Goal: Contribute content: Contribute content

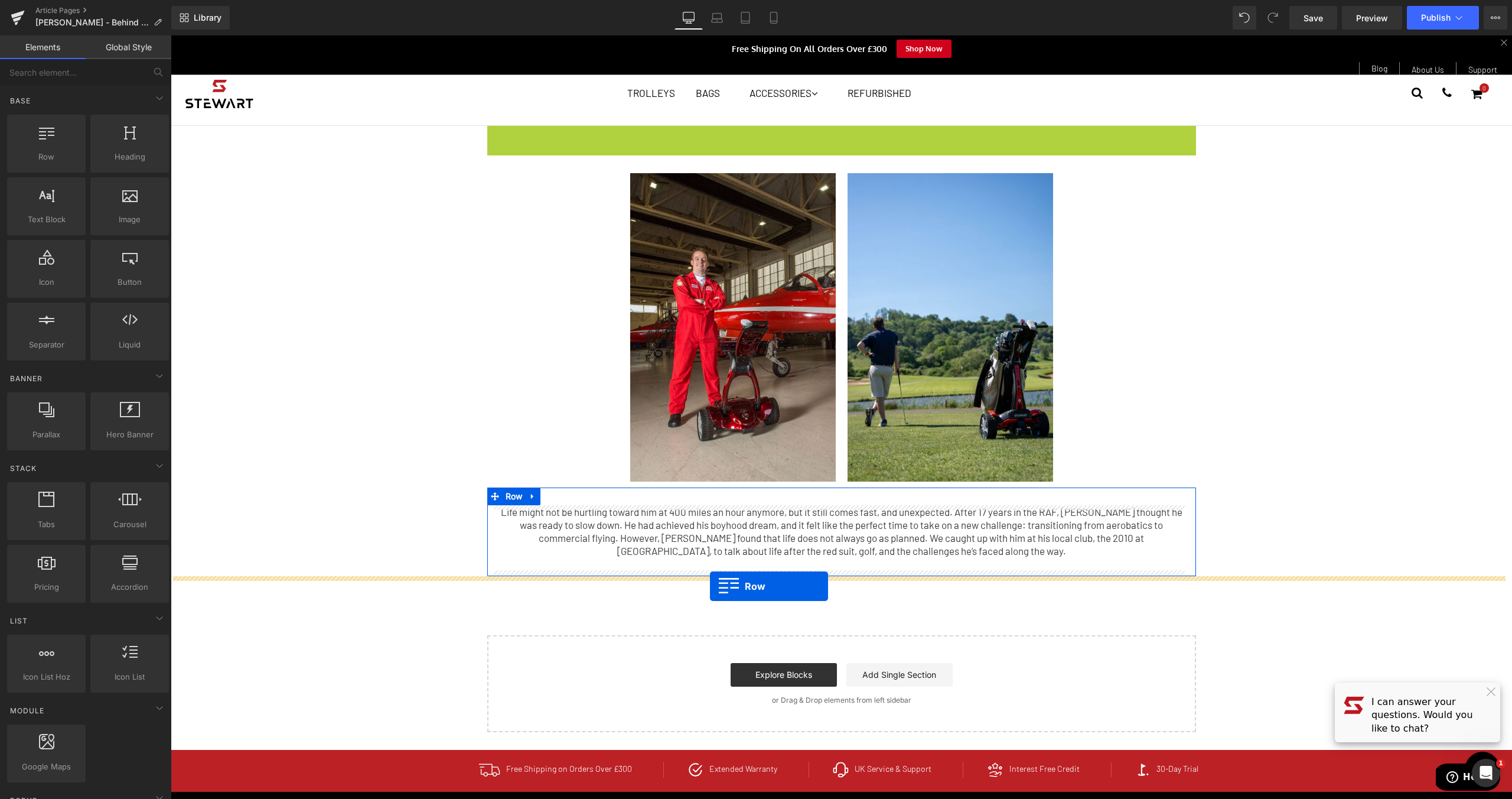
drag, startPoint x: 494, startPoint y: 136, endPoint x: 710, endPoint y: 586, distance: 499.2
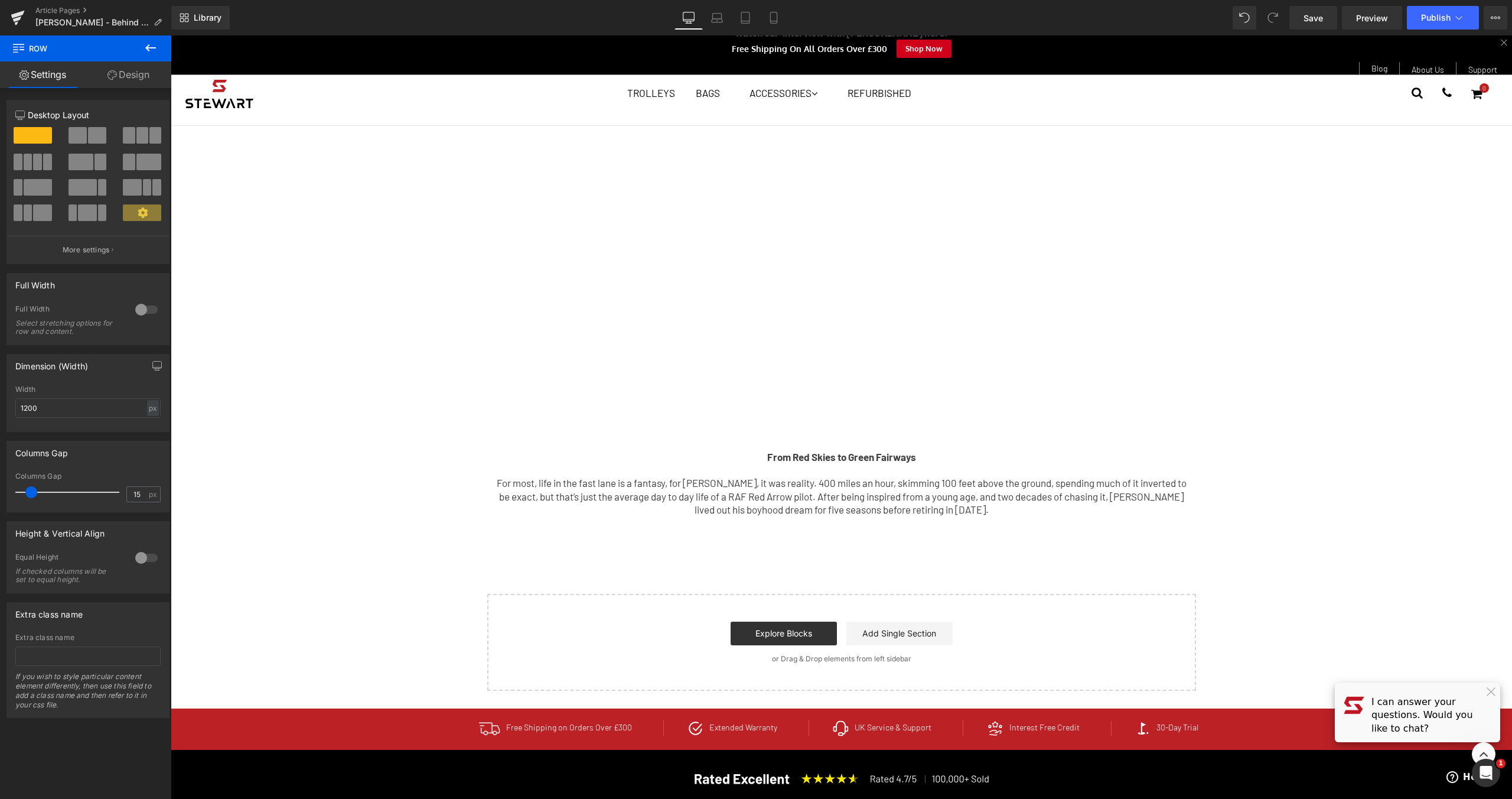
scroll to position [694, 0]
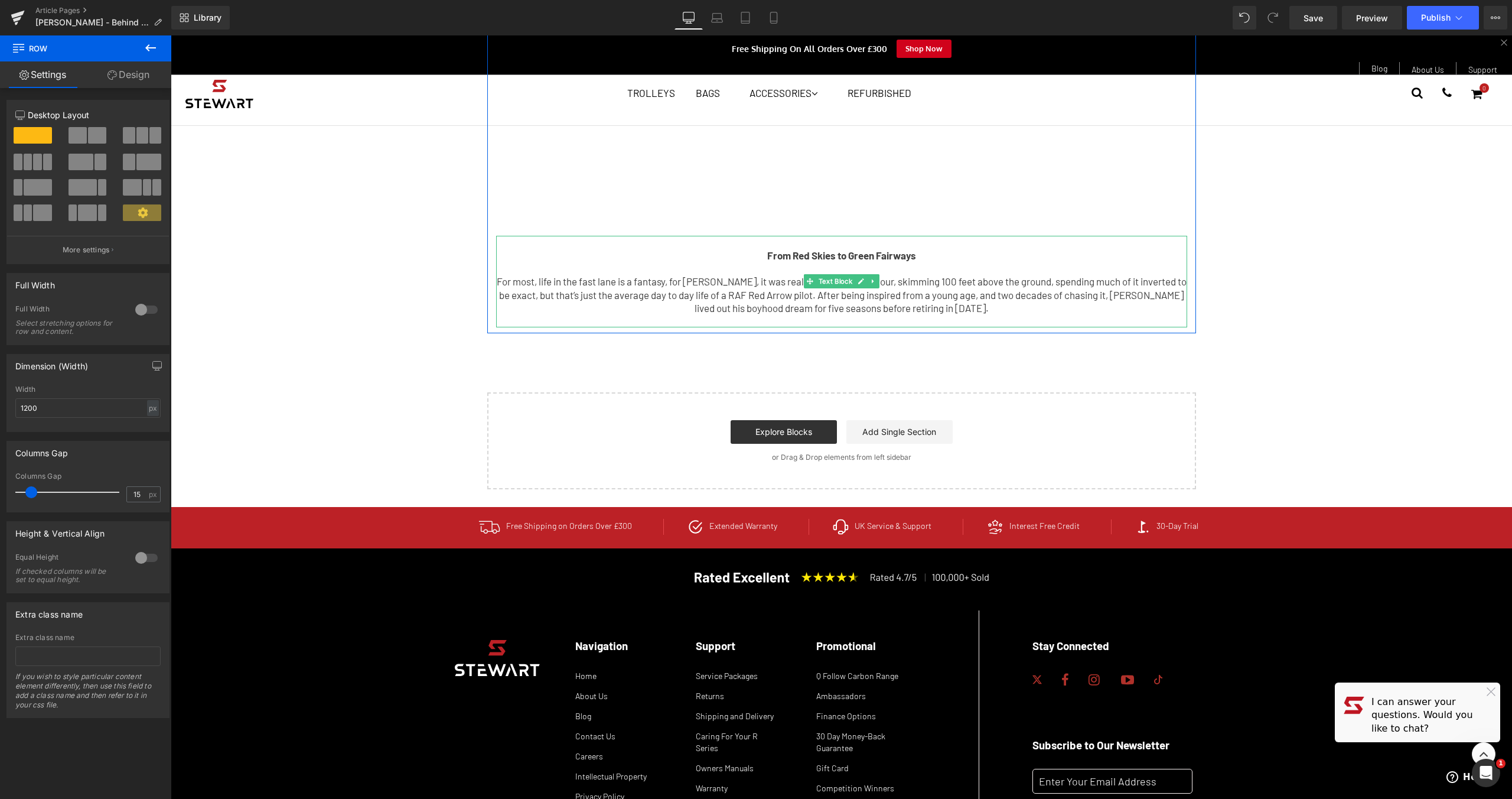
click at [805, 296] on p "For most, life in the fast lane is a fantasy, for [PERSON_NAME], it was reality…" at bounding box center [841, 294] width 691 height 39
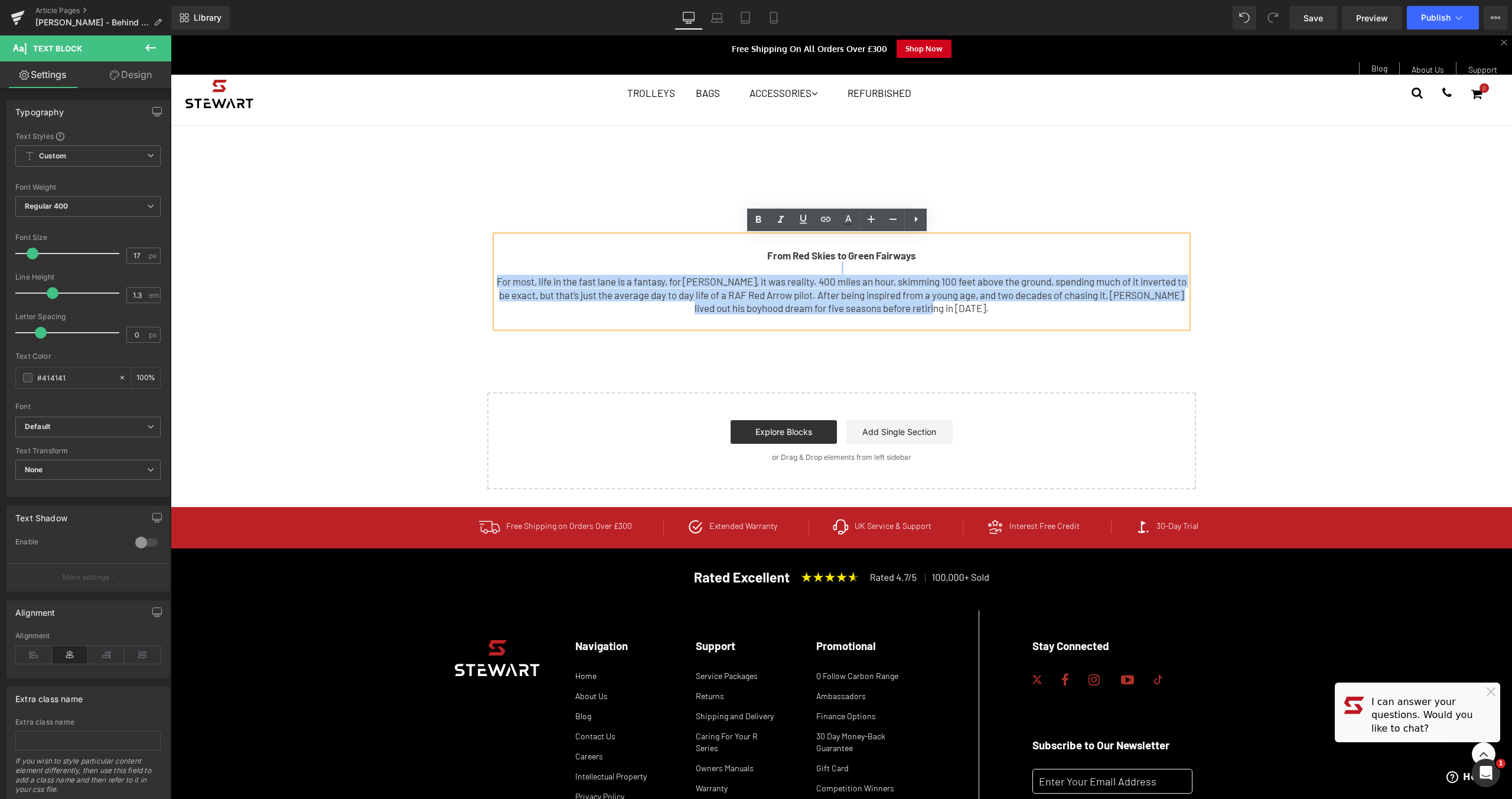
drag, startPoint x: 979, startPoint y: 312, endPoint x: 754, endPoint y: 273, distance: 228.4
click at [754, 273] on div "From Red Skies to Green Fairways For most, life in the fast lane is a fantasy, …" at bounding box center [841, 281] width 691 height 91
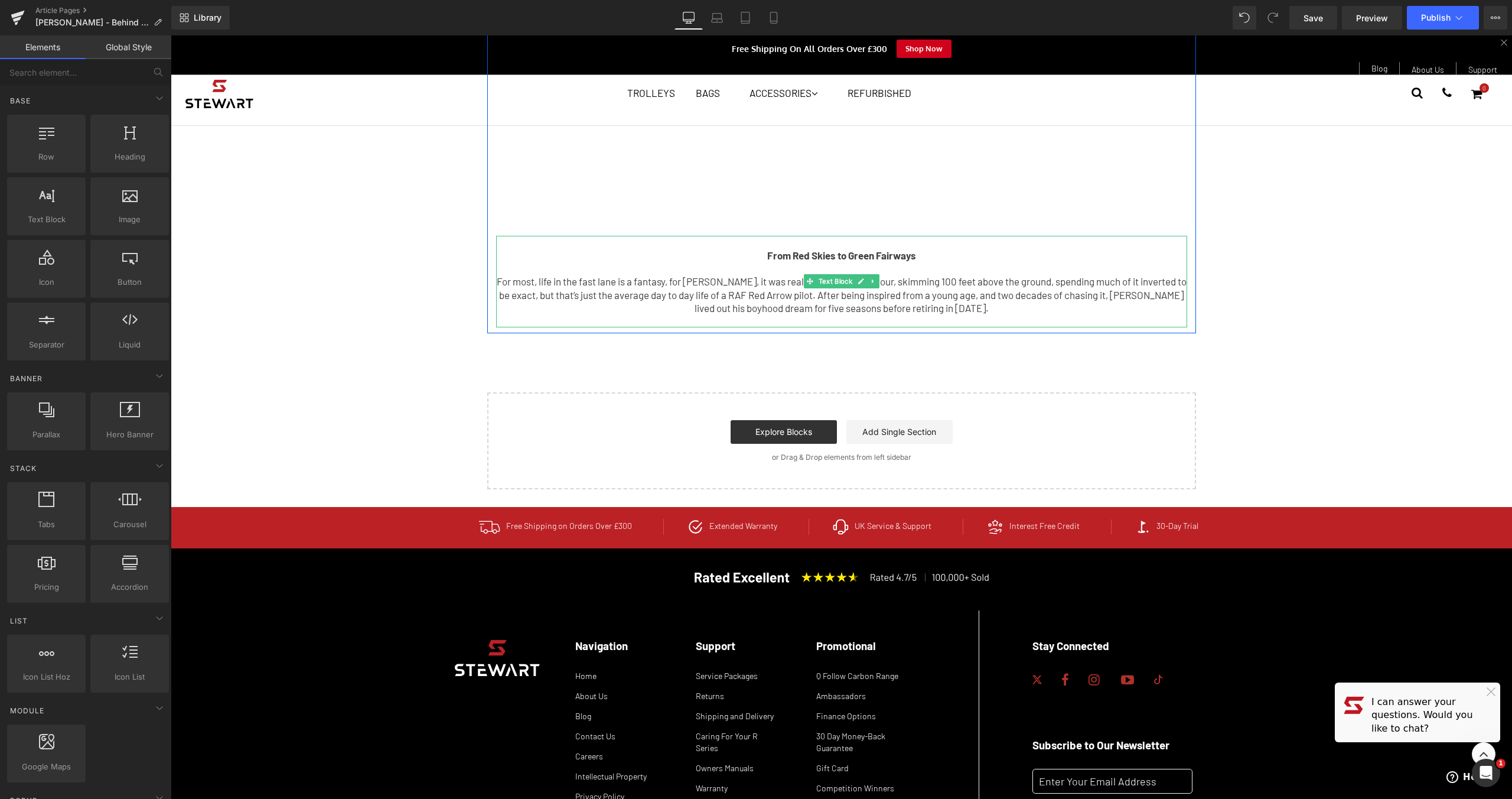
click at [592, 290] on p "For most, life in the fast lane is a fantasy, for [PERSON_NAME], it was reality…" at bounding box center [841, 294] width 691 height 39
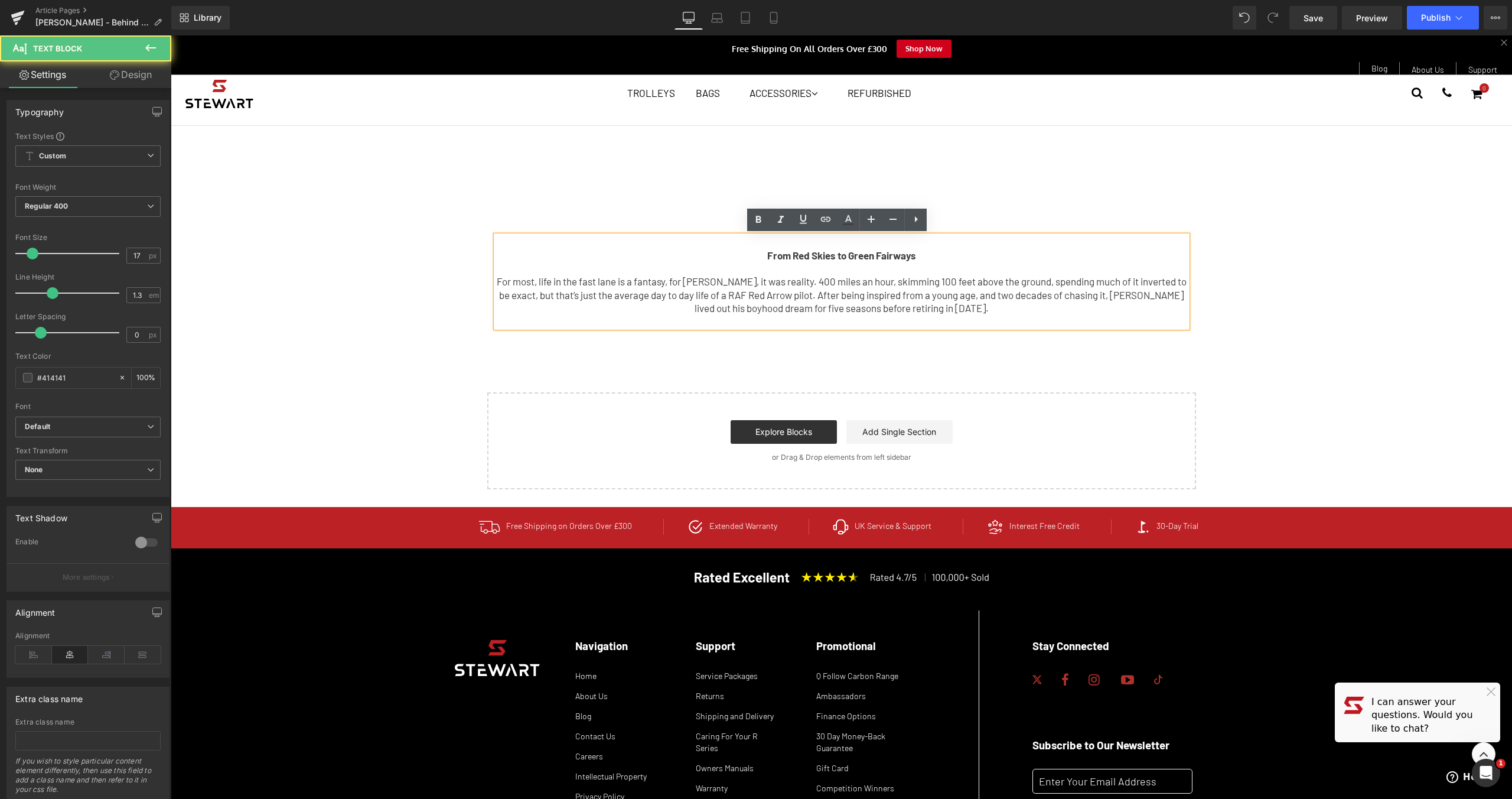
click at [810, 270] on p at bounding box center [841, 268] width 691 height 13
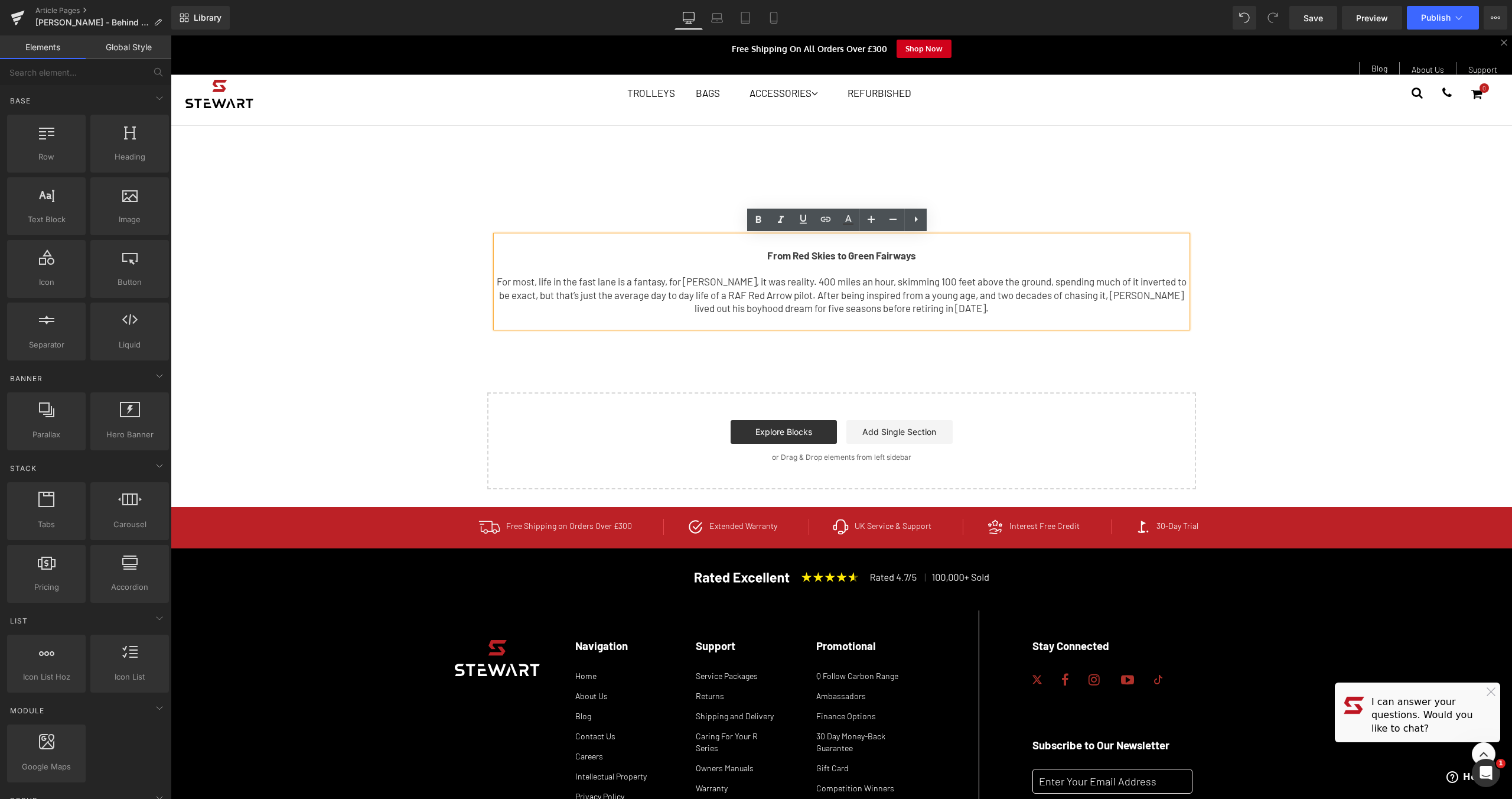
click at [1096, 396] on div "Start building your page Explore Blocks Add Single Section or Drag & Drop eleme…" at bounding box center [841, 441] width 706 height 95
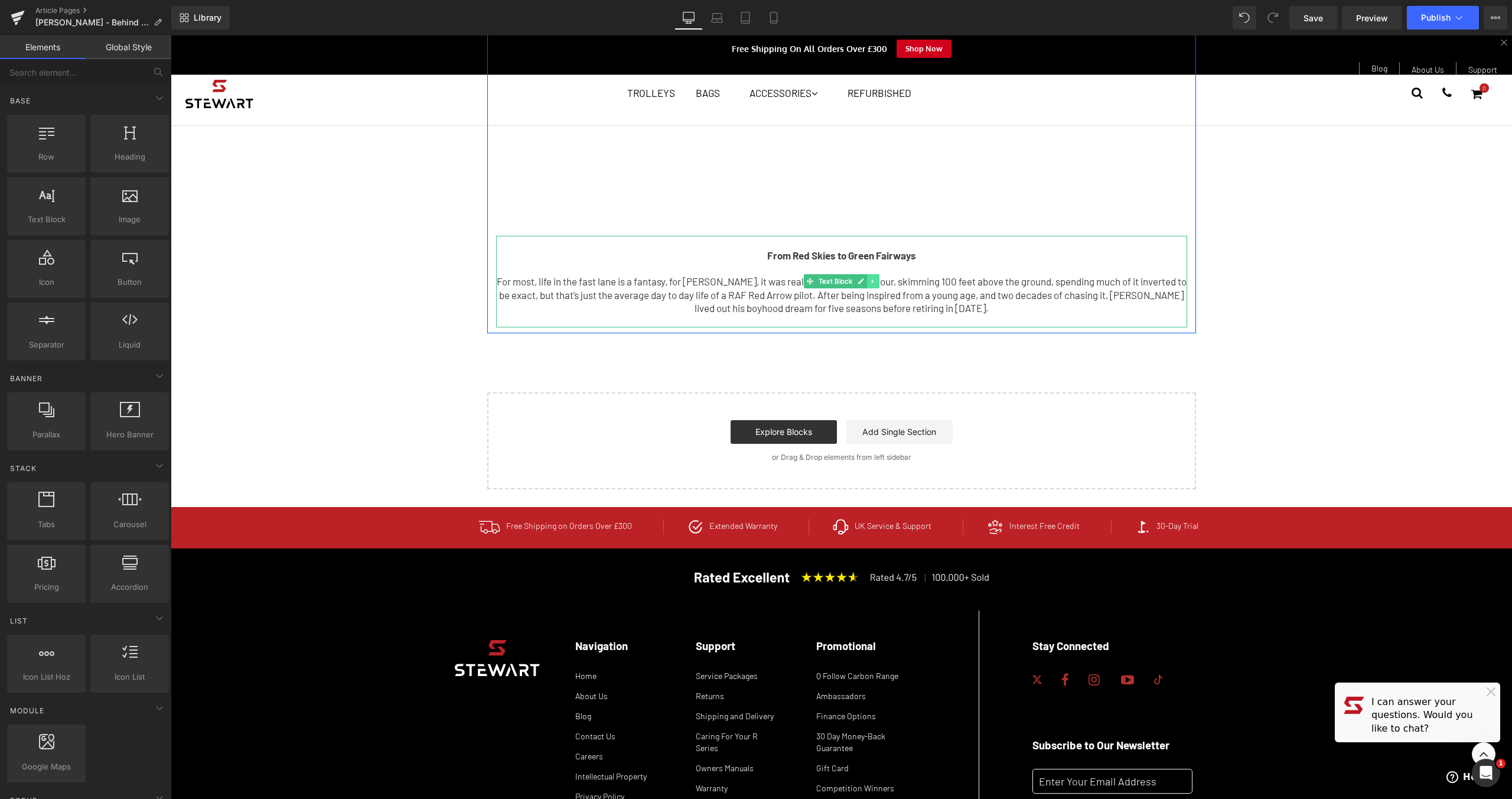
click at [870, 281] on icon at bounding box center [872, 281] width 6 height 7
click at [885, 280] on link at bounding box center [892, 281] width 12 height 14
click at [871, 282] on icon at bounding box center [872, 281] width 6 height 7
click at [877, 283] on icon at bounding box center [879, 281] width 6 height 6
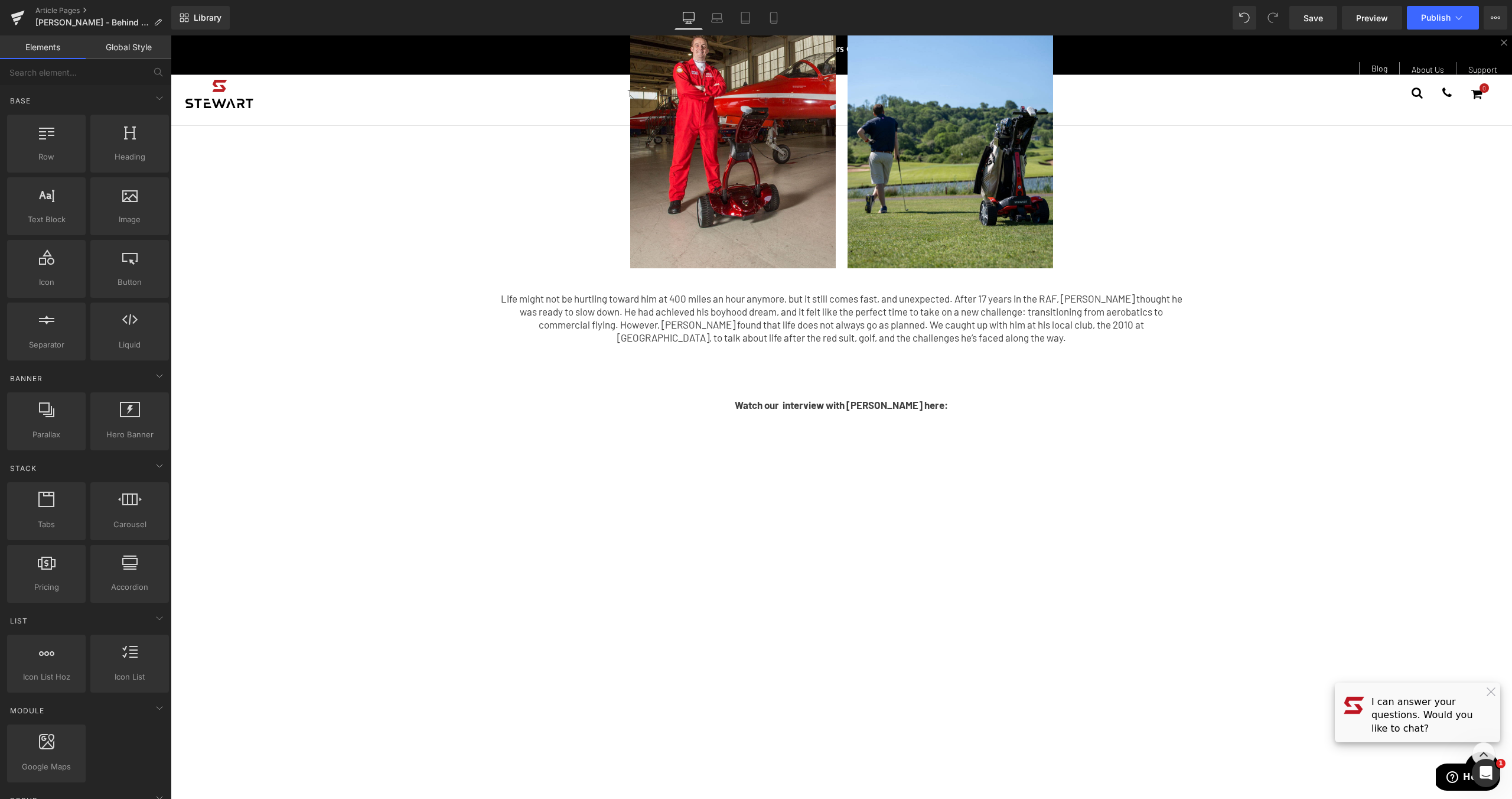
scroll to position [0, 0]
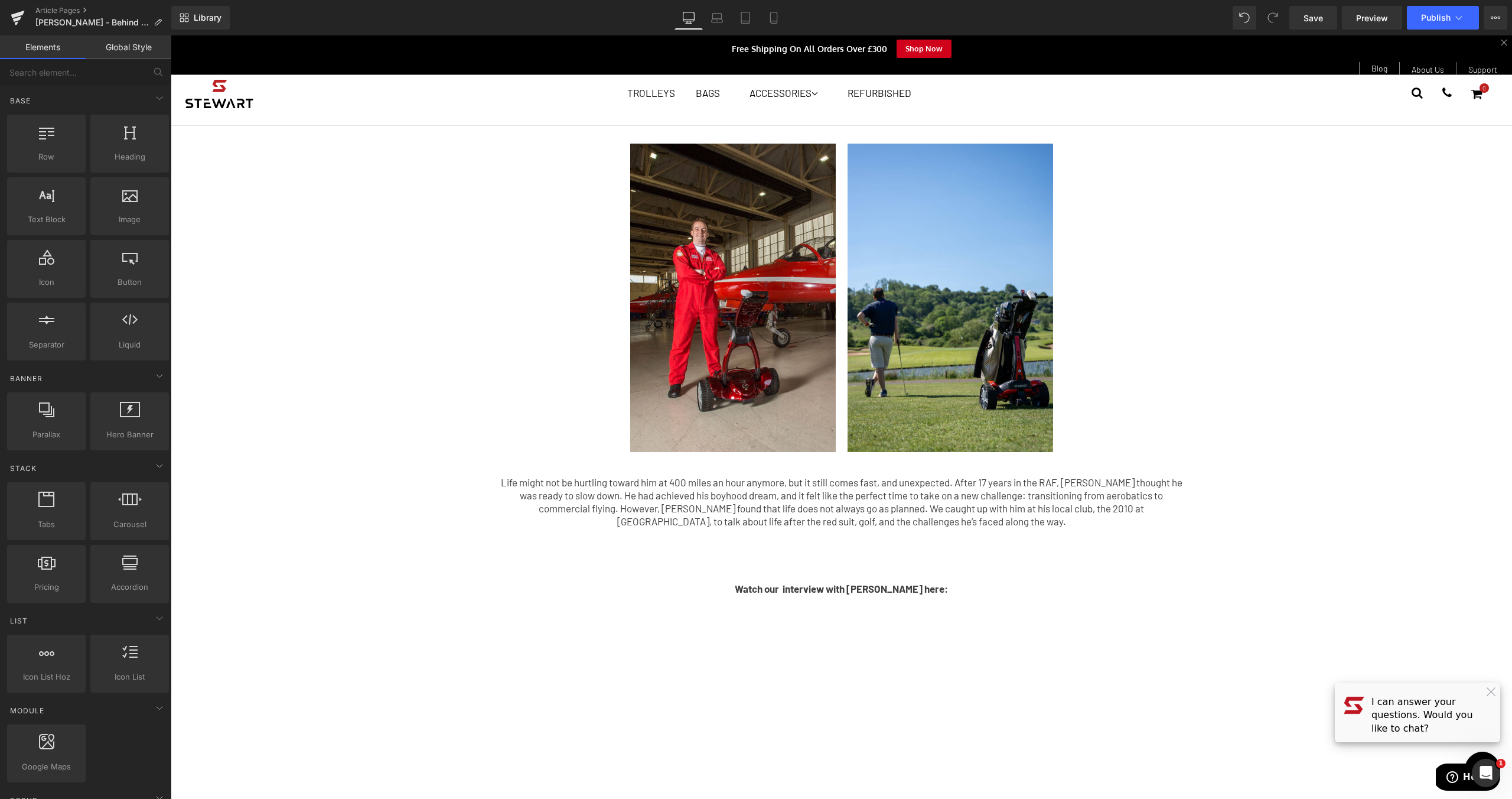
click at [886, 489] on p "Life might not be hurtling toward him at 400 miles an hour anymore, but it stil…" at bounding box center [841, 502] width 691 height 52
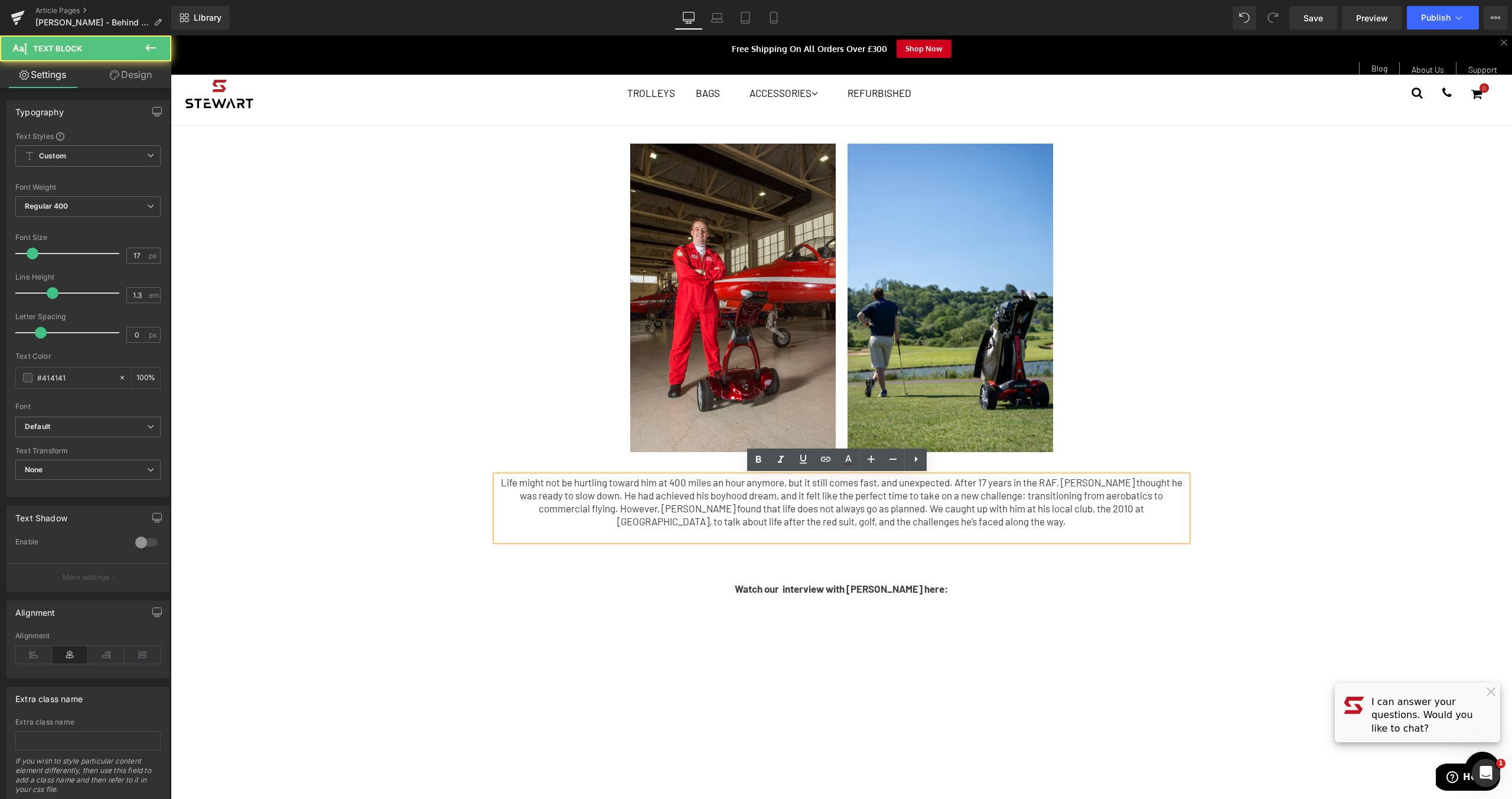
click at [875, 516] on p "Life might not be hurtling toward him at 400 miles an hour anymore, but it stil…" at bounding box center [841, 502] width 691 height 52
click at [1291, 406] on div "Image Image Row Life might not be hurtling toward him at 400 miles an hour anym…" at bounding box center [840, 641] width 1341 height 1029
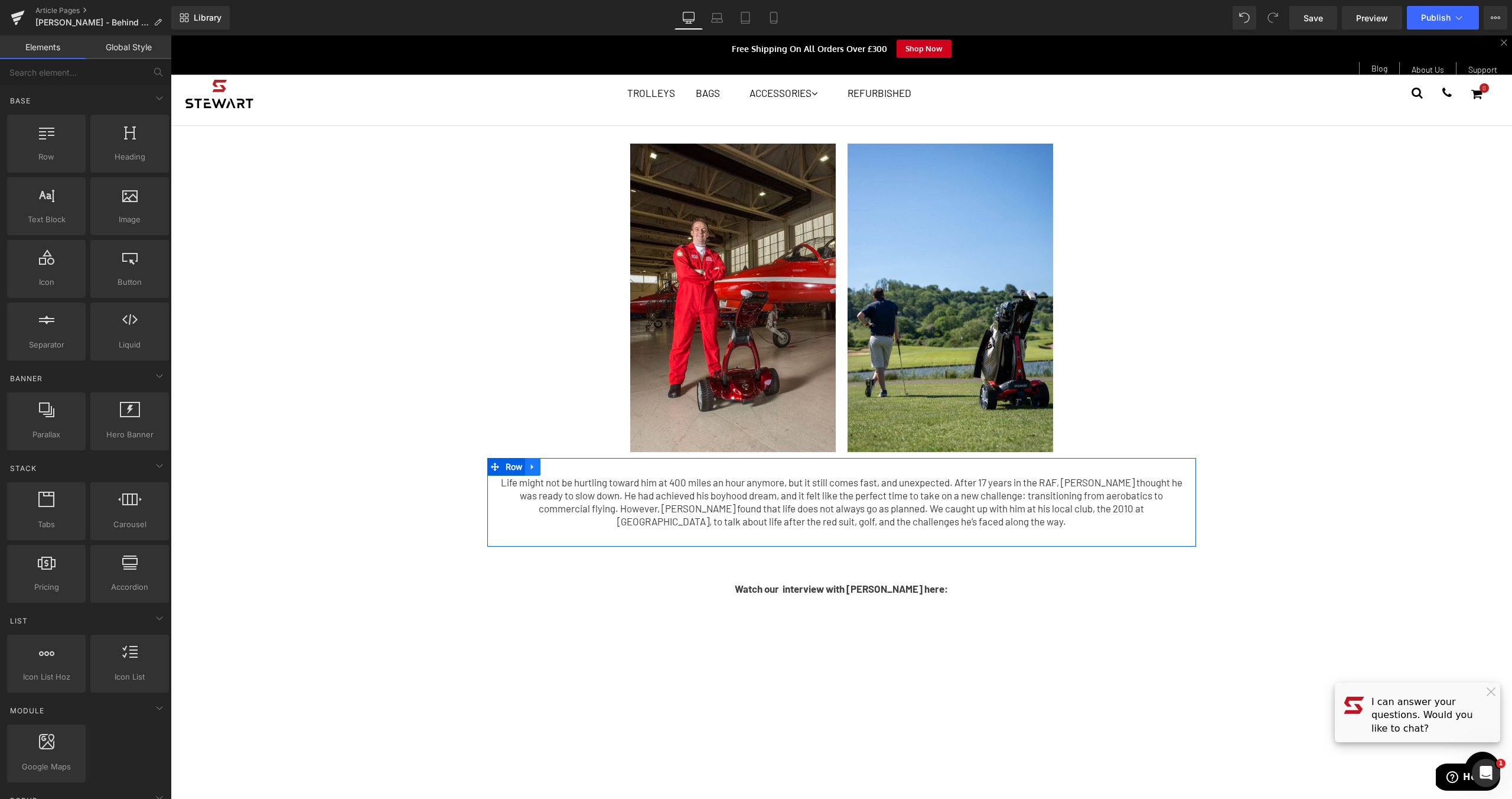
click at [528, 469] on icon at bounding box center [533, 467] width 9 height 9
click at [547, 469] on icon at bounding box center [548, 467] width 9 height 9
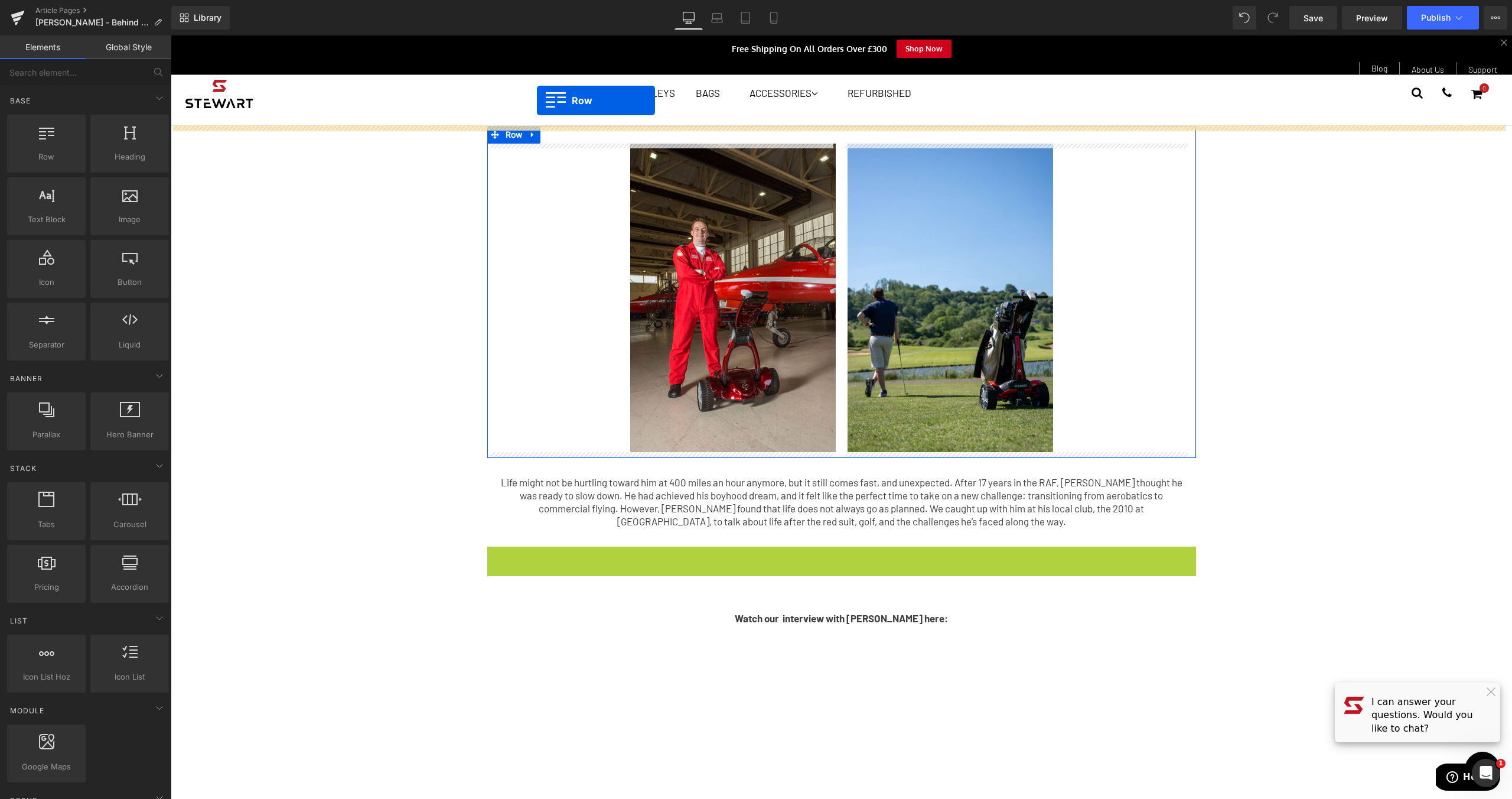
drag, startPoint x: 491, startPoint y: 555, endPoint x: 530, endPoint y: 111, distance: 445.7
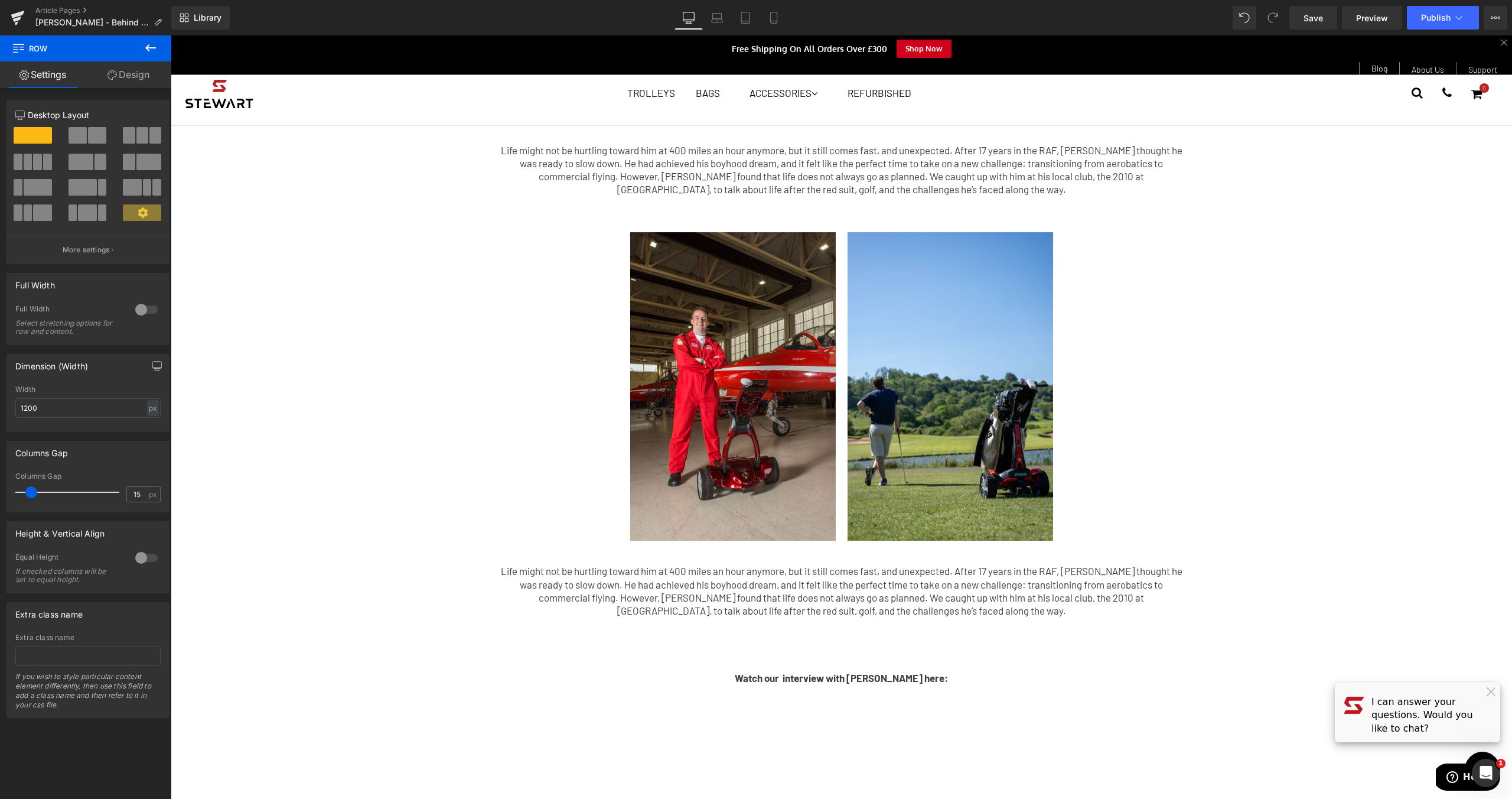
click at [649, 182] on p "Life might not be hurtling toward him at 400 miles an hour anymore, but it stil…" at bounding box center [841, 170] width 691 height 52
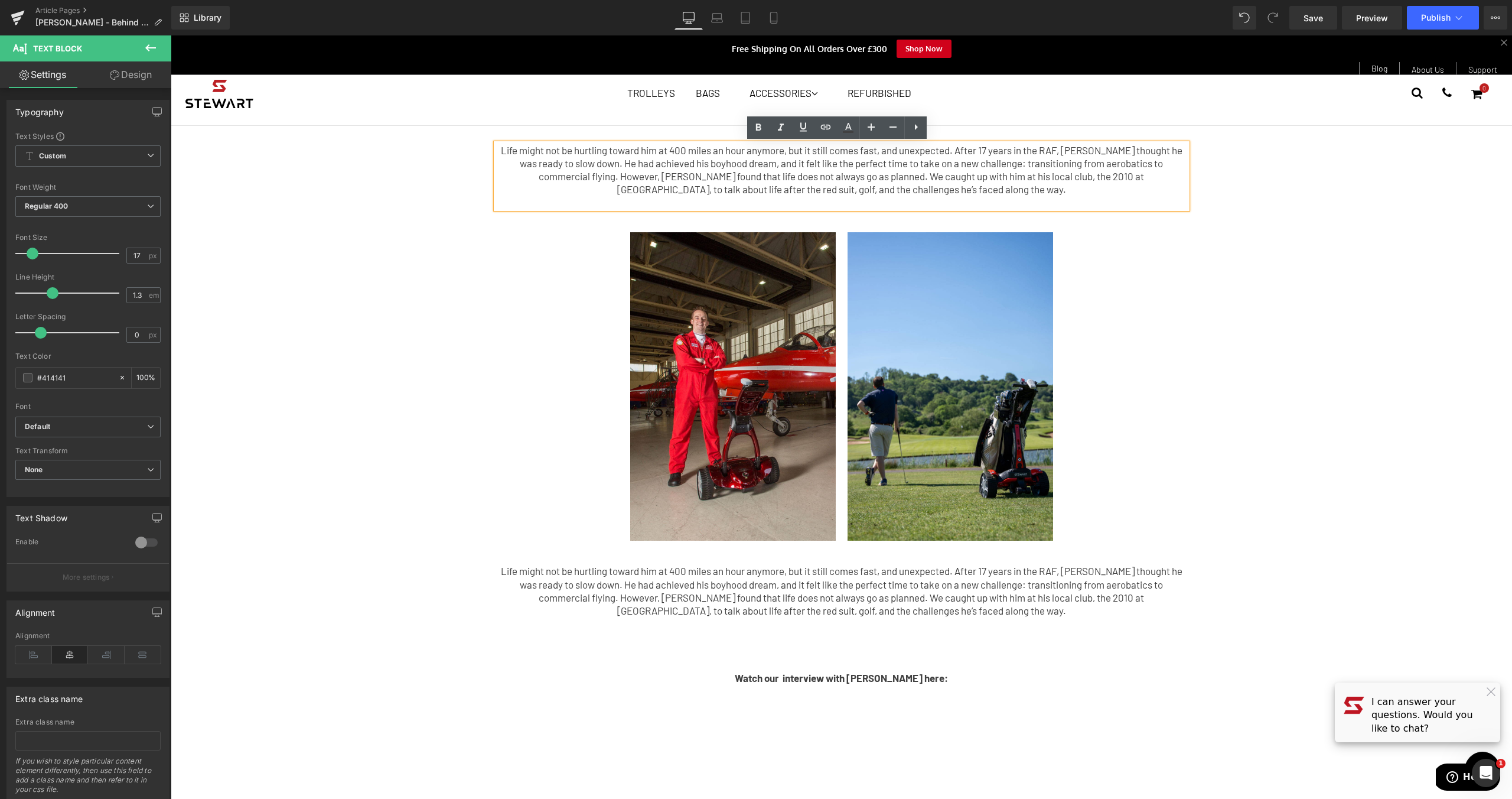
click at [882, 176] on p "Life might not be hurtling toward him at 400 miles an hour anymore, but it stil…" at bounding box center [841, 170] width 691 height 52
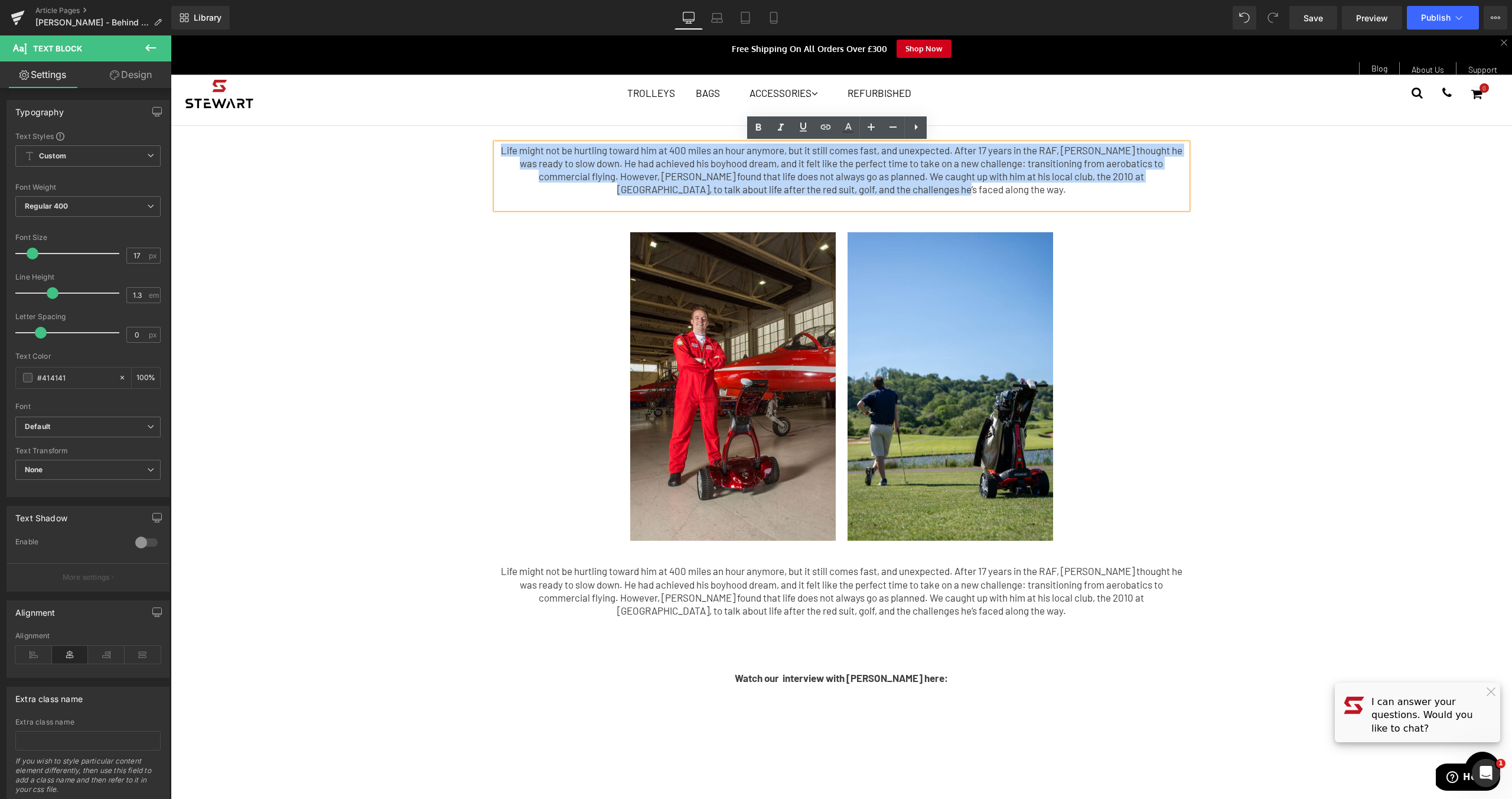
drag, startPoint x: 959, startPoint y: 189, endPoint x: 342, endPoint y: 141, distance: 618.9
click at [342, 141] on div "Life might not be hurtling toward him at 400 miles an hour anymore, but it stil…" at bounding box center [840, 685] width 1341 height 1118
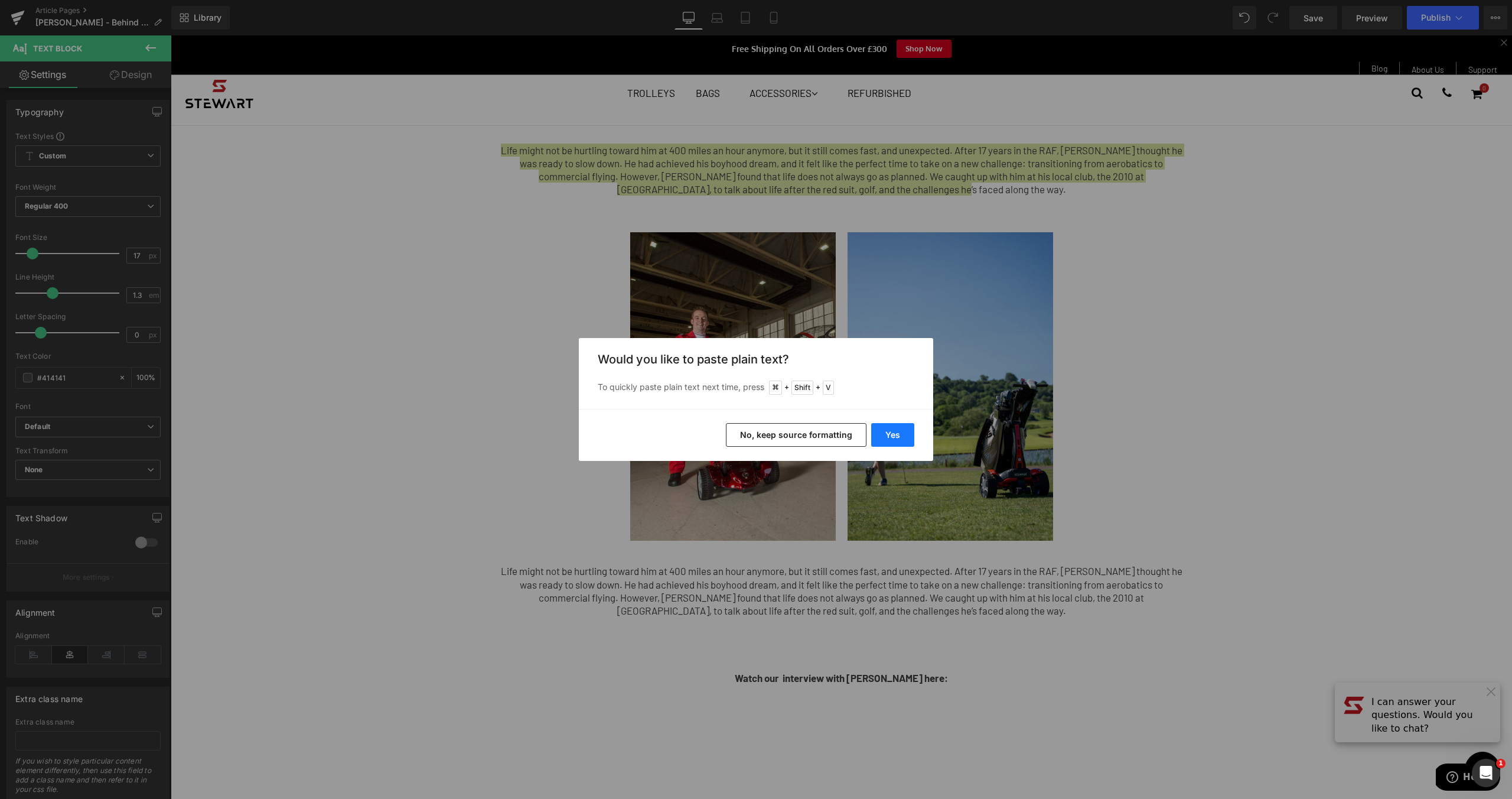
click at [905, 443] on button "Yes" at bounding box center [892, 435] width 43 height 23
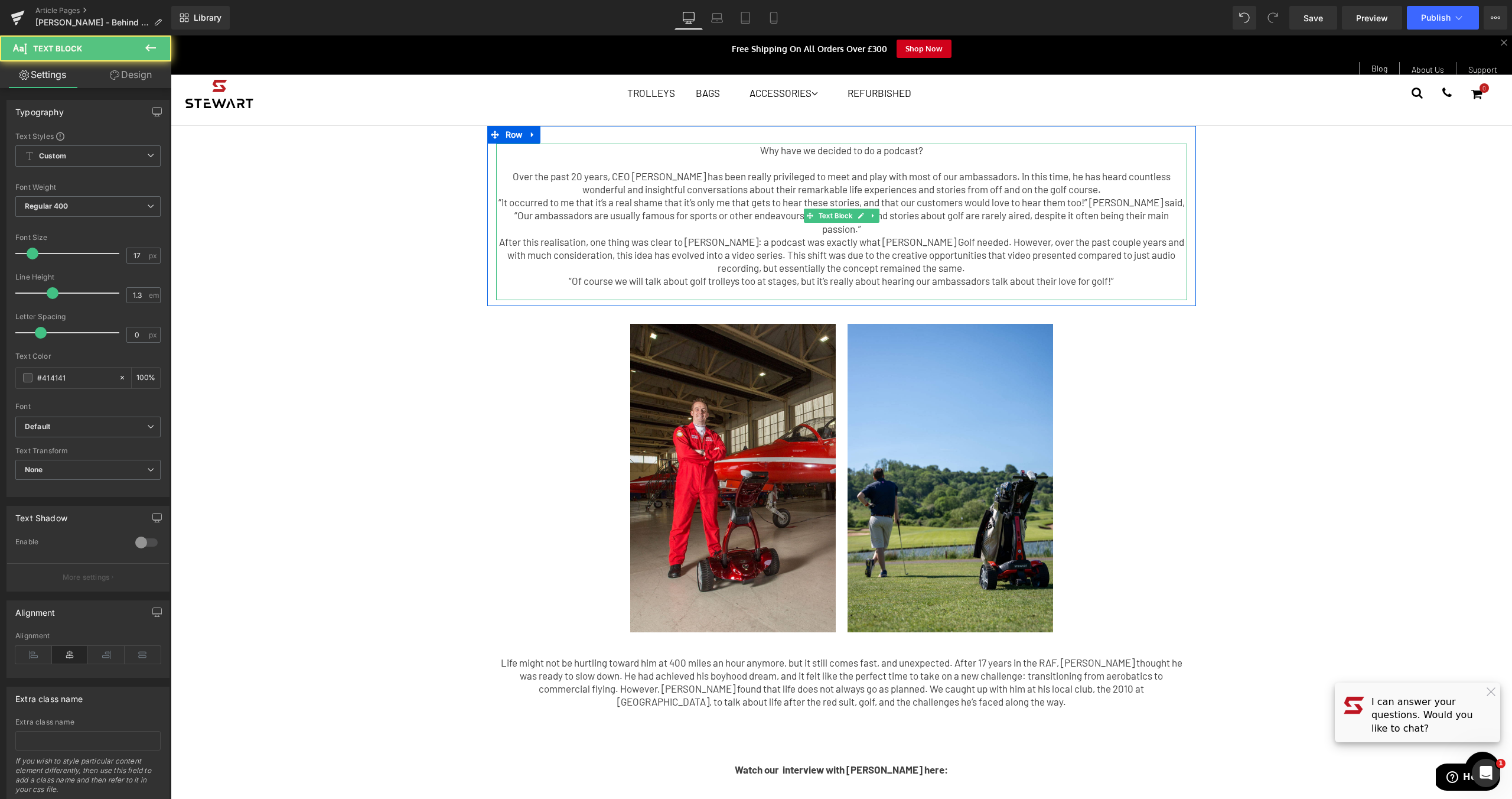
click at [1149, 198] on p "“It occurred to me that it’s a real shame that it’s only me that gets to hear t…" at bounding box center [841, 215] width 691 height 39
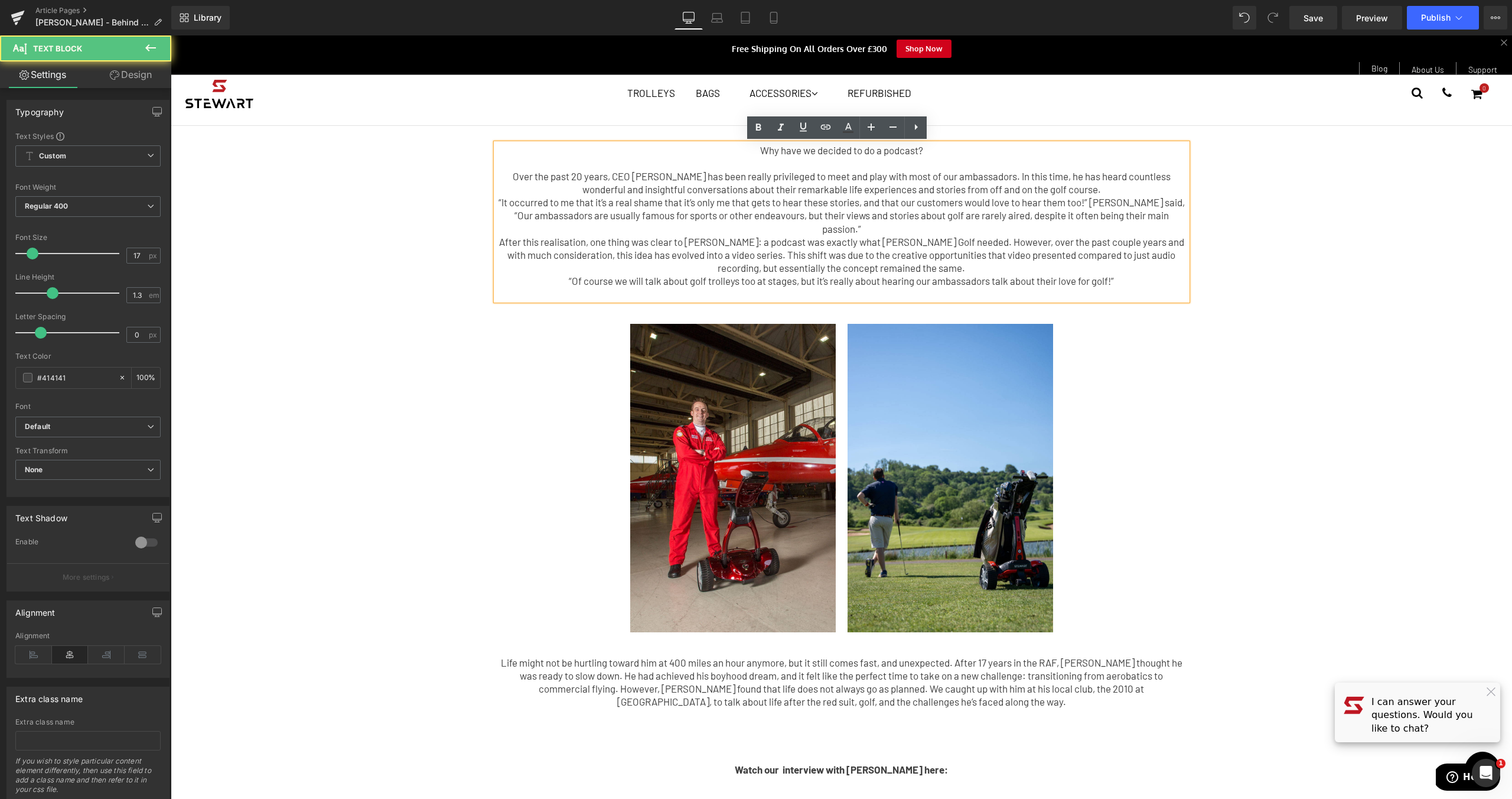
click at [1128, 192] on p "Over the past 20 years, CEO [PERSON_NAME] has been really privileged to meet an…" at bounding box center [841, 183] width 691 height 26
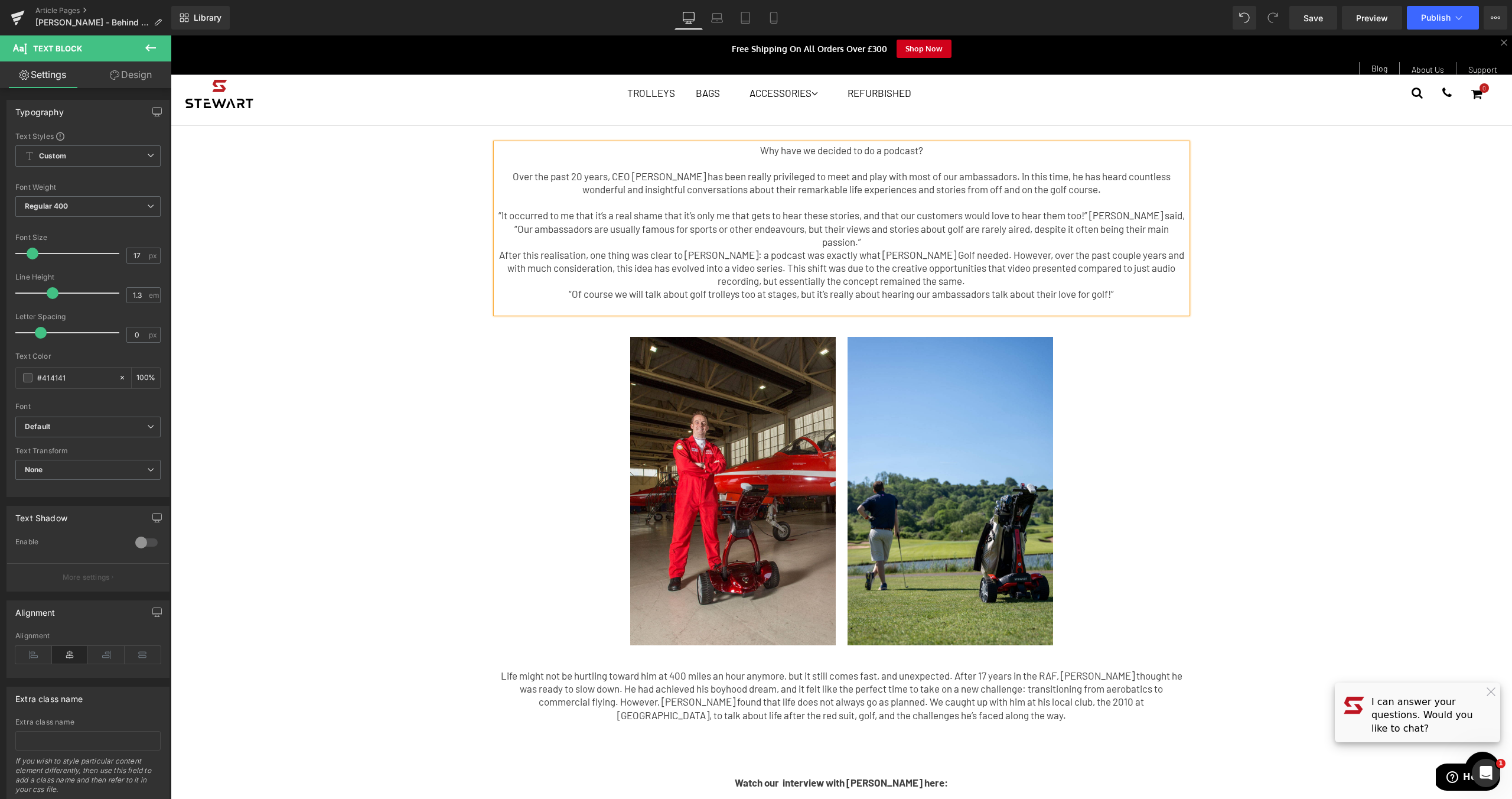
click at [952, 269] on p "After this realisation, one thing was clear to [PERSON_NAME]: a podcast was exa…" at bounding box center [841, 267] width 691 height 39
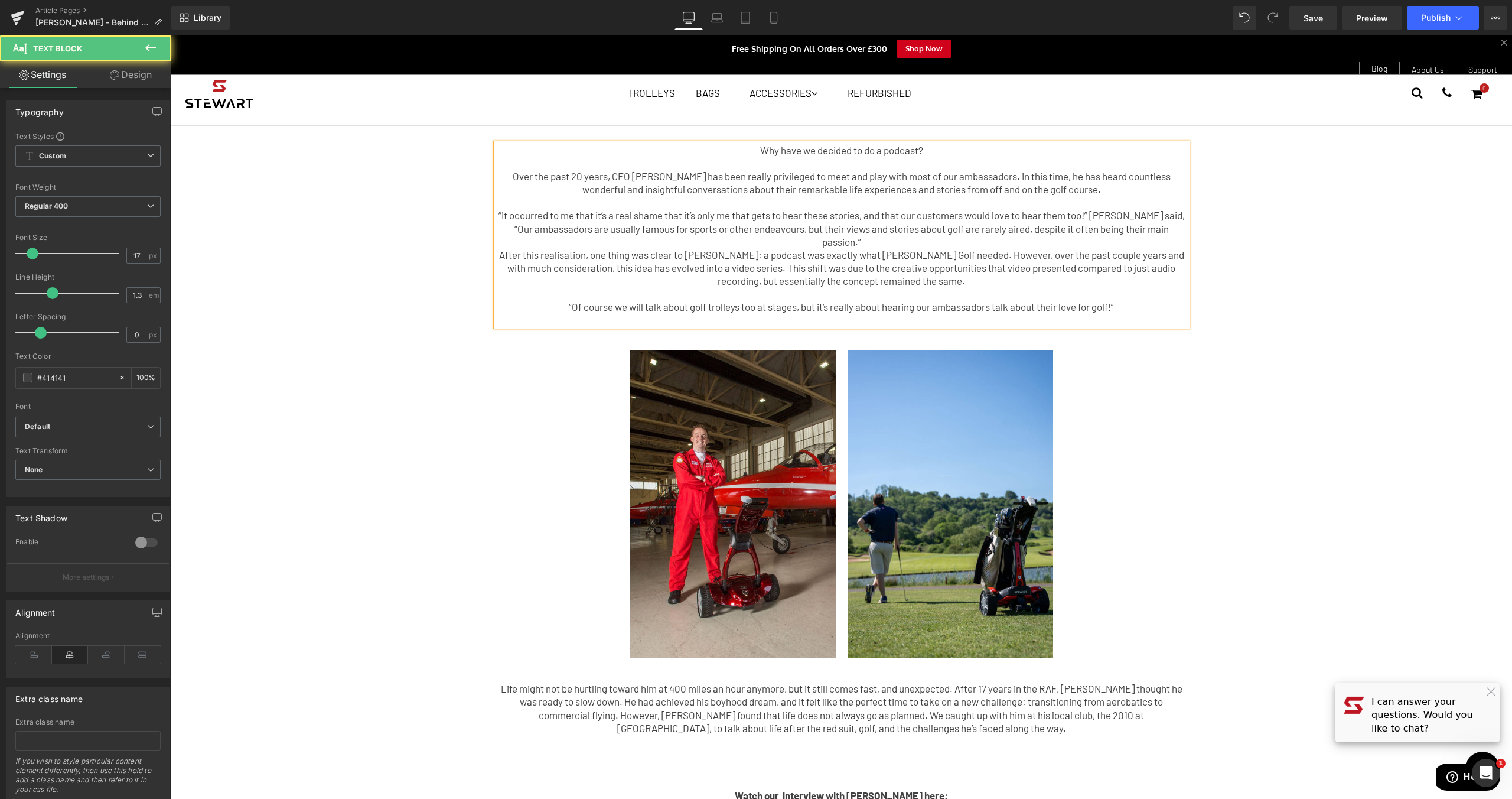
click at [509, 248] on p "After this realisation, one thing was clear to [PERSON_NAME]: a podcast was exa…" at bounding box center [841, 267] width 691 height 39
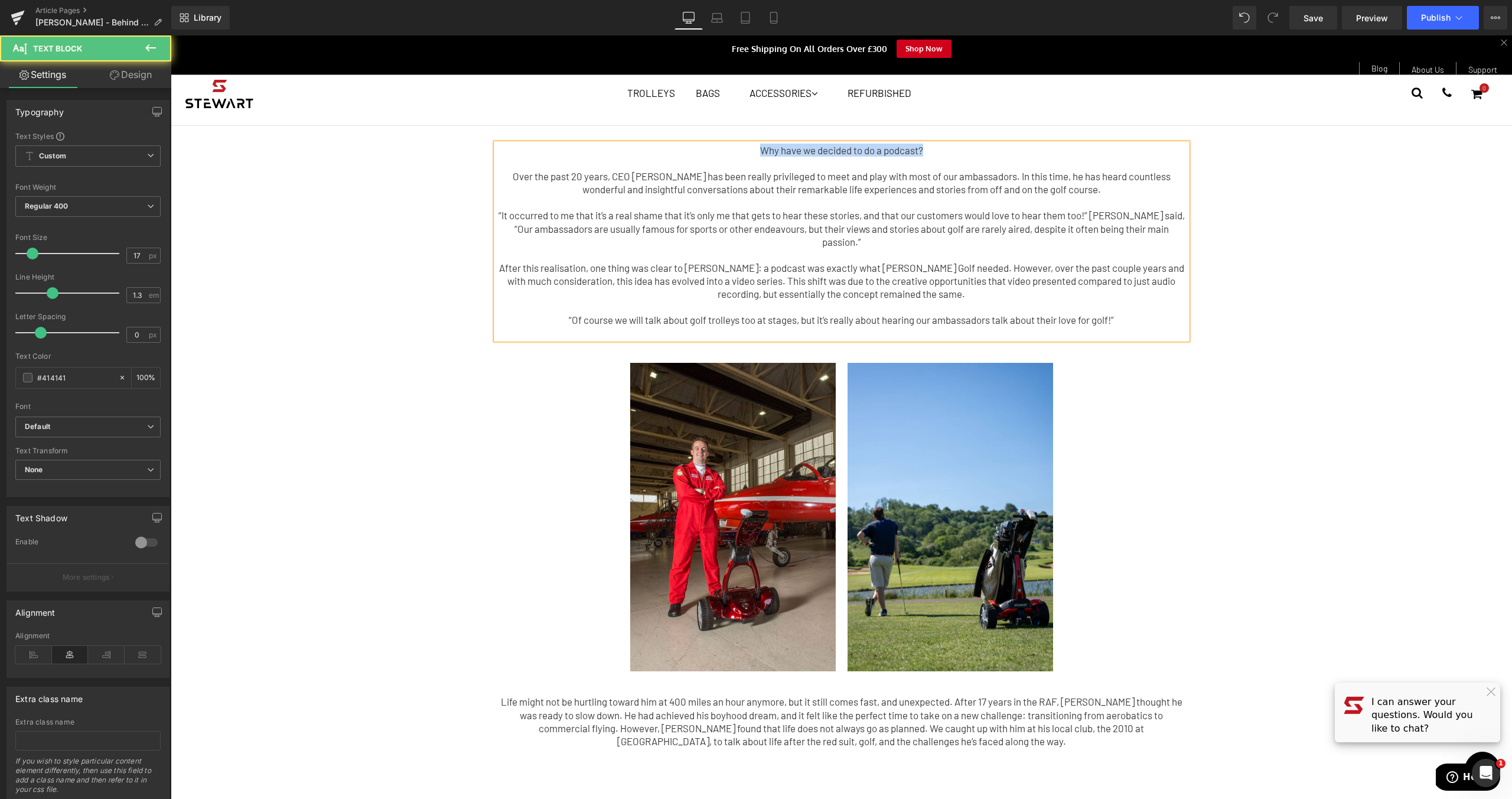
drag, startPoint x: 932, startPoint y: 152, endPoint x: 716, endPoint y: 152, distance: 216.0
click at [716, 152] on p "Why have we decided to do a podcast?" at bounding box center [841, 150] width 691 height 13
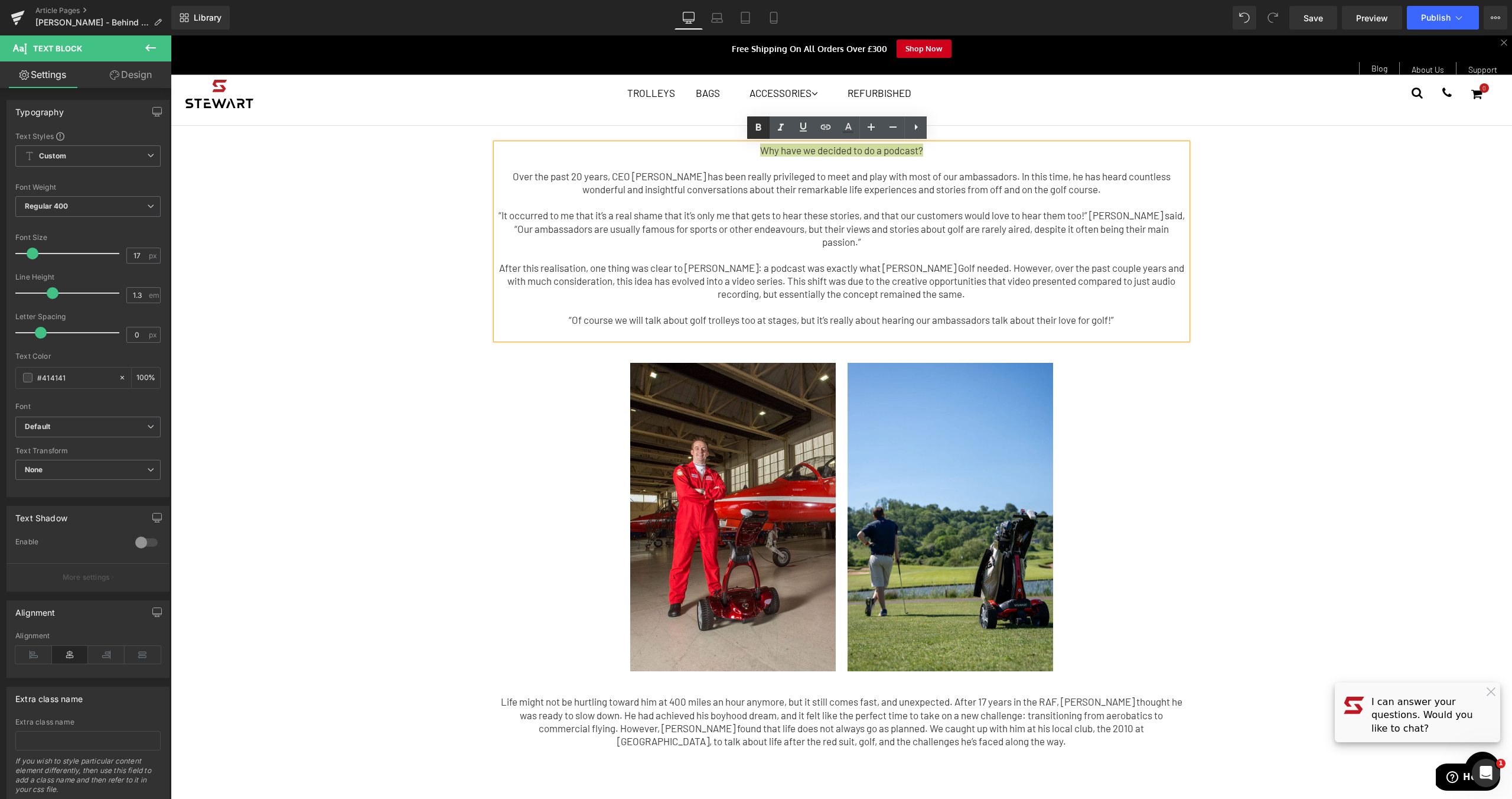
click at [751, 129] on icon at bounding box center [758, 128] width 14 height 14
click at [757, 152] on strong "Why have we decided to do a podcast?" at bounding box center [841, 150] width 169 height 12
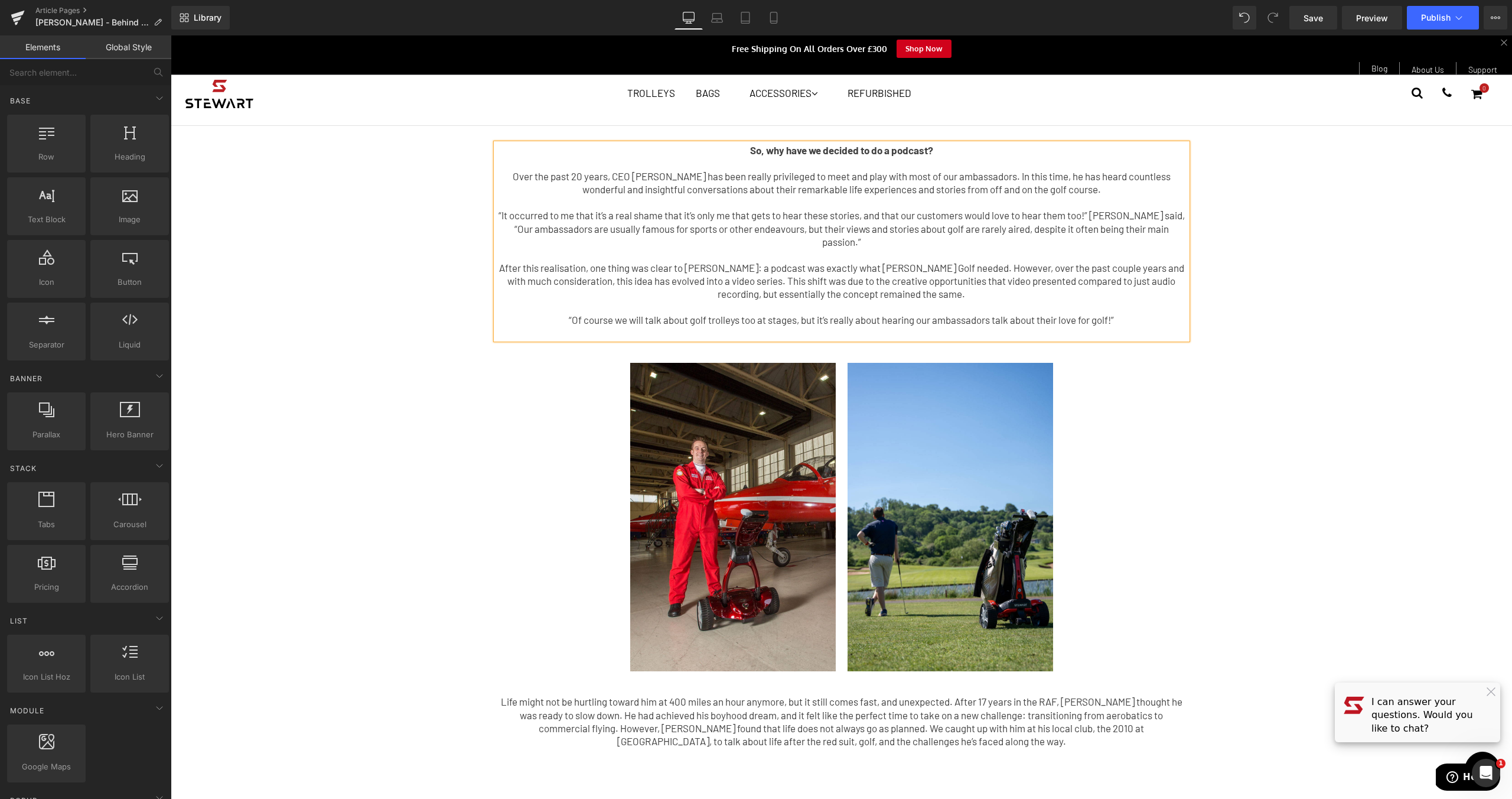
click at [1250, 383] on div "So, why have we decided to do a podcast? Over the past 20 years, CEO [PERSON_NA…" at bounding box center [840, 750] width 1341 height 1249
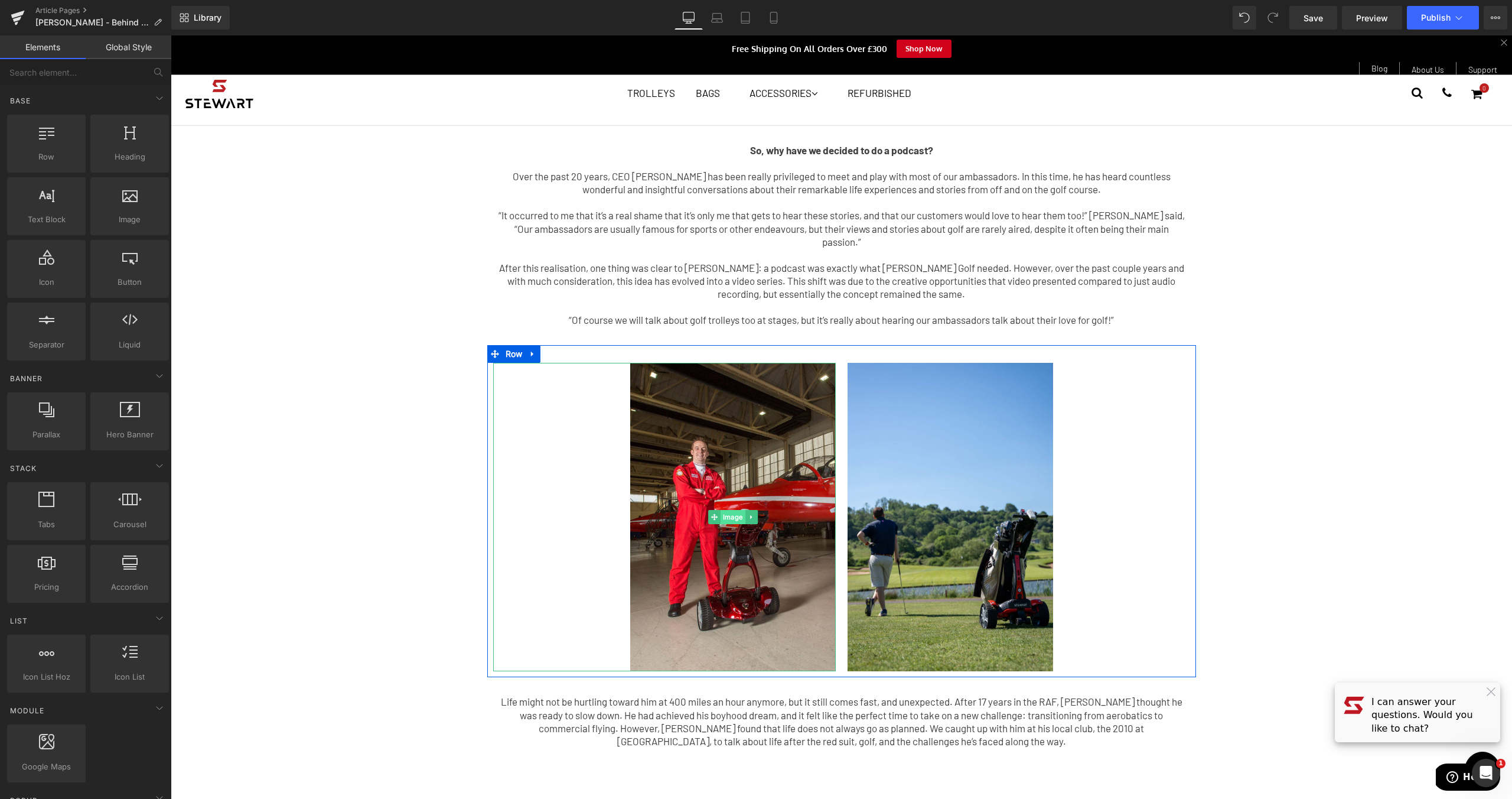
click at [733, 509] on span "Image" at bounding box center [733, 516] width 25 height 14
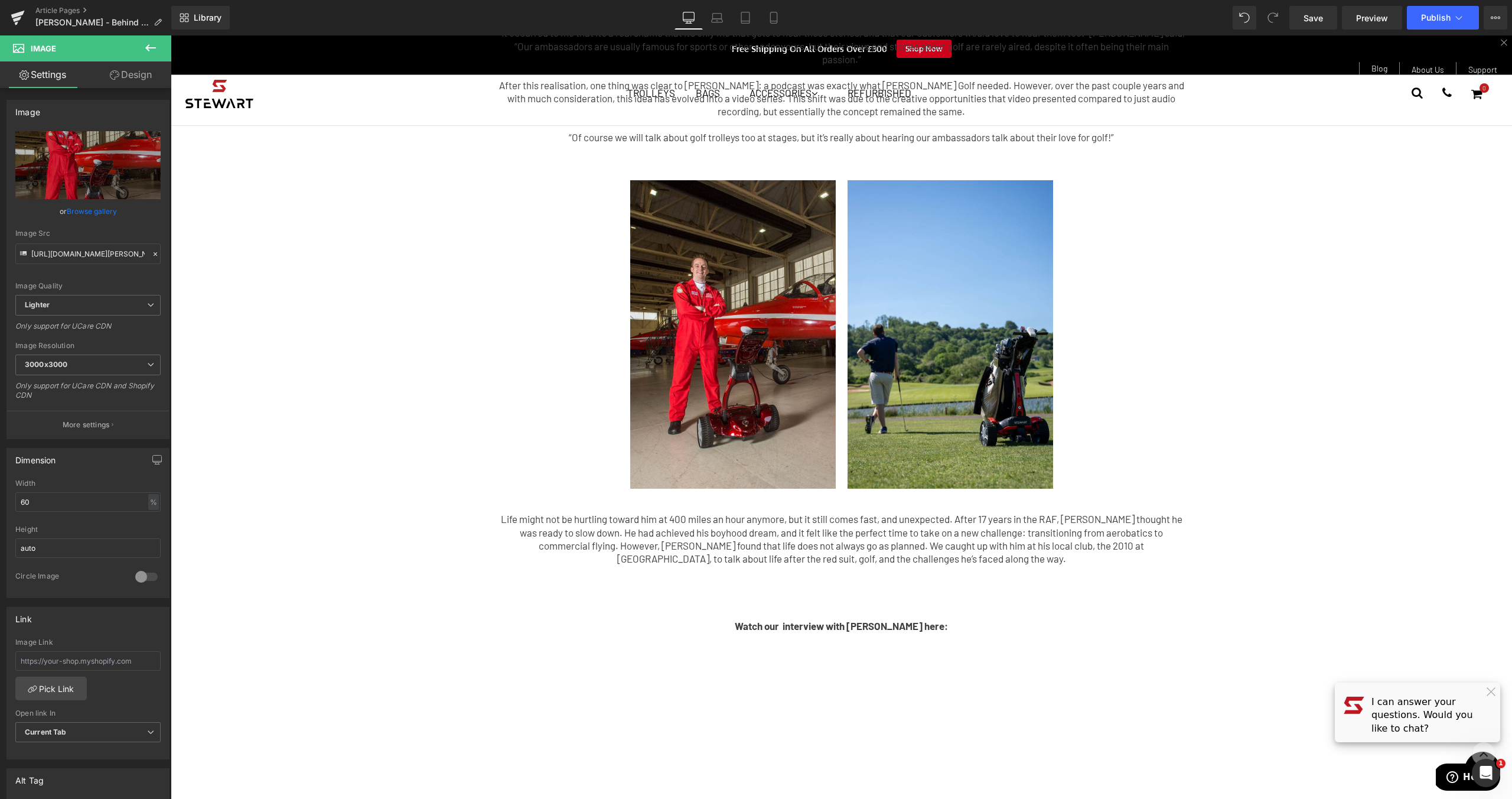
scroll to position [187, 0]
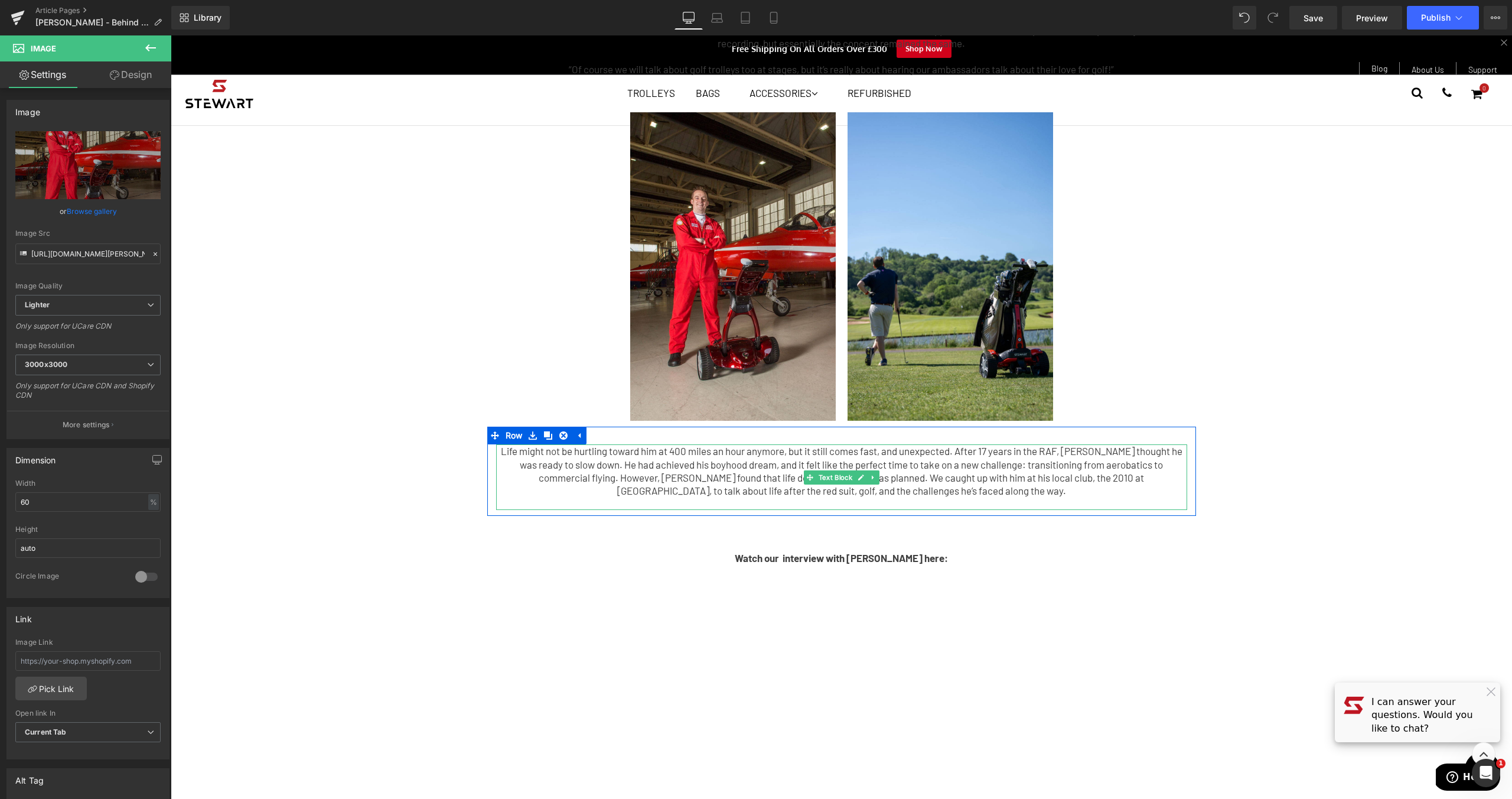
click at [895, 458] on p "Life might not be hurtling toward him at 400 miles an hour anymore, but it stil…" at bounding box center [841, 470] width 691 height 52
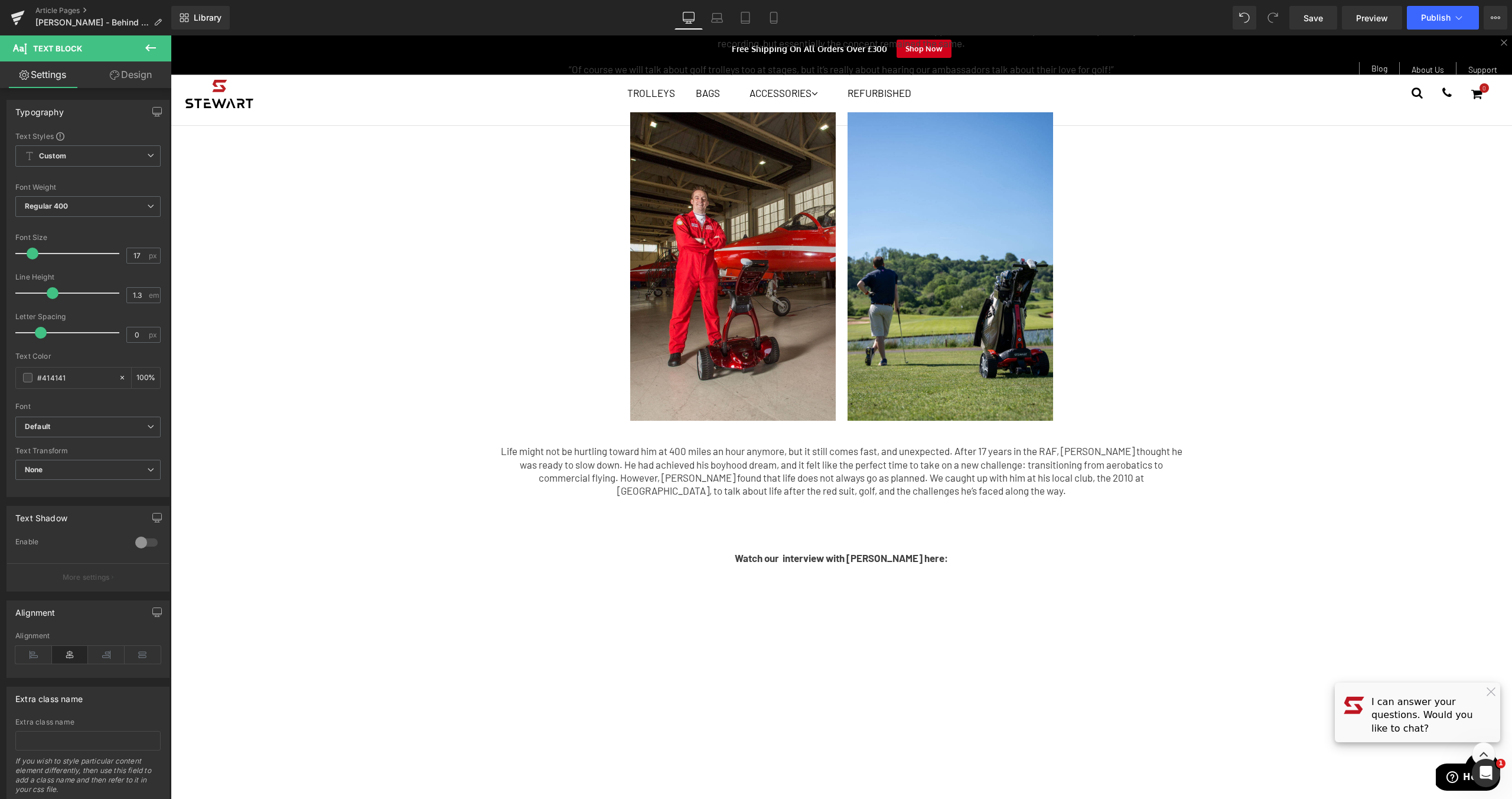
click at [882, 471] on p "Life might not be hurtling toward him at 400 miles an hour anymore, but it stil…" at bounding box center [841, 470] width 691 height 52
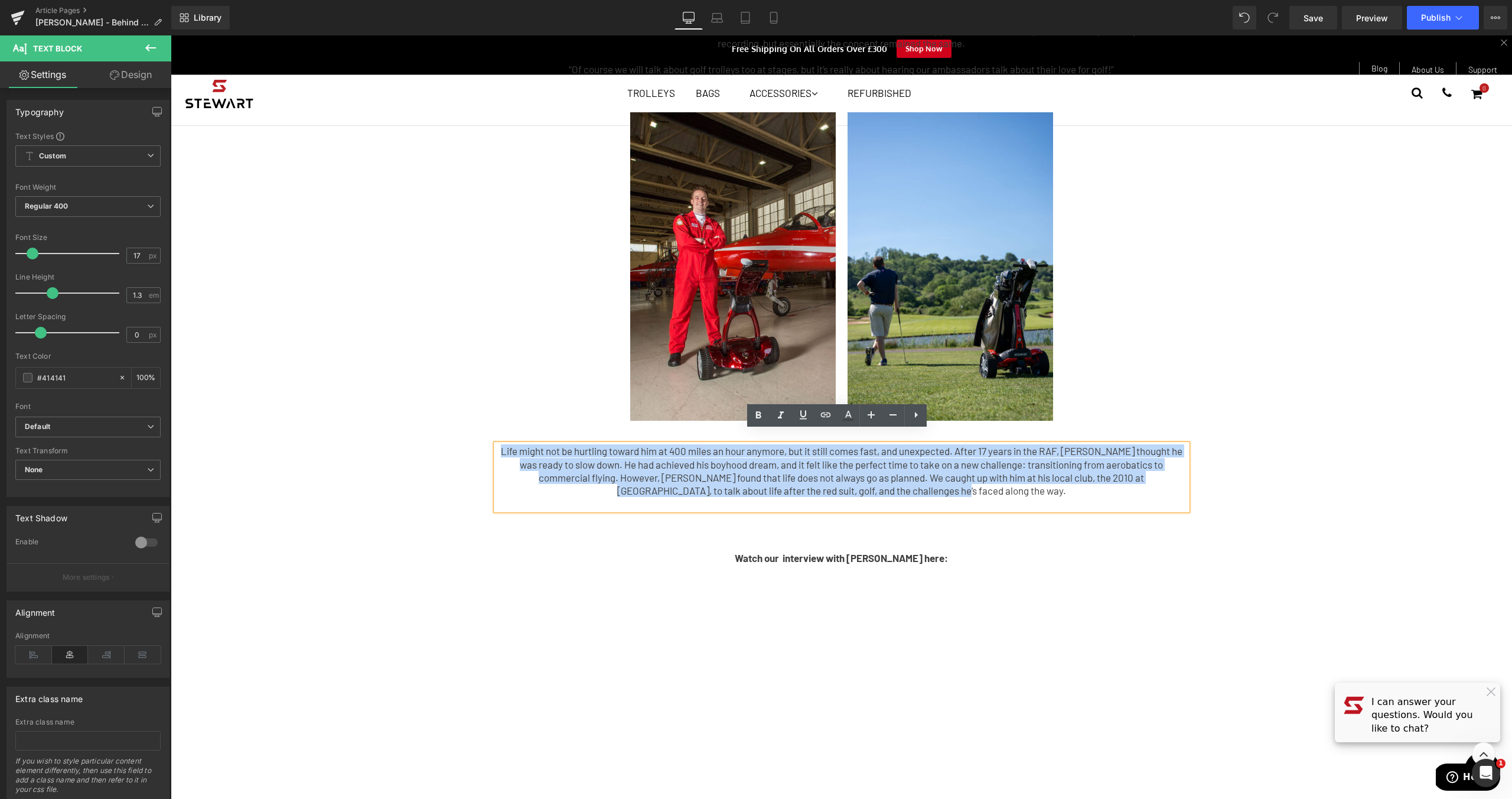
drag, startPoint x: 956, startPoint y: 480, endPoint x: 332, endPoint y: 423, distance: 626.6
click at [332, 423] on div "So, why have we decided to do a podcast? Over the past 20 years, CEO [PERSON_NA…" at bounding box center [840, 500] width 1341 height 1249
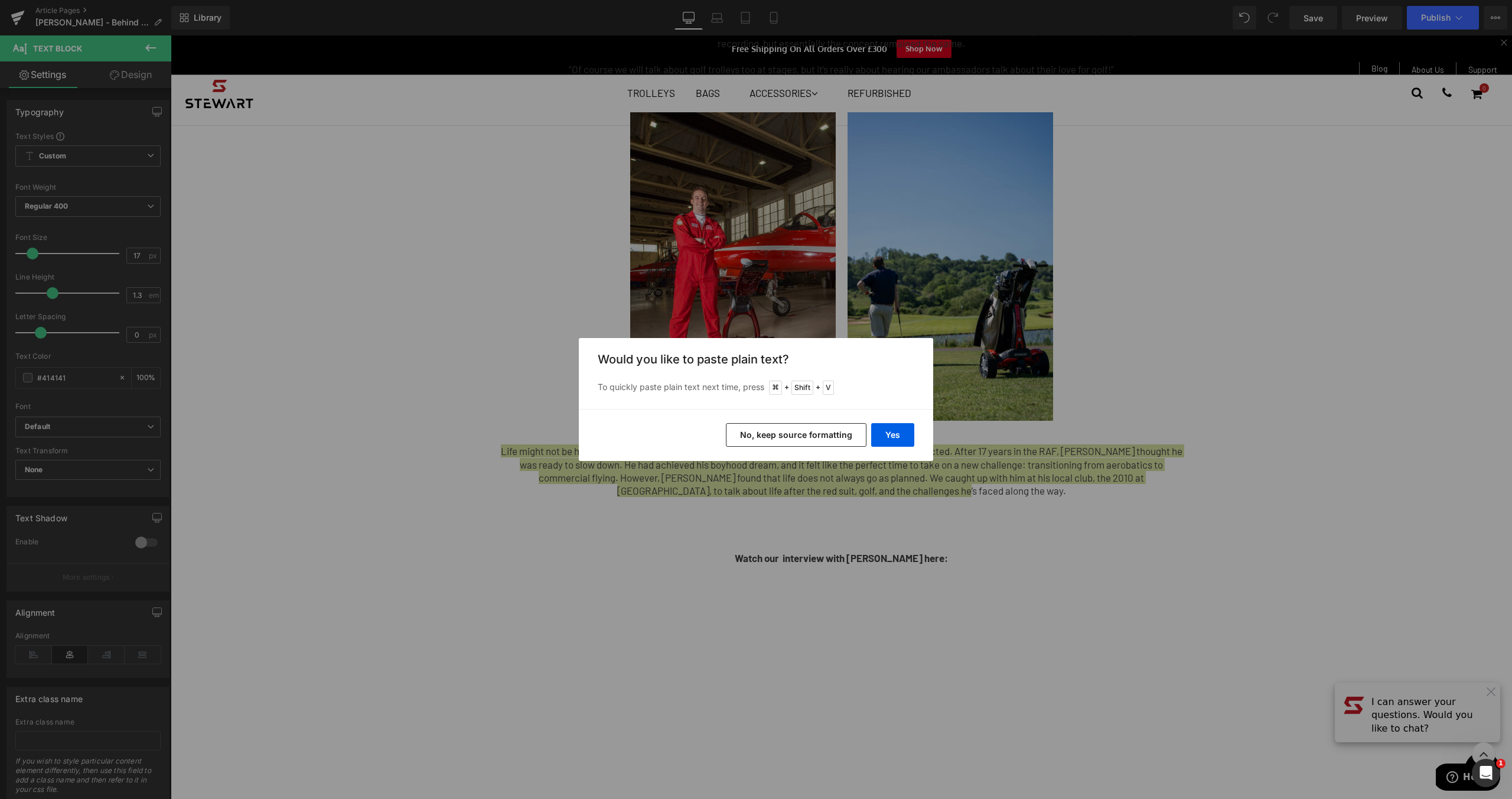
click at [917, 429] on div "Yes No, keep source formatting" at bounding box center [756, 435] width 355 height 52
click at [910, 432] on button "Yes" at bounding box center [892, 435] width 43 height 23
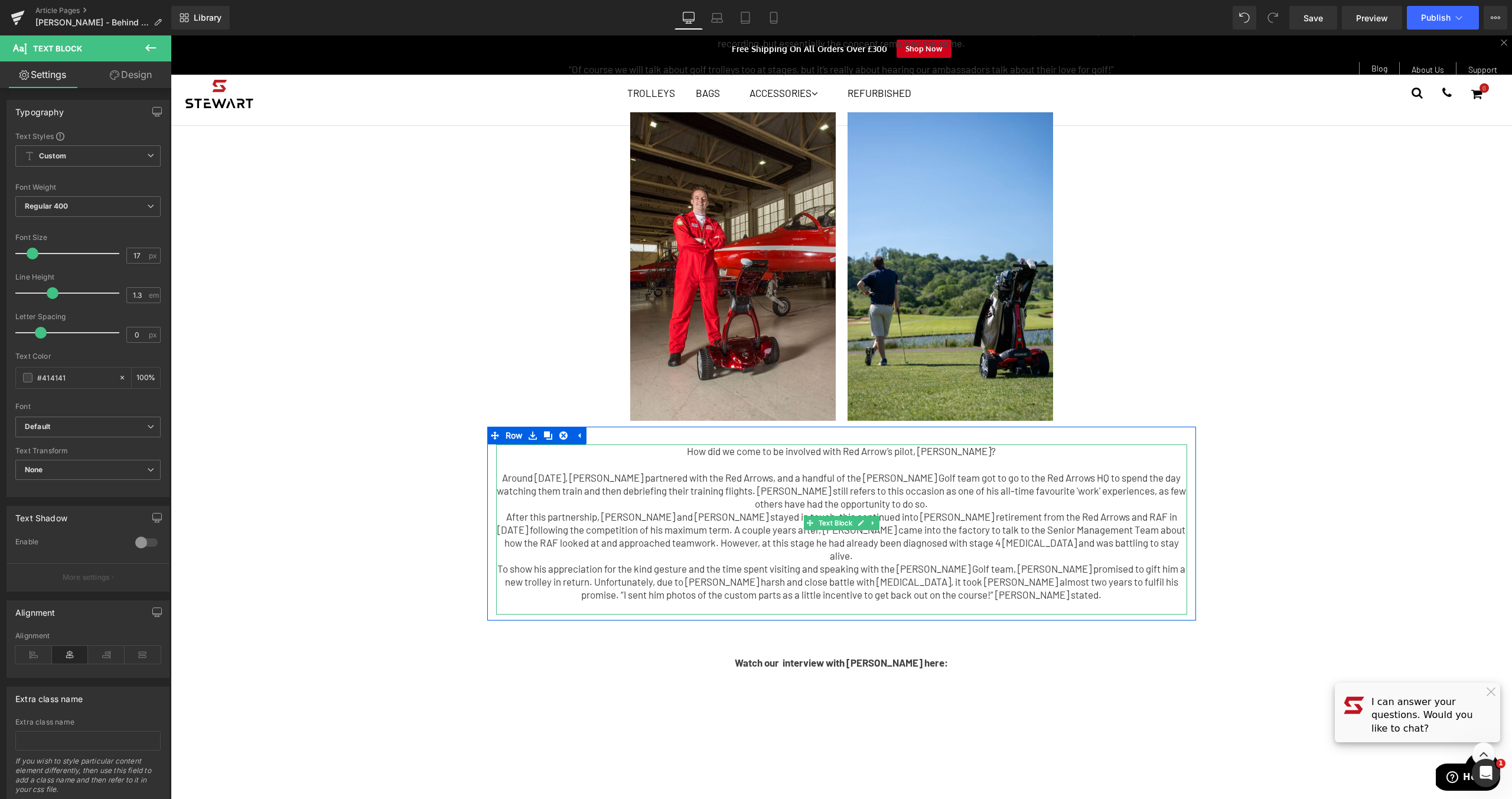
click at [925, 491] on p "Around [DATE], [PERSON_NAME] partnered with the Red Arrows, and a handful of th…" at bounding box center [841, 490] width 691 height 39
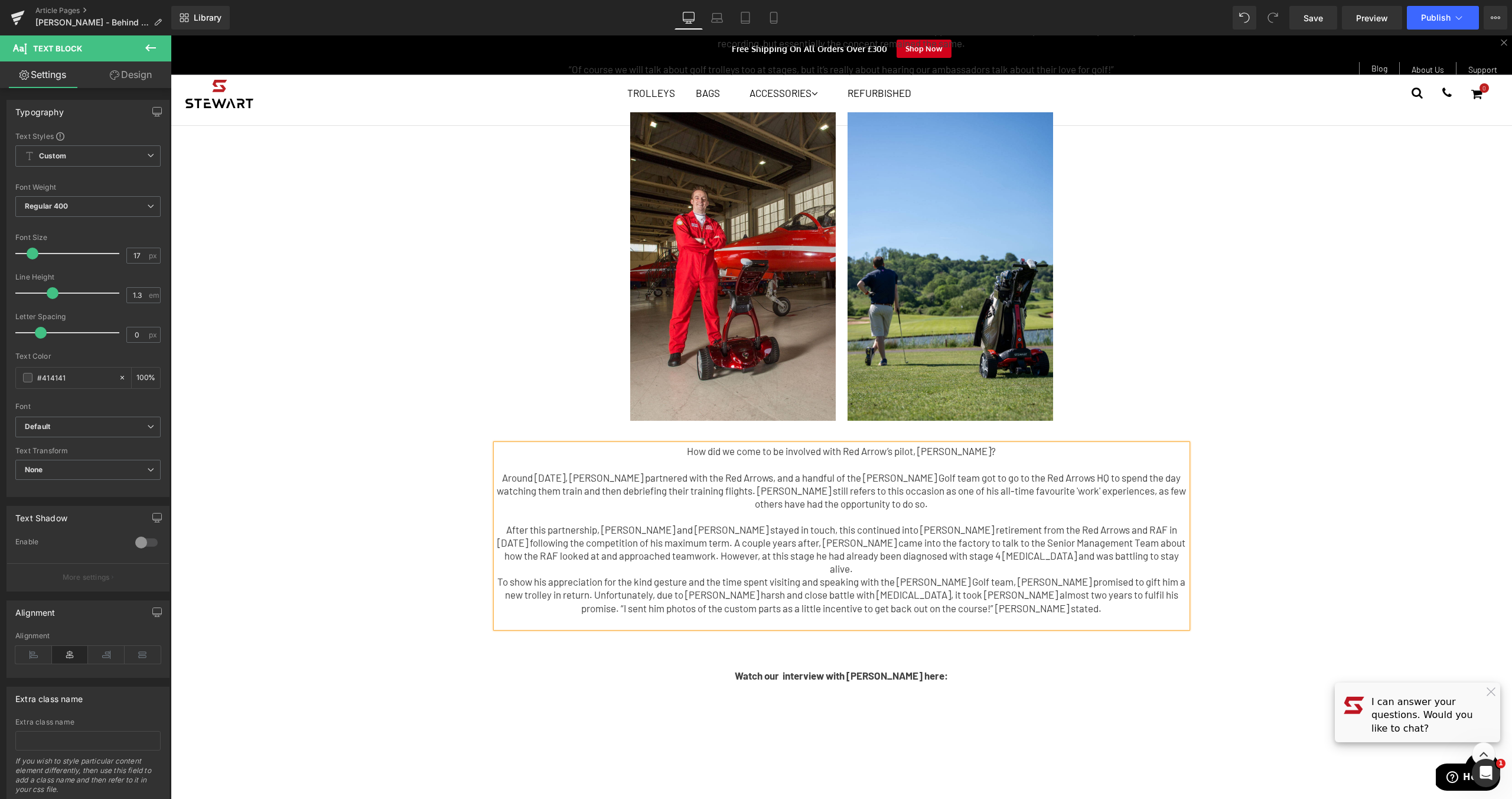
click at [1080, 575] on p "To show his appreciation for the kind gesture and the time spent visiting and s…" at bounding box center [841, 594] width 691 height 39
click at [1079, 545] on p "After this partnership, [PERSON_NAME] and [PERSON_NAME] stayed in touch, this c…" at bounding box center [841, 549] width 691 height 52
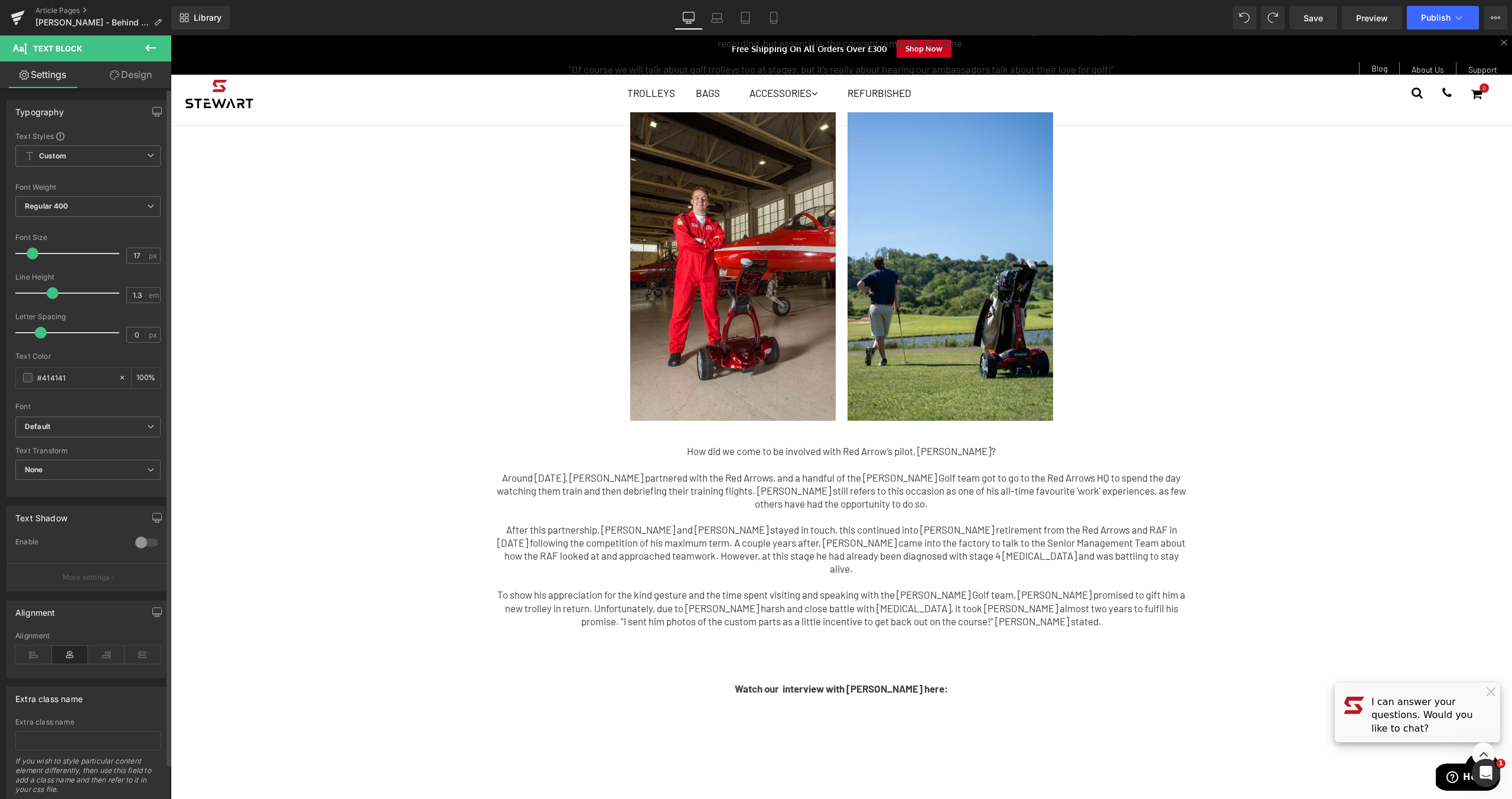
scroll to position [3, 0]
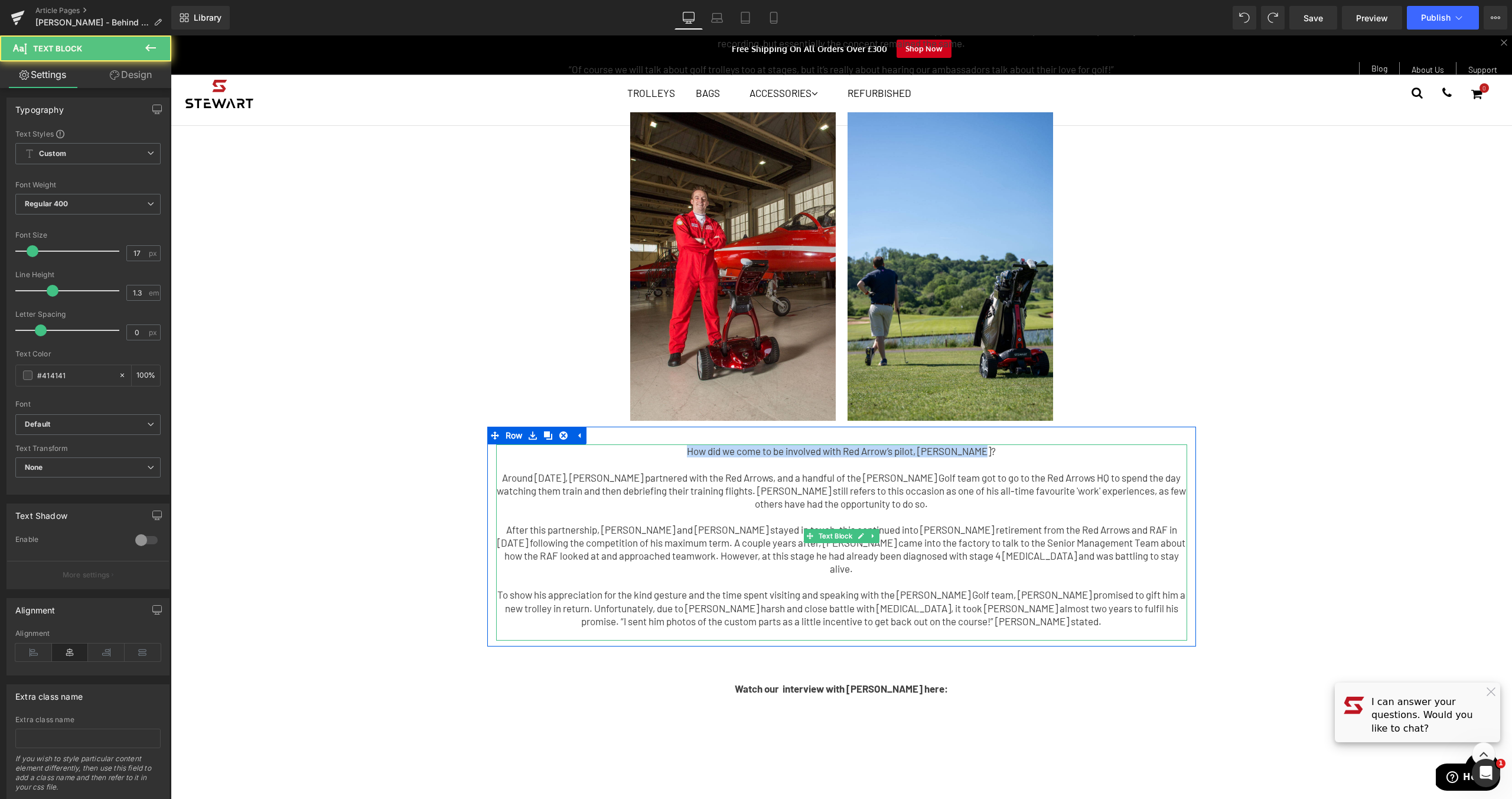
drag, startPoint x: 972, startPoint y: 440, endPoint x: 666, endPoint y: 440, distance: 306.0
click at [666, 444] on p "How did we come to be involved with Red Arrow’s pilot, [PERSON_NAME]?" at bounding box center [841, 450] width 691 height 13
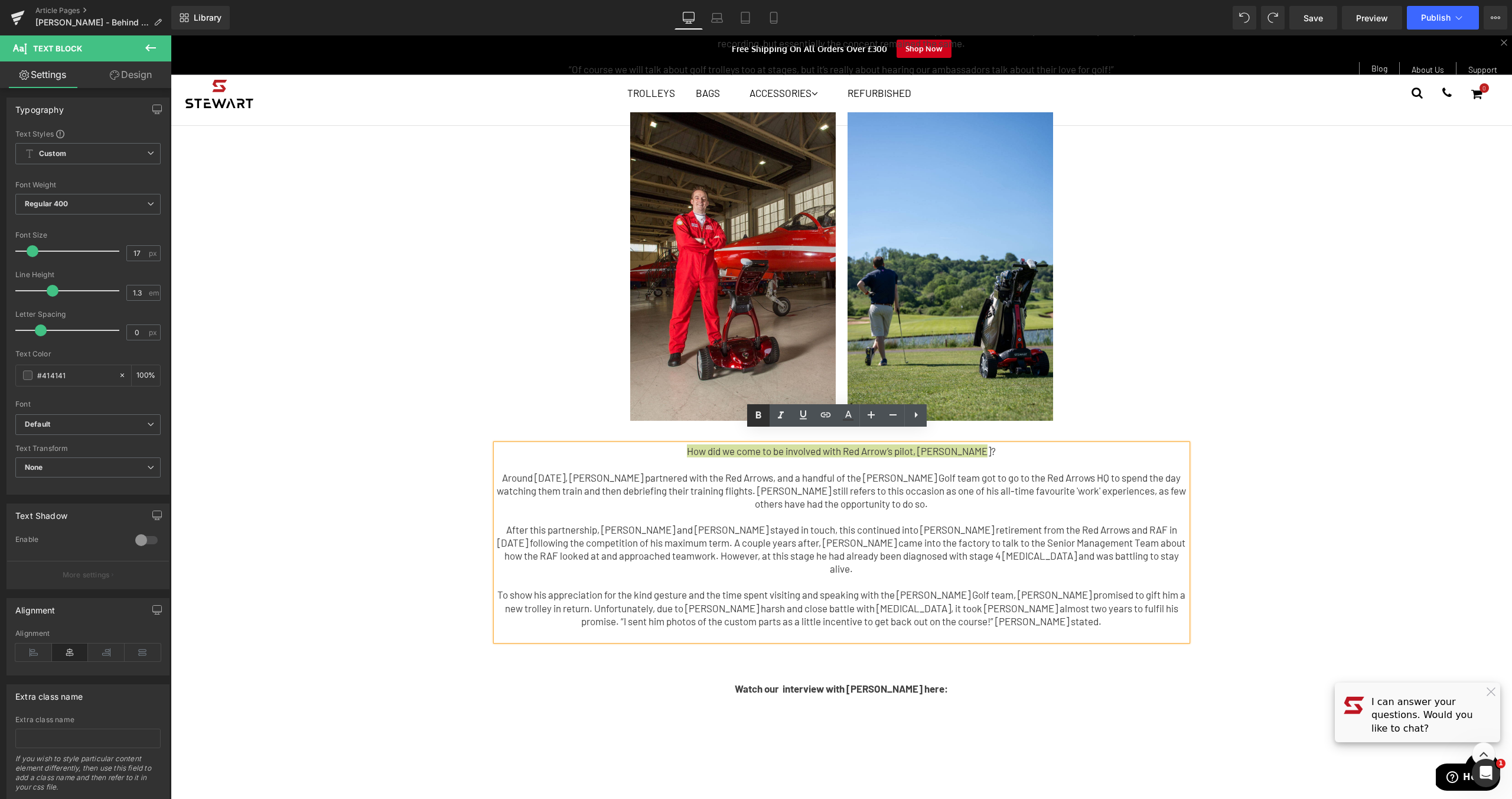
click at [754, 422] on icon at bounding box center [758, 416] width 14 height 14
click at [1265, 497] on div "So, why have we decided to do a podcast? Over the past 20 years, CEO [PERSON_NA…" at bounding box center [840, 565] width 1341 height 1380
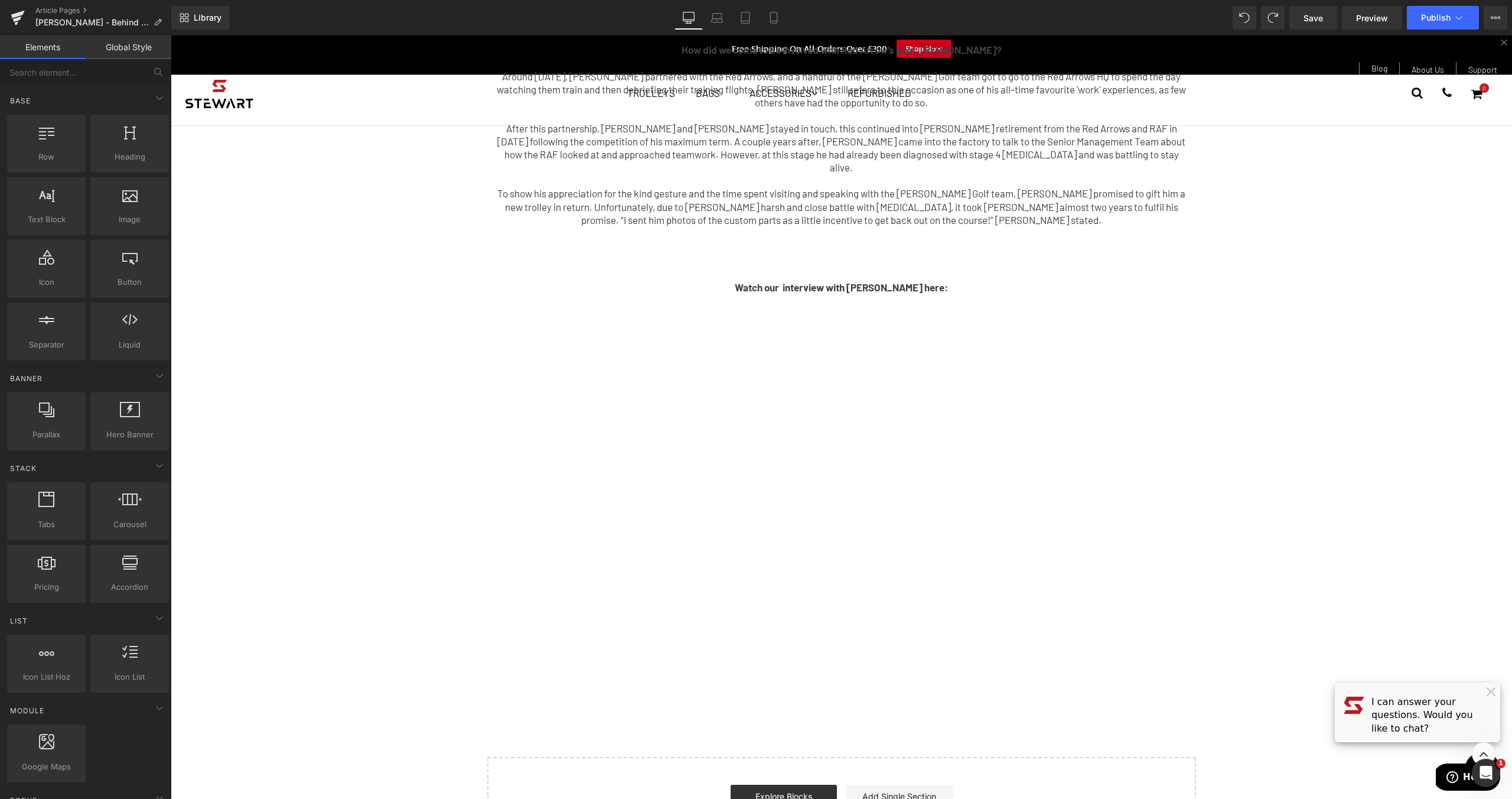
scroll to position [0, 0]
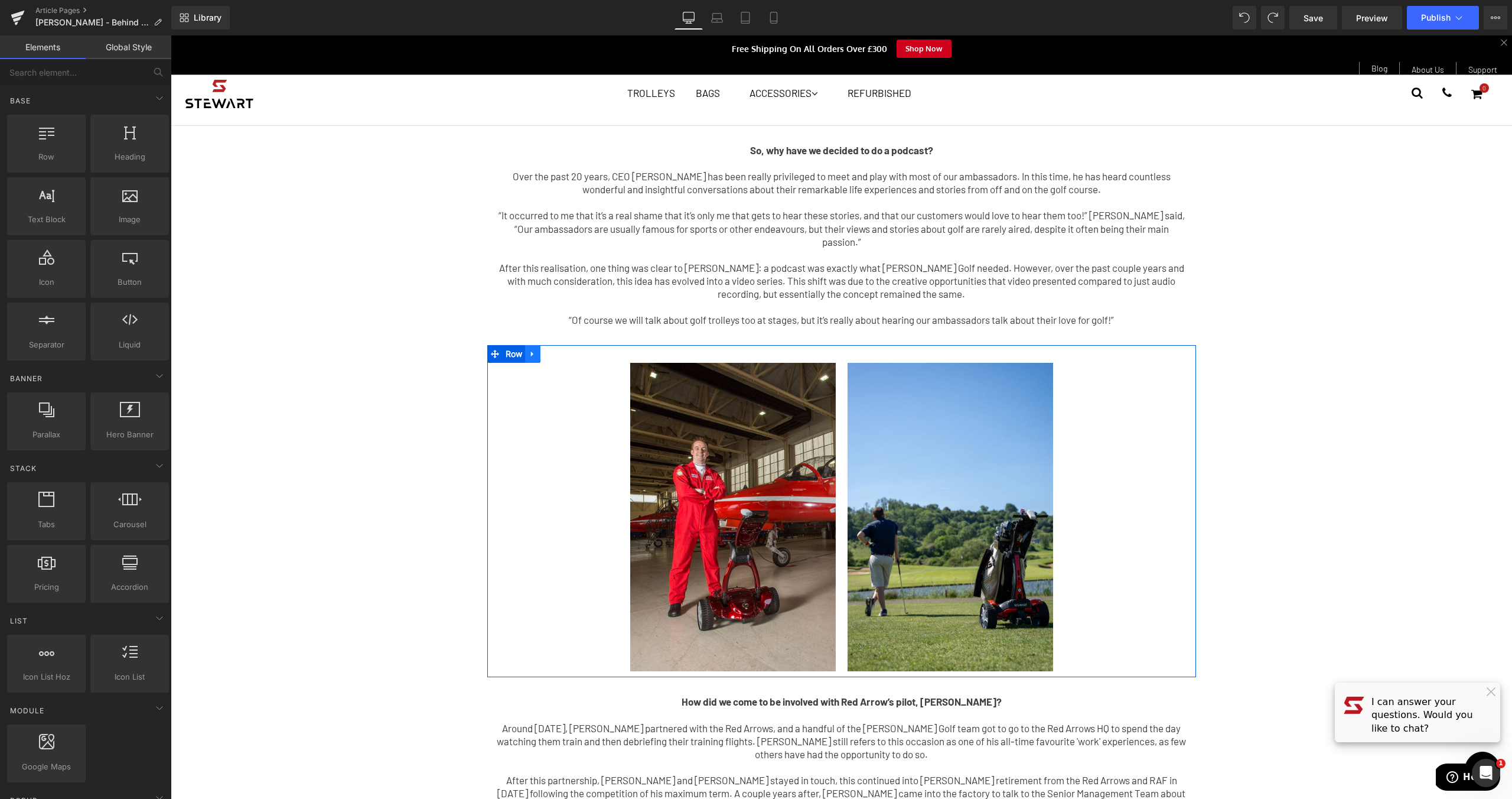
click at [531, 351] on icon at bounding box center [532, 354] width 3 height 5
click at [544, 350] on icon at bounding box center [548, 354] width 9 height 9
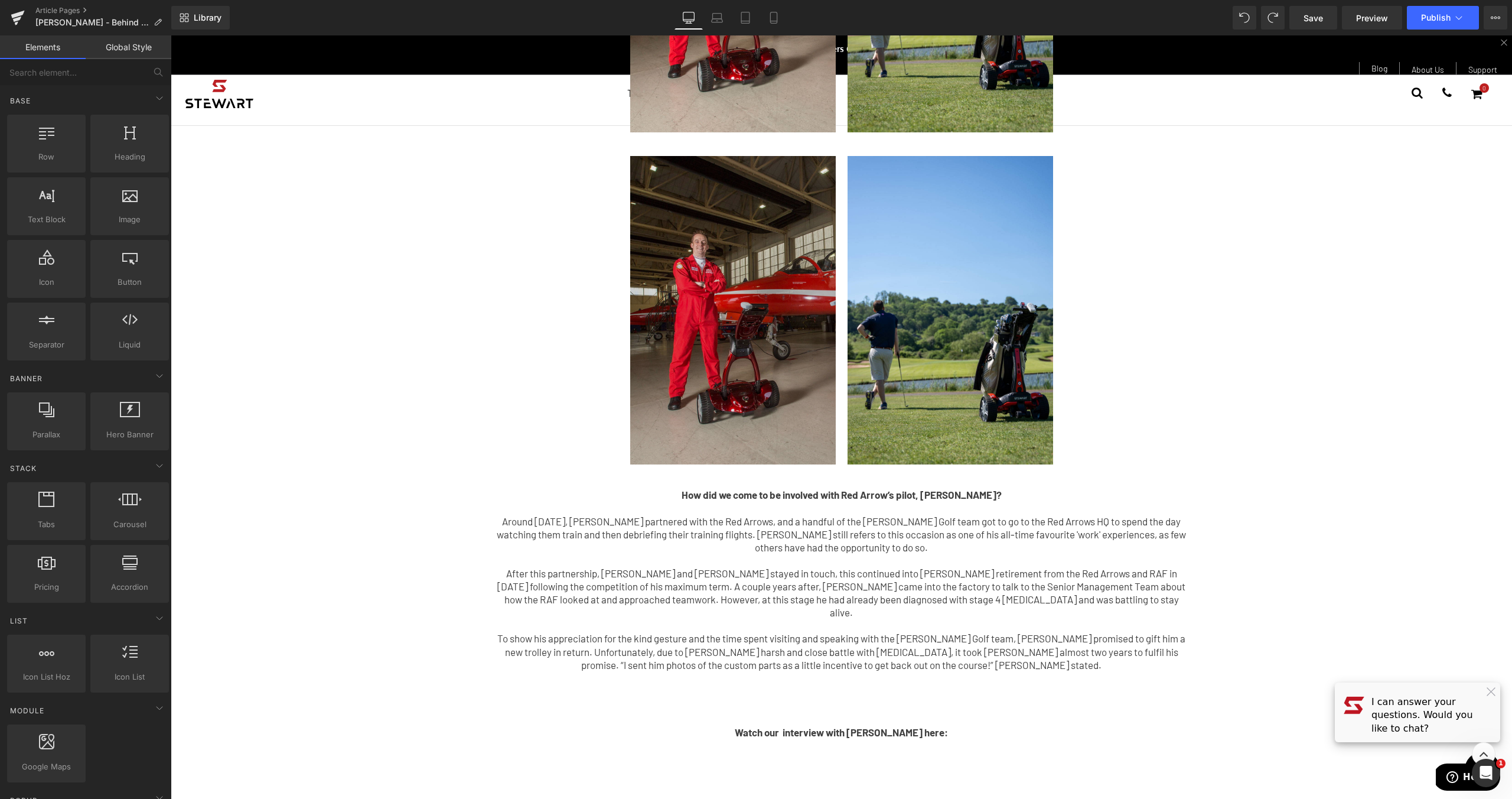
scroll to position [344, 0]
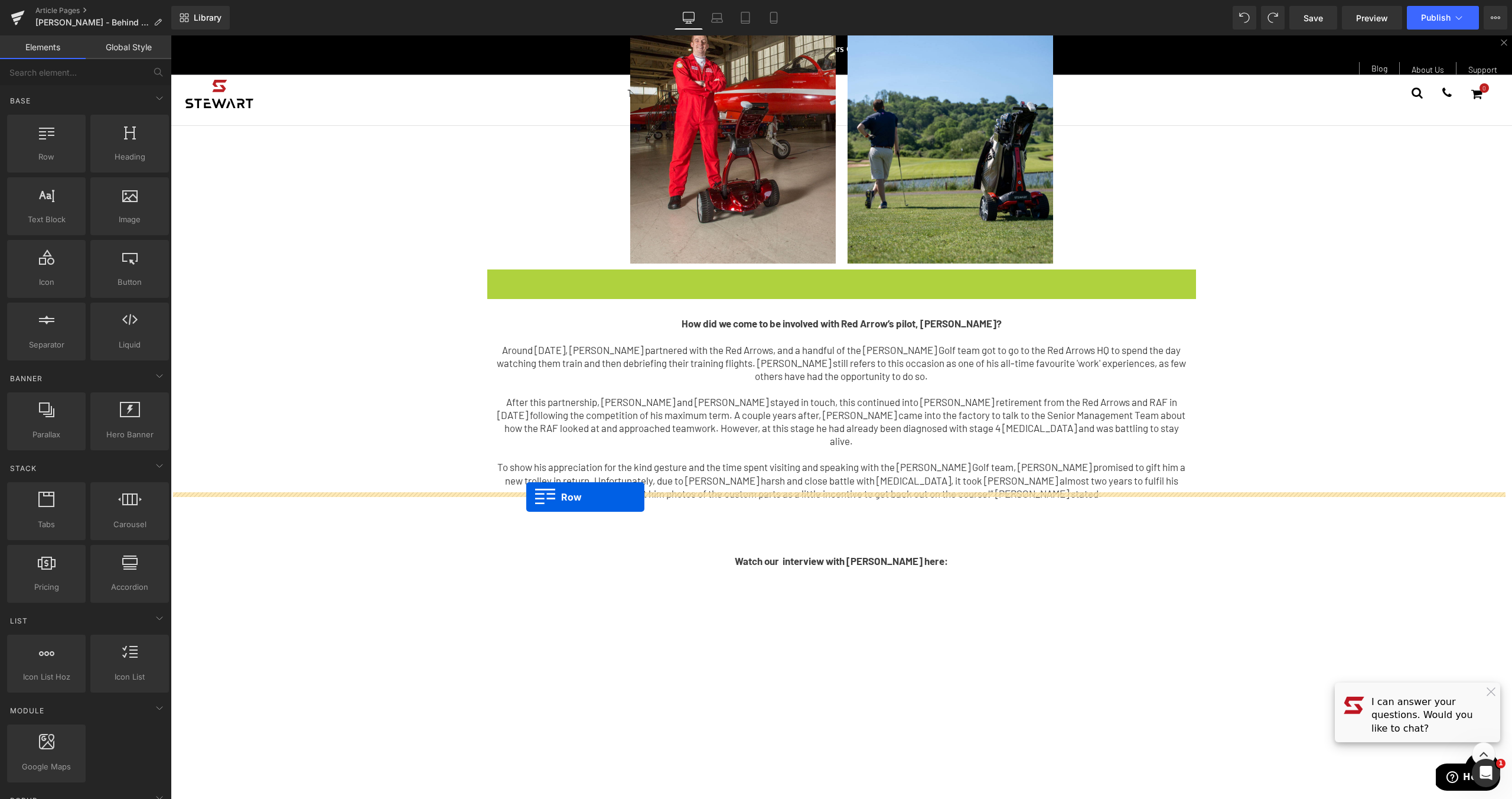
drag, startPoint x: 491, startPoint y: 268, endPoint x: 526, endPoint y: 499, distance: 233.6
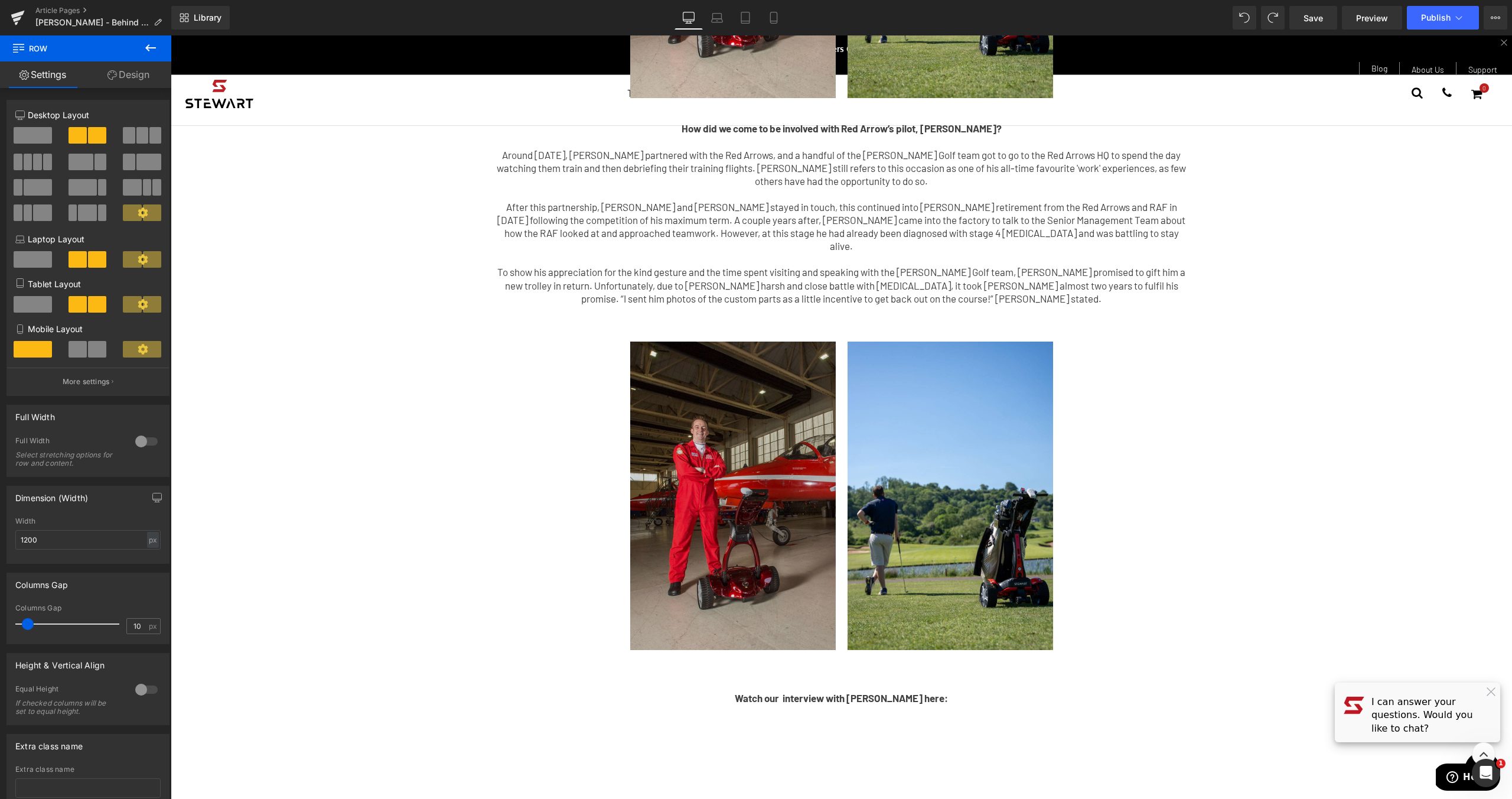
scroll to position [411, 0]
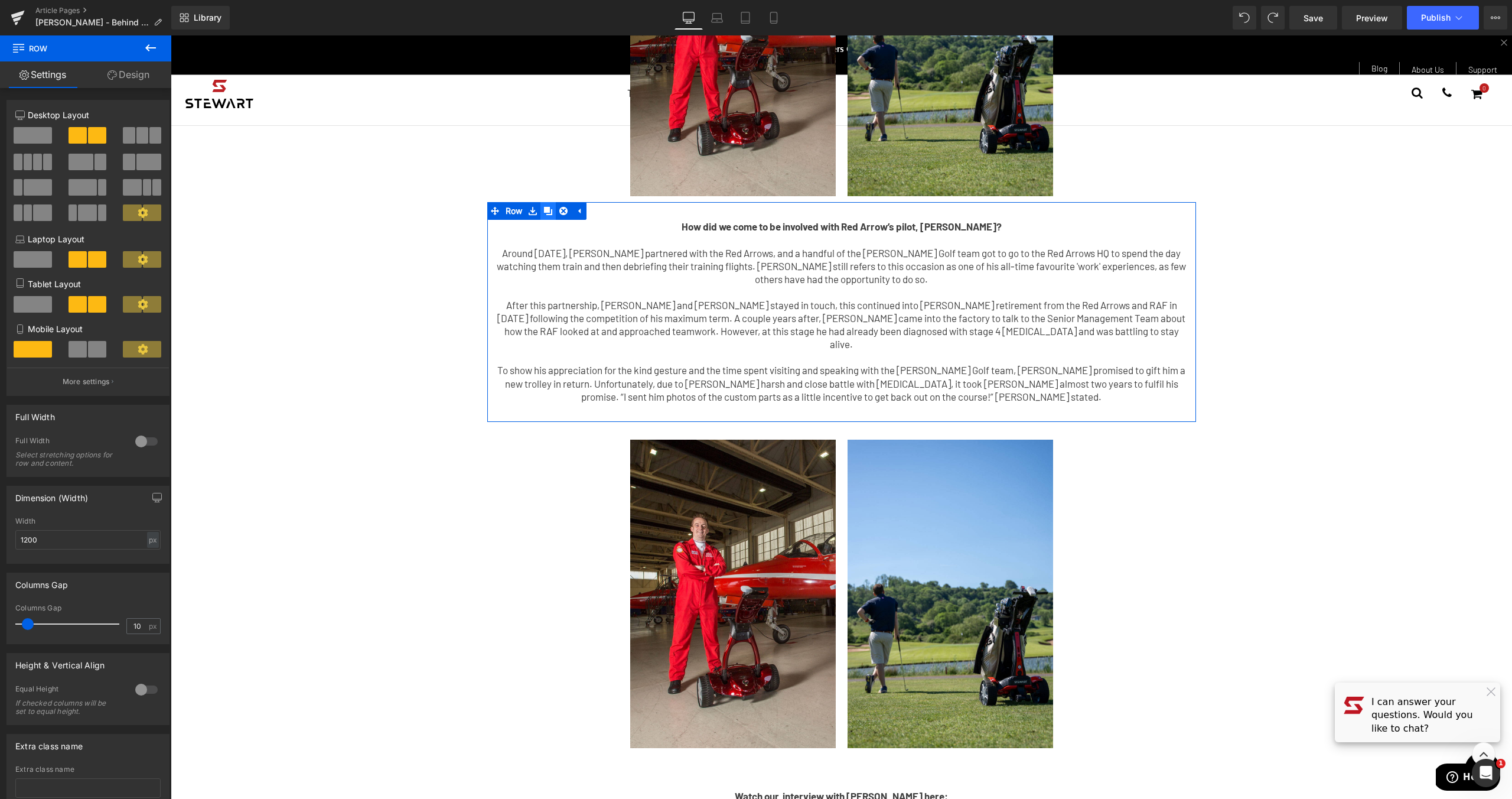
click at [550, 202] on link at bounding box center [548, 210] width 16 height 17
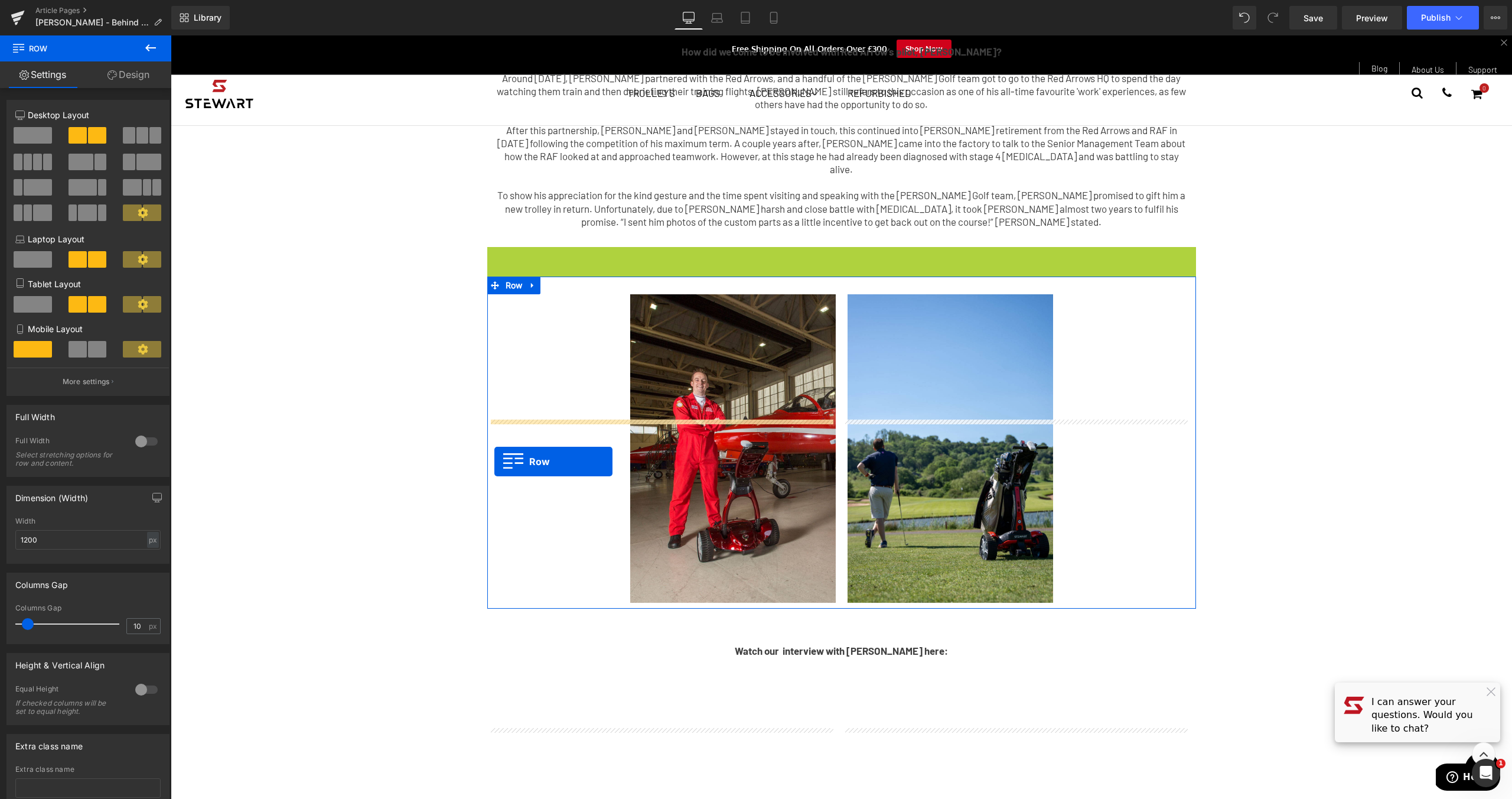
scroll to position [595, 0]
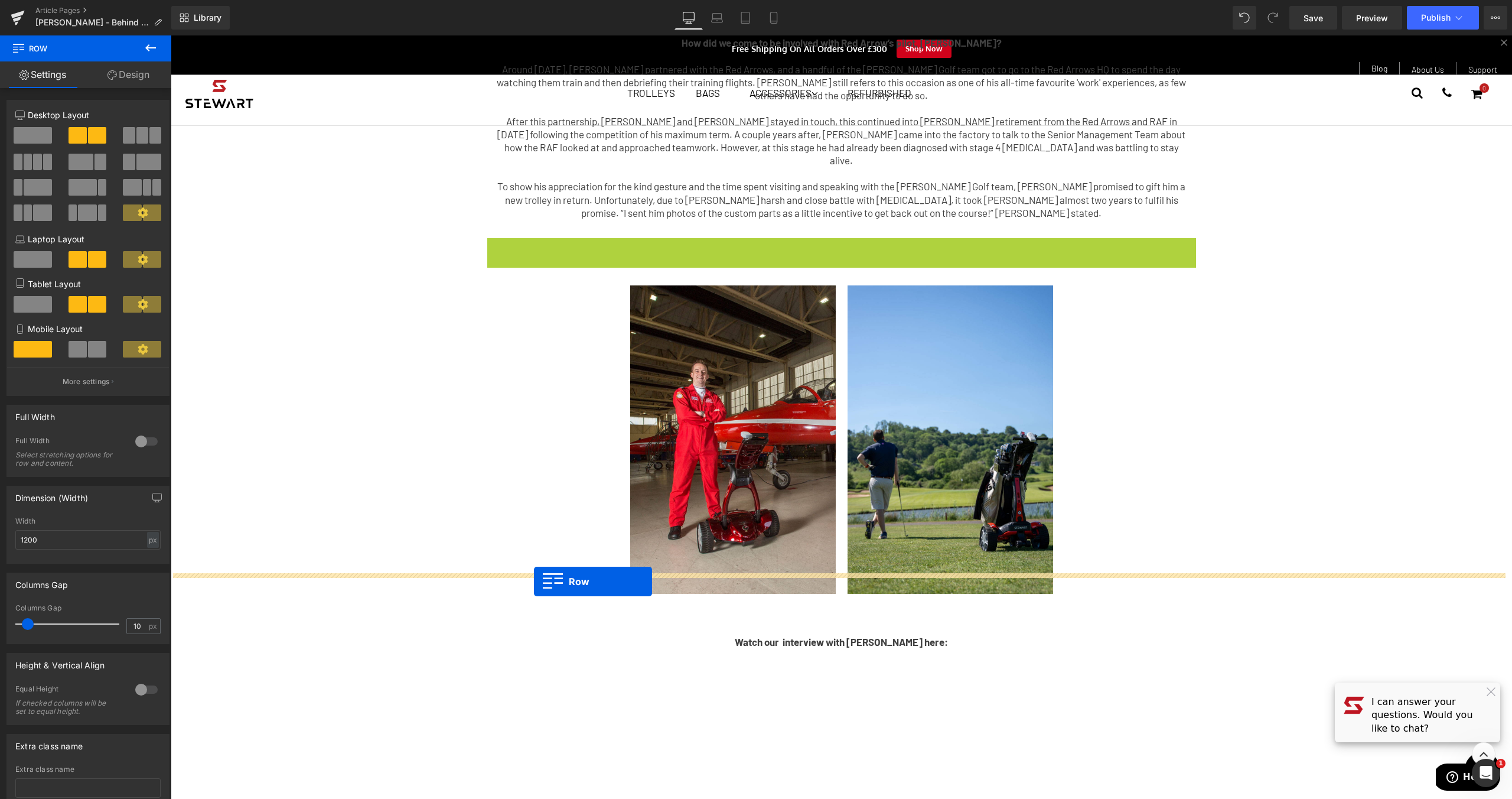
drag, startPoint x: 487, startPoint y: 401, endPoint x: 534, endPoint y: 582, distance: 187.0
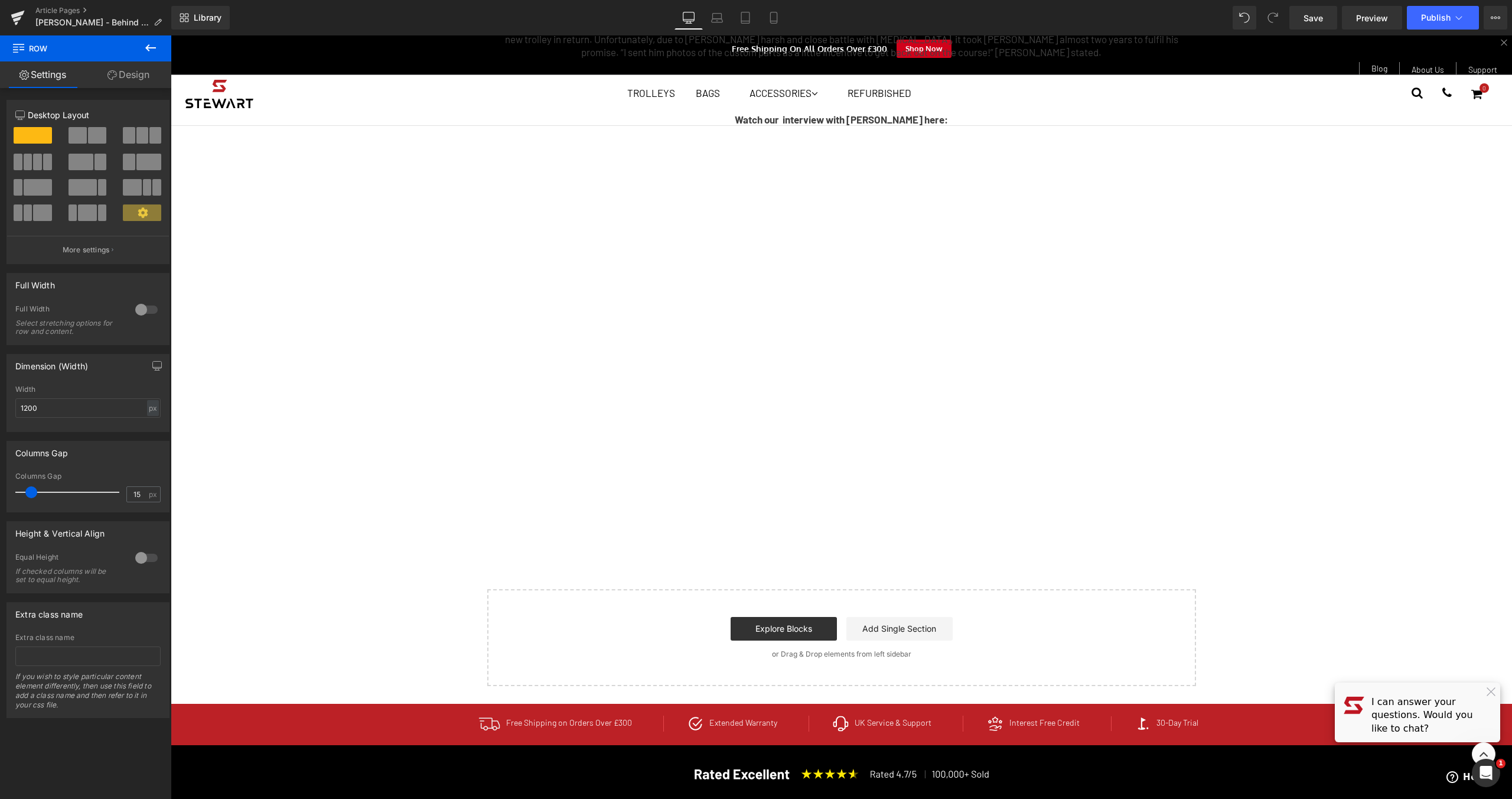
scroll to position [1015, 0]
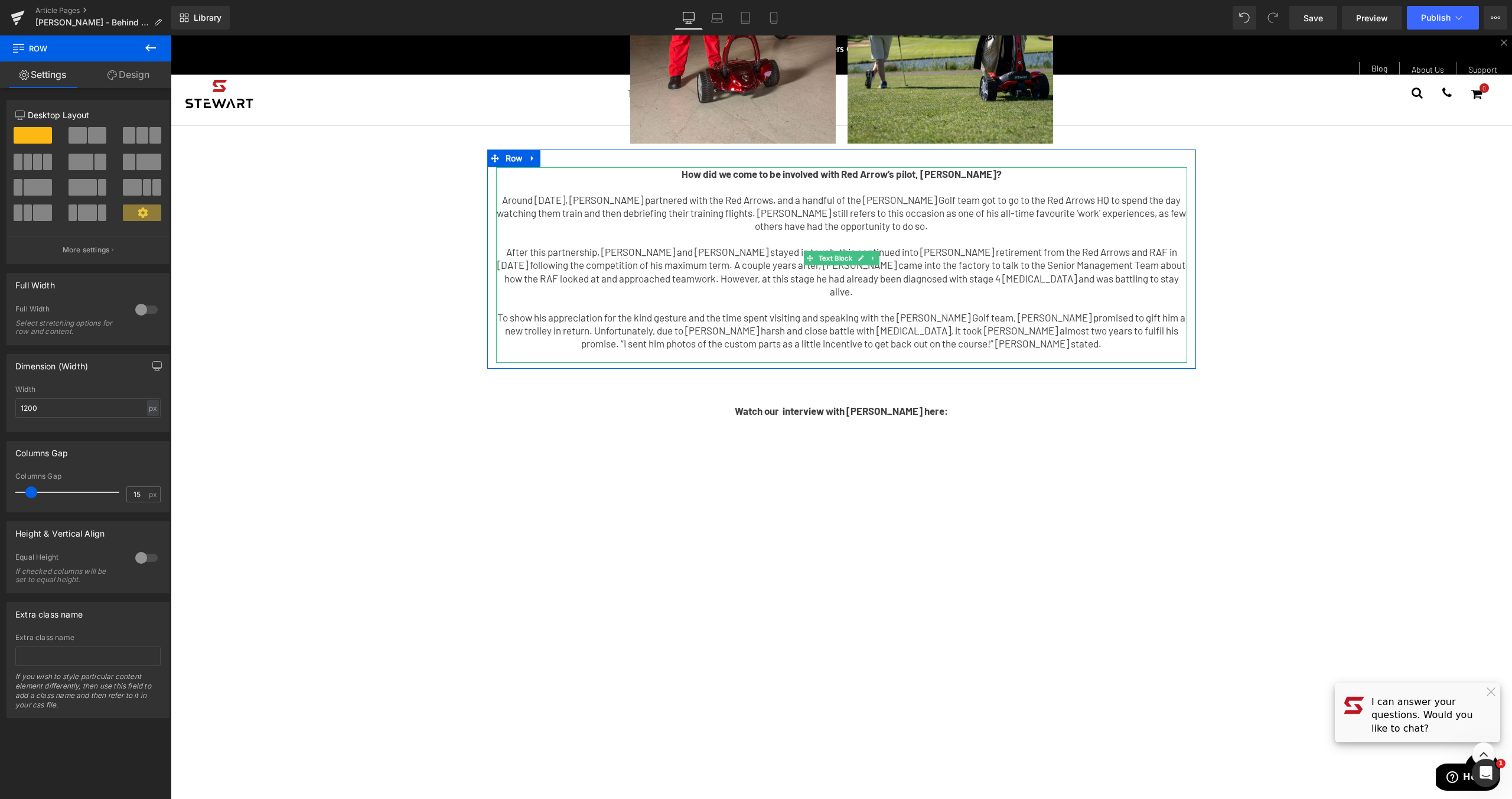
click at [929, 310] on p "To show his appreciation for the kind gesture and the time spent visiting and s…" at bounding box center [841, 330] width 691 height 39
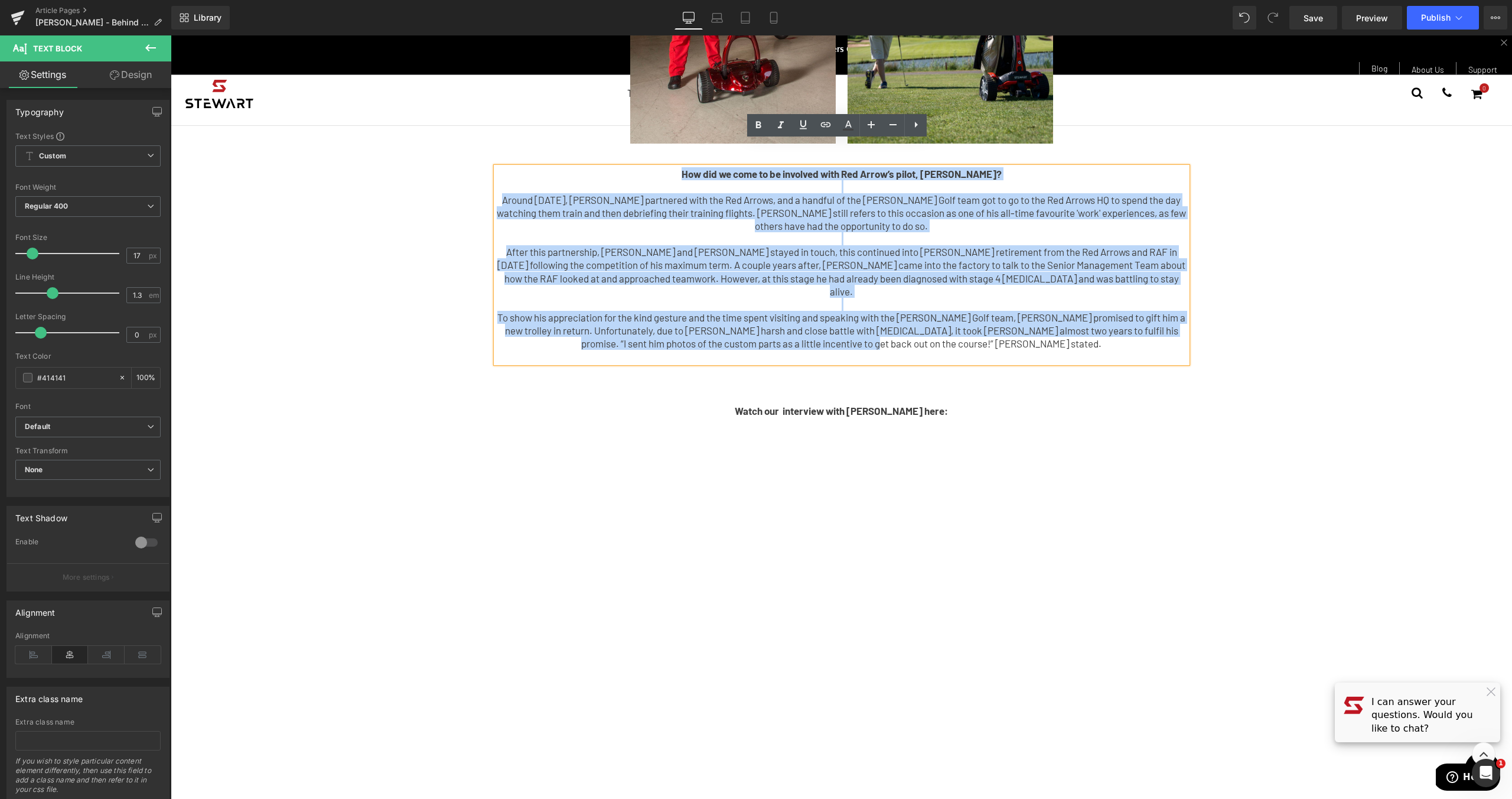
drag, startPoint x: 987, startPoint y: 302, endPoint x: 372, endPoint y: 130, distance: 638.6
click at [372, 130] on div "So, why have we decided to do a podcast? Over the past 20 years, CEO [PERSON_NA…" at bounding box center [840, 11] width 1341 height 1931
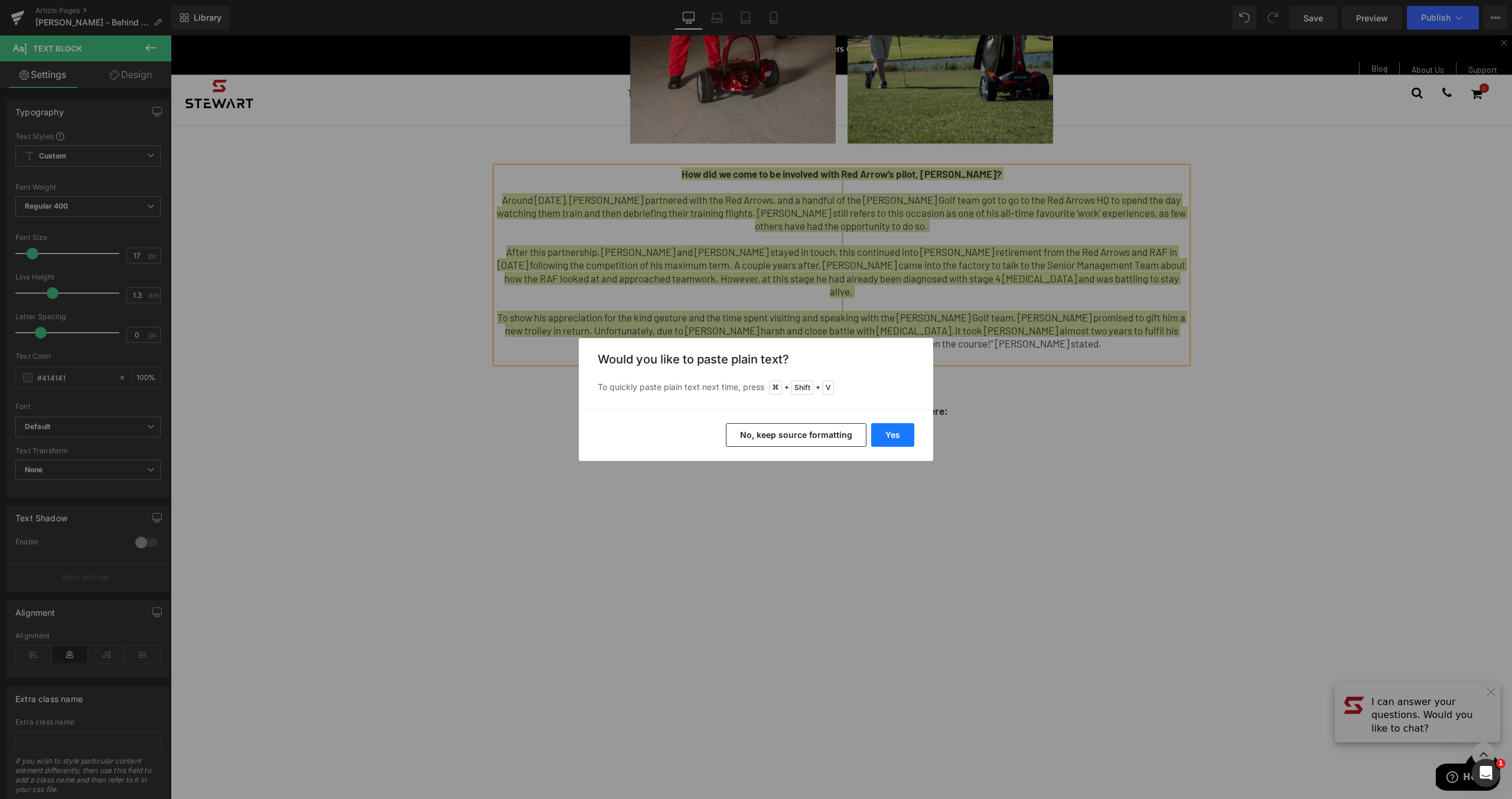
click at [881, 436] on button "Yes" at bounding box center [892, 435] width 43 height 23
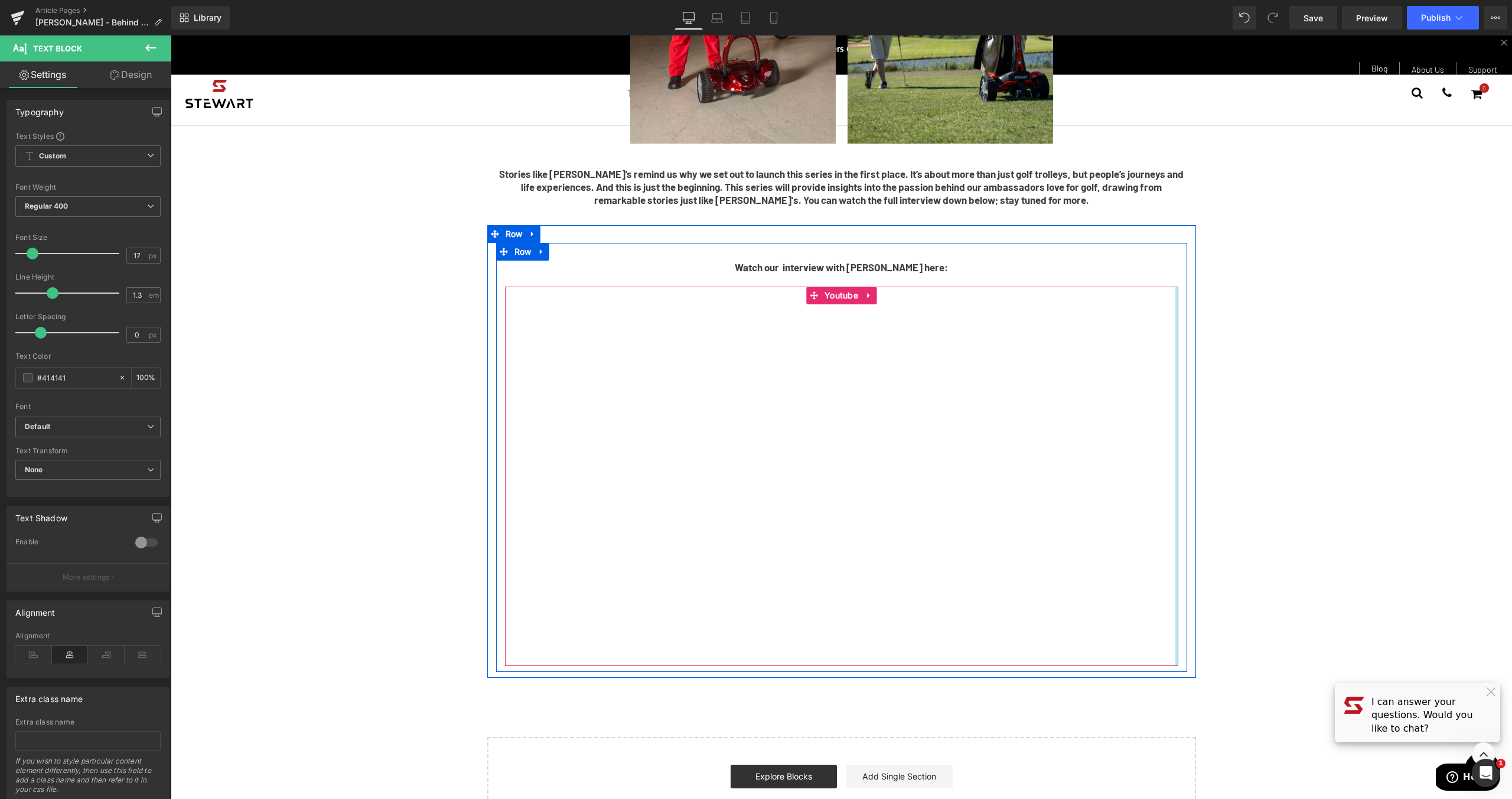
scroll to position [774, 0]
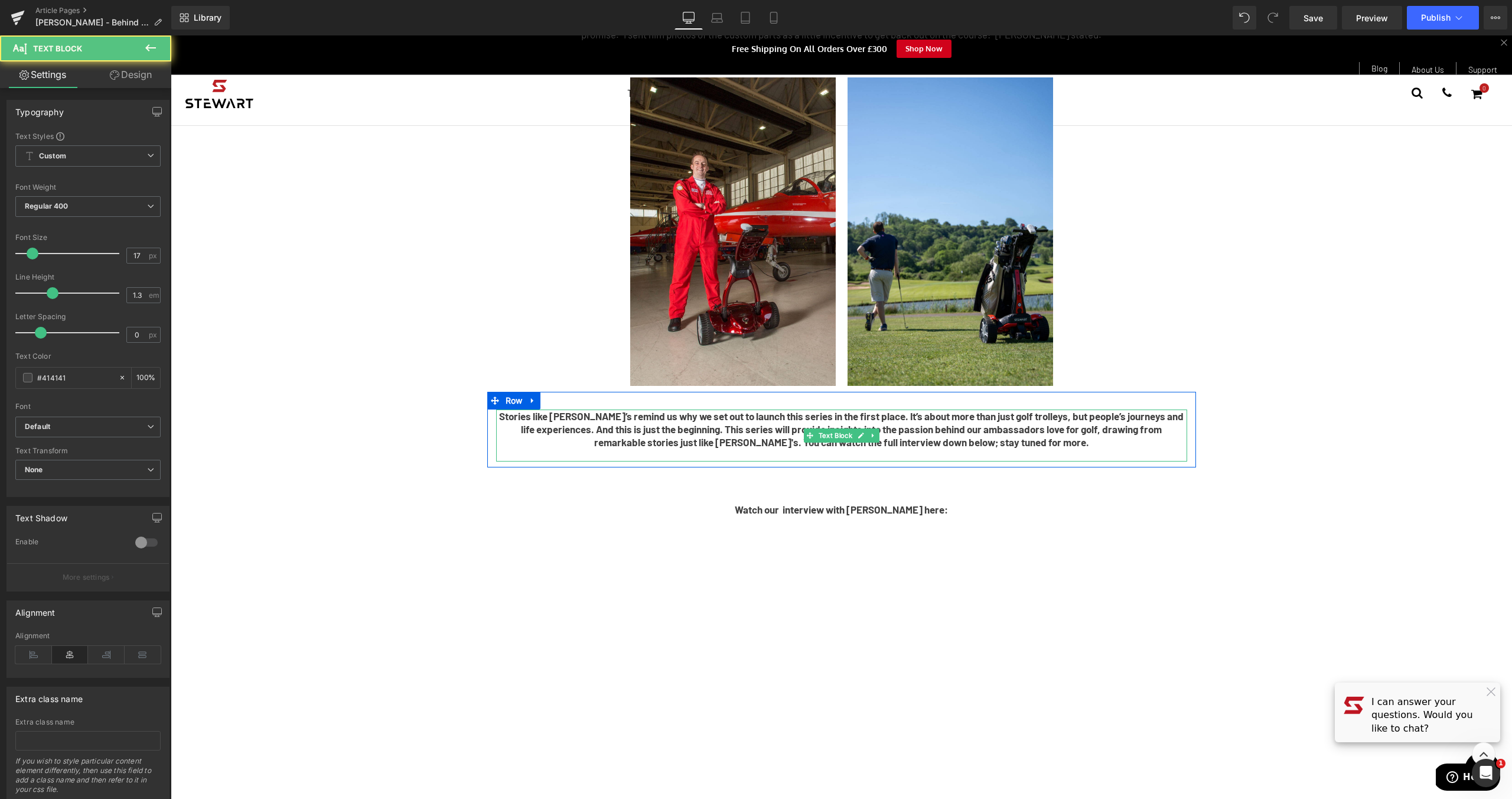
click at [878, 410] on b "Stories like [PERSON_NAME]’s remind us why we set out to launch this series in …" at bounding box center [841, 429] width 685 height 37
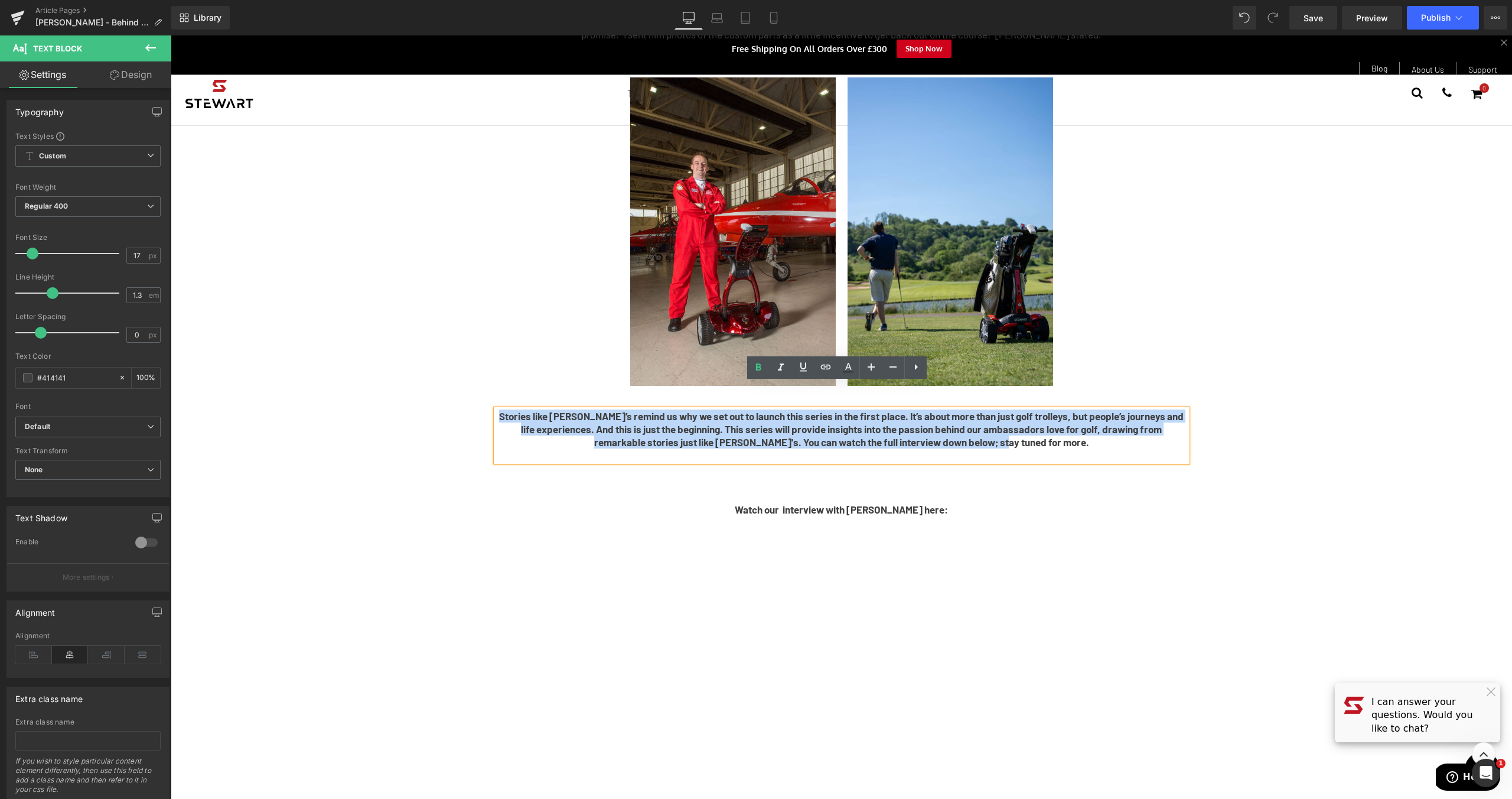
drag, startPoint x: 1058, startPoint y: 417, endPoint x: 408, endPoint y: 382, distance: 650.9
click at [405, 384] on div "So, why have we decided to do a podcast? Over the past 20 years, CEO [PERSON_NA…" at bounding box center [840, 183] width 1341 height 1788
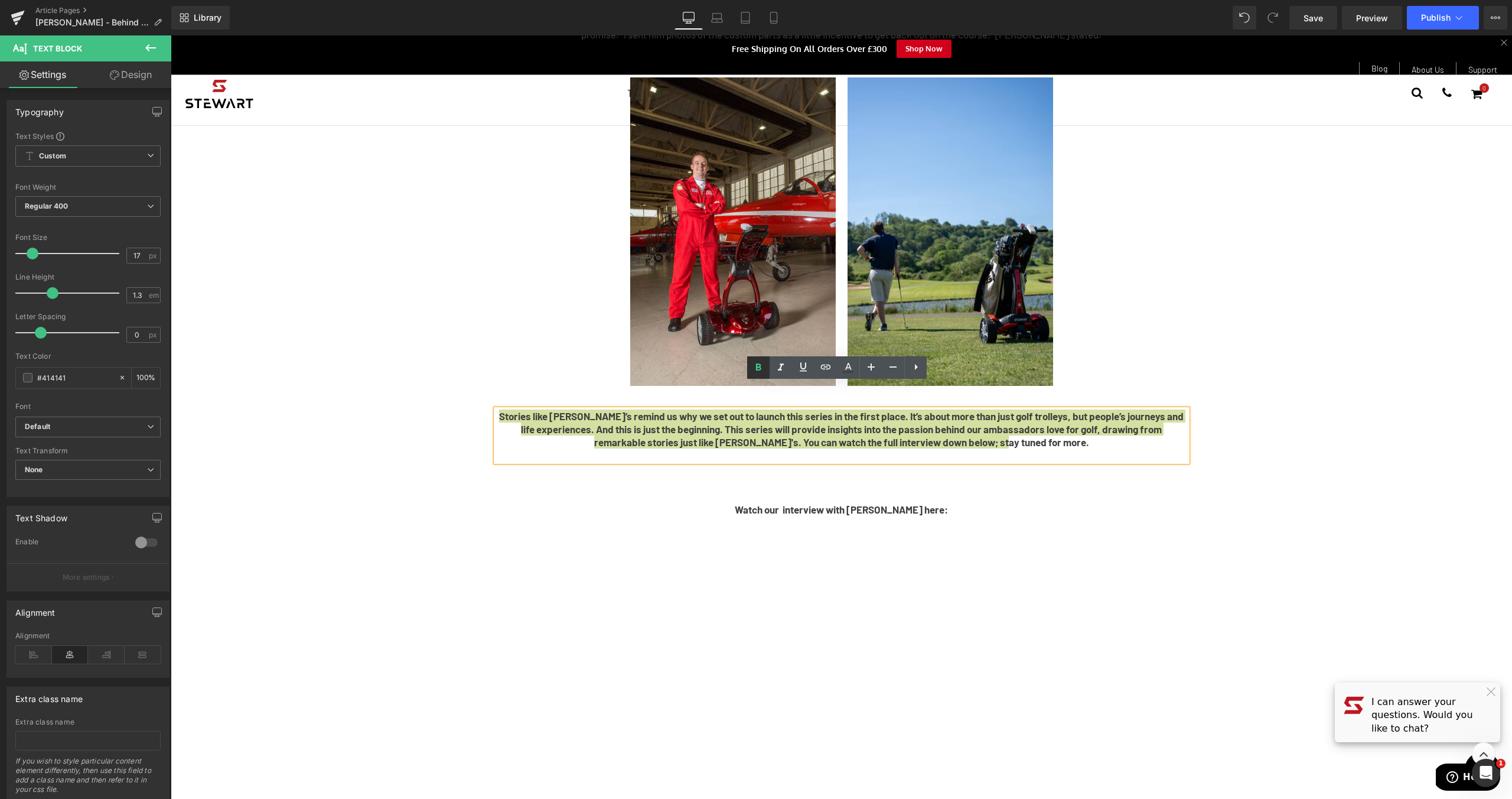
drag, startPoint x: 762, startPoint y: 374, endPoint x: 599, endPoint y: 344, distance: 165.7
click at [762, 374] on link at bounding box center [759, 368] width 23 height 23
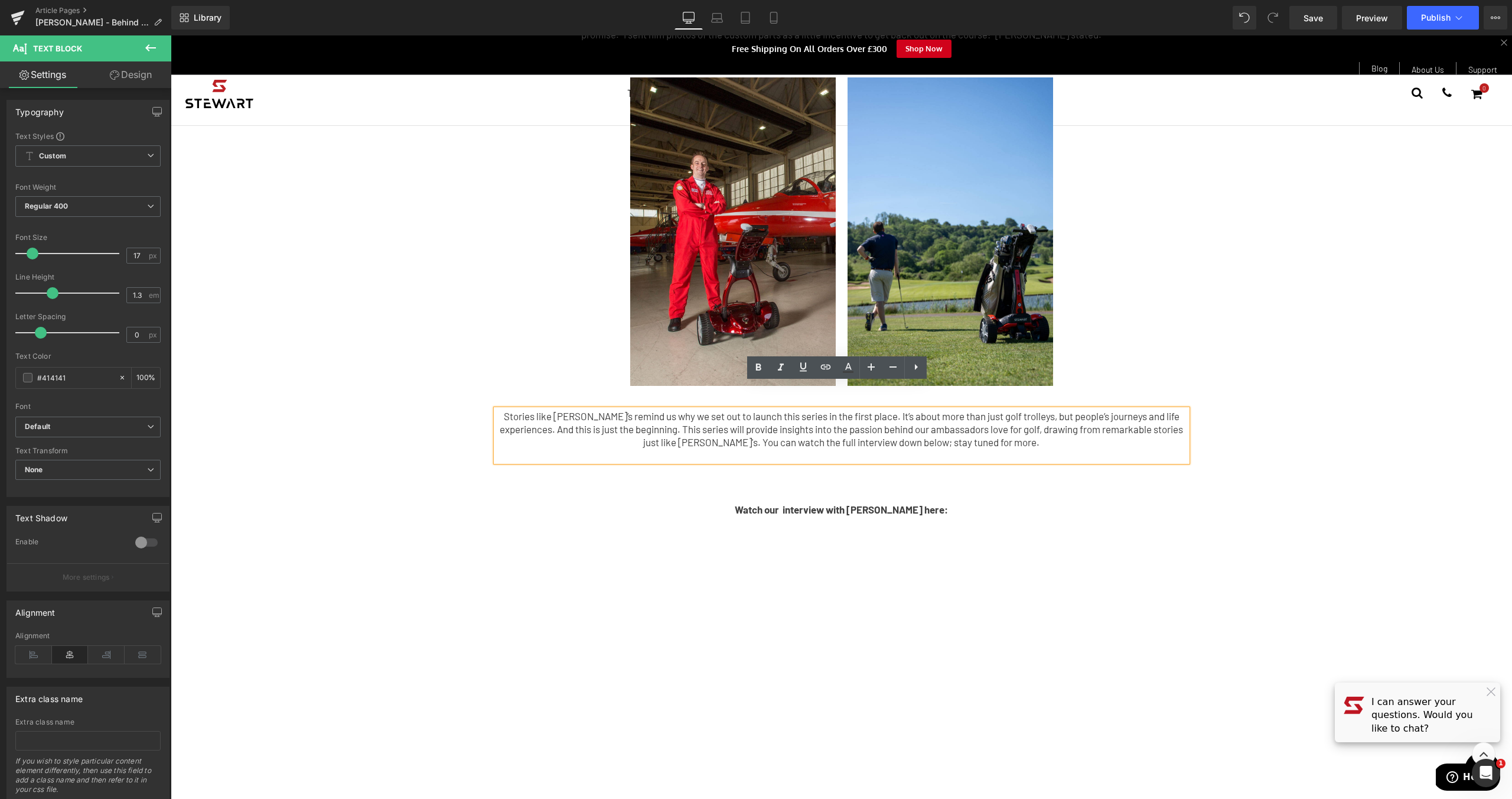
click at [1064, 449] on p at bounding box center [841, 455] width 691 height 13
click at [519, 409] on p "Stories like [PERSON_NAME]’s remind us why we set out to launch this series in …" at bounding box center [841, 429] width 691 height 39
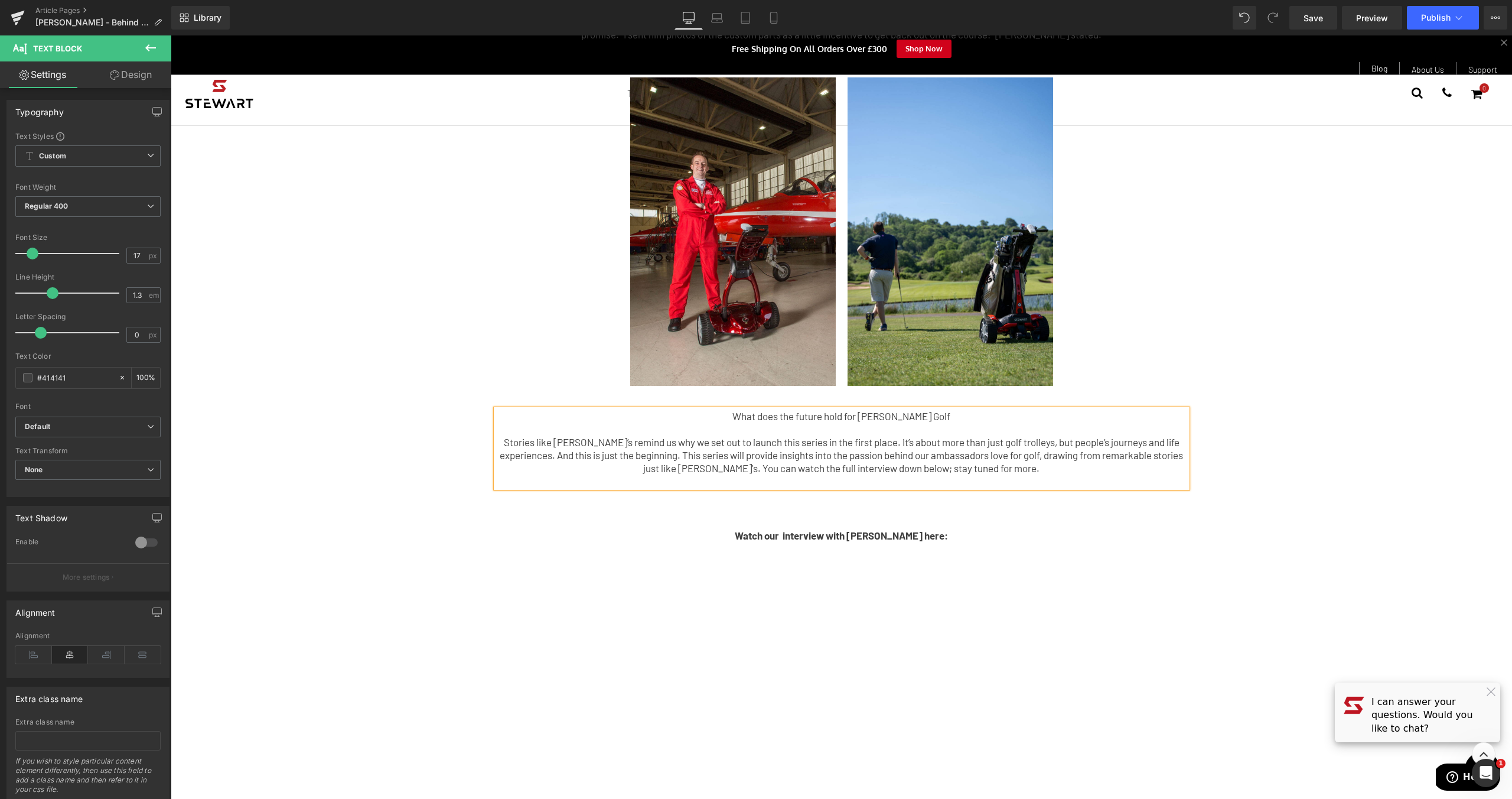
click at [874, 409] on p "What does the future hold for [PERSON_NAME] Golf" at bounding box center [841, 416] width 691 height 13
click at [953, 409] on p "What does the future hold for this [PERSON_NAME] Golf" at bounding box center [841, 416] width 691 height 13
drag, startPoint x: 930, startPoint y: 386, endPoint x: 730, endPoint y: 394, distance: 200.2
click at [705, 409] on p "What does the future hold for this [PERSON_NAME] Golf series?" at bounding box center [841, 416] width 691 height 13
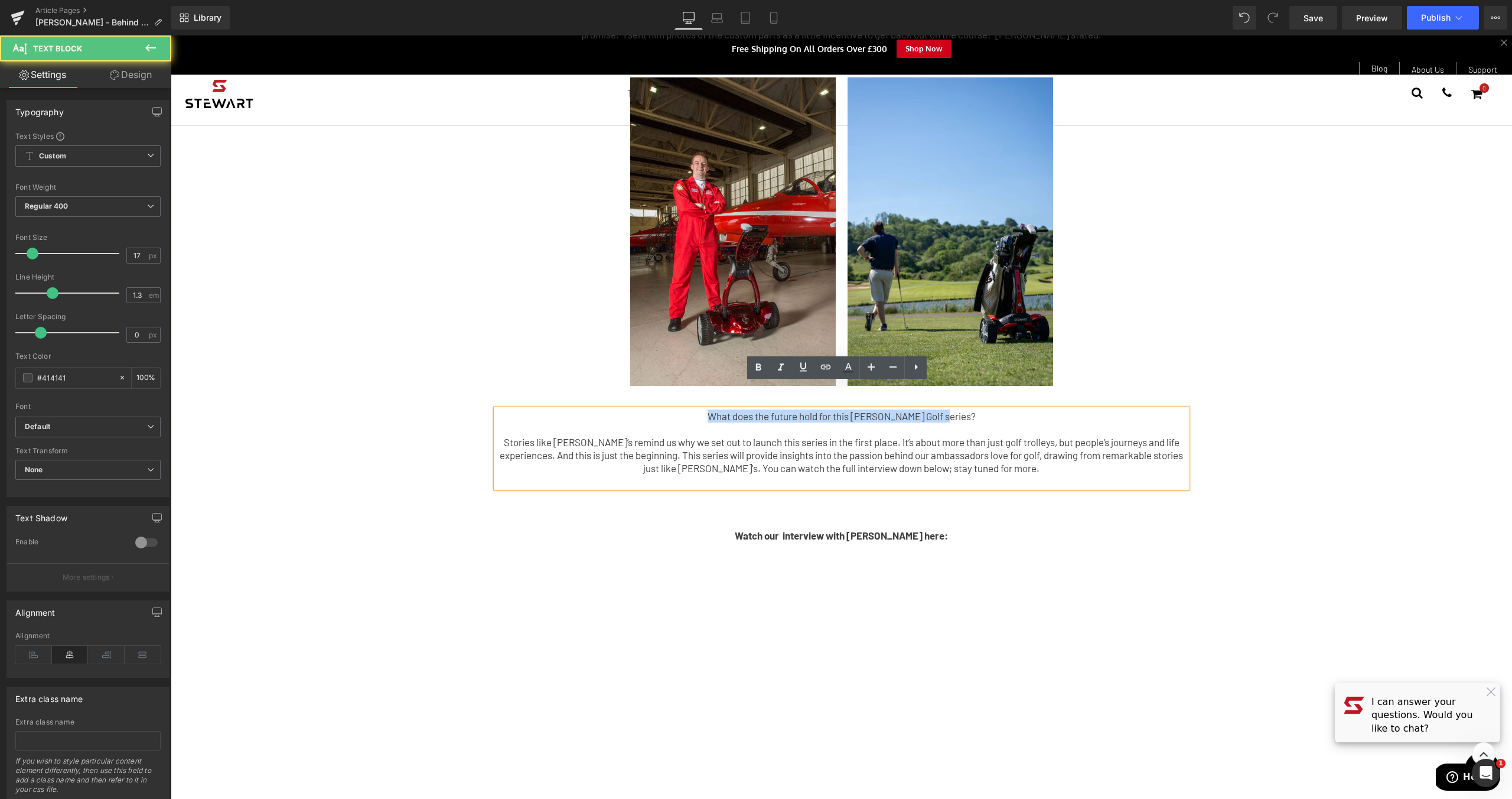
drag, startPoint x: 966, startPoint y: 386, endPoint x: 706, endPoint y: 393, distance: 260.1
click at [680, 409] on p "What does the future hold for this [PERSON_NAME] Golf series?" at bounding box center [841, 416] width 691 height 13
click at [913, 423] on p at bounding box center [841, 429] width 691 height 13
drag, startPoint x: 978, startPoint y: 390, endPoint x: 661, endPoint y: 394, distance: 317.0
click at [661, 409] on p "What does the future hold for this [PERSON_NAME] Golf series?" at bounding box center [841, 416] width 691 height 13
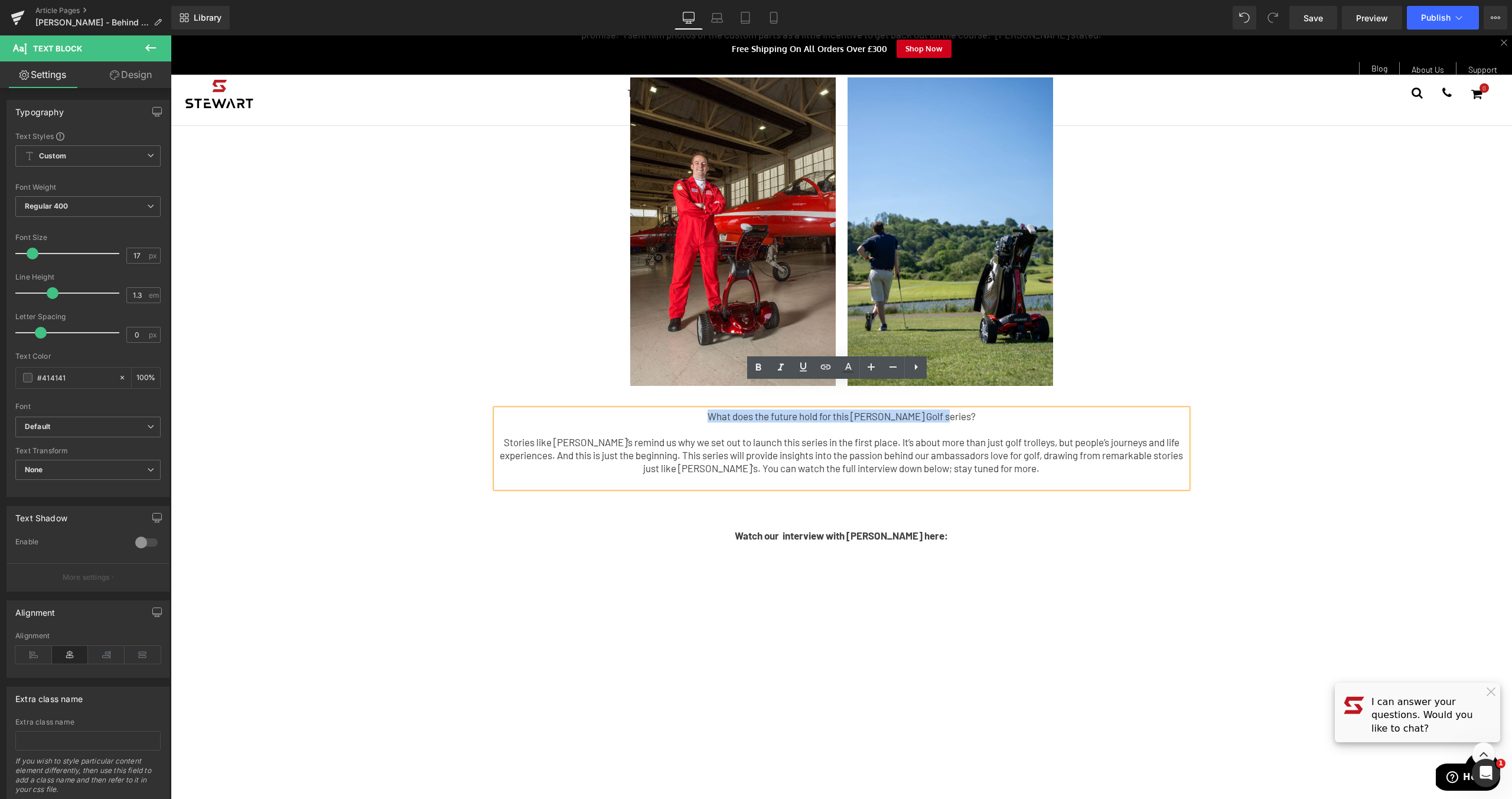
copy p "What does the future hold for this [PERSON_NAME] Golf series?"
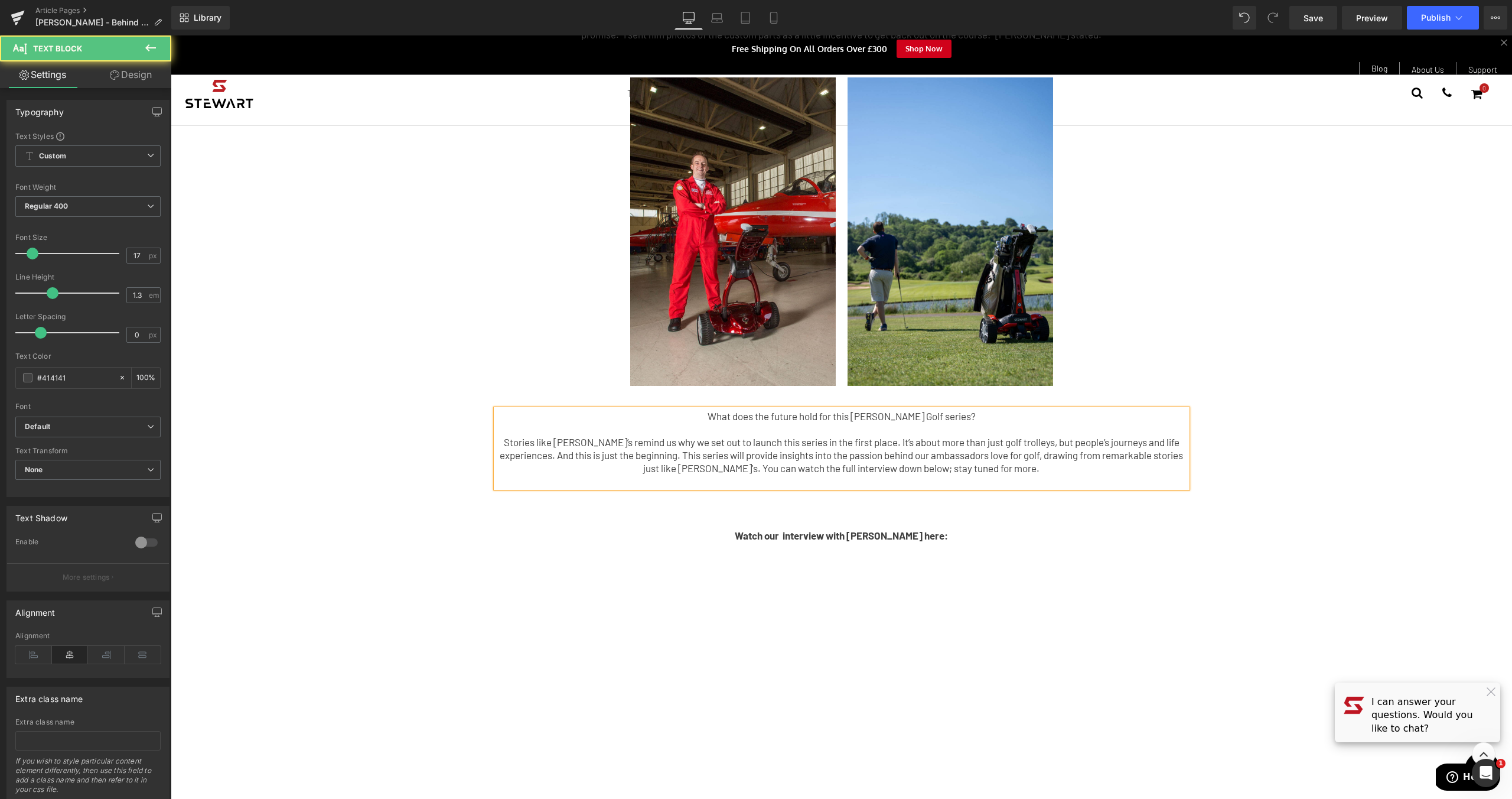
click at [815, 423] on p at bounding box center [841, 429] width 691 height 13
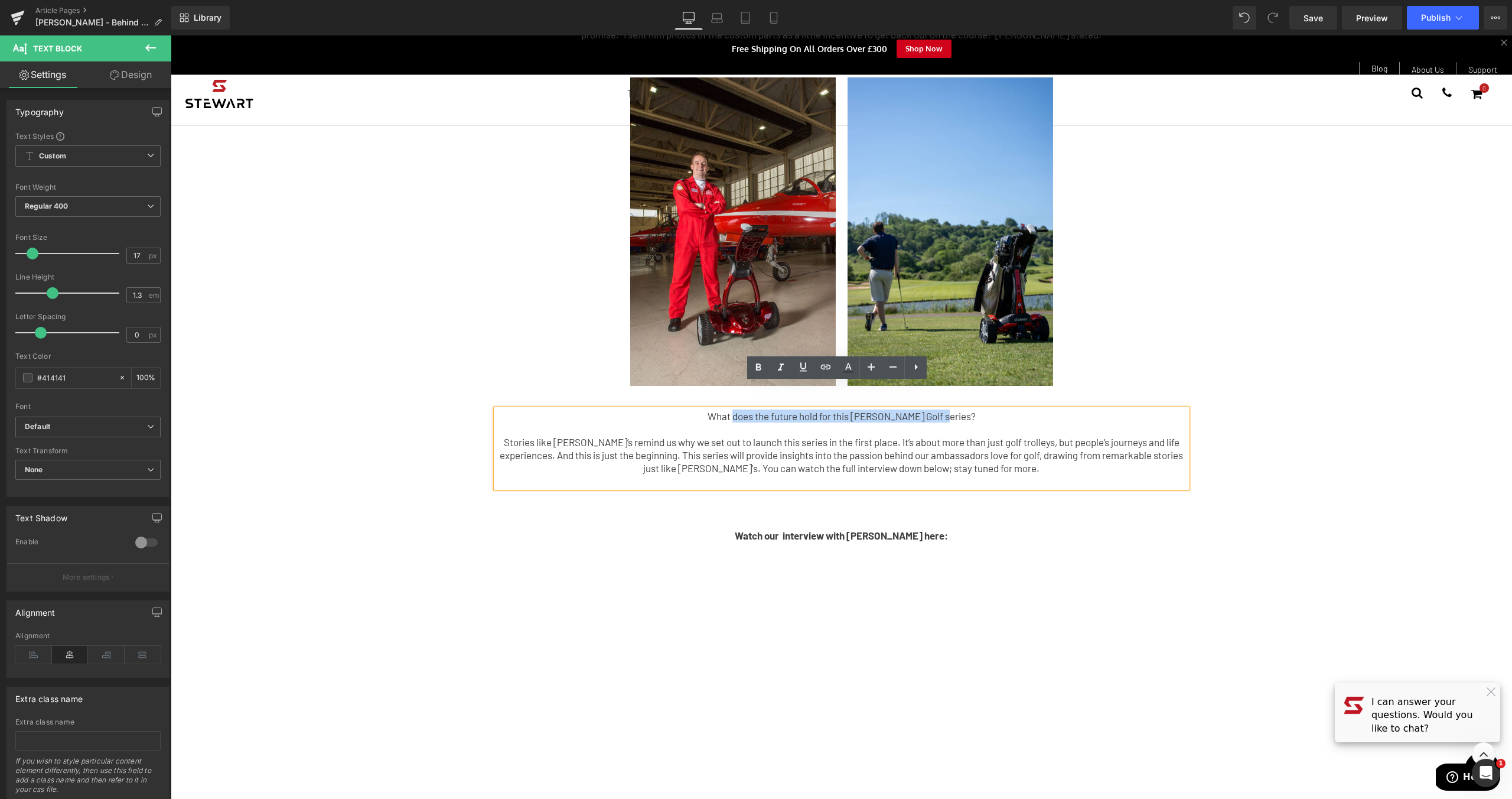
drag, startPoint x: 964, startPoint y: 389, endPoint x: 747, endPoint y: 392, distance: 217.0
click at [746, 409] on p "What does the future hold for this [PERSON_NAME] Golf series?" at bounding box center [841, 416] width 691 height 13
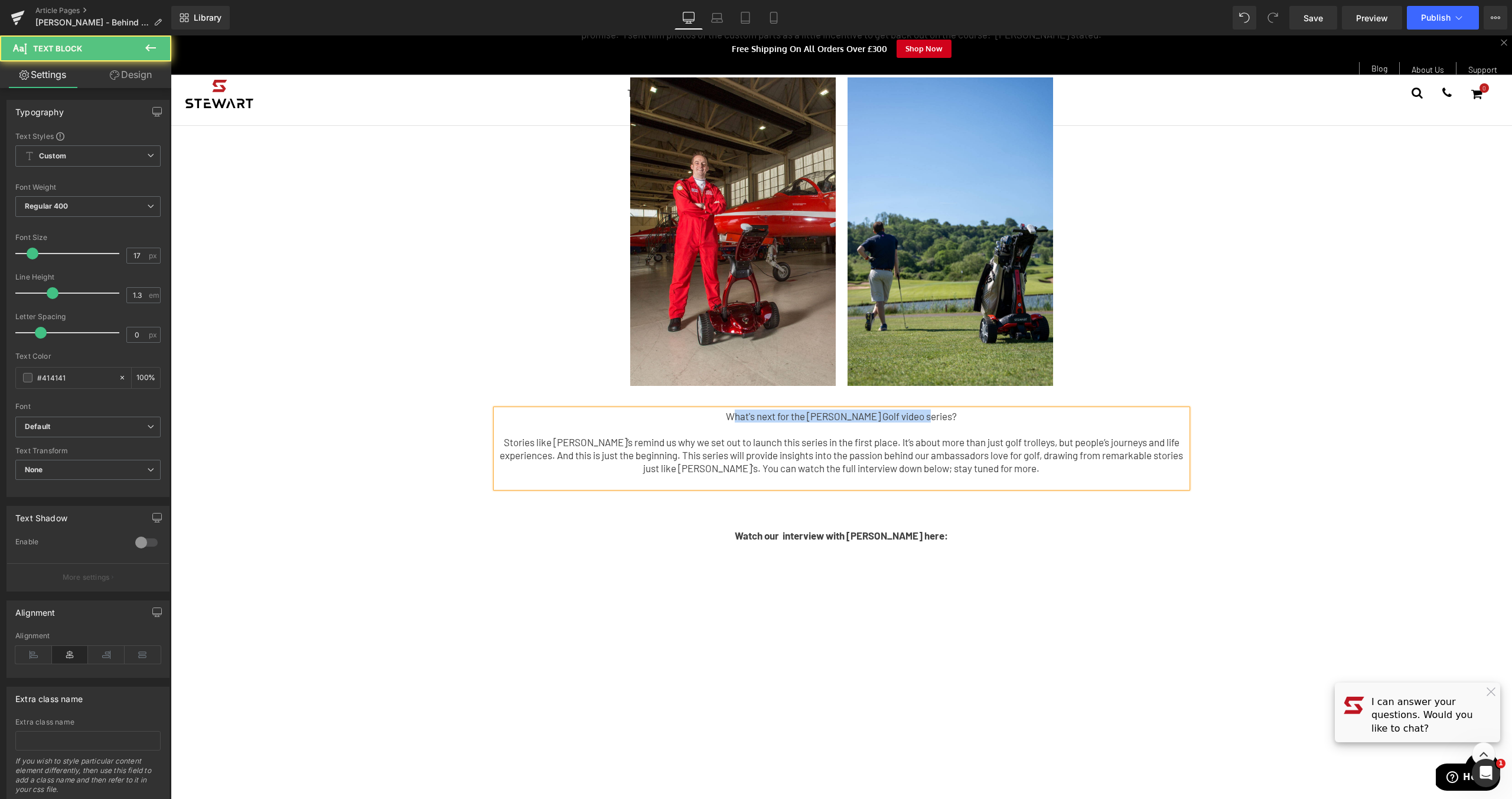
drag, startPoint x: 949, startPoint y: 391, endPoint x: 748, endPoint y: 390, distance: 201.0
click at [748, 409] on p "What's next for the [PERSON_NAME] Golf video series?" at bounding box center [841, 416] width 691 height 13
click at [905, 423] on p at bounding box center [841, 429] width 691 height 13
drag, startPoint x: 950, startPoint y: 390, endPoint x: 701, endPoint y: 382, distance: 249.1
click at [700, 409] on p "What's next for the [PERSON_NAME] Golf video series?" at bounding box center [841, 416] width 691 height 13
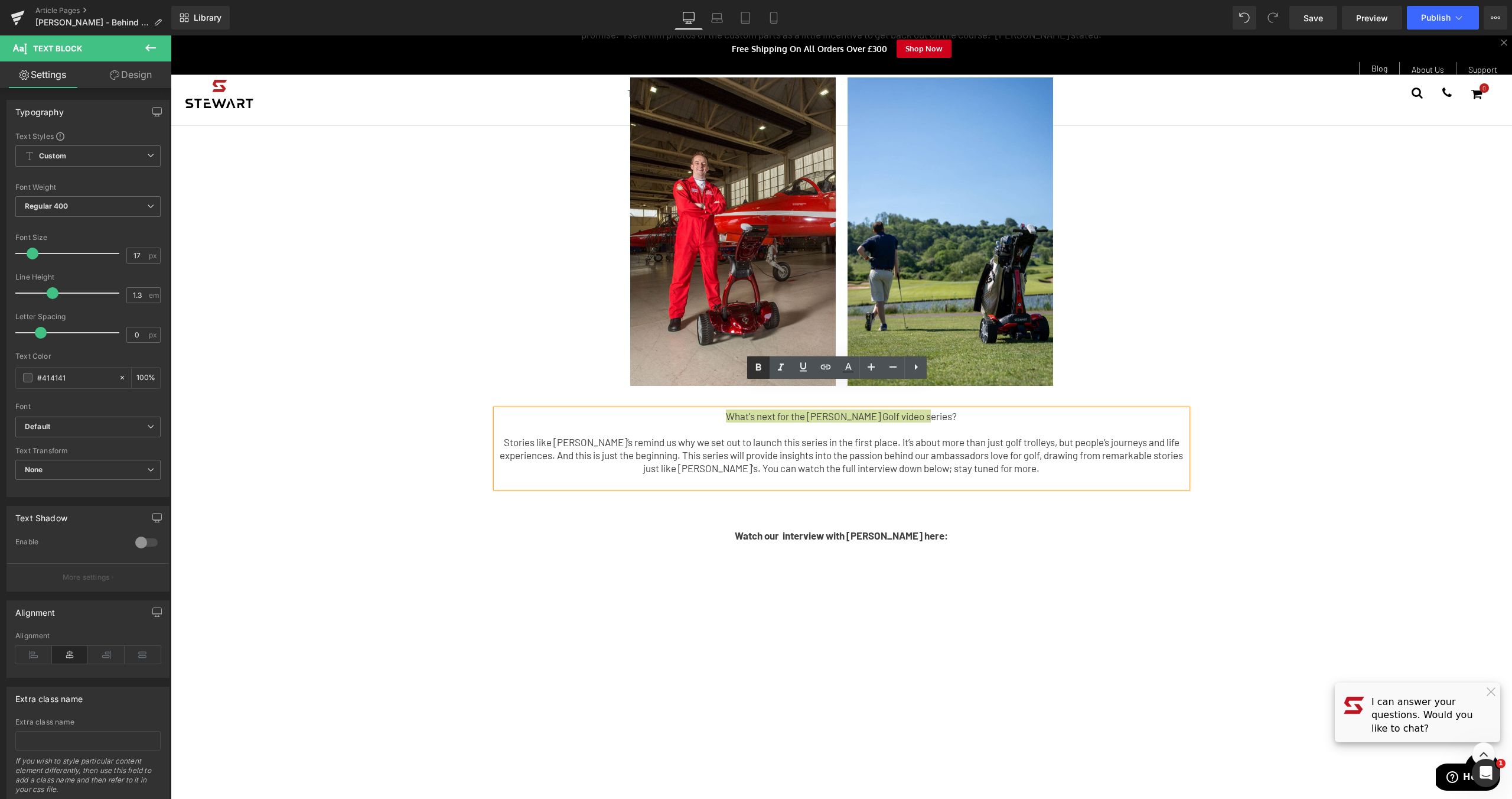
click at [754, 364] on icon at bounding box center [758, 368] width 14 height 14
click at [1311, 436] on div "So, why have we decided to do a podcast? Over the past 20 years, CEO [PERSON_NA…" at bounding box center [840, 196] width 1341 height 1814
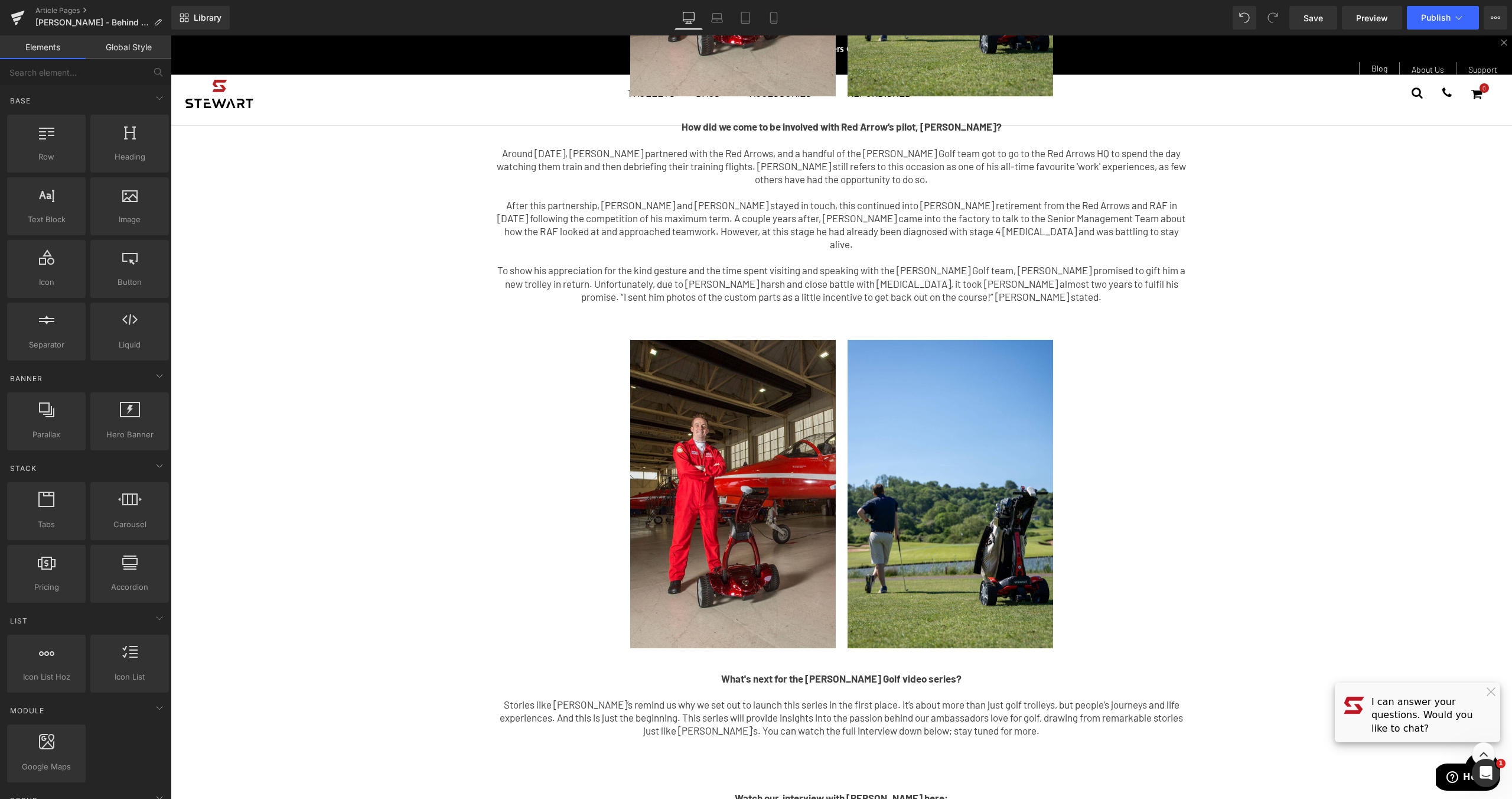
scroll to position [108, 0]
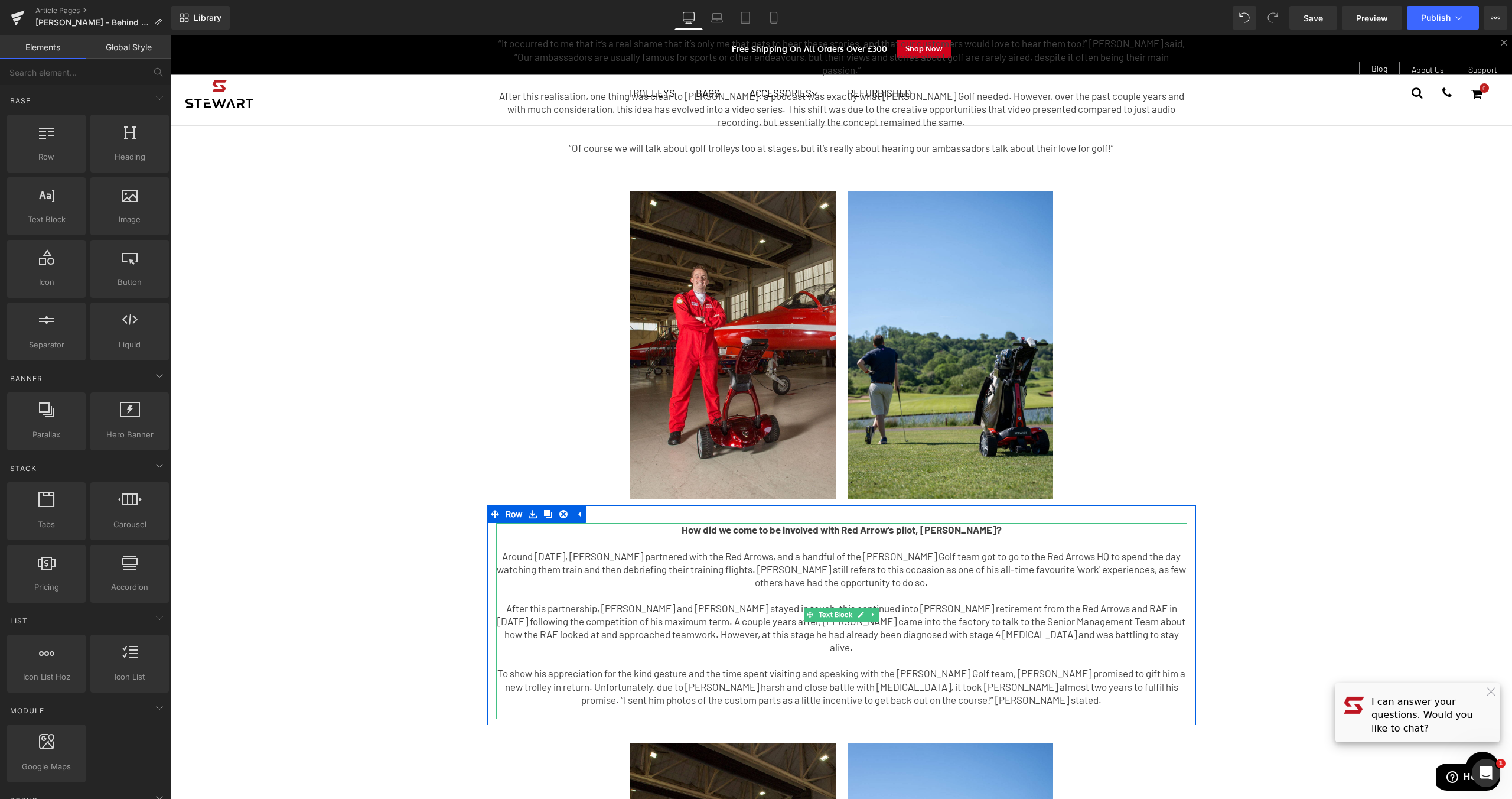
click at [704, 602] on p "After this partnership, [PERSON_NAME] and [PERSON_NAME] stayed in touch, this c…" at bounding box center [841, 628] width 691 height 52
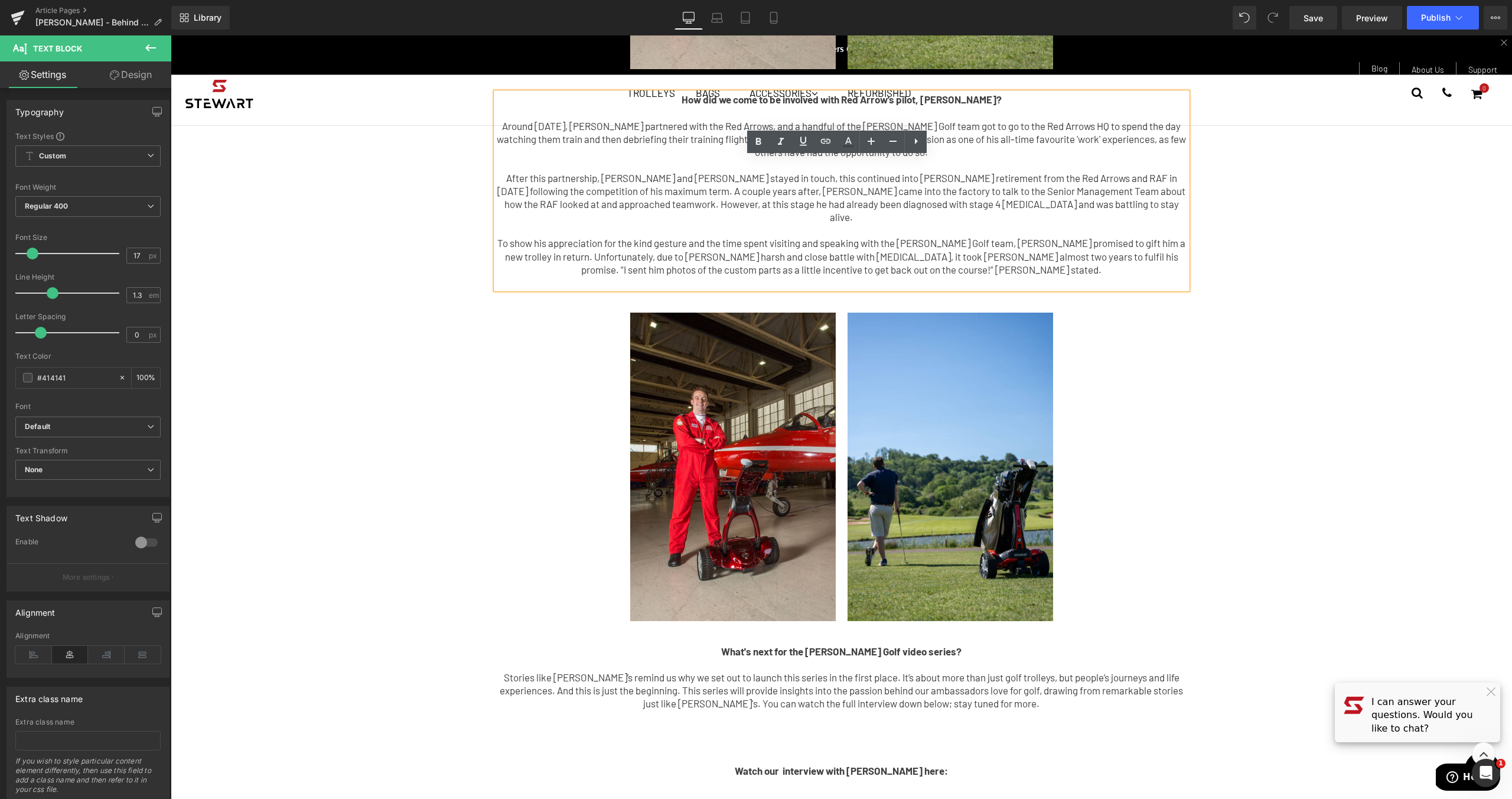
scroll to position [0, 0]
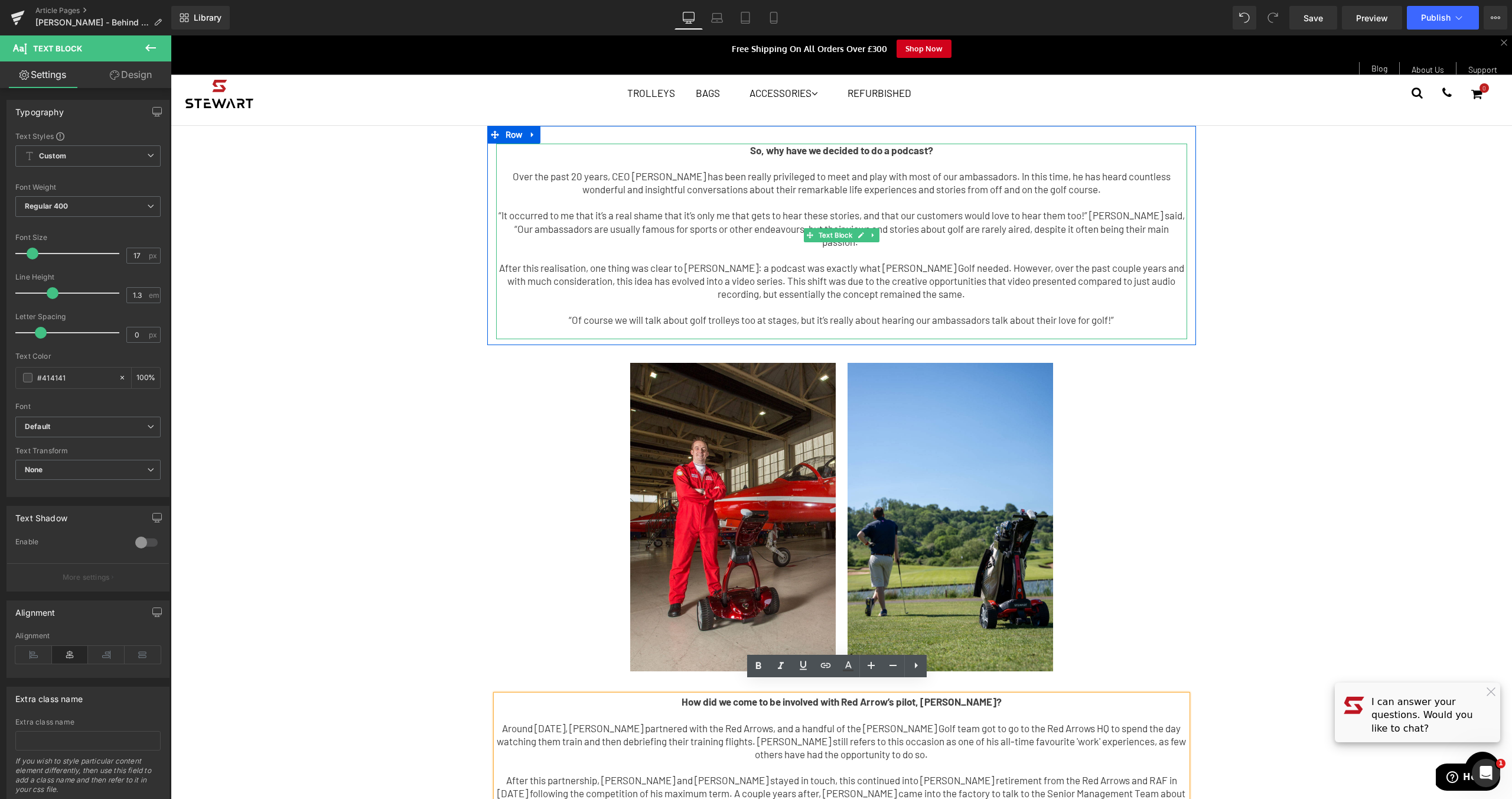
click at [685, 261] on p "After this realisation, one thing was clear to [PERSON_NAME]: a podcast was exa…" at bounding box center [841, 280] width 691 height 39
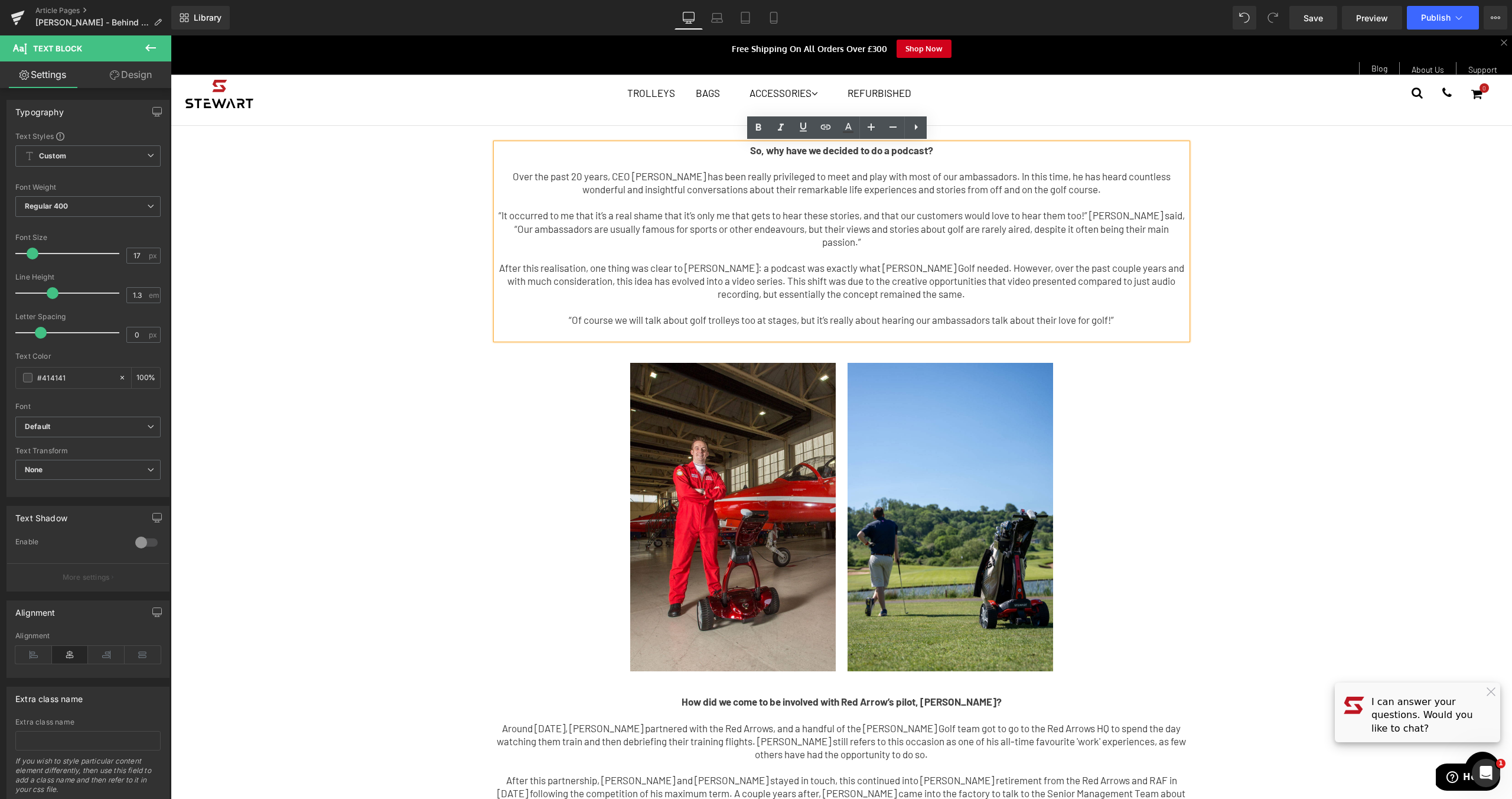
click at [503, 261] on p "After this realisation, one thing was clear to [PERSON_NAME]: a podcast was exa…" at bounding box center [841, 280] width 691 height 39
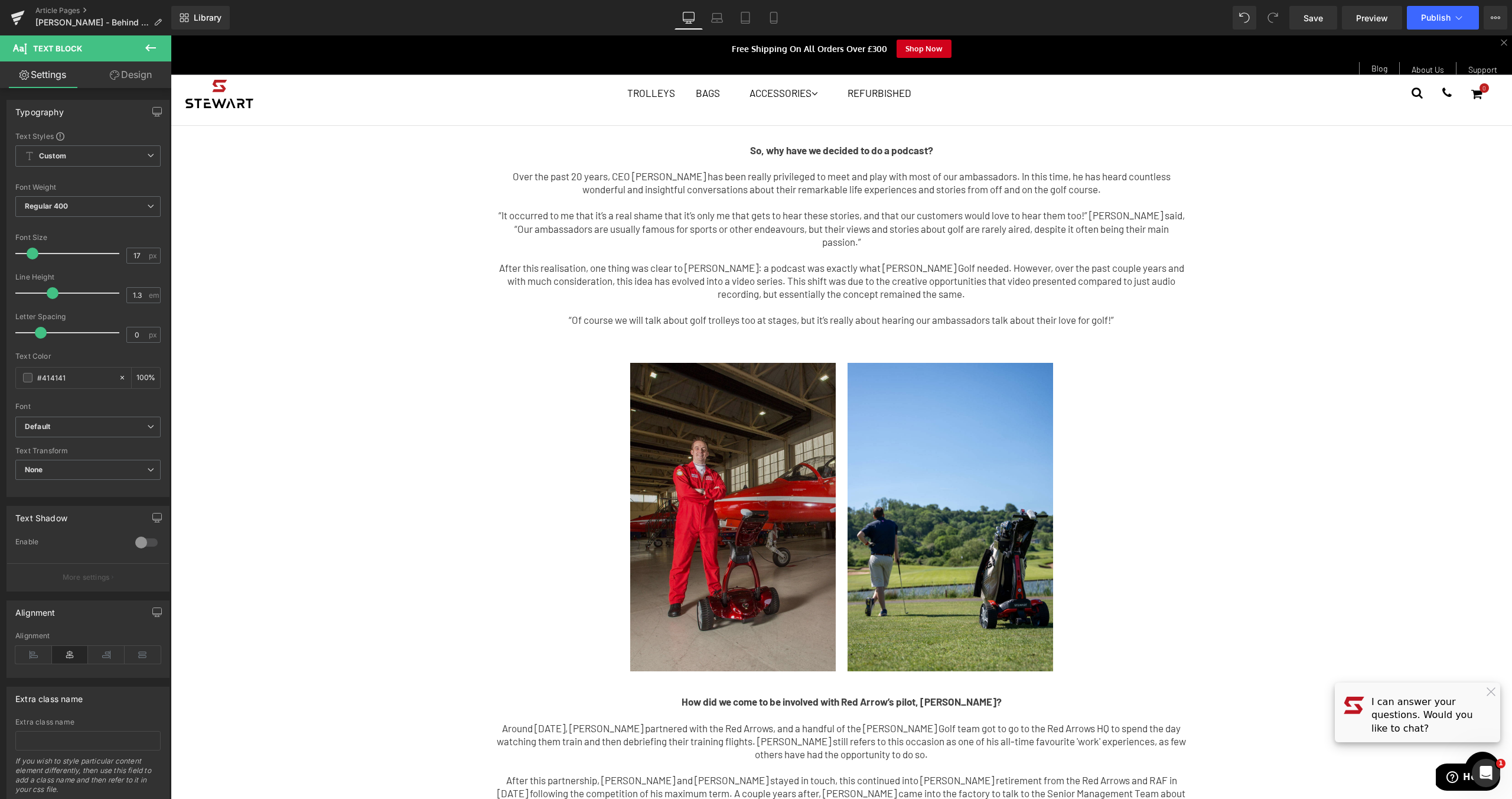
click at [754, 409] on img at bounding box center [733, 516] width 205 height 309
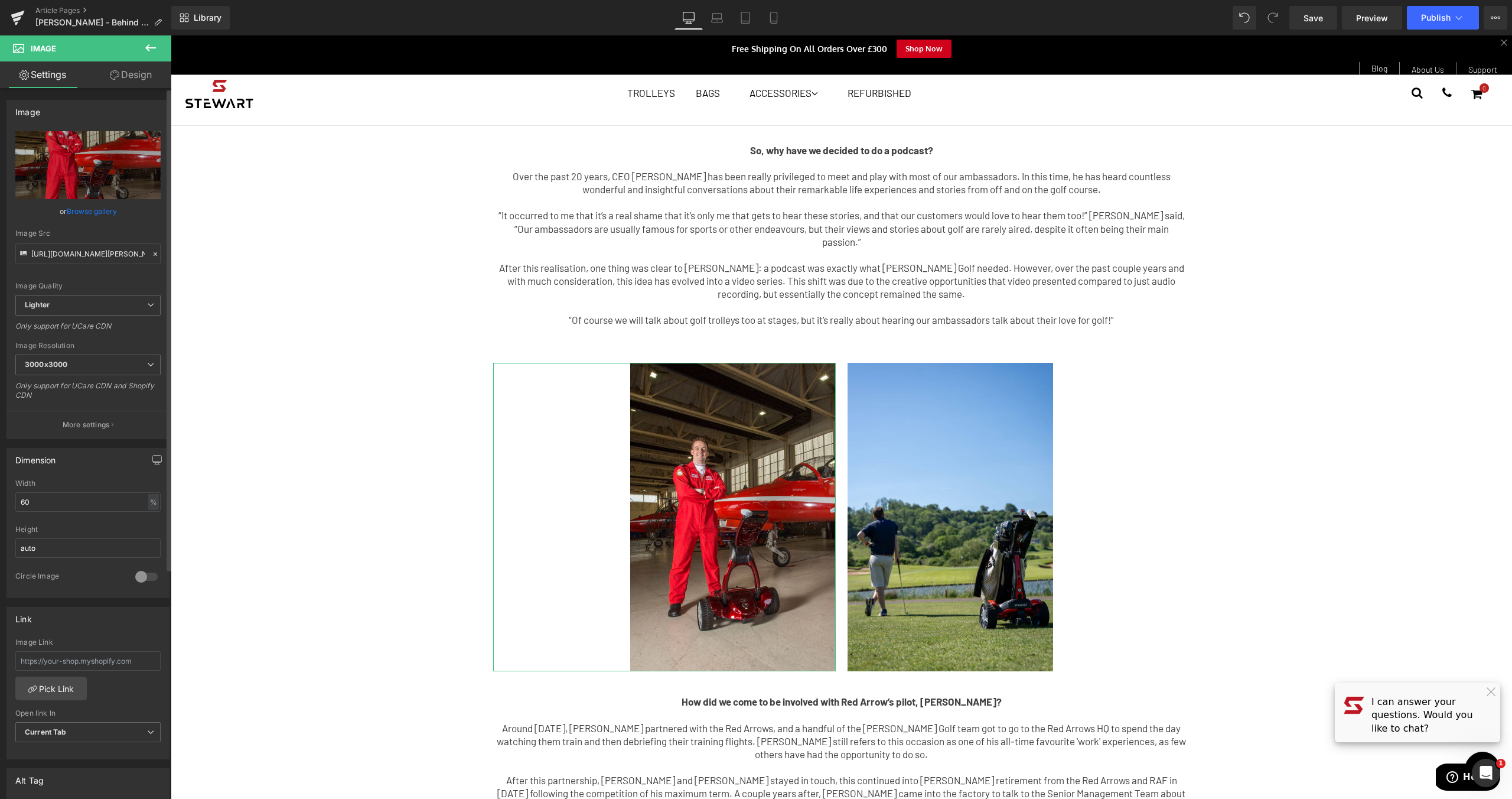
click at [103, 209] on link "Browse gallery" at bounding box center [92, 211] width 50 height 21
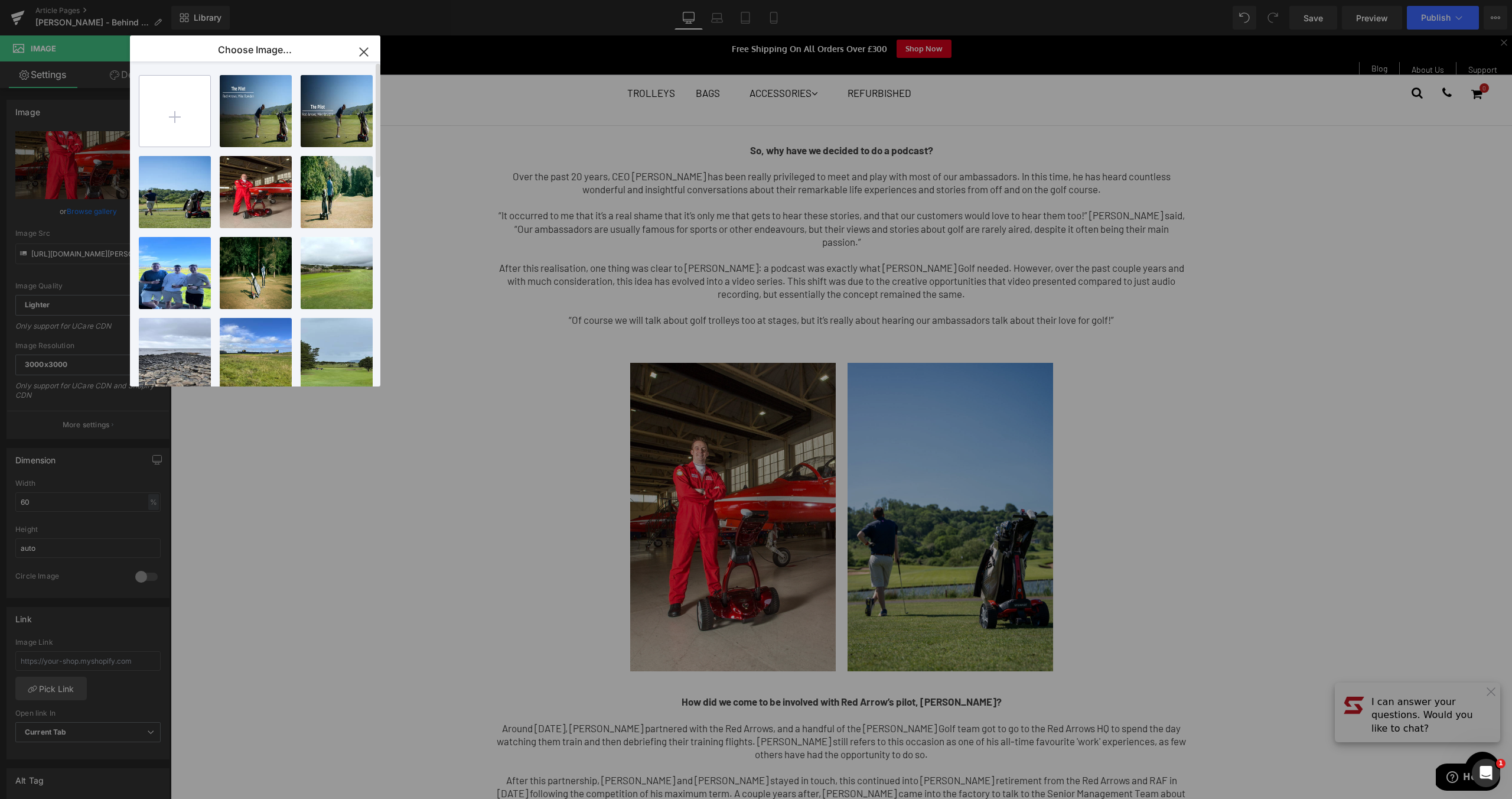
click at [190, 121] on input "file" at bounding box center [175, 111] width 71 height 71
type input "C:\fakepath\blog-1.jpg"
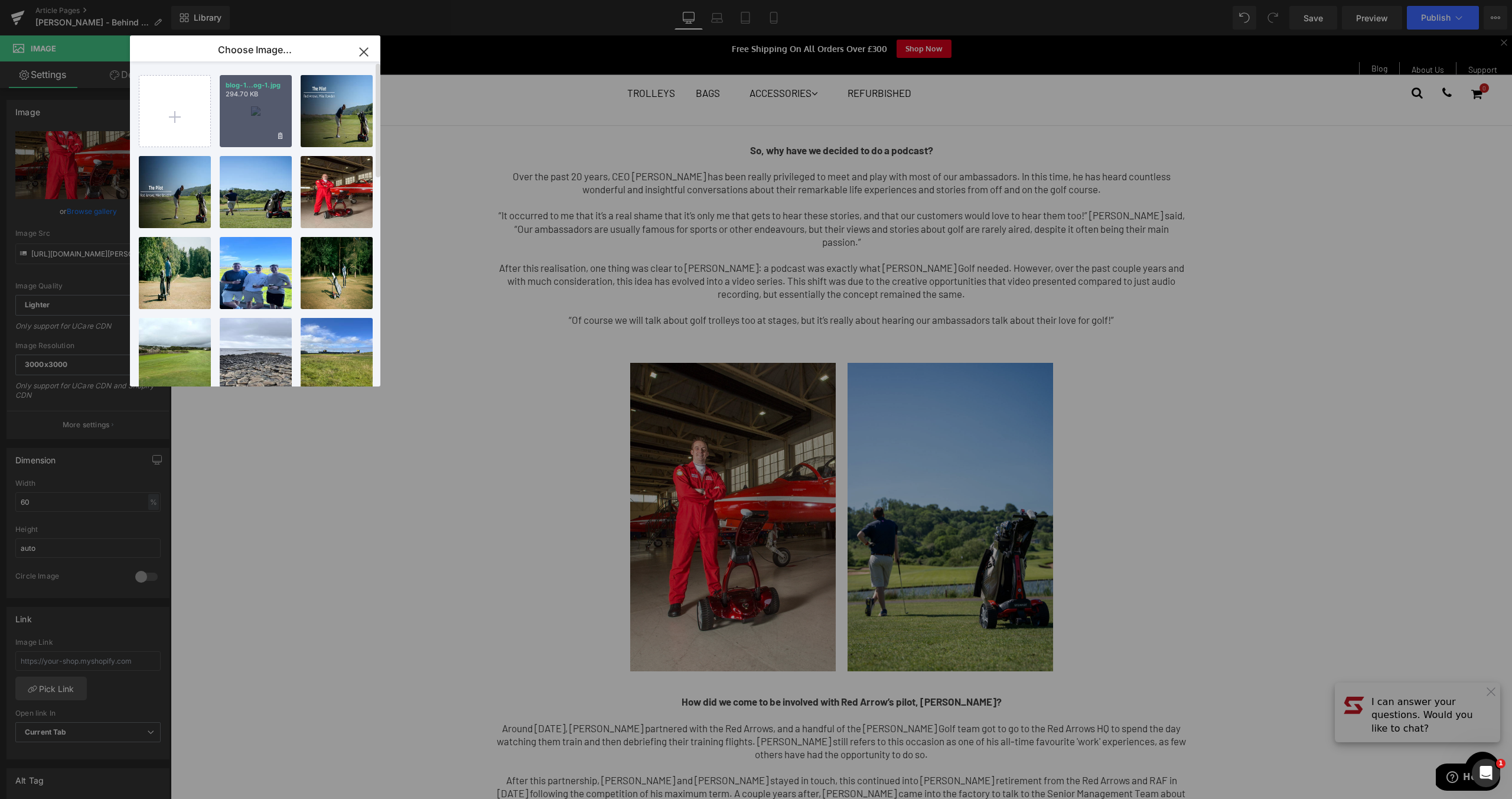
drag, startPoint x: 279, startPoint y: 105, endPoint x: 174, endPoint y: 93, distance: 105.7
click at [279, 105] on div "blog-1...og-1.jpg 294.70 KB" at bounding box center [255, 110] width 72 height 72
type input "[URL][DOMAIN_NAME]"
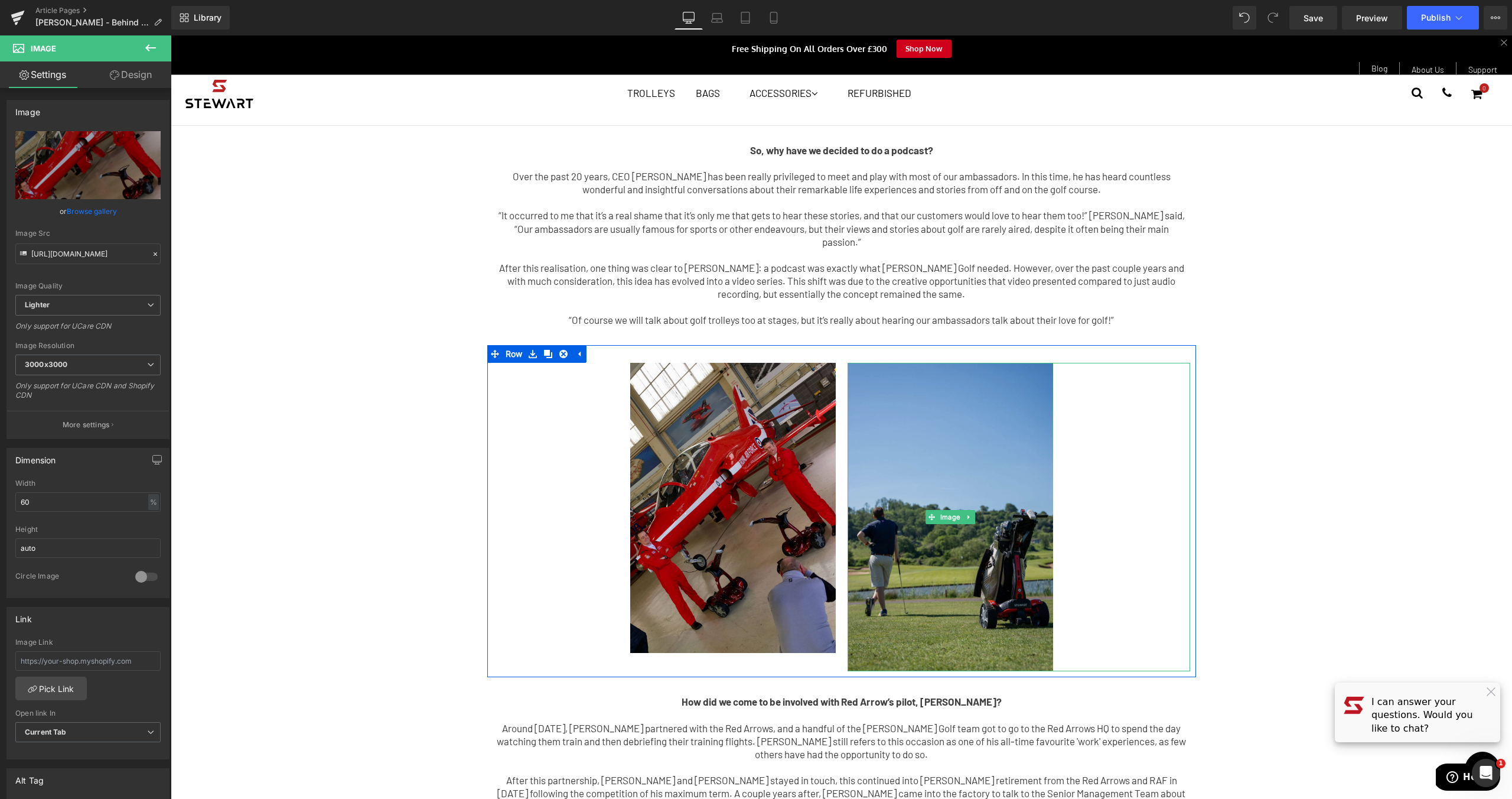
click at [985, 495] on img at bounding box center [950, 516] width 205 height 309
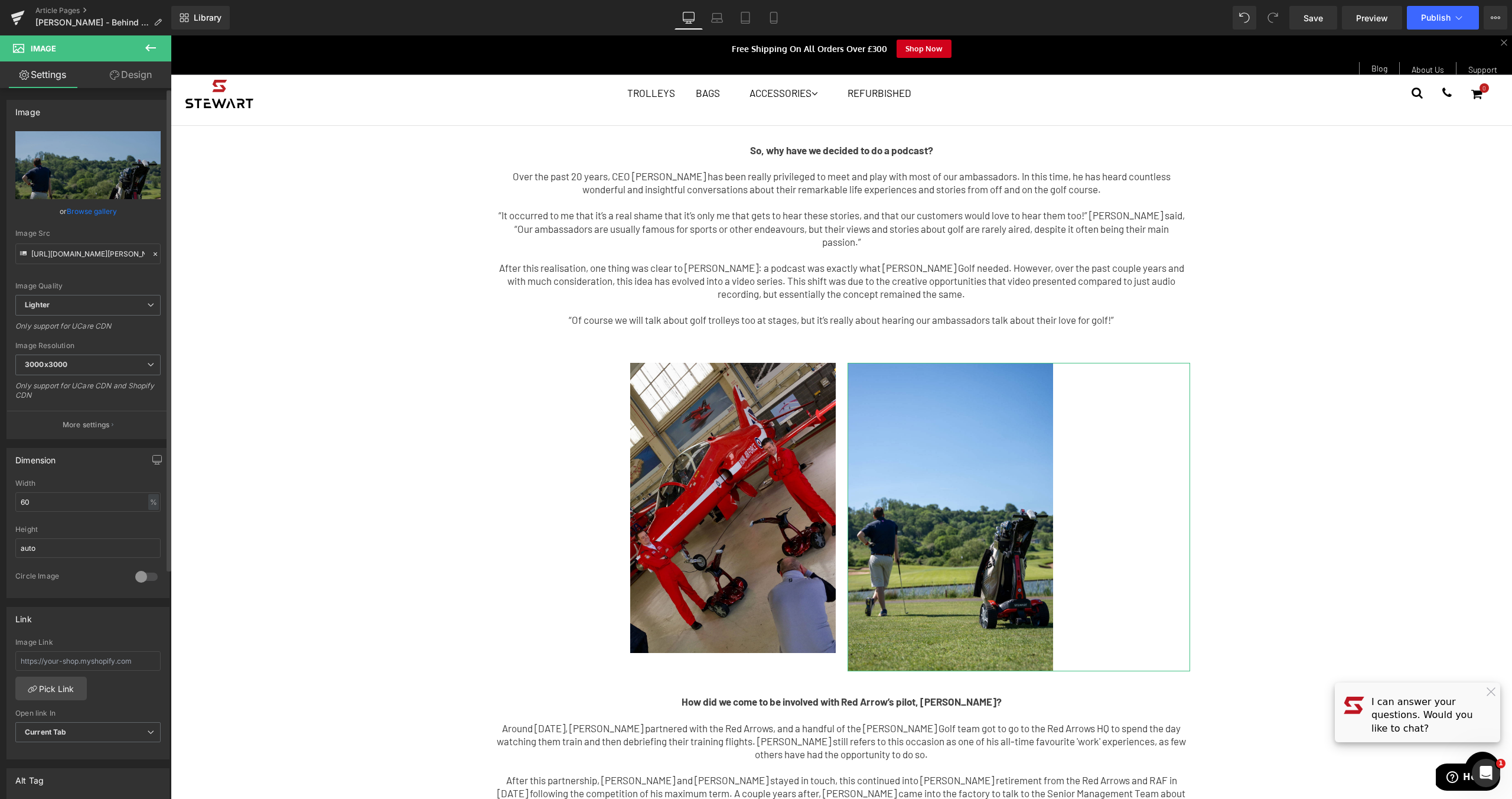
click at [102, 211] on link "Browse gallery" at bounding box center [92, 211] width 50 height 21
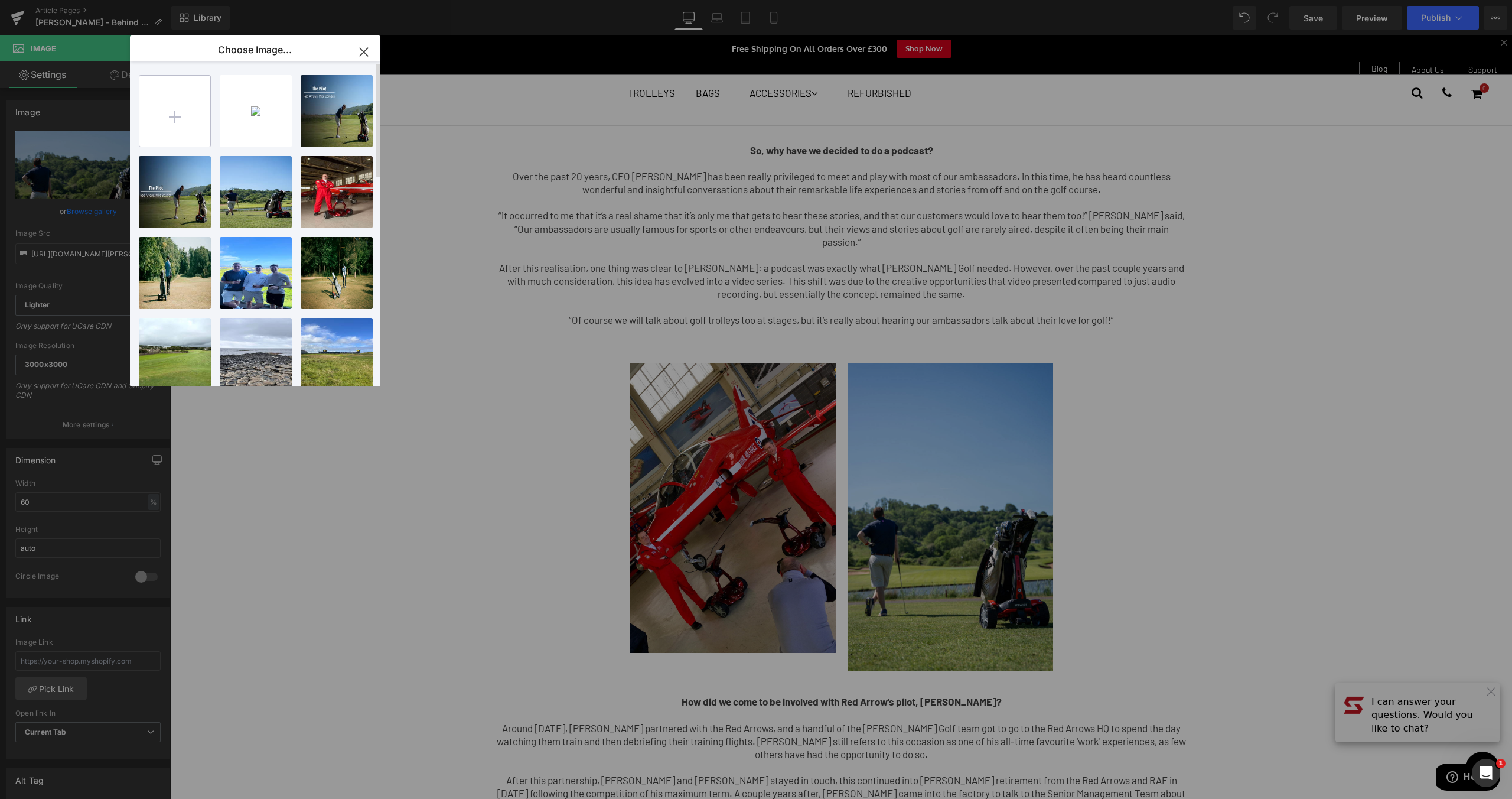
click at [182, 126] on input "file" at bounding box center [175, 111] width 71 height 71
type input "C:\fakepath\blog-2.jpg"
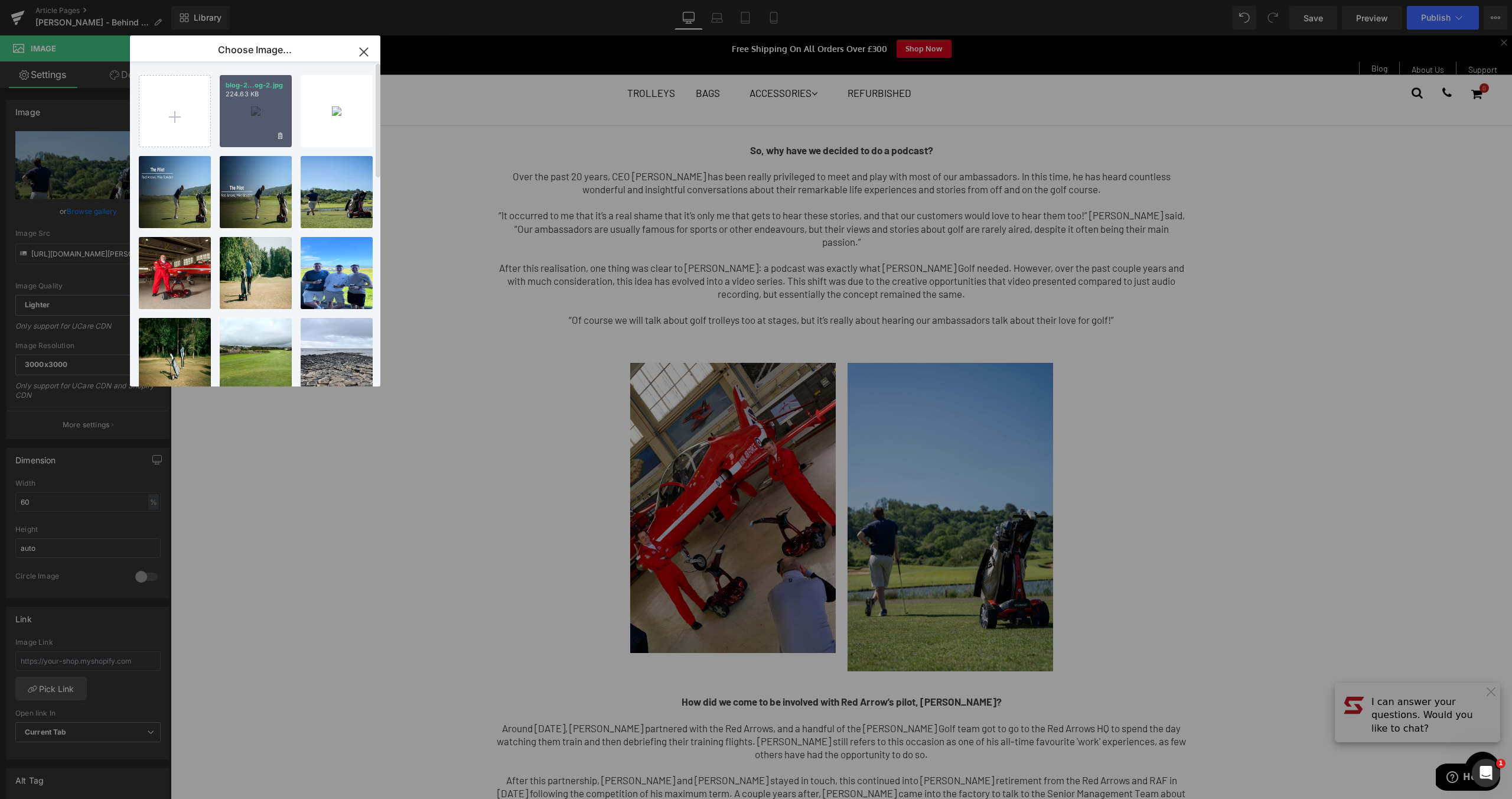
click at [249, 110] on div "blog-2...og-2.jpg 224.63 KB" at bounding box center [255, 110] width 72 height 72
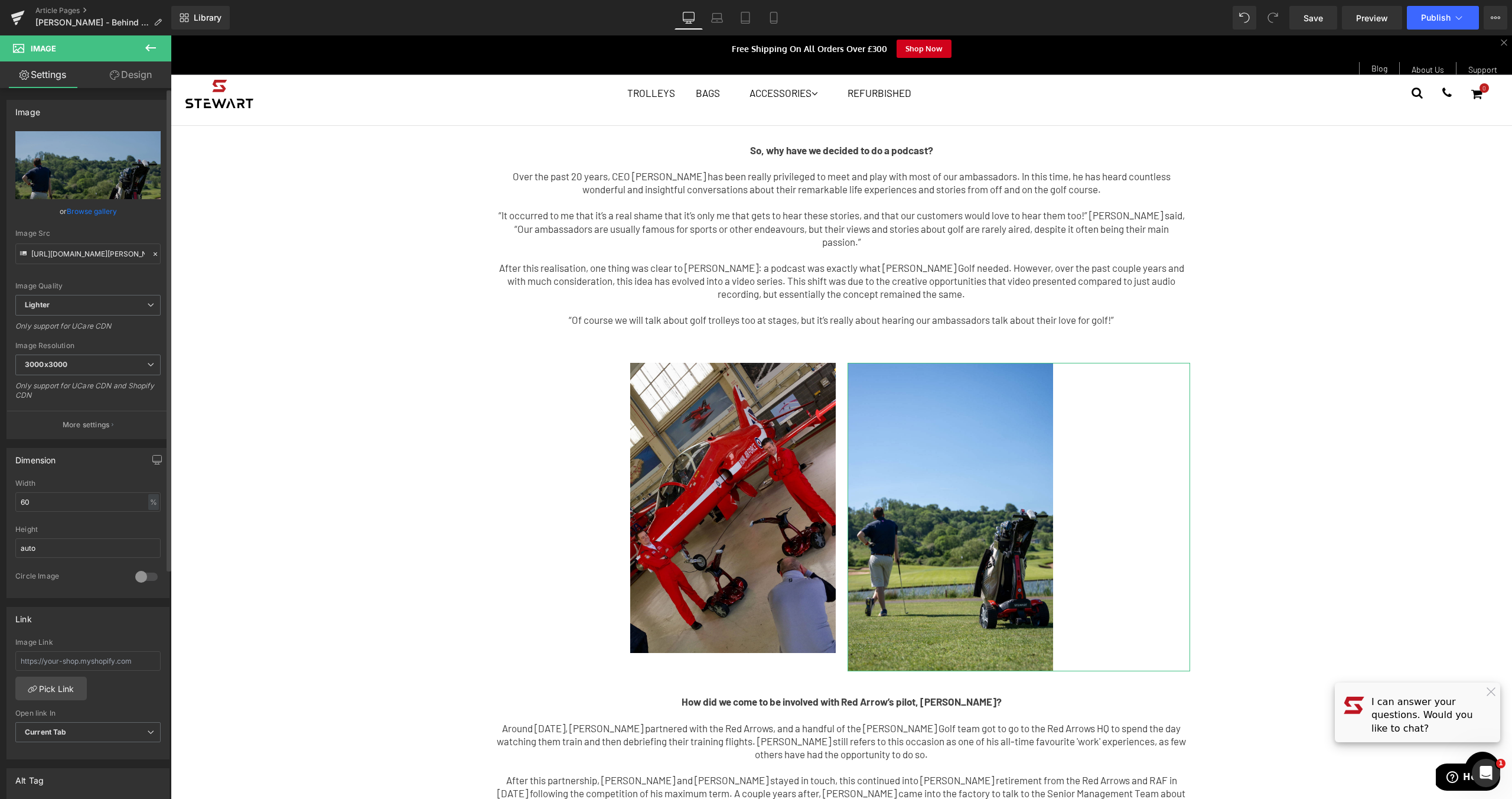
click at [96, 210] on link "Browse gallery" at bounding box center [92, 211] width 50 height 21
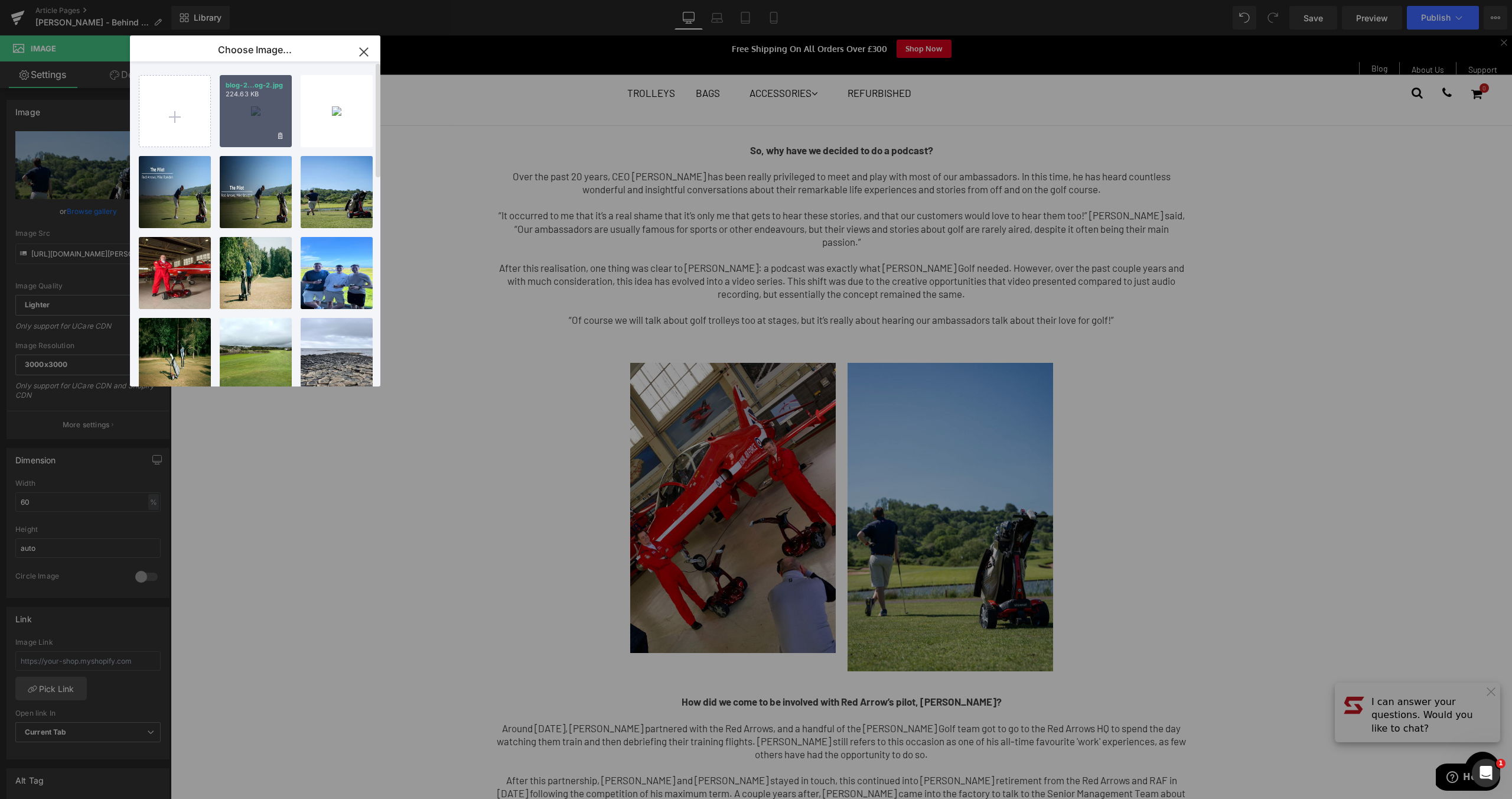
click at [263, 107] on div "blog-2...og-2.jpg 224.63 KB" at bounding box center [255, 110] width 72 height 72
type input "[URL][DOMAIN_NAME]"
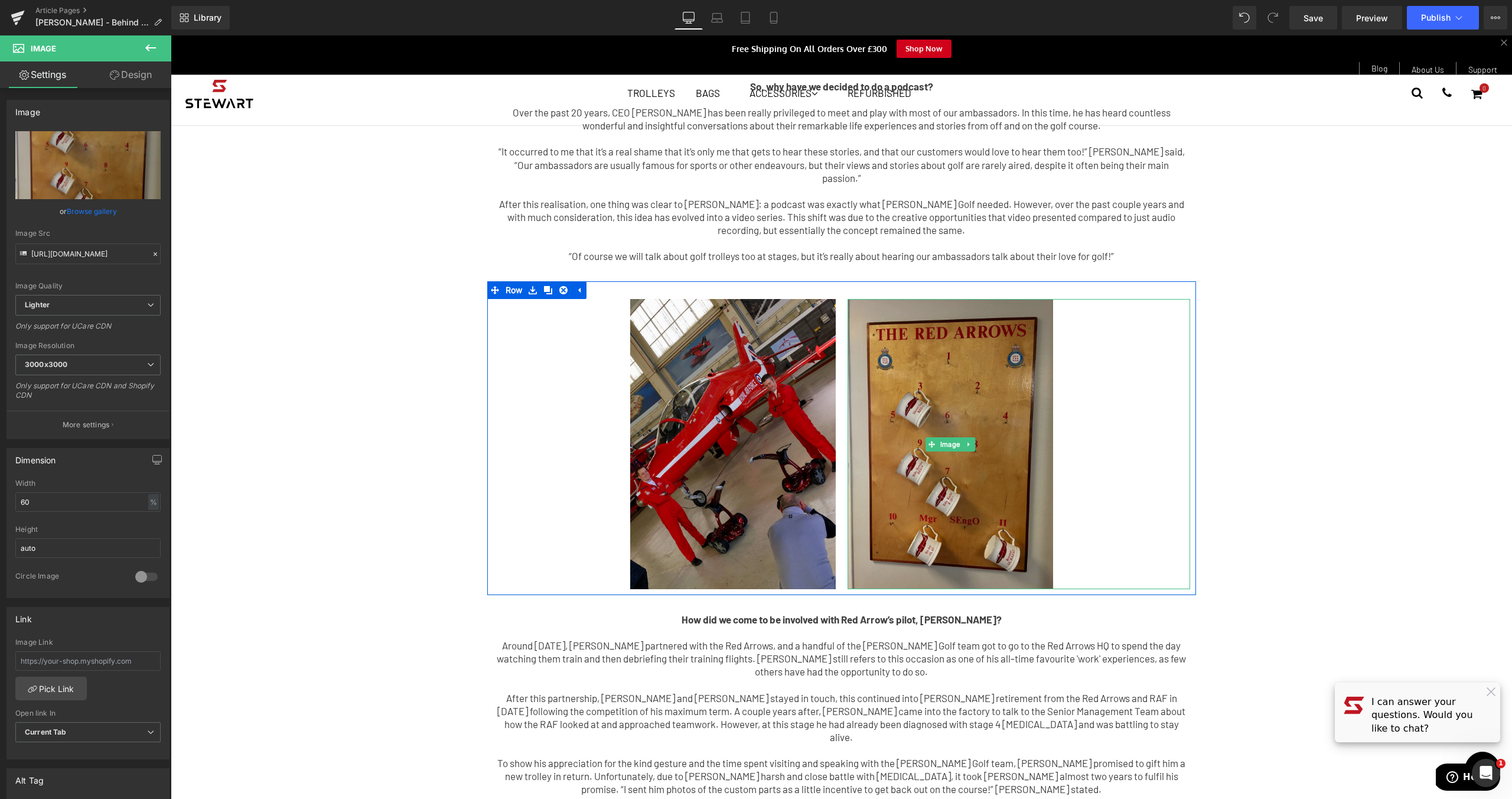
scroll to position [238, 0]
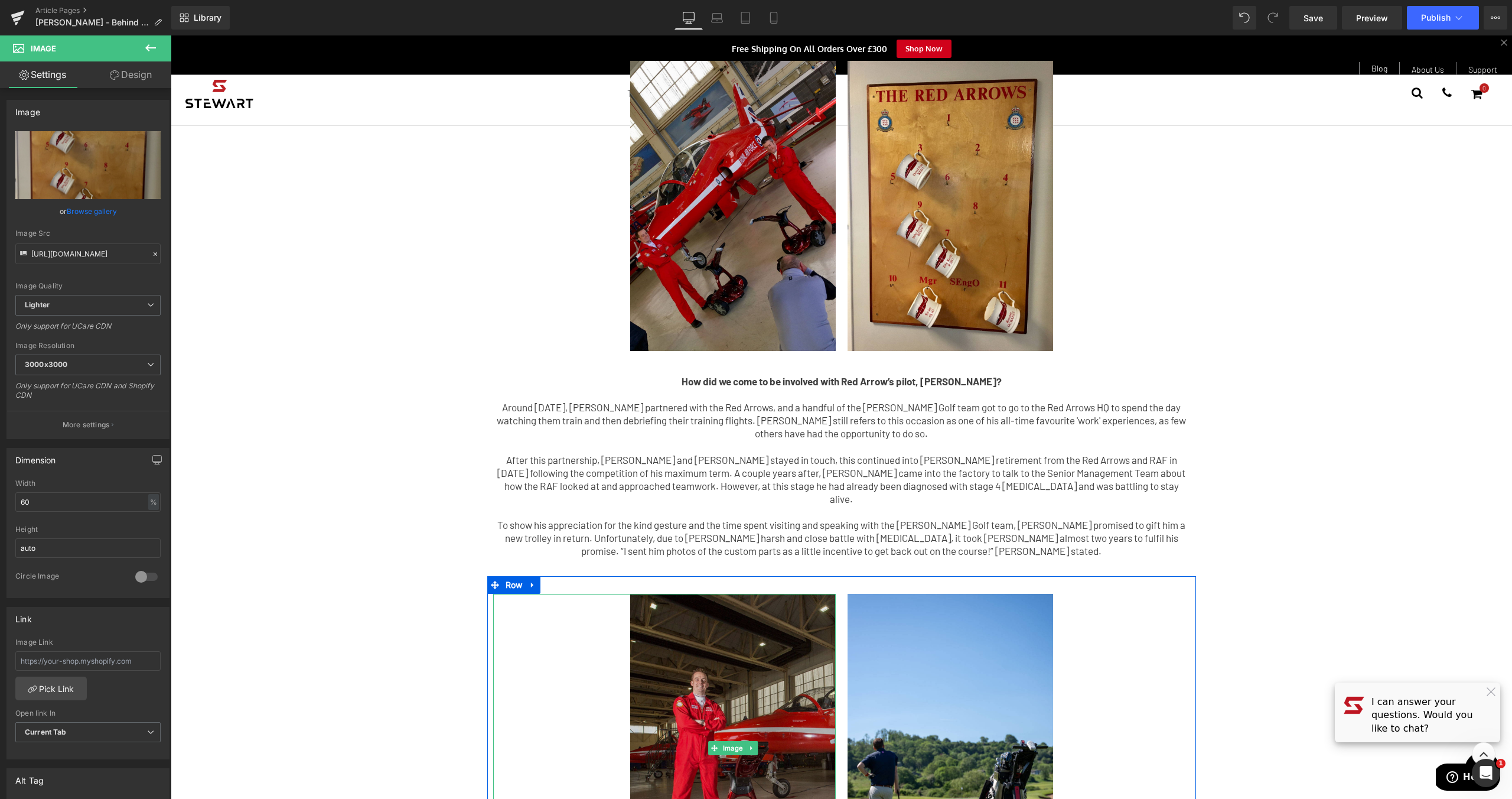
click at [757, 668] on img at bounding box center [733, 748] width 205 height 309
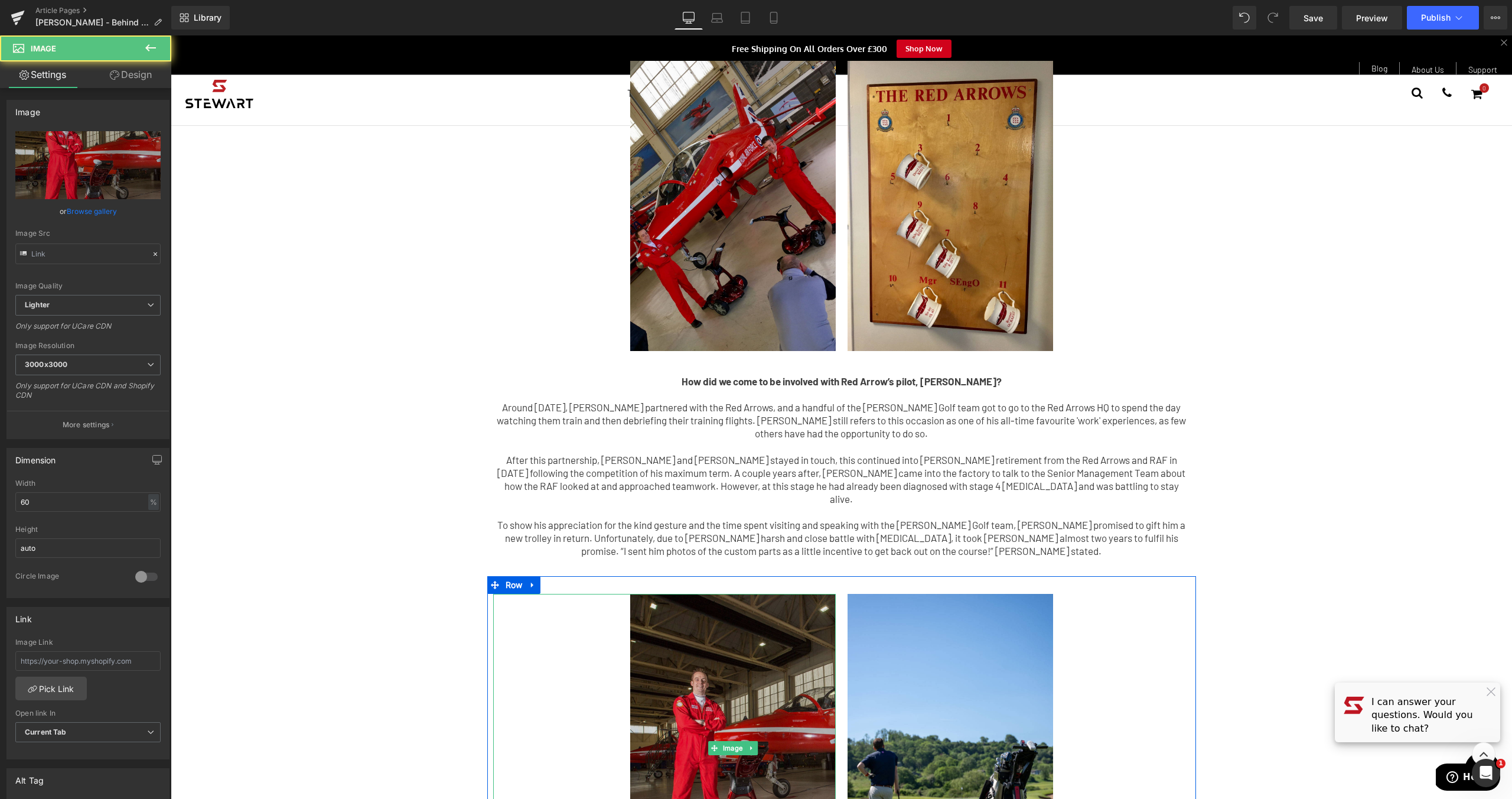
type input "[URL][DOMAIN_NAME][PERSON_NAME]"
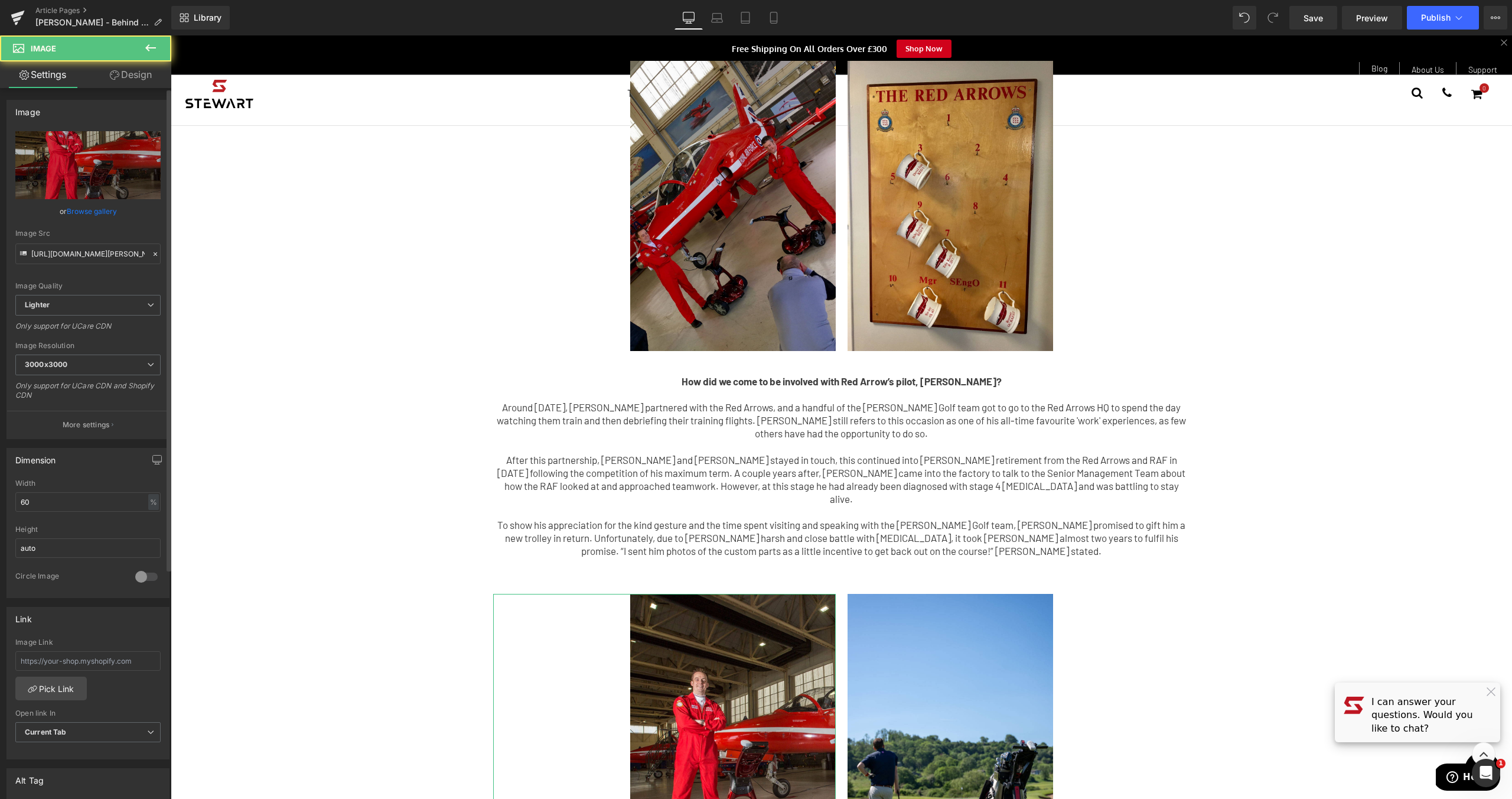
click at [81, 211] on link "Browse gallery" at bounding box center [92, 211] width 50 height 21
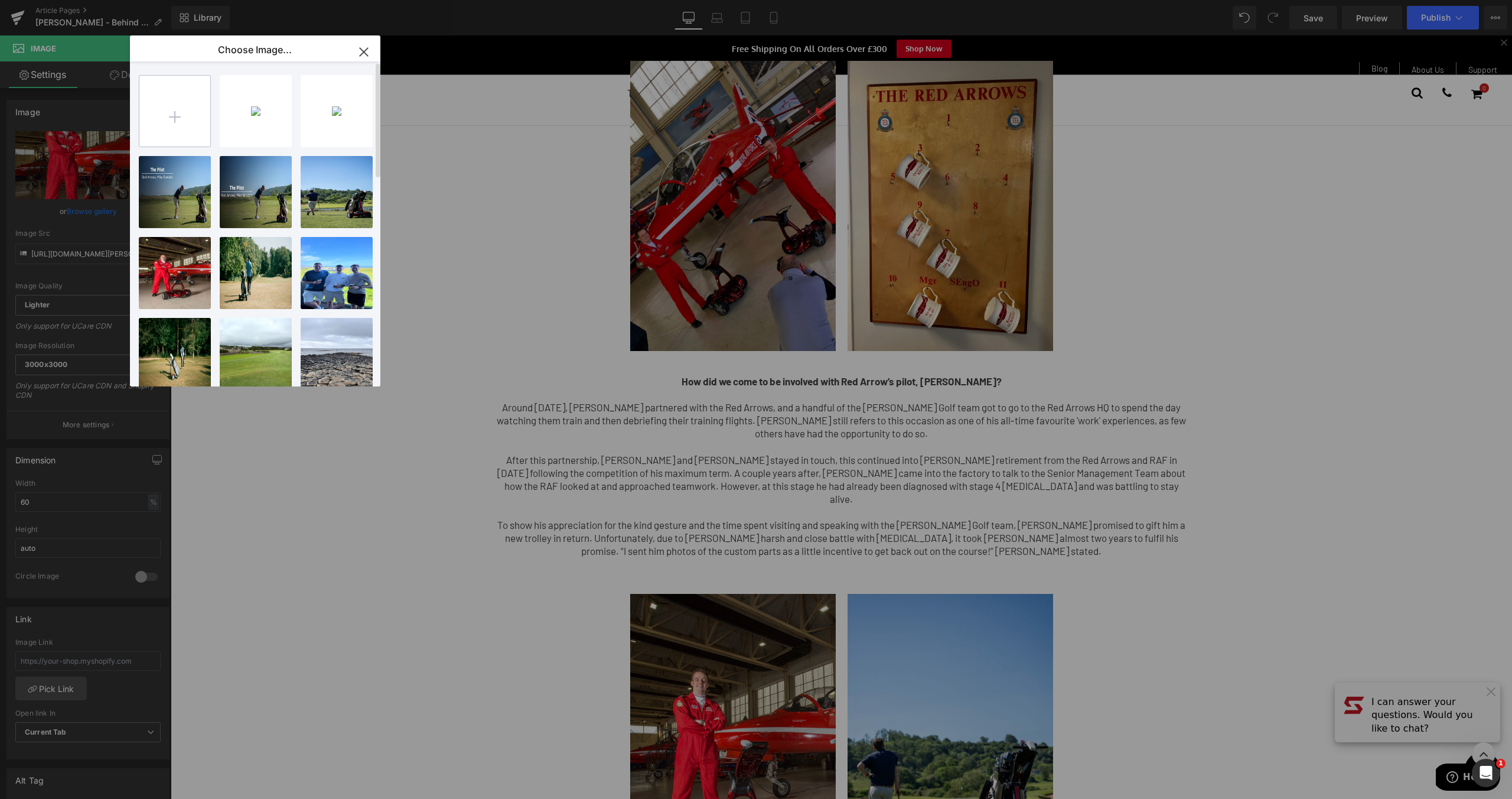
click at [180, 119] on input "file" at bounding box center [175, 111] width 71 height 71
type input "C:\fakepath\blog-4.jpg"
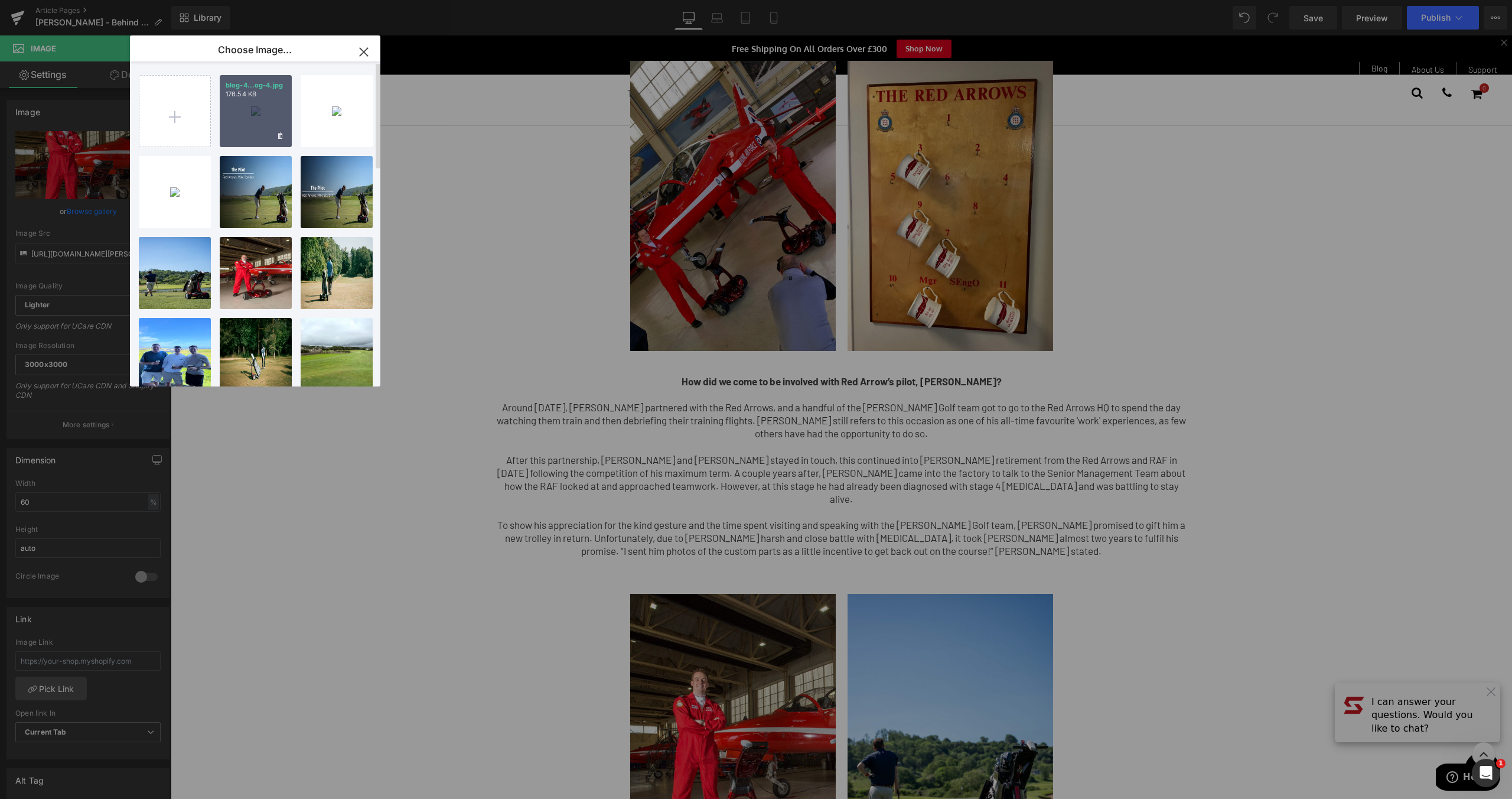
click at [254, 116] on div "blog-4...og-4.jpg 176.54 KB" at bounding box center [255, 110] width 72 height 72
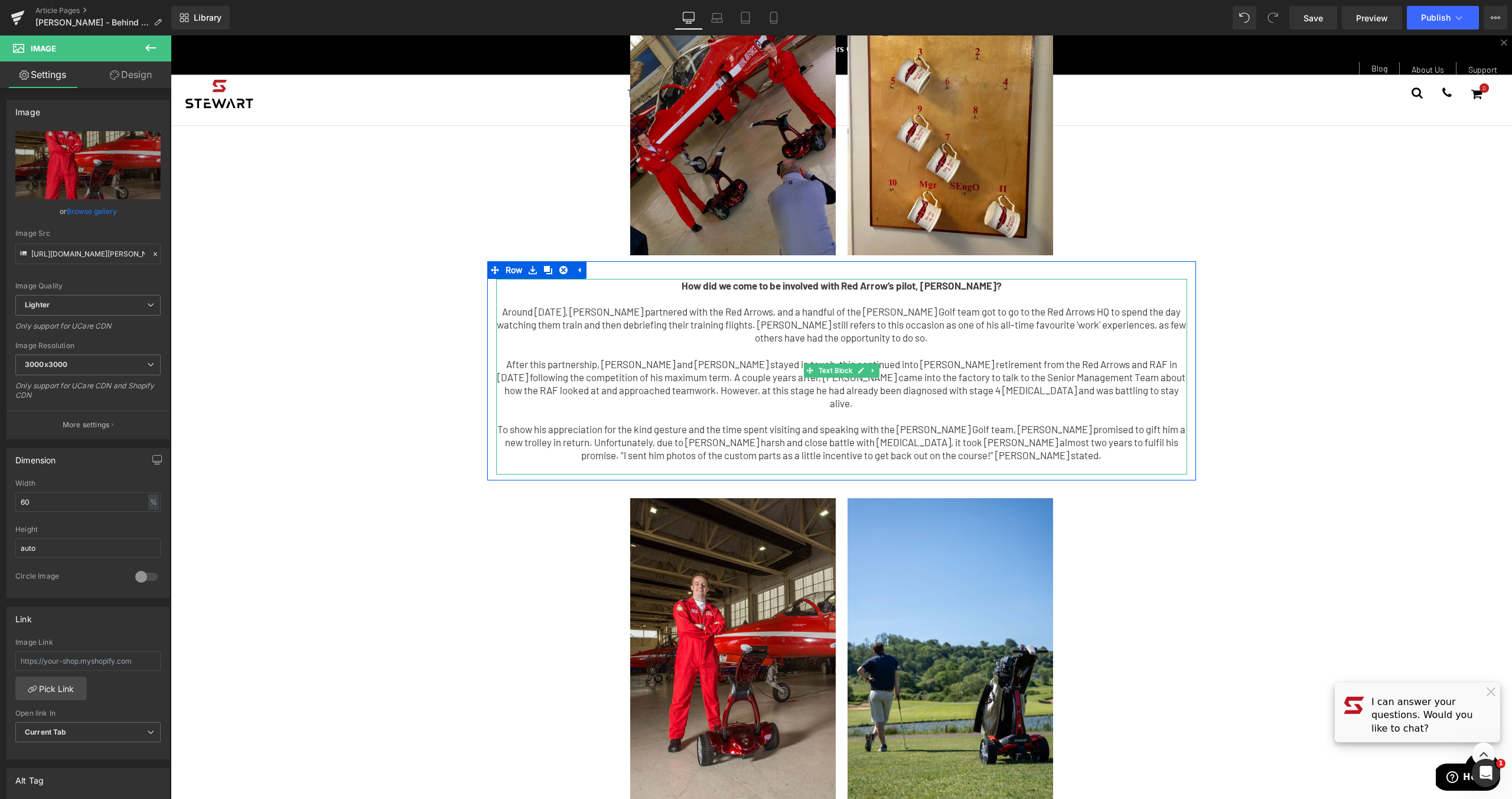
scroll to position [472, 0]
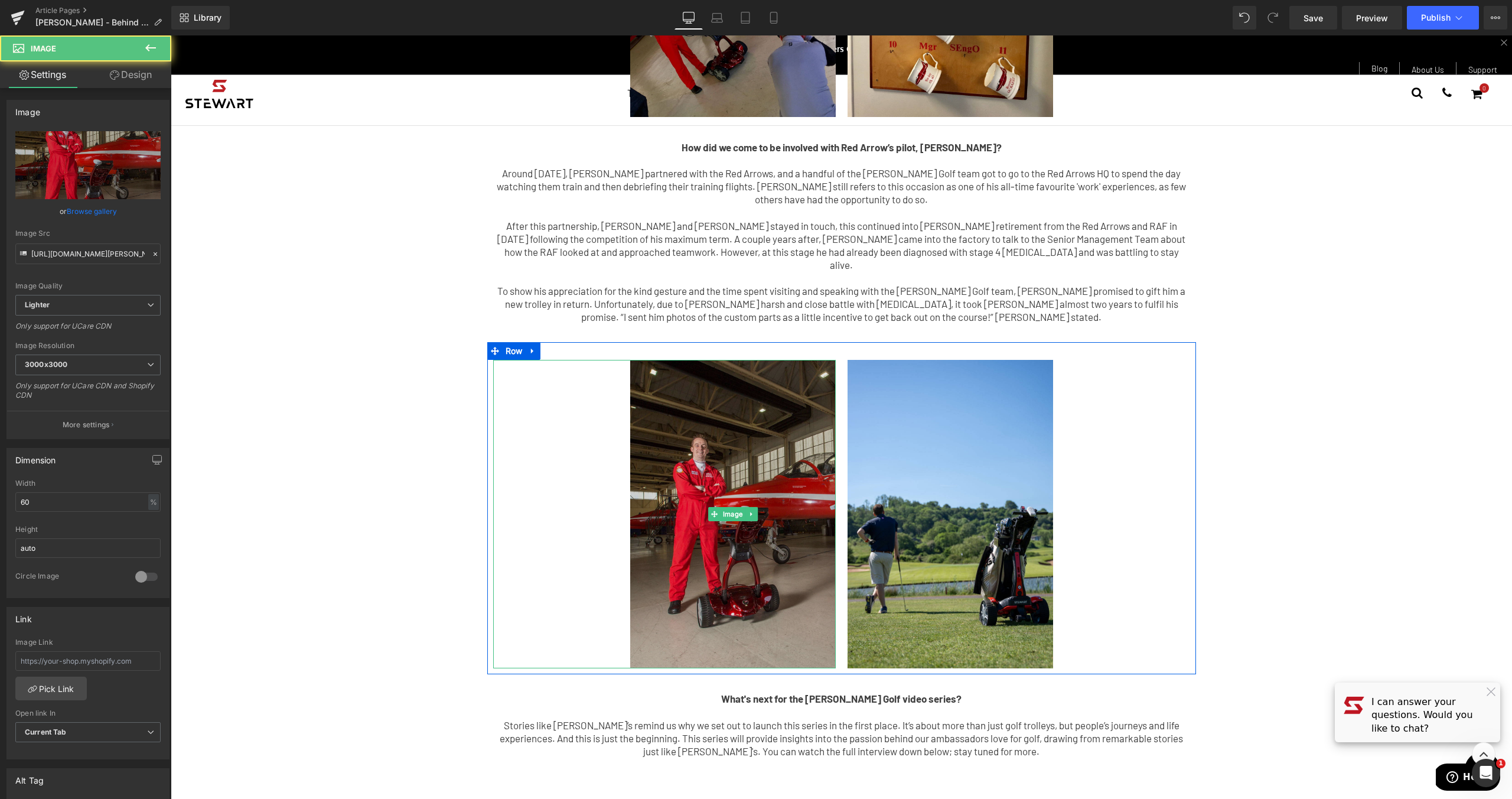
click at [737, 434] on img at bounding box center [733, 514] width 205 height 309
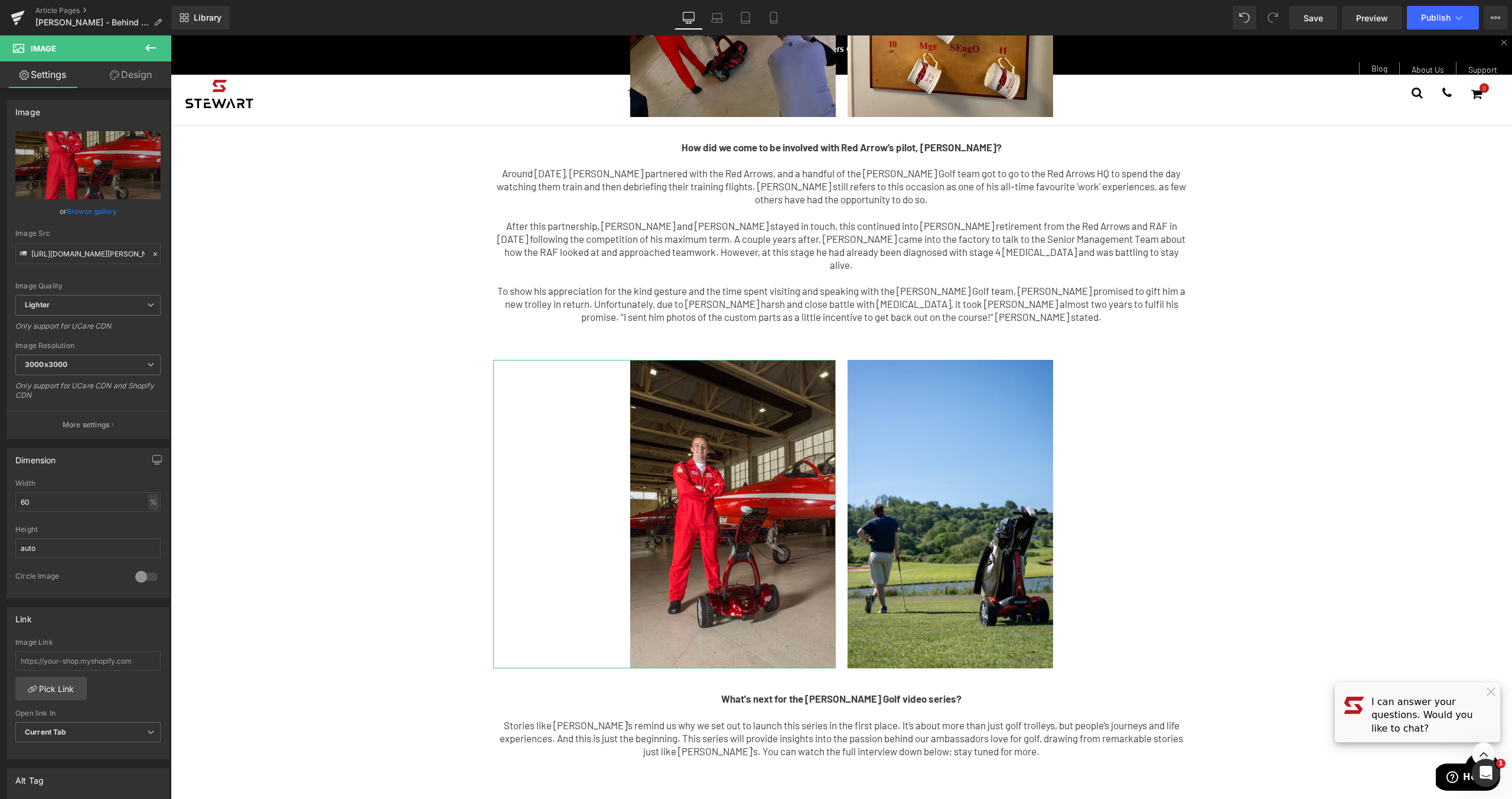
drag, startPoint x: 88, startPoint y: 211, endPoint x: 103, endPoint y: 203, distance: 17.0
click at [87, 211] on link "Browse gallery" at bounding box center [92, 211] width 50 height 21
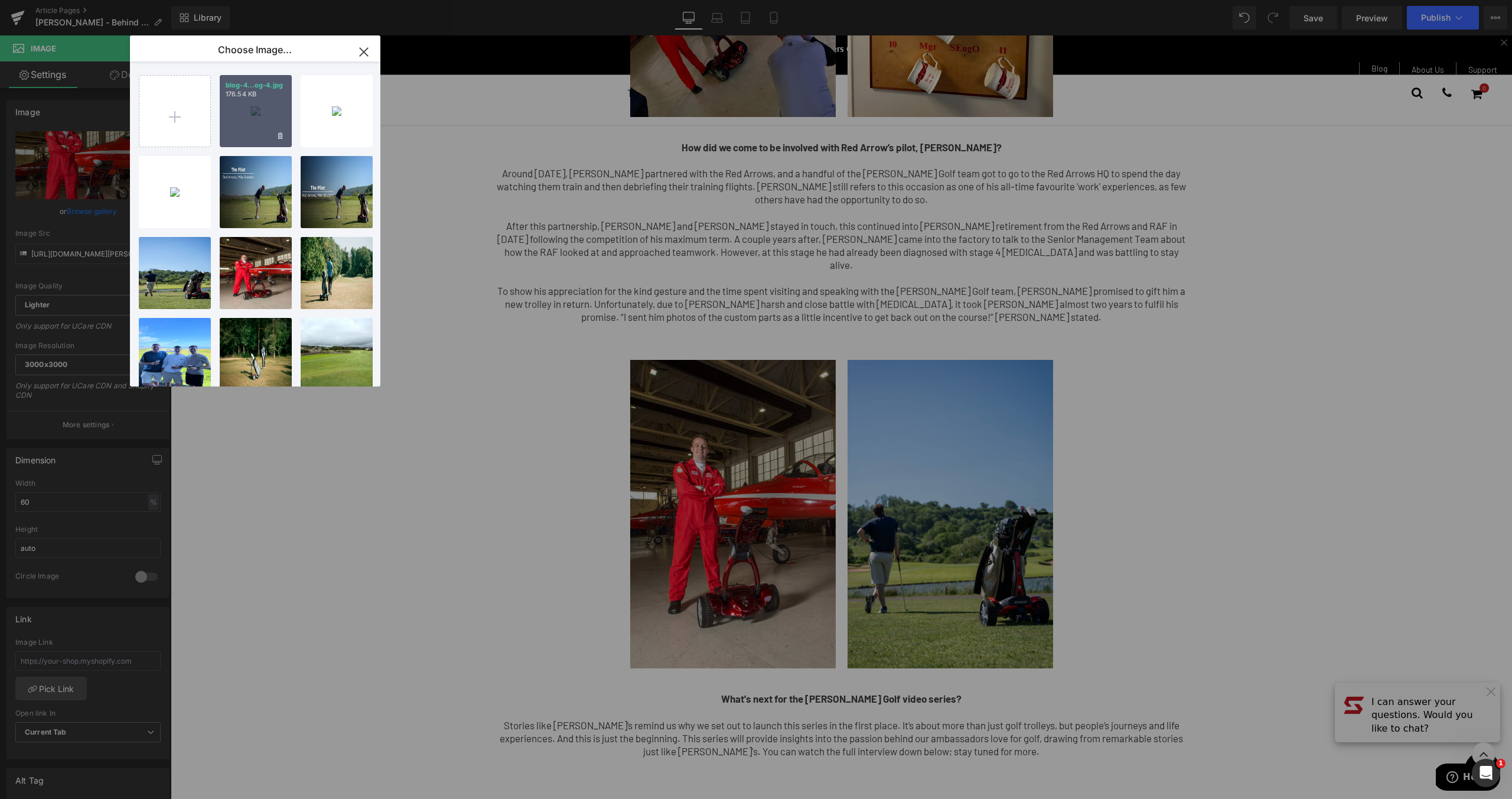
click at [264, 122] on div "blog-4...og-4.jpg 176.54 KB" at bounding box center [255, 110] width 72 height 72
type input "[URL][DOMAIN_NAME]"
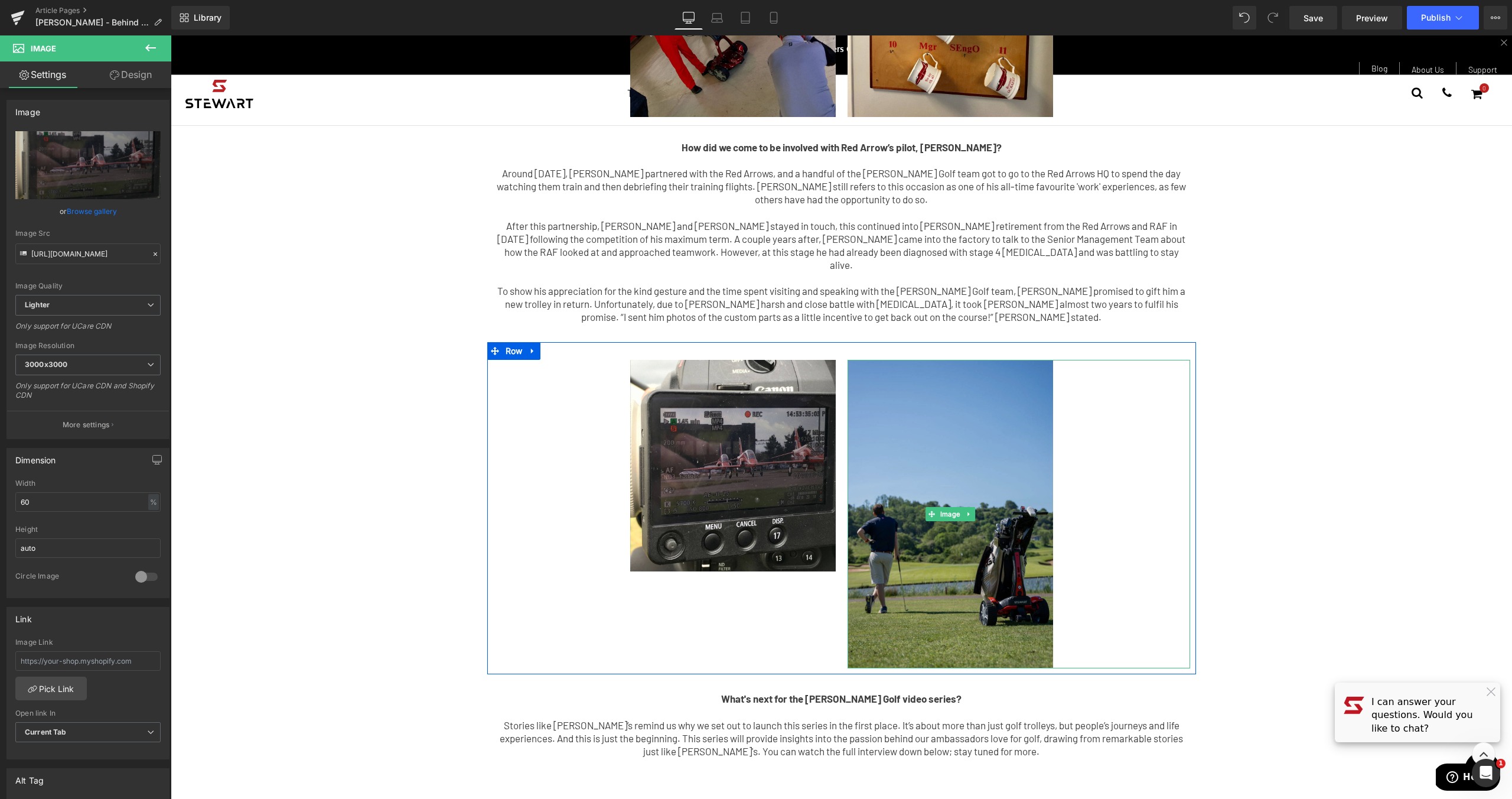
click at [877, 412] on img at bounding box center [950, 514] width 205 height 309
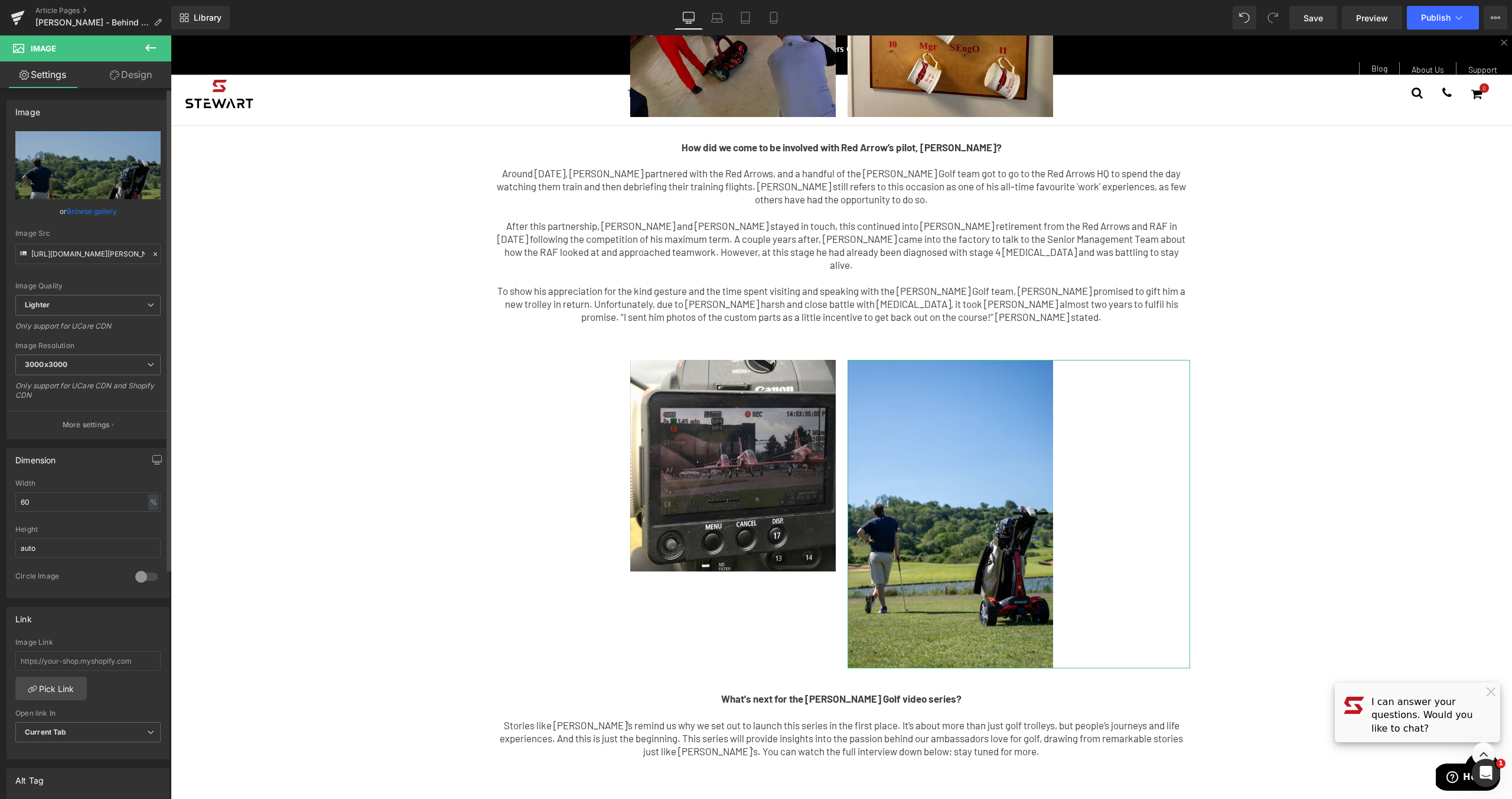
click at [107, 211] on link "Browse gallery" at bounding box center [92, 211] width 50 height 21
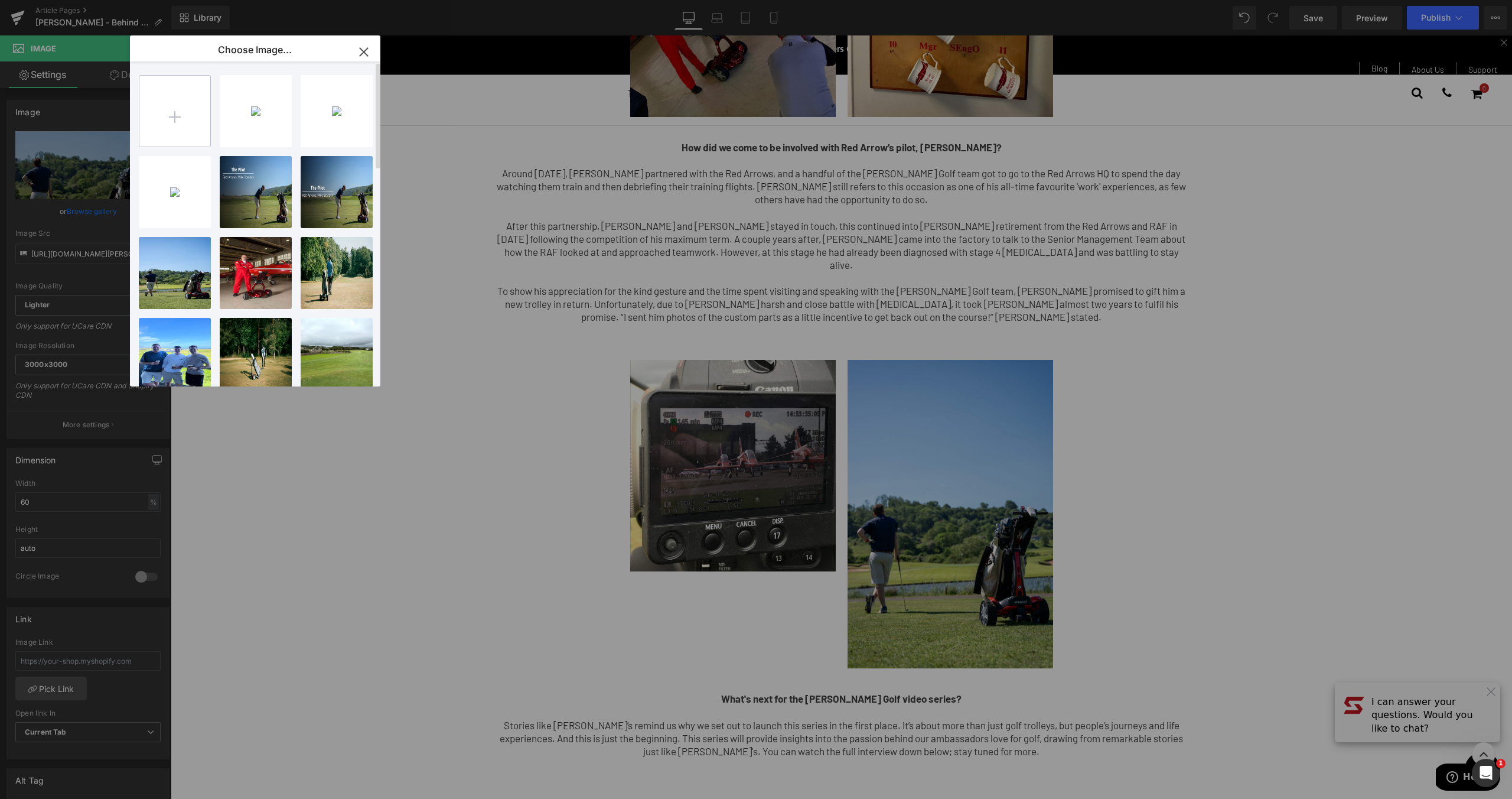
click at [195, 101] on input "file" at bounding box center [175, 111] width 71 height 71
type input "C:\fakepath\blog-5.jpg"
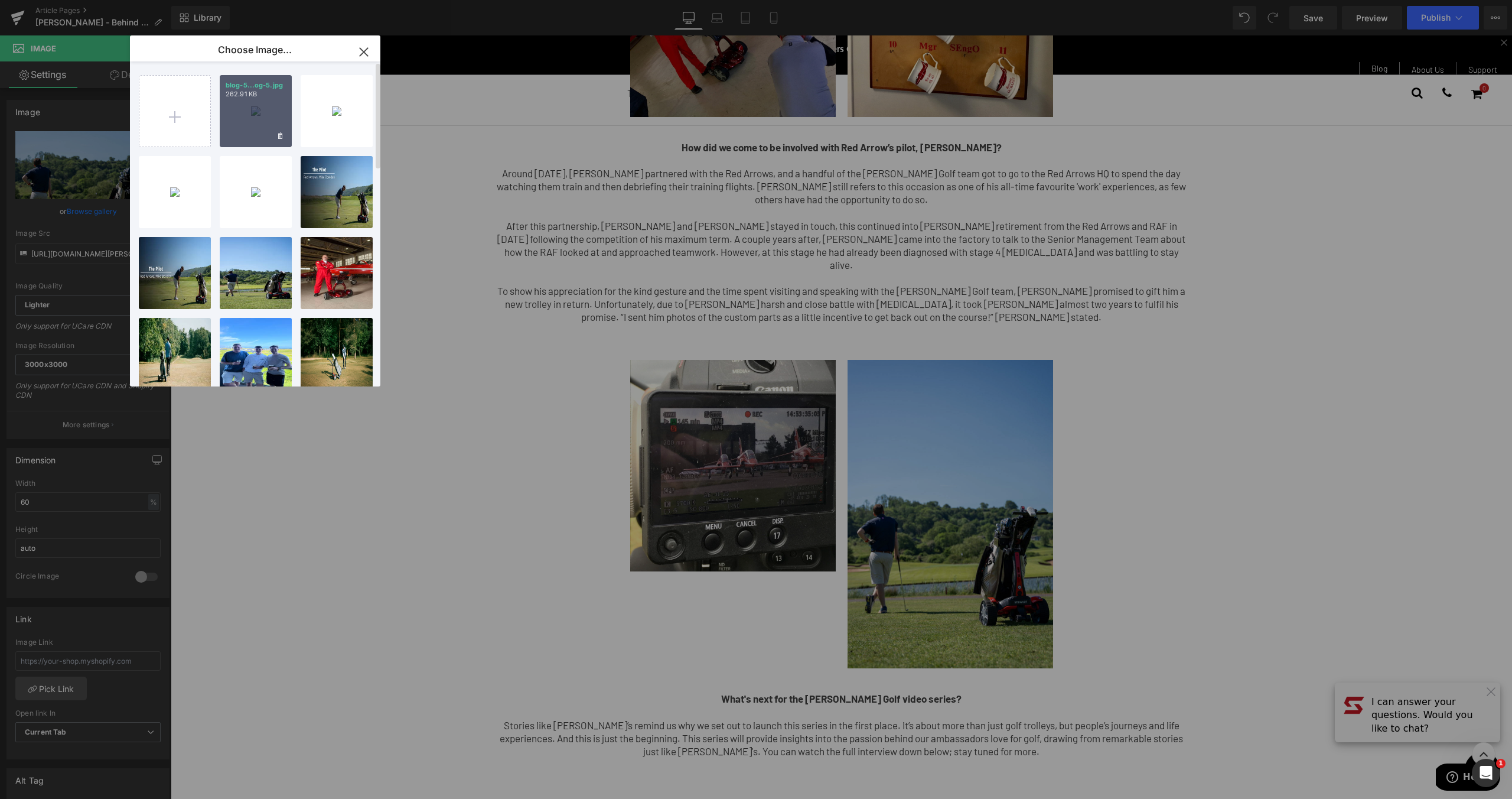
click at [261, 106] on div "blog-5...og-5.jpg 262.91 KB" at bounding box center [255, 110] width 72 height 72
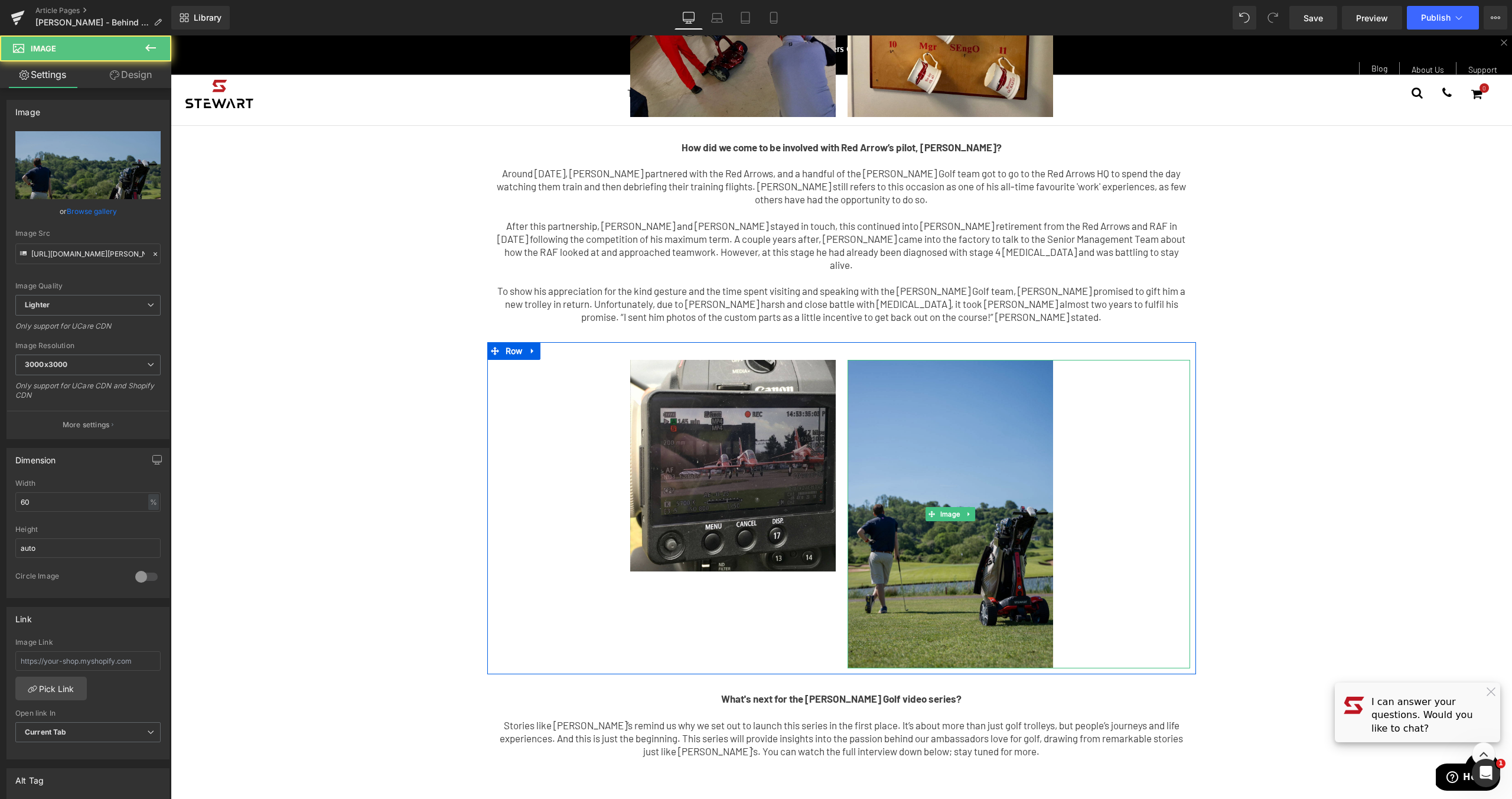
click at [984, 501] on img at bounding box center [950, 514] width 205 height 309
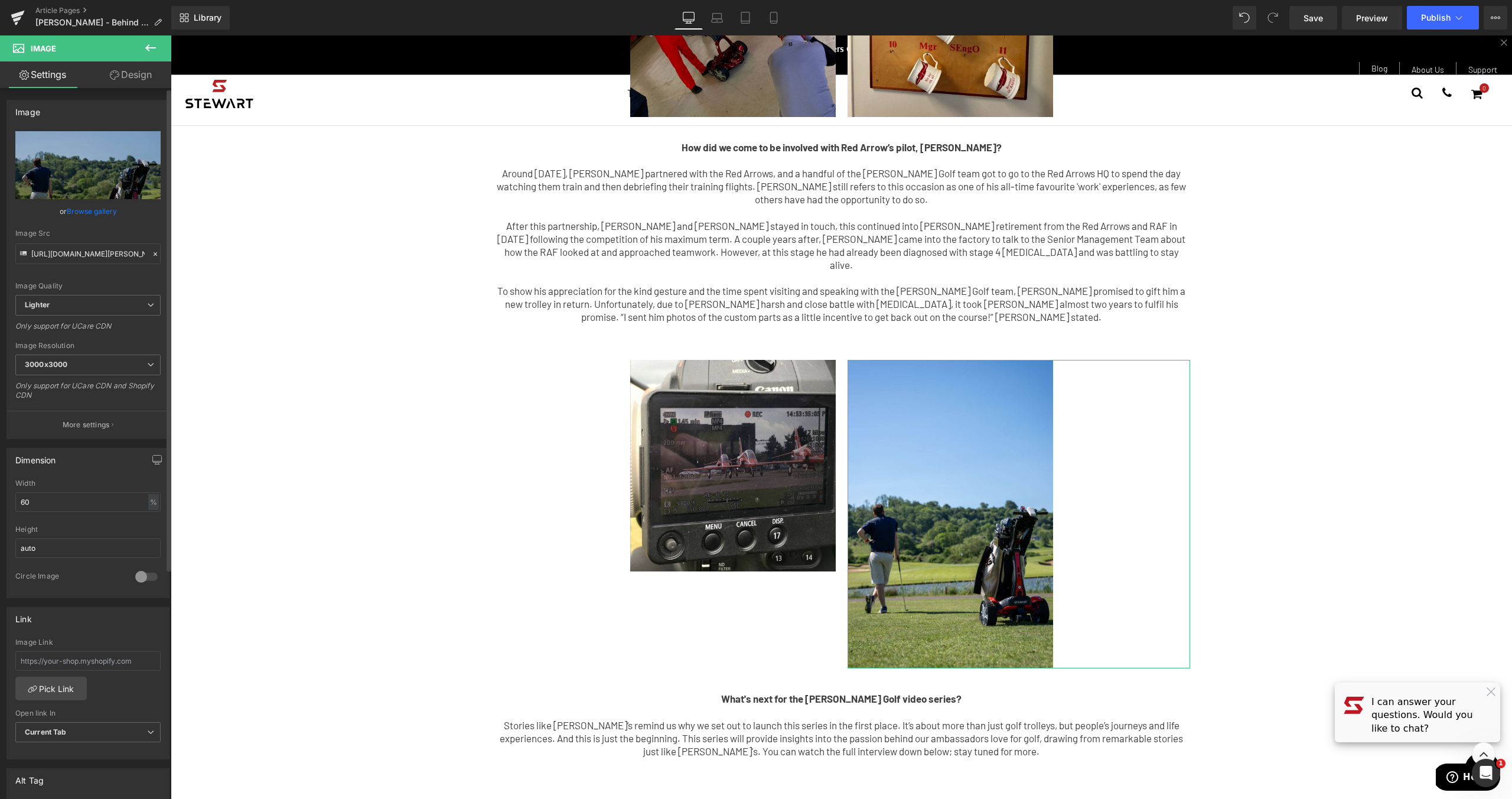
click at [90, 211] on link "Browse gallery" at bounding box center [92, 211] width 50 height 21
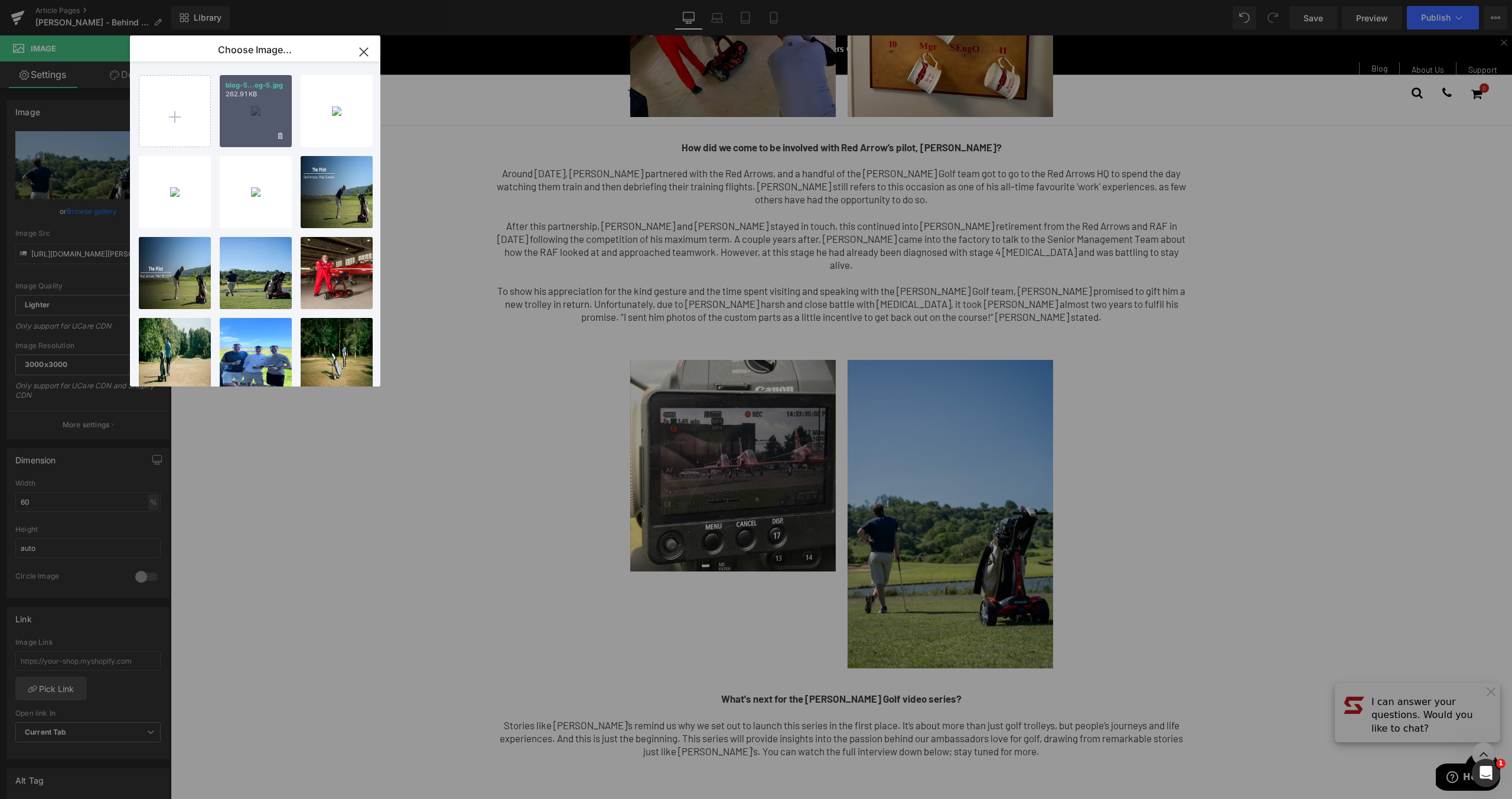
click at [262, 108] on div "blog-5...og-5.jpg 262.91 KB" at bounding box center [255, 110] width 72 height 72
type input "[URL][DOMAIN_NAME]"
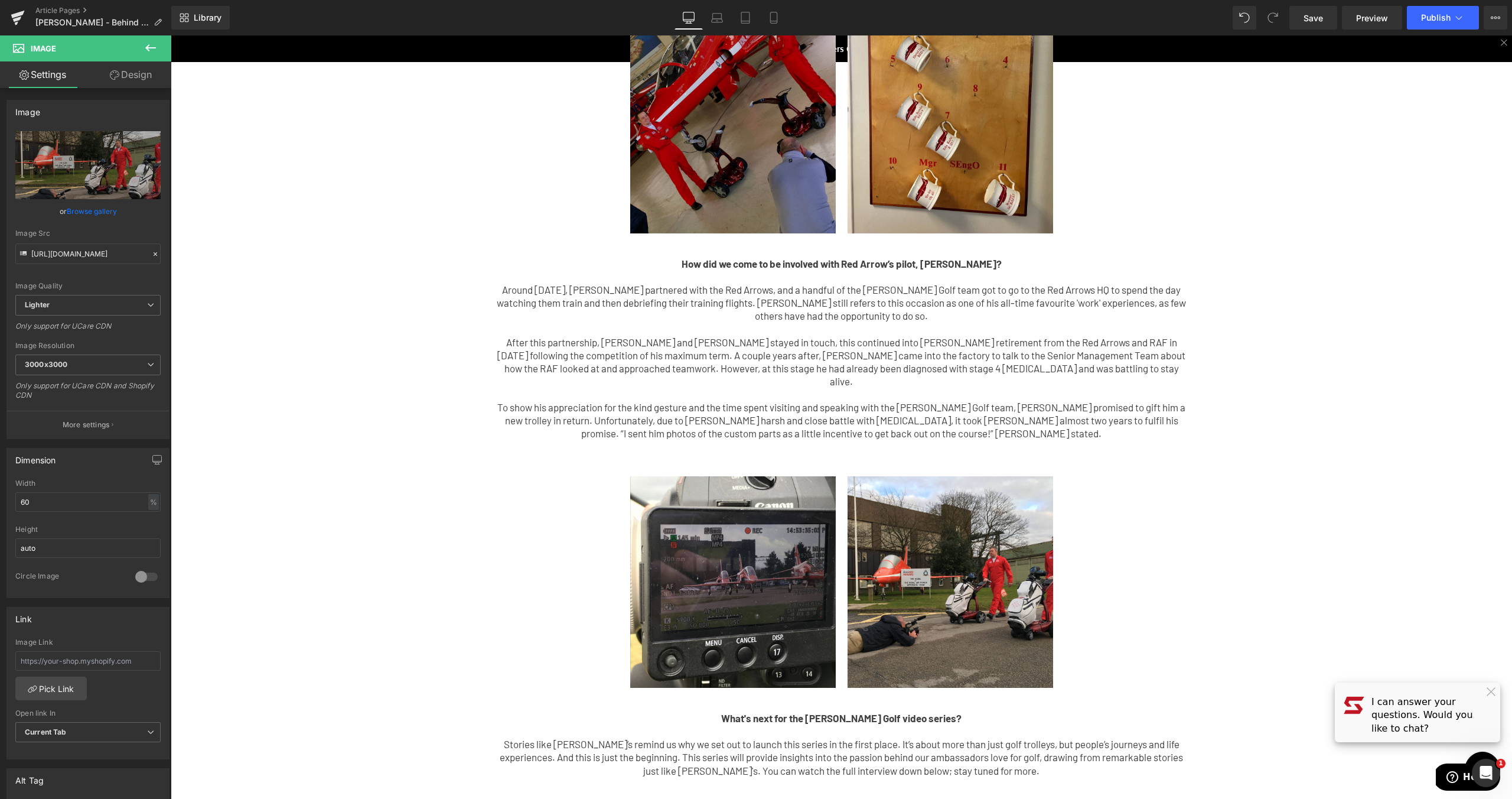
scroll to position [569, 0]
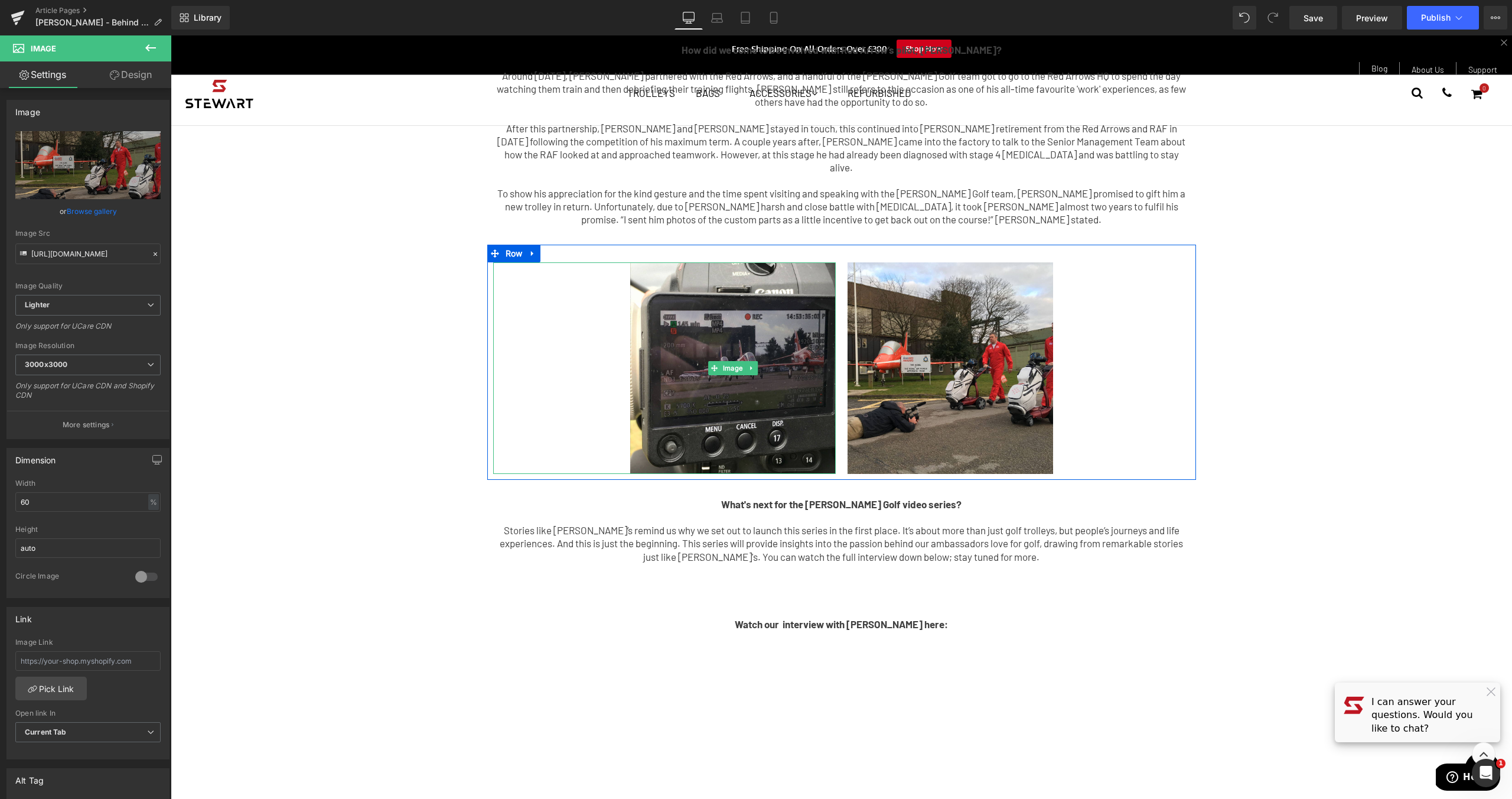
drag, startPoint x: 547, startPoint y: 342, endPoint x: 611, endPoint y: 358, distance: 66.0
click at [547, 342] on div at bounding box center [664, 368] width 342 height 211
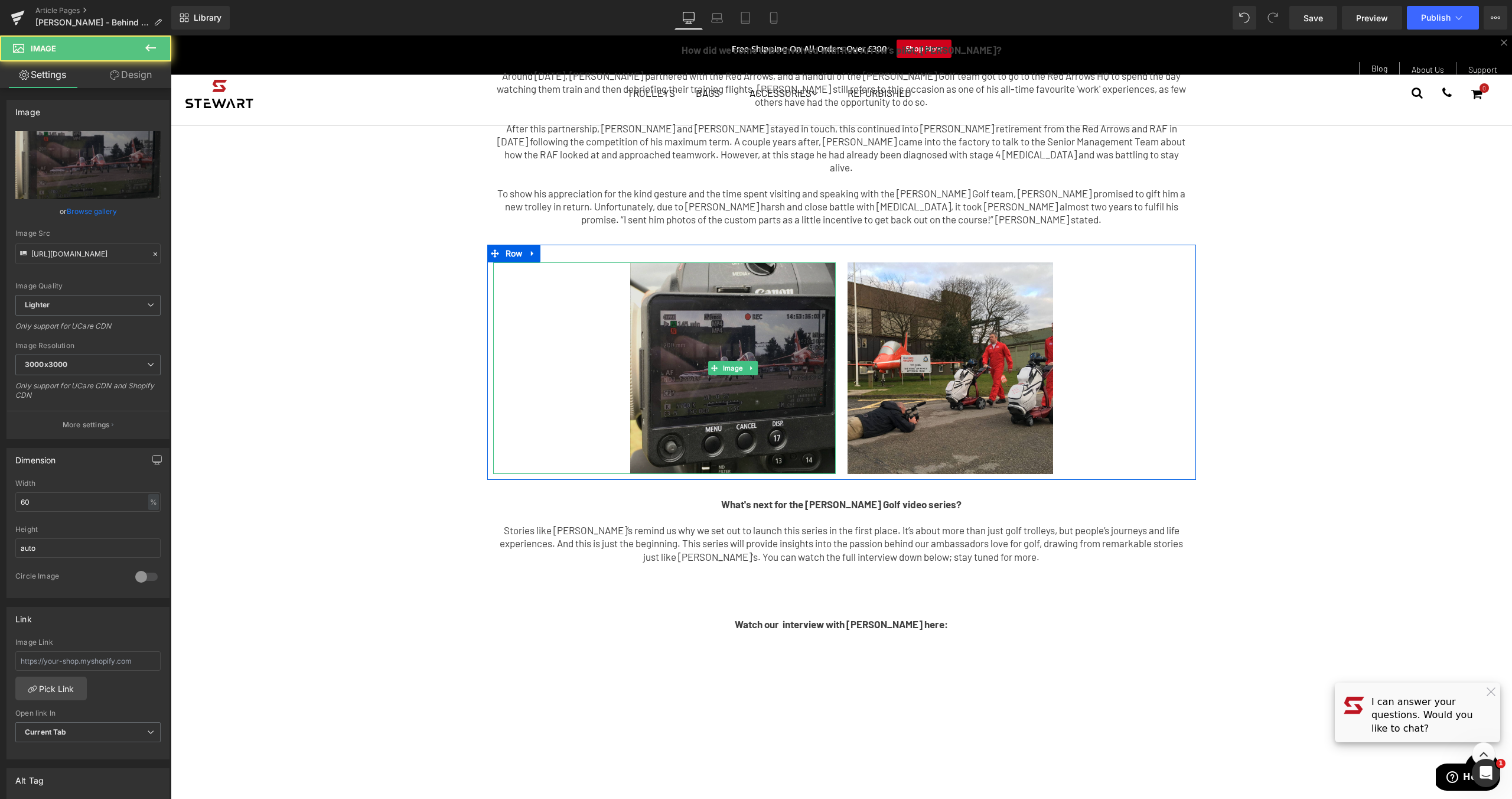
click at [638, 361] on img at bounding box center [733, 368] width 205 height 211
click at [597, 430] on div at bounding box center [664, 368] width 342 height 211
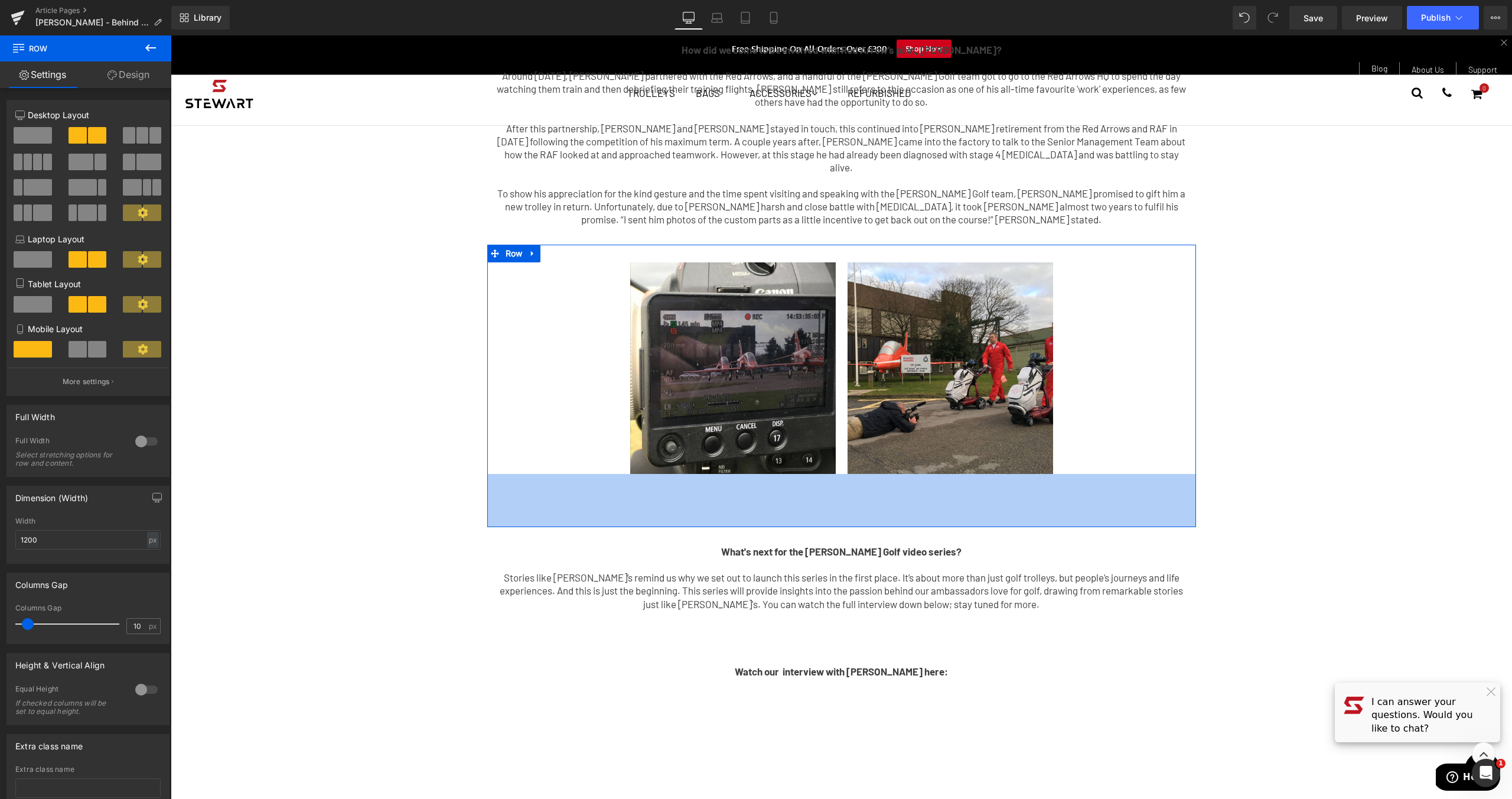
drag, startPoint x: 585, startPoint y: 451, endPoint x: 574, endPoint y: 499, distance: 49.2
click at [574, 499] on div "90px" at bounding box center [841, 500] width 708 height 53
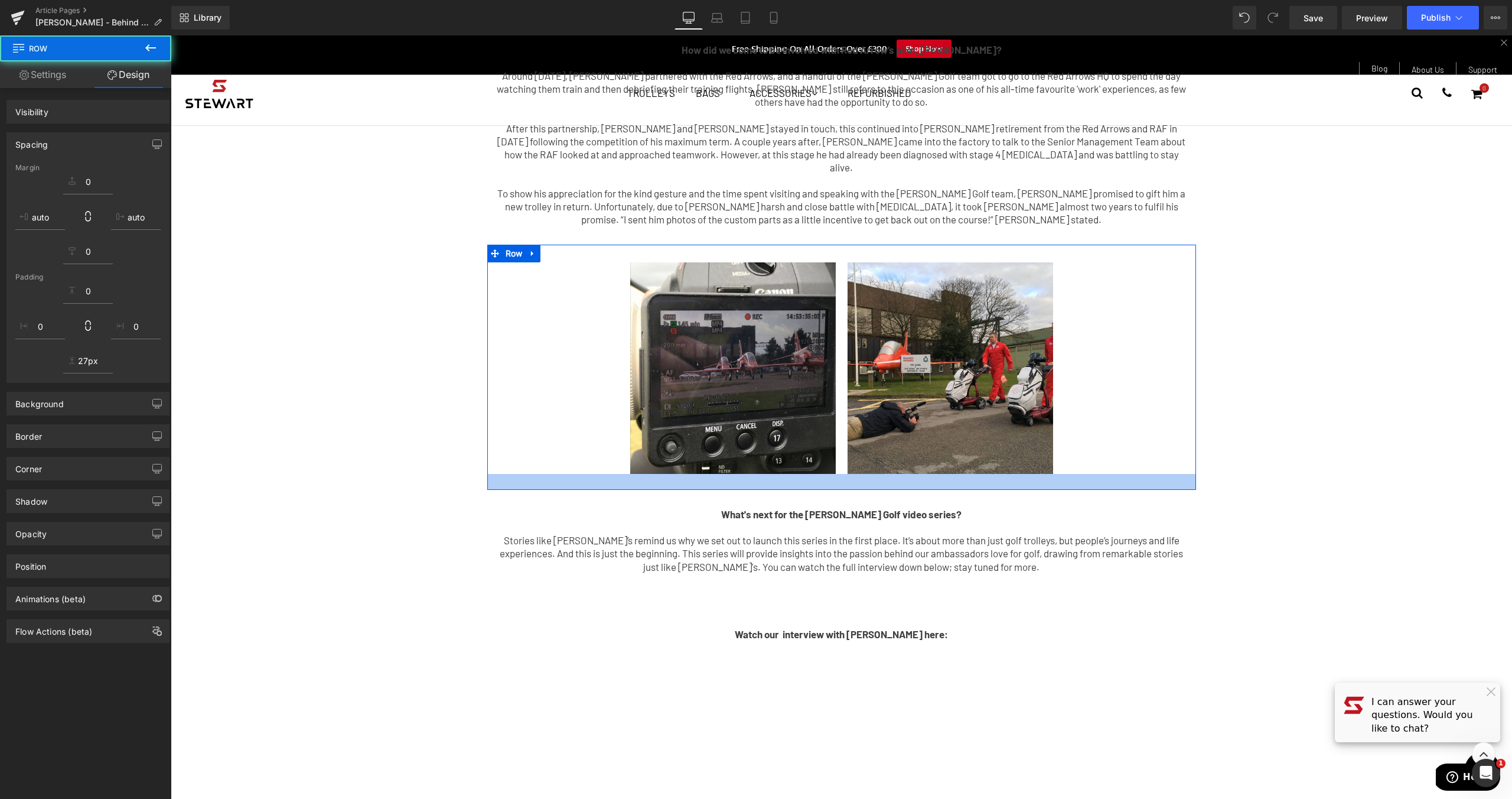
drag, startPoint x: 574, startPoint y: 499, endPoint x: 594, endPoint y: 462, distance: 42.1
click at [594, 474] on div at bounding box center [841, 482] width 708 height 16
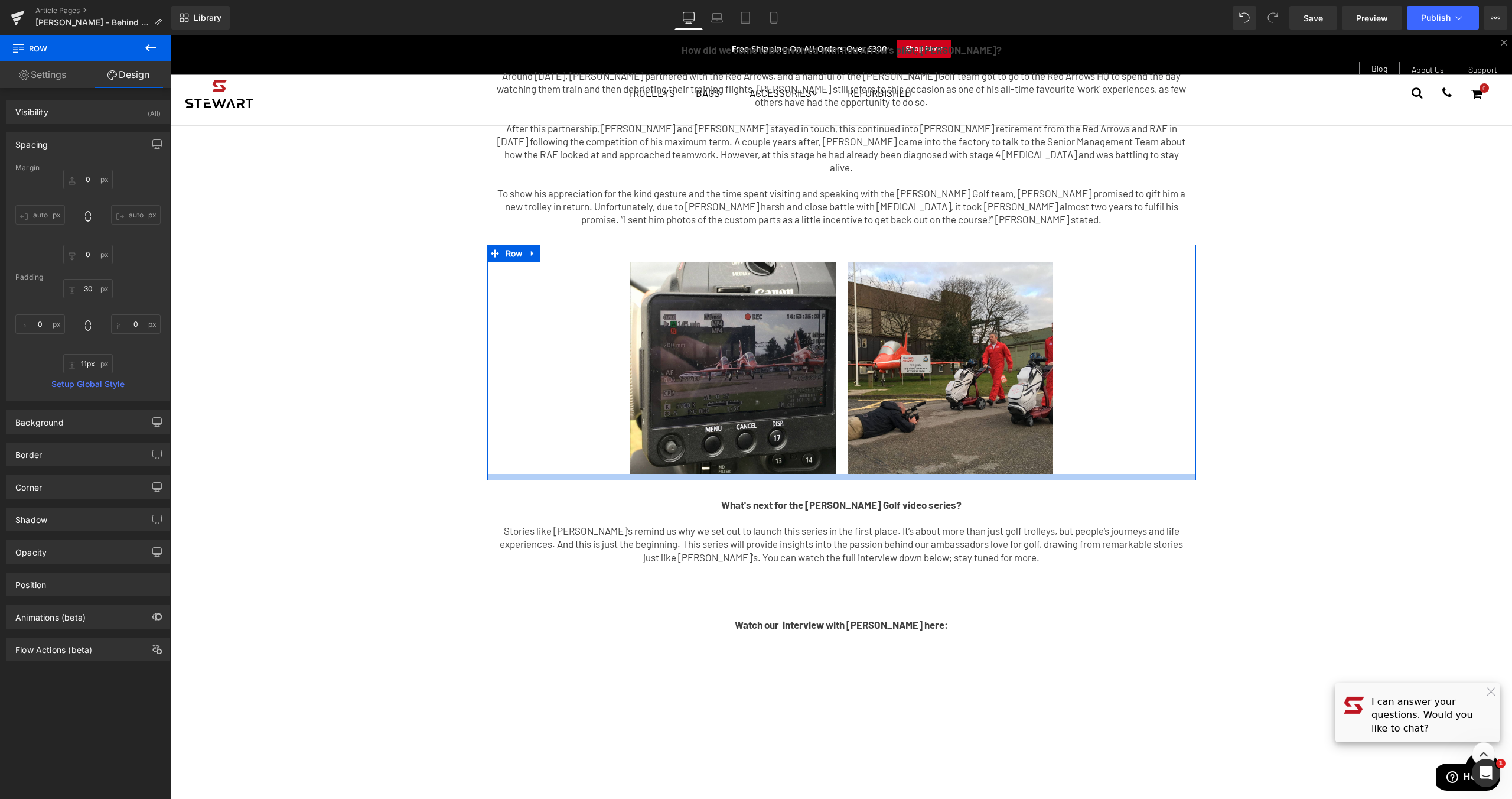
type input "2px"
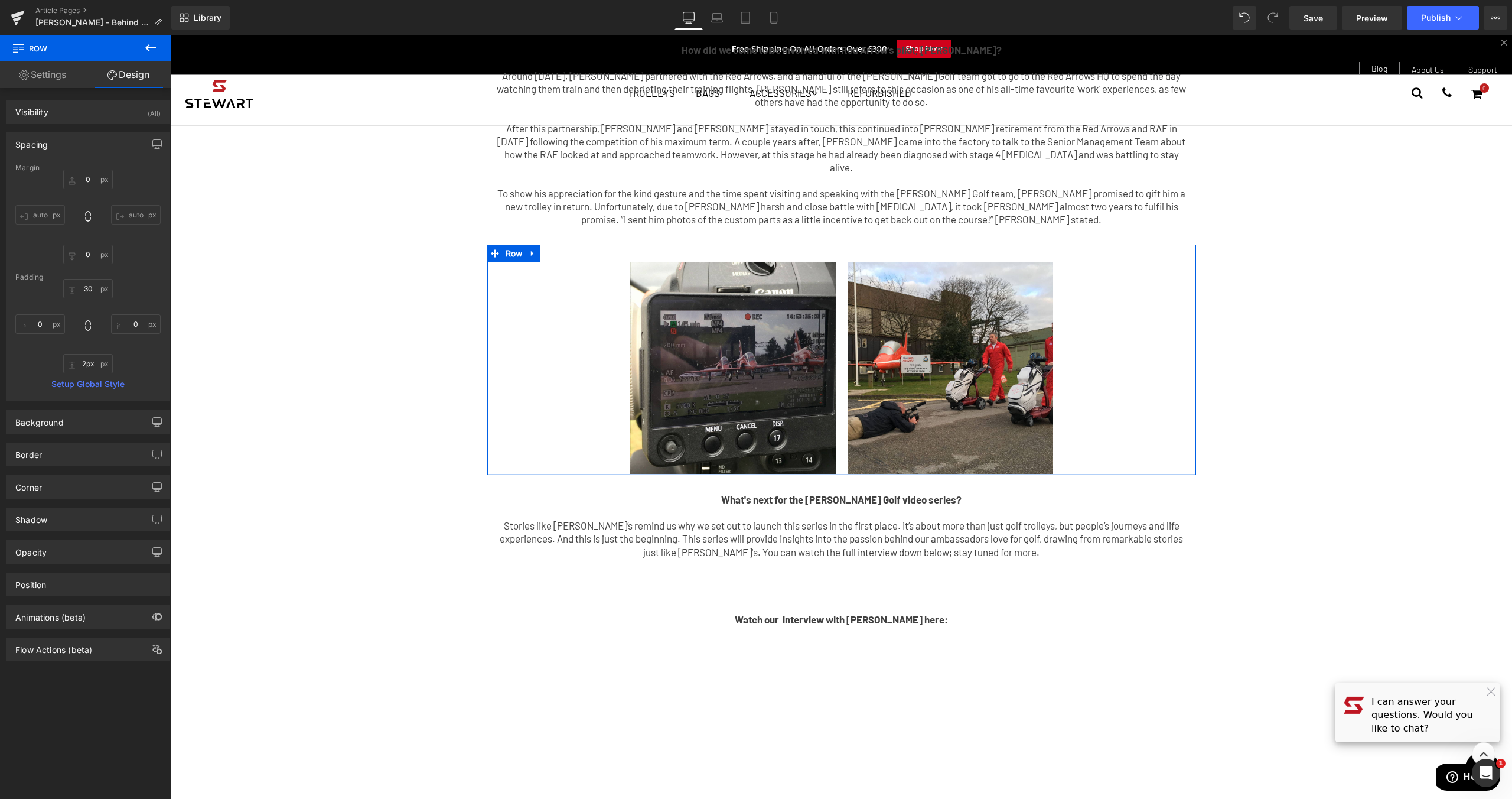
drag, startPoint x: 605, startPoint y: 463, endPoint x: 613, endPoint y: 448, distance: 17.0
click at [613, 474] on div at bounding box center [841, 474] width 708 height 1
click at [827, 342] on div "Image" at bounding box center [664, 368] width 342 height 211
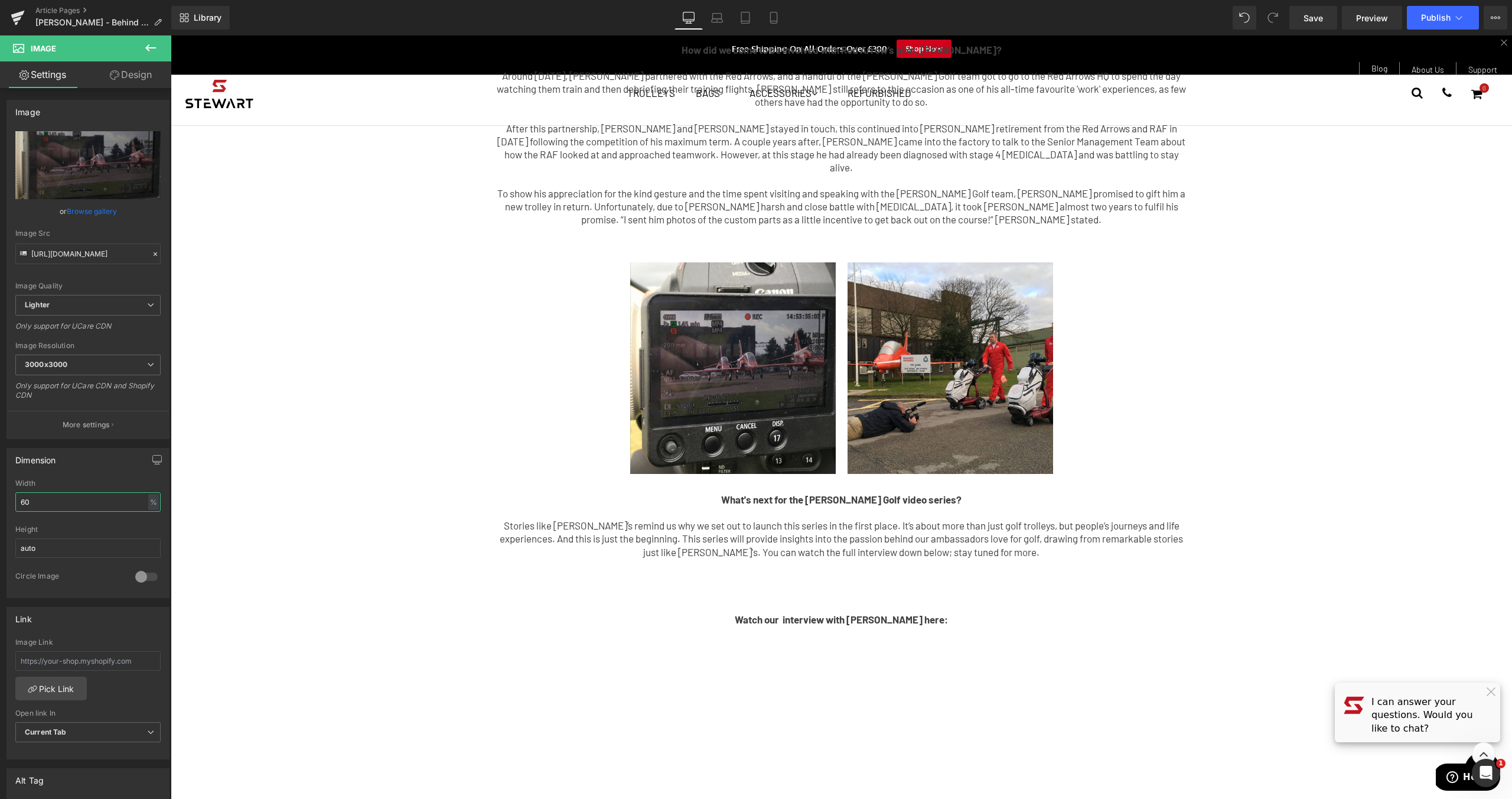
drag, startPoint x: 58, startPoint y: 503, endPoint x: -7, endPoint y: 494, distance: 65.6
click at [0, 494] on html "Row You are previewing how the will restyle your page. You can not edit Element…" at bounding box center [756, 399] width 1512 height 799
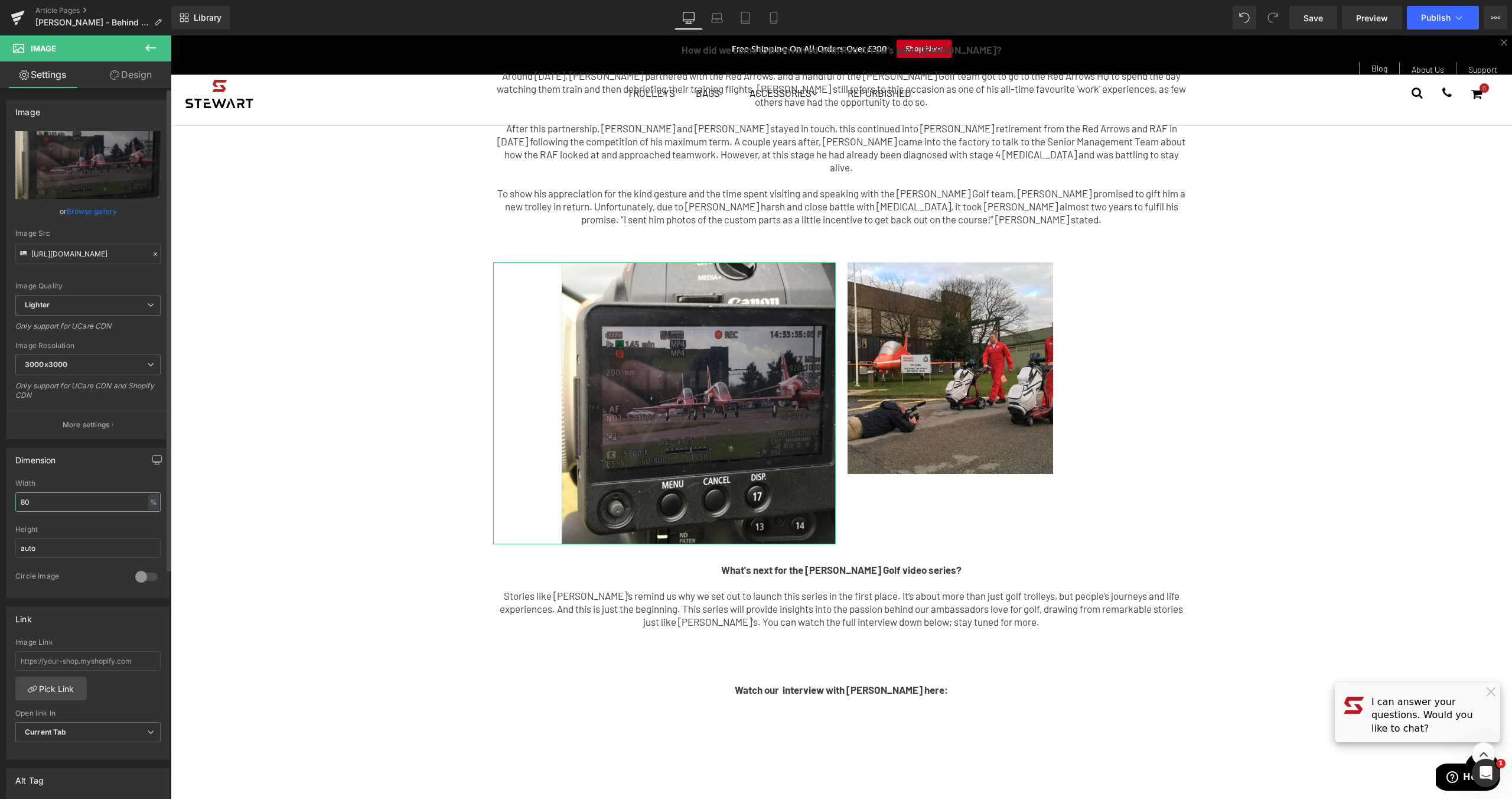
type input "8"
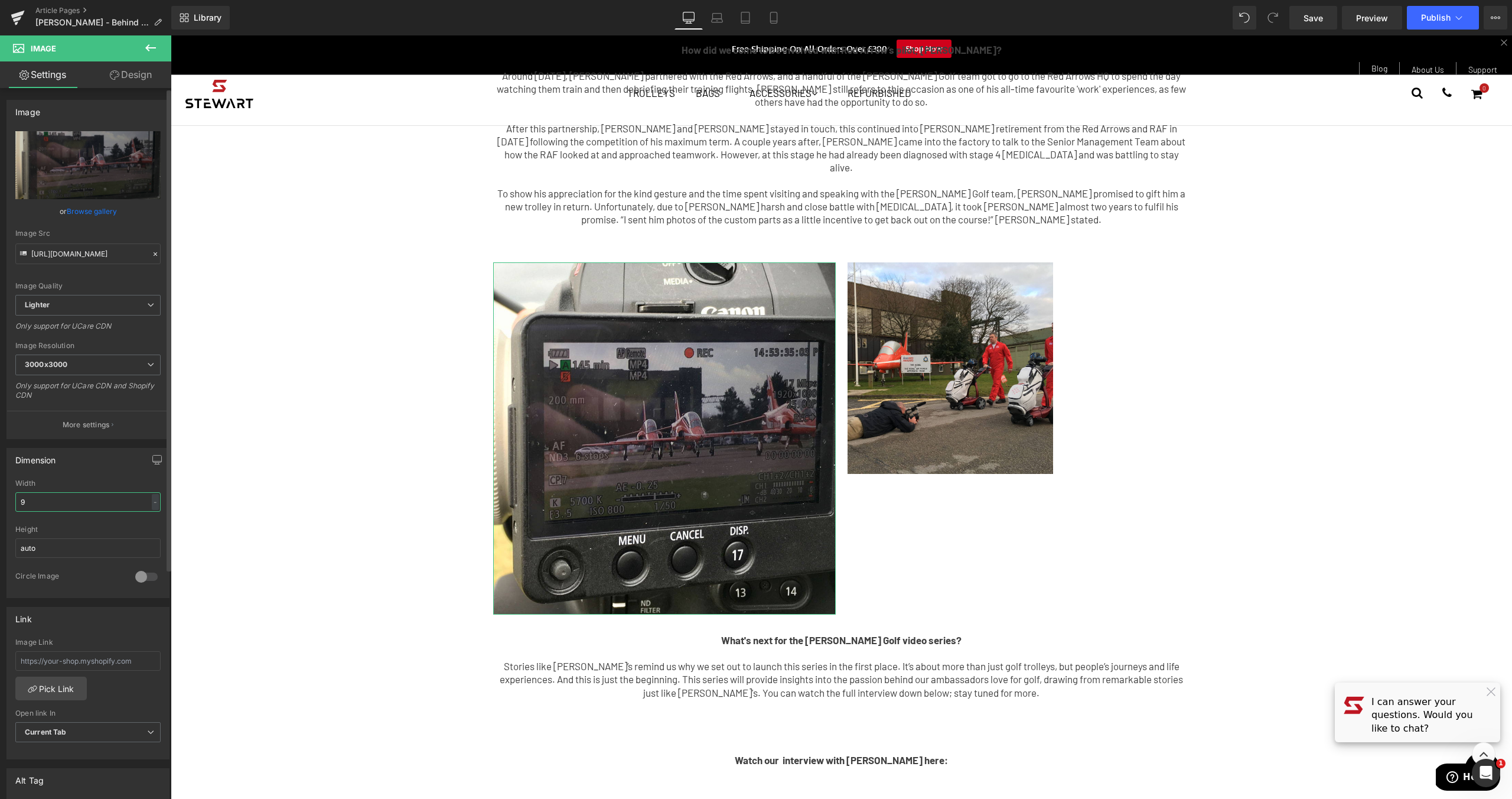
type input "90"
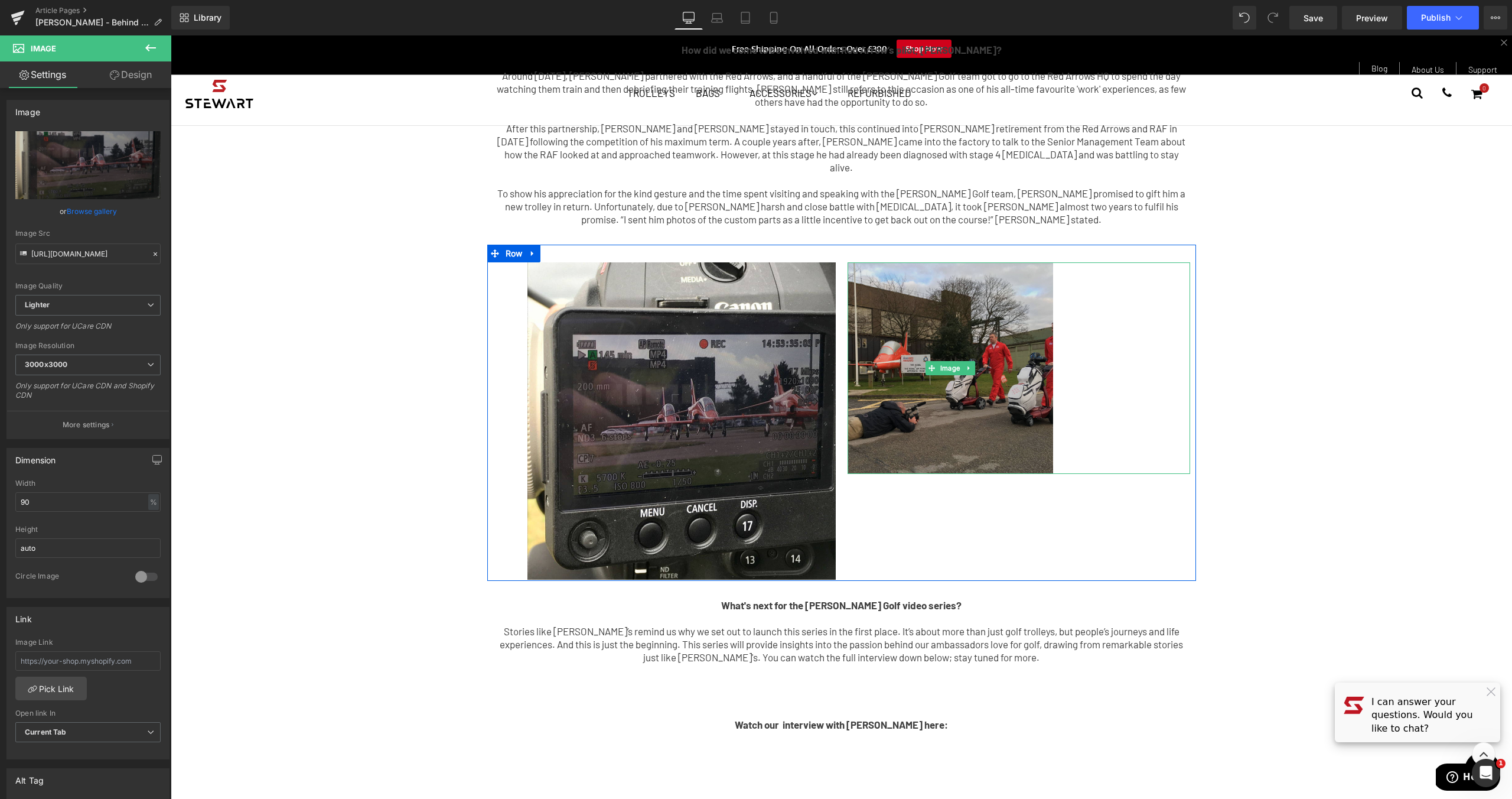
click at [971, 398] on img at bounding box center [950, 368] width 205 height 211
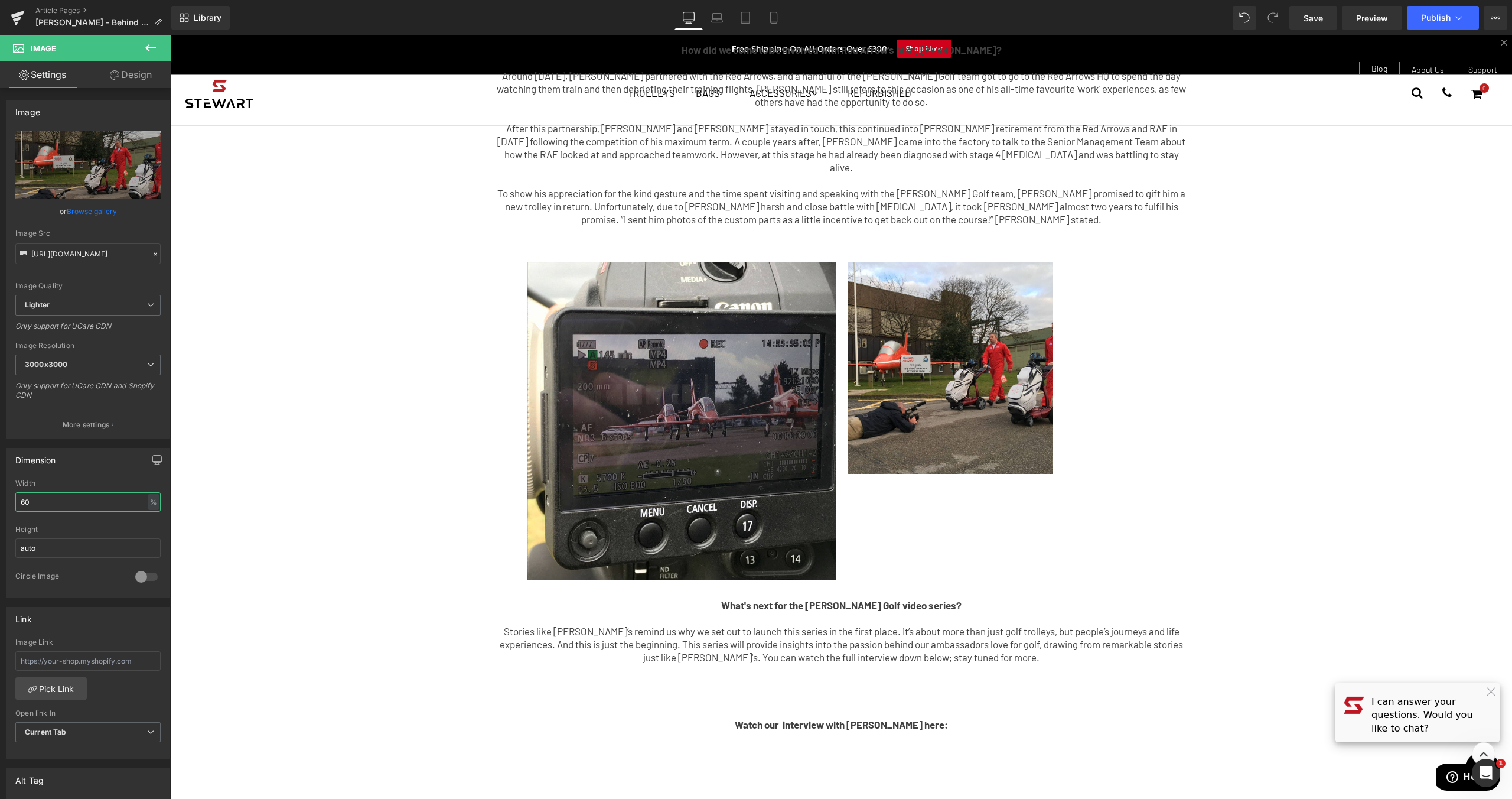
drag, startPoint x: 40, startPoint y: 502, endPoint x: -11, endPoint y: 502, distance: 51.0
click at [0, 502] on html "Row You are previewing how the will restyle your page. You can not edit Element…" at bounding box center [756, 399] width 1512 height 799
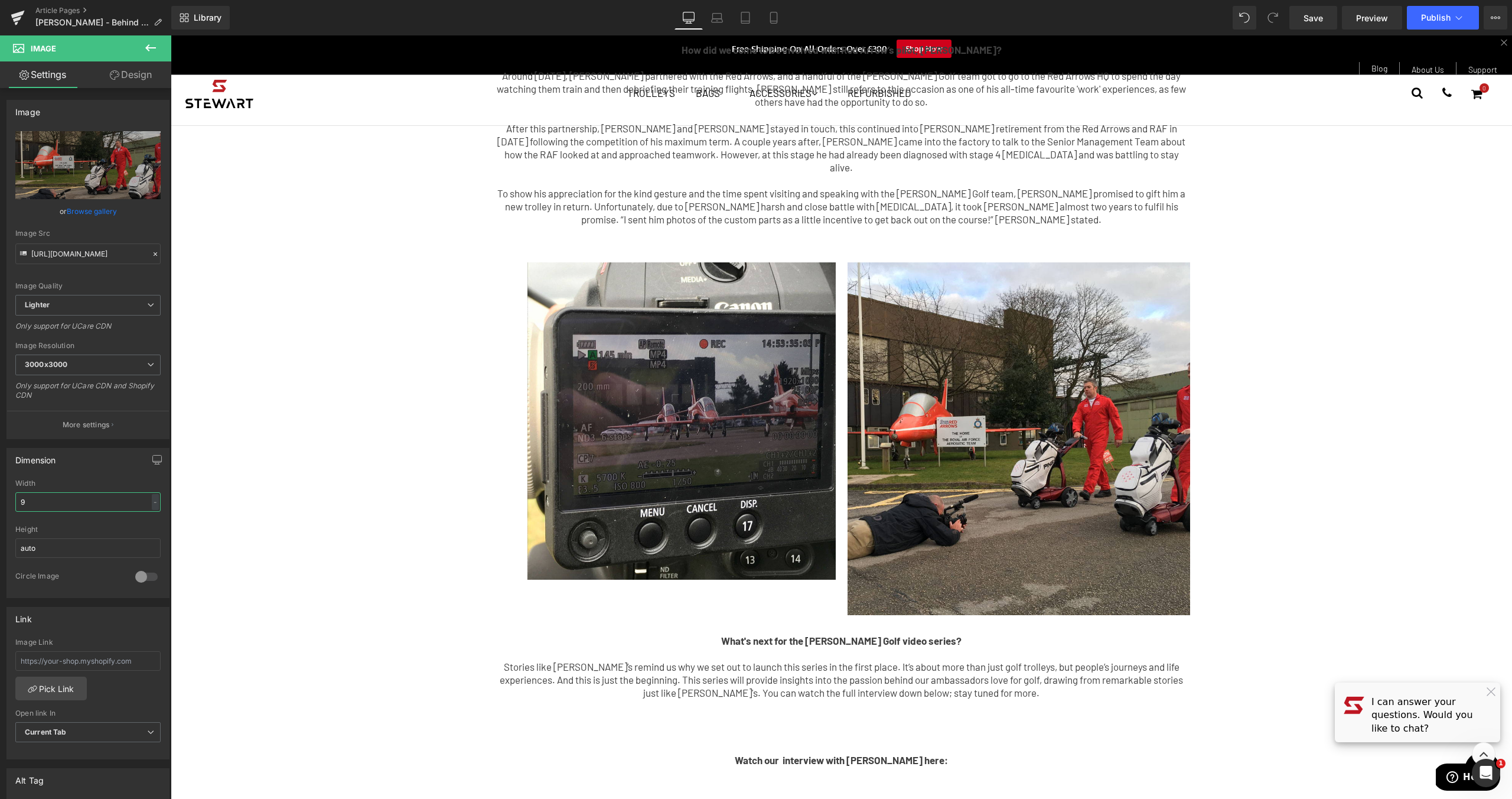
type input "90"
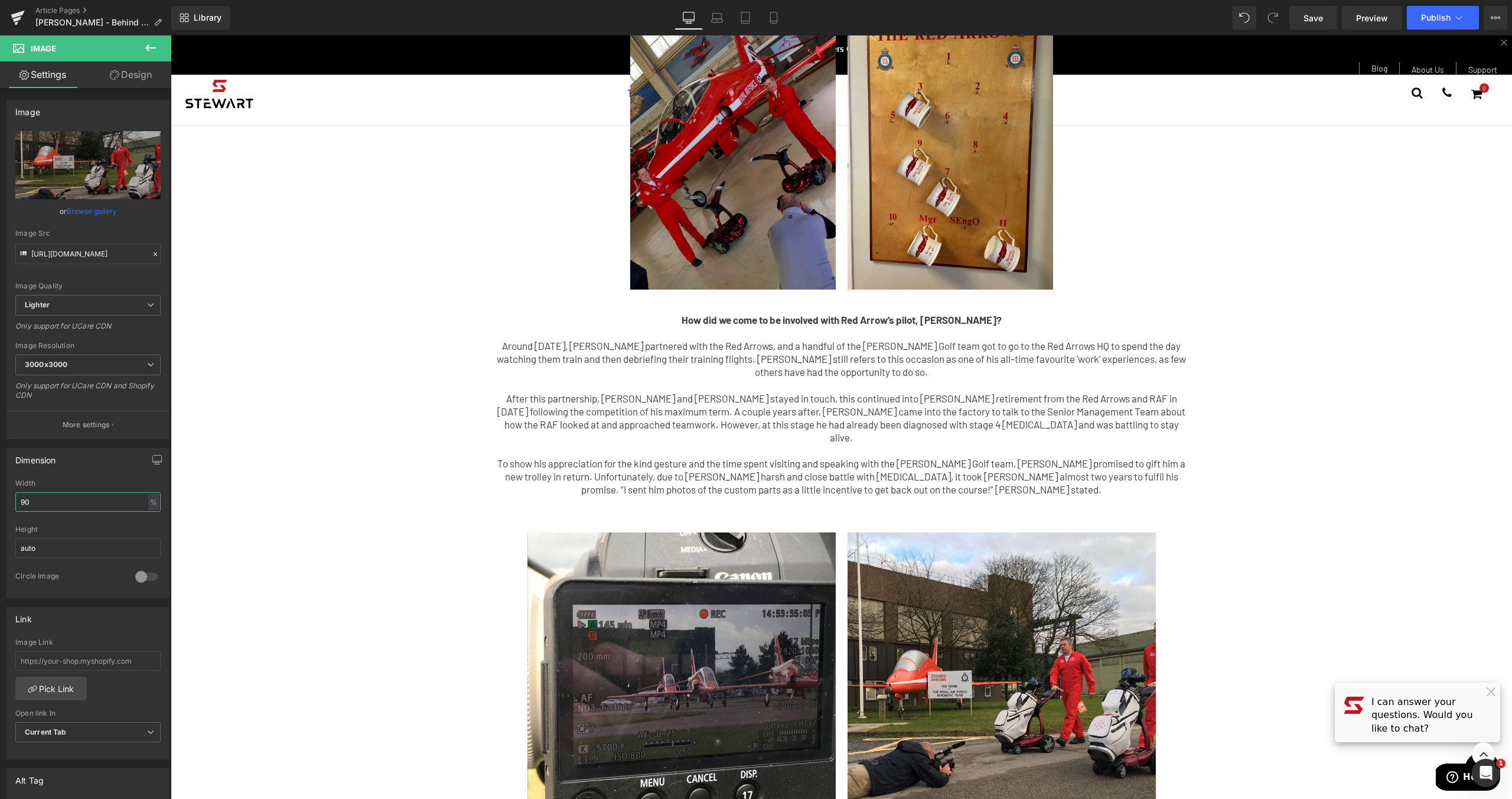
scroll to position [27, 0]
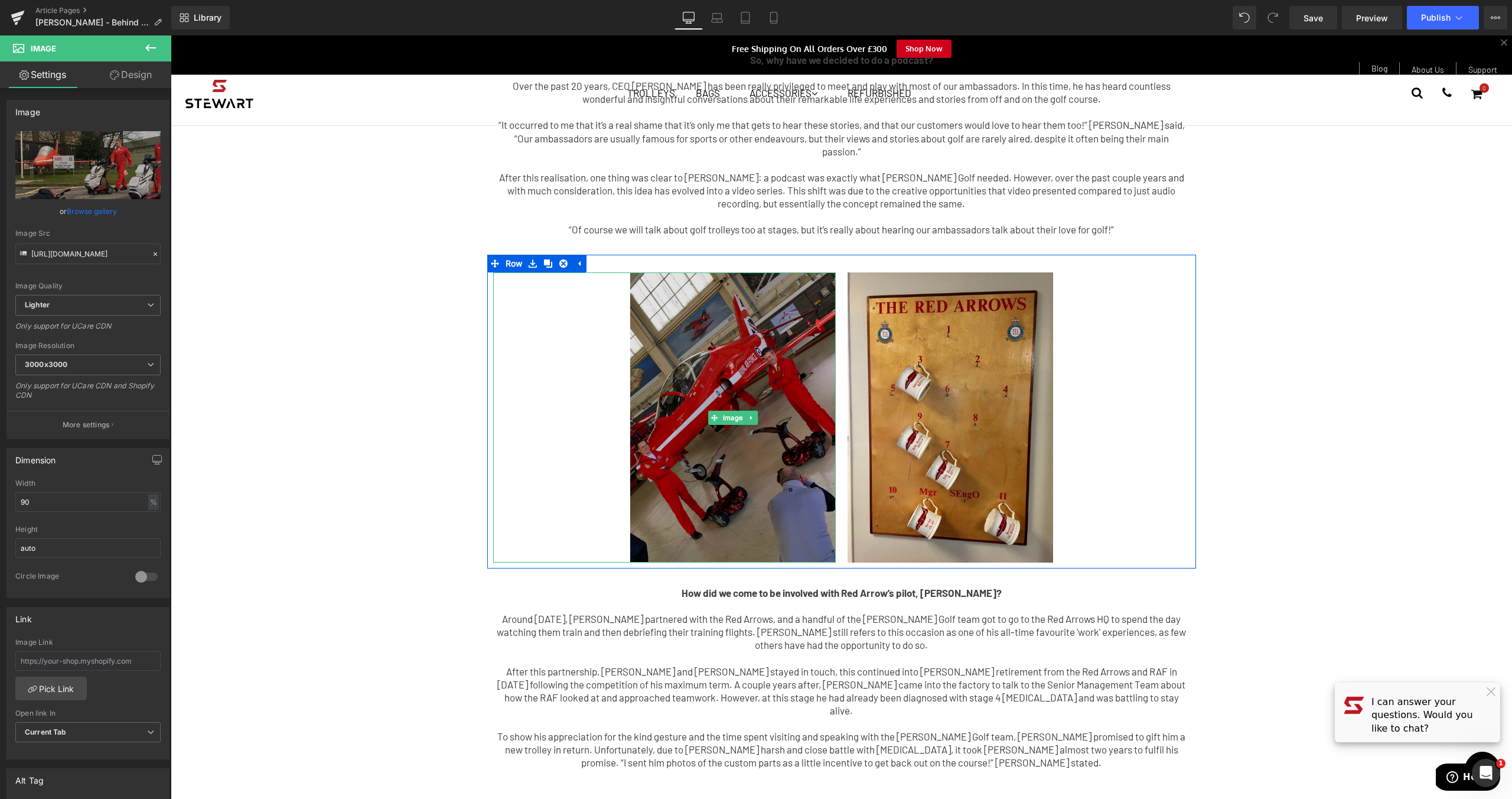
click at [740, 372] on img at bounding box center [733, 417] width 205 height 290
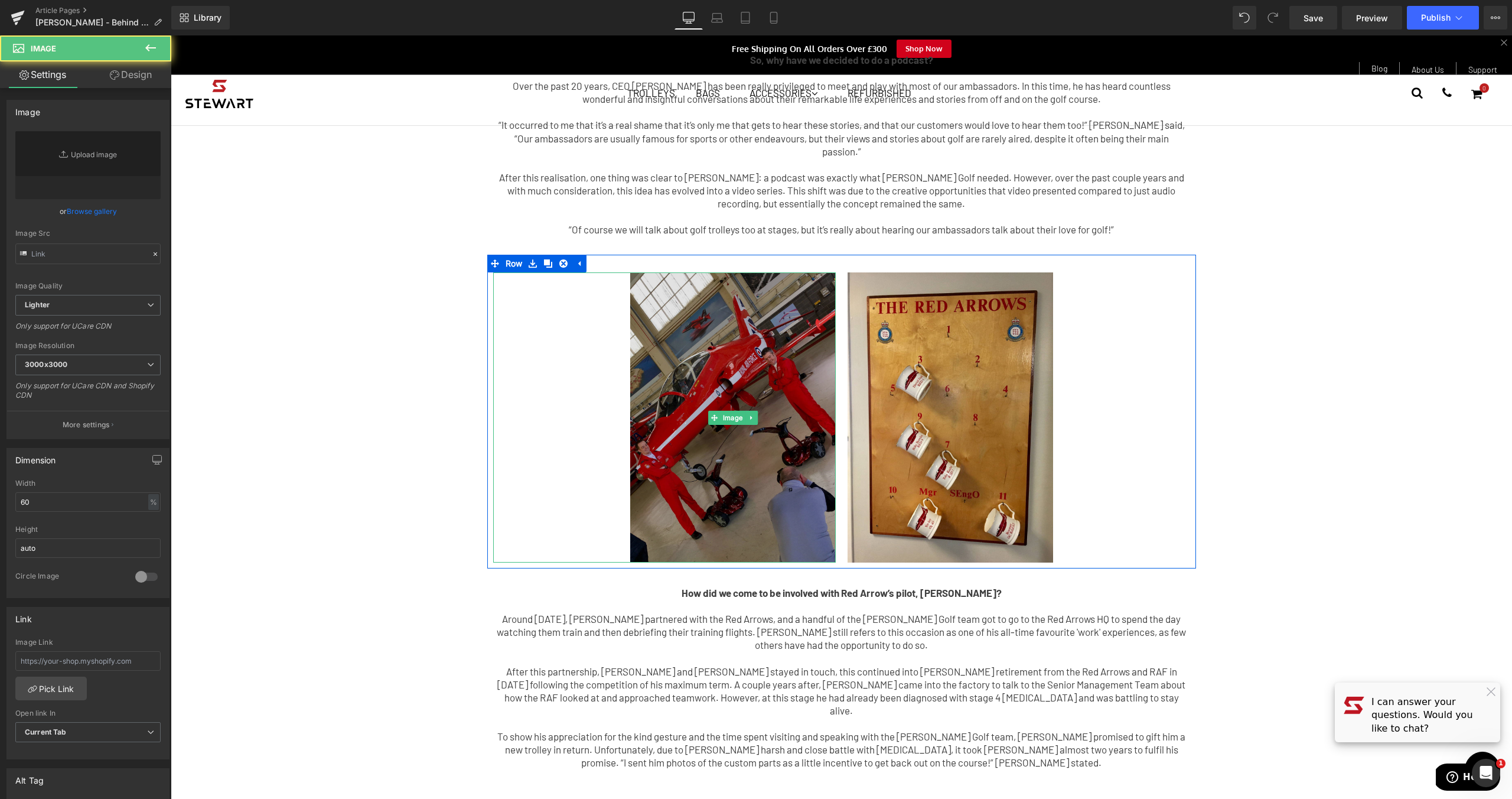
type input "[URL][DOMAIN_NAME]"
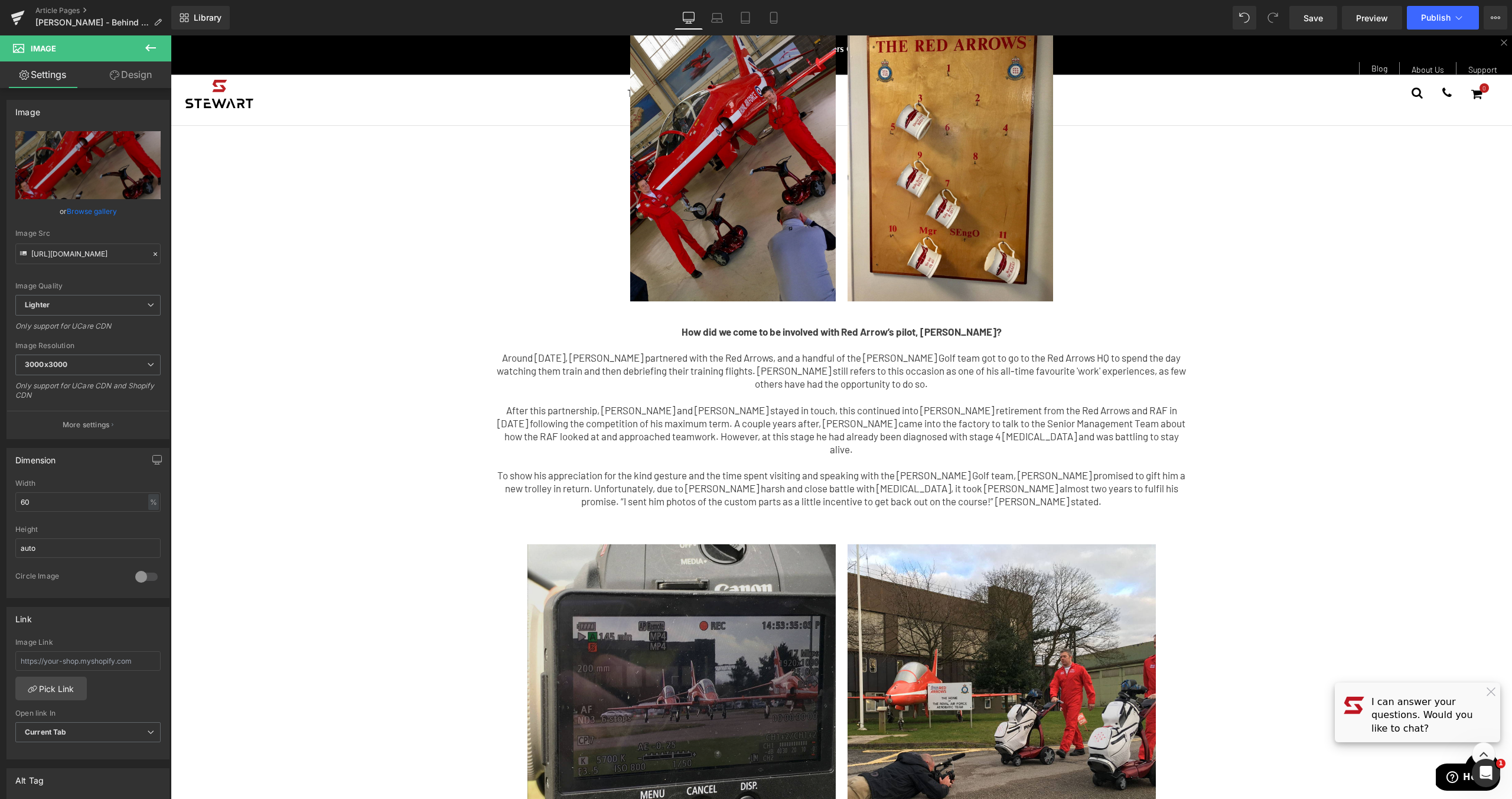
scroll to position [45, 0]
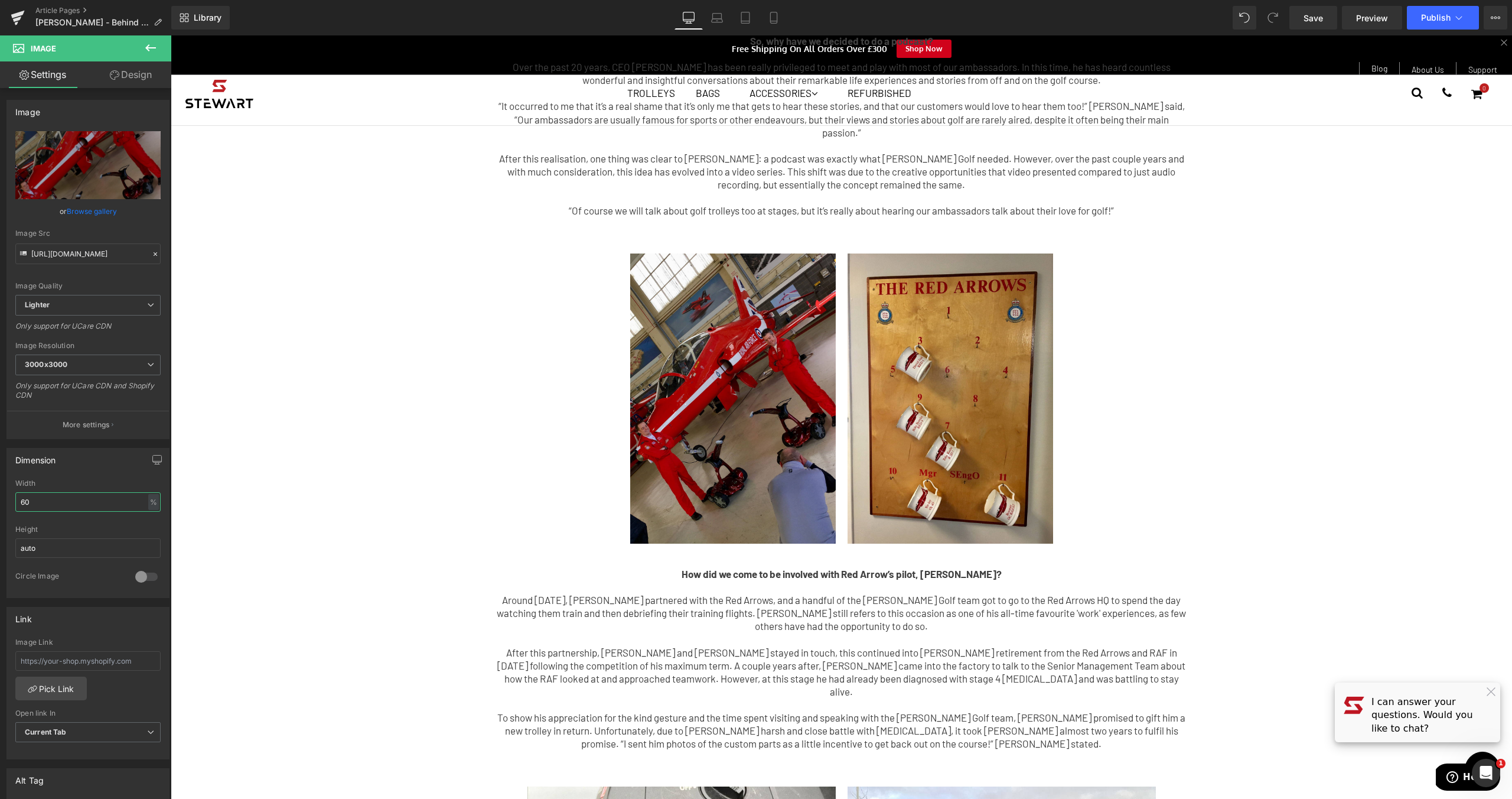
drag, startPoint x: 49, startPoint y: 503, endPoint x: -4, endPoint y: 496, distance: 53.5
click at [0, 496] on html "Row You are previewing how the will restyle your page. You can not edit Element…" at bounding box center [756, 399] width 1512 height 799
type input "70"
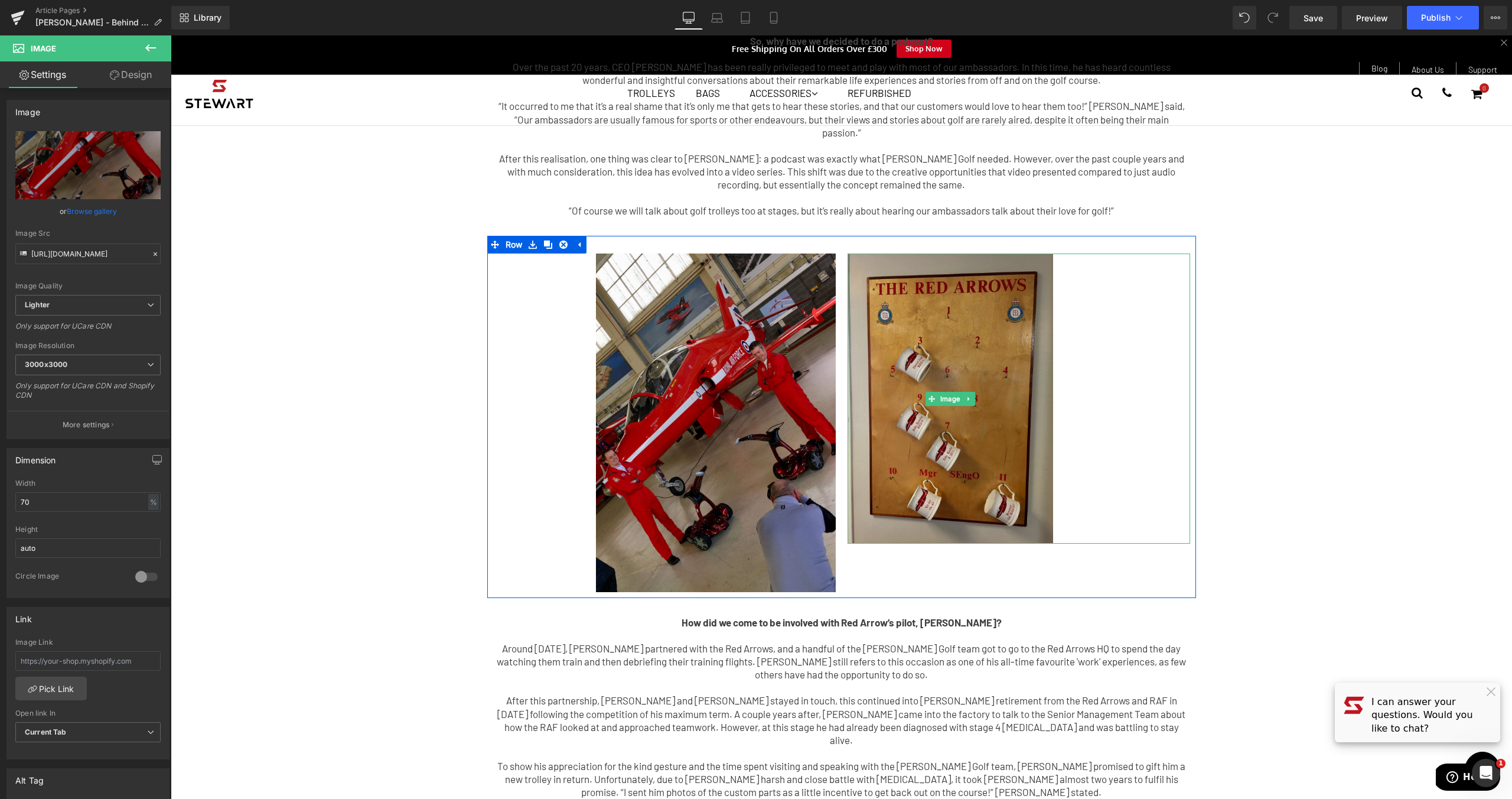
click at [972, 343] on img at bounding box center [950, 399] width 205 height 290
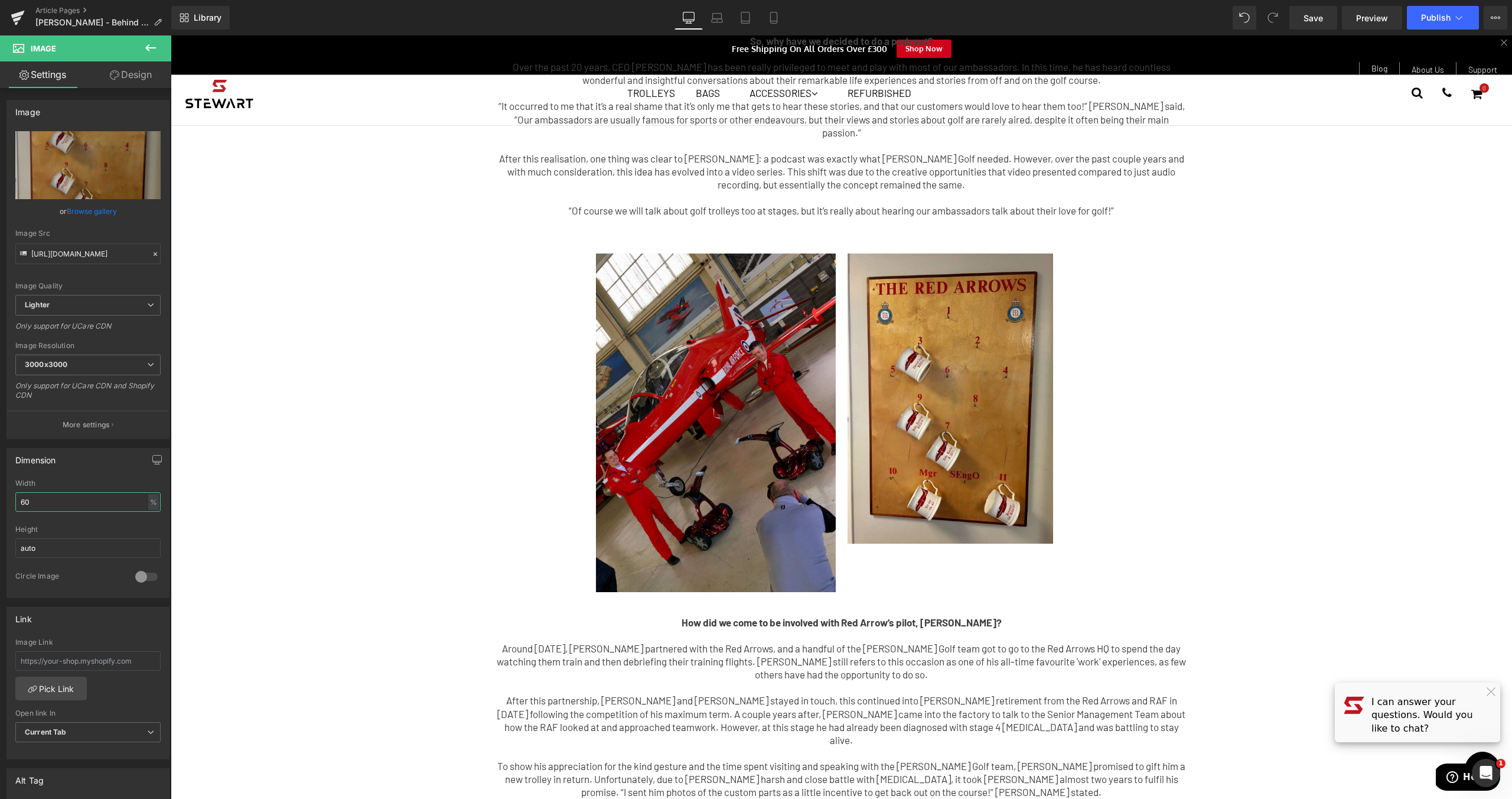
drag, startPoint x: 43, startPoint y: 502, endPoint x: -1, endPoint y: 502, distance: 44.0
click at [0, 502] on html "Row You are previewing how the will restyle your page. You can not edit Element…" at bounding box center [756, 399] width 1512 height 799
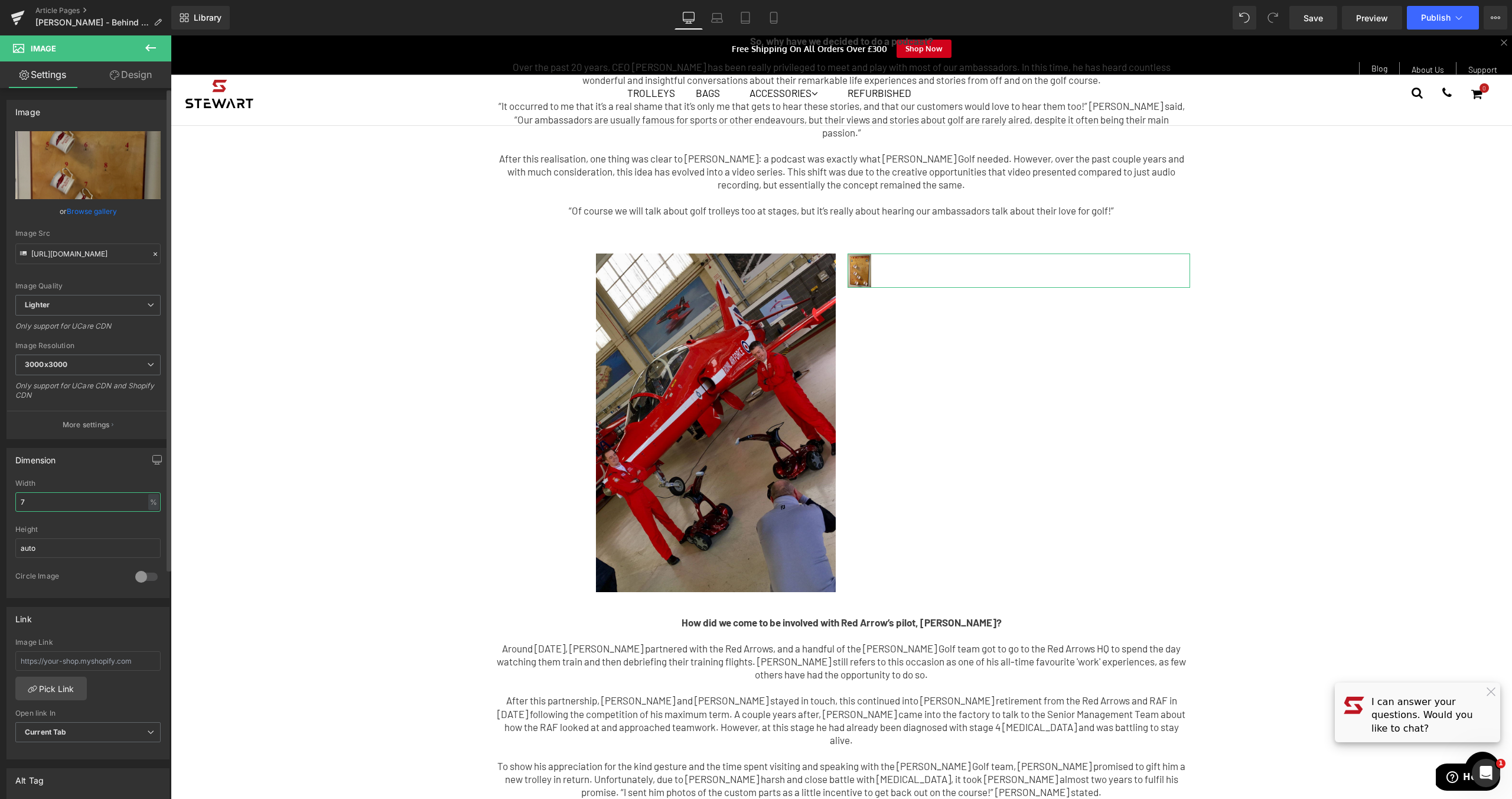
type input "70"
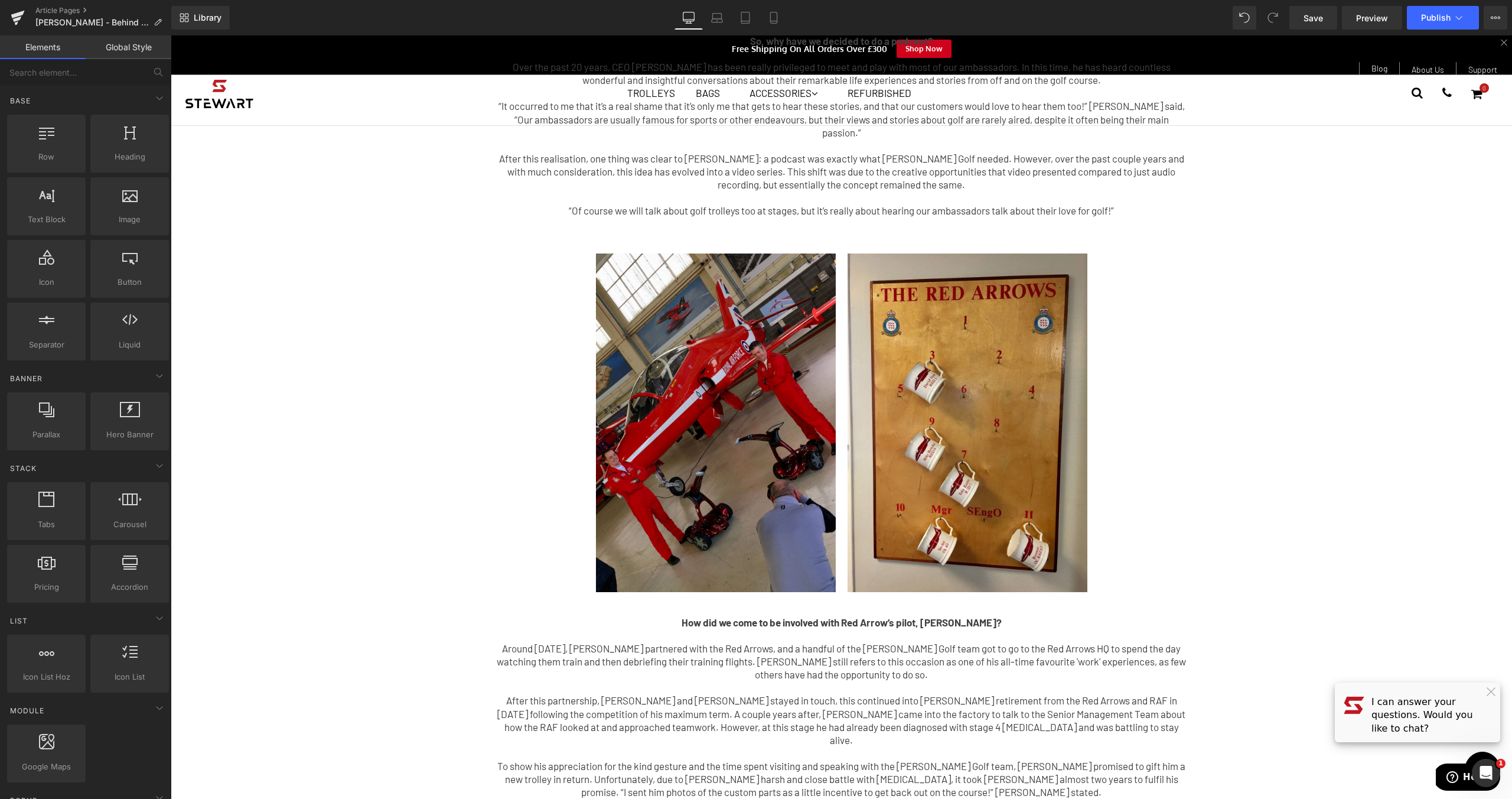
drag, startPoint x: 1143, startPoint y: 3, endPoint x: 1316, endPoint y: 31, distance: 175.3
click at [1316, 25] on link "Save" at bounding box center [1312, 17] width 48 height 23
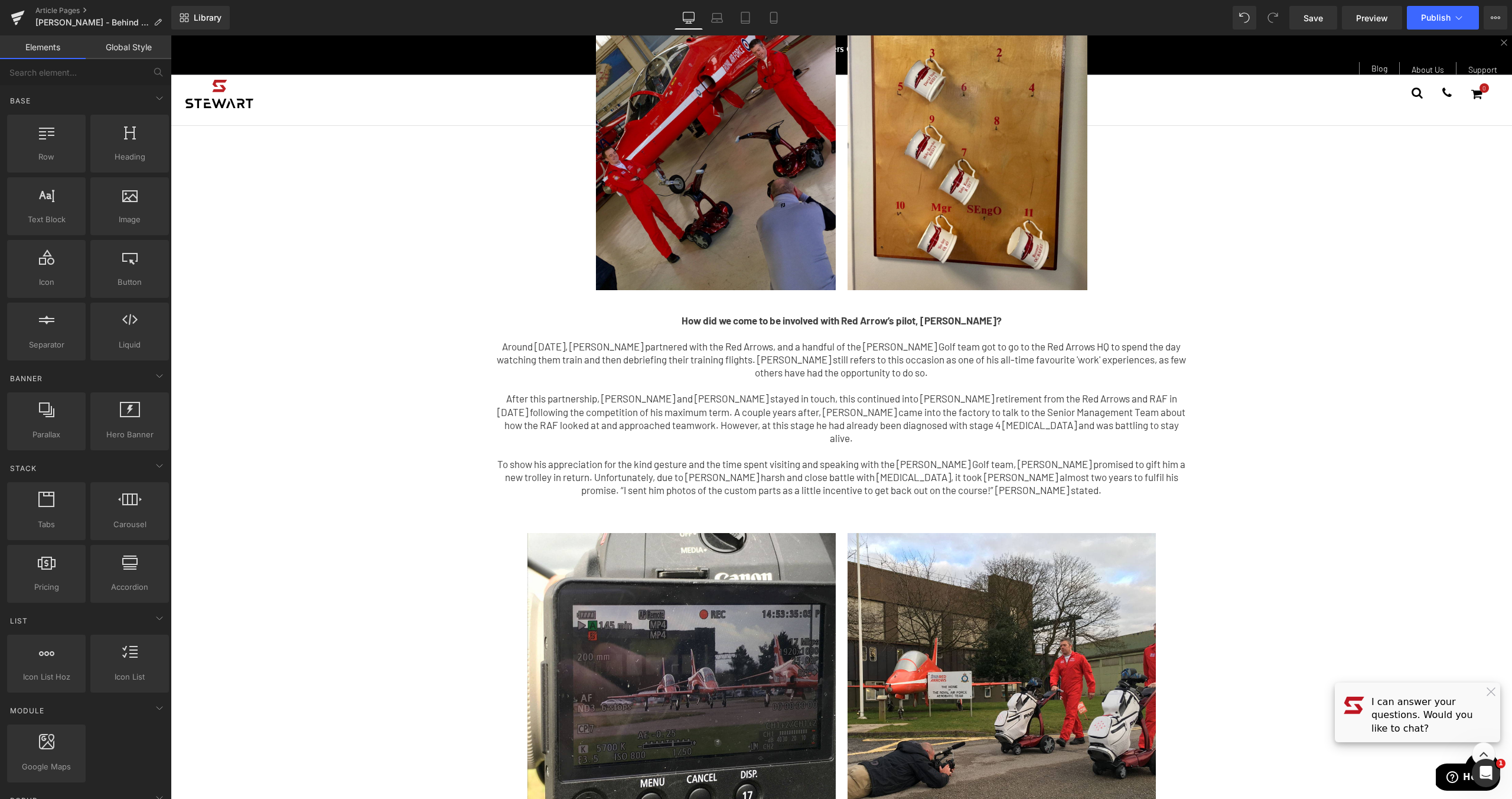
scroll to position [0, 0]
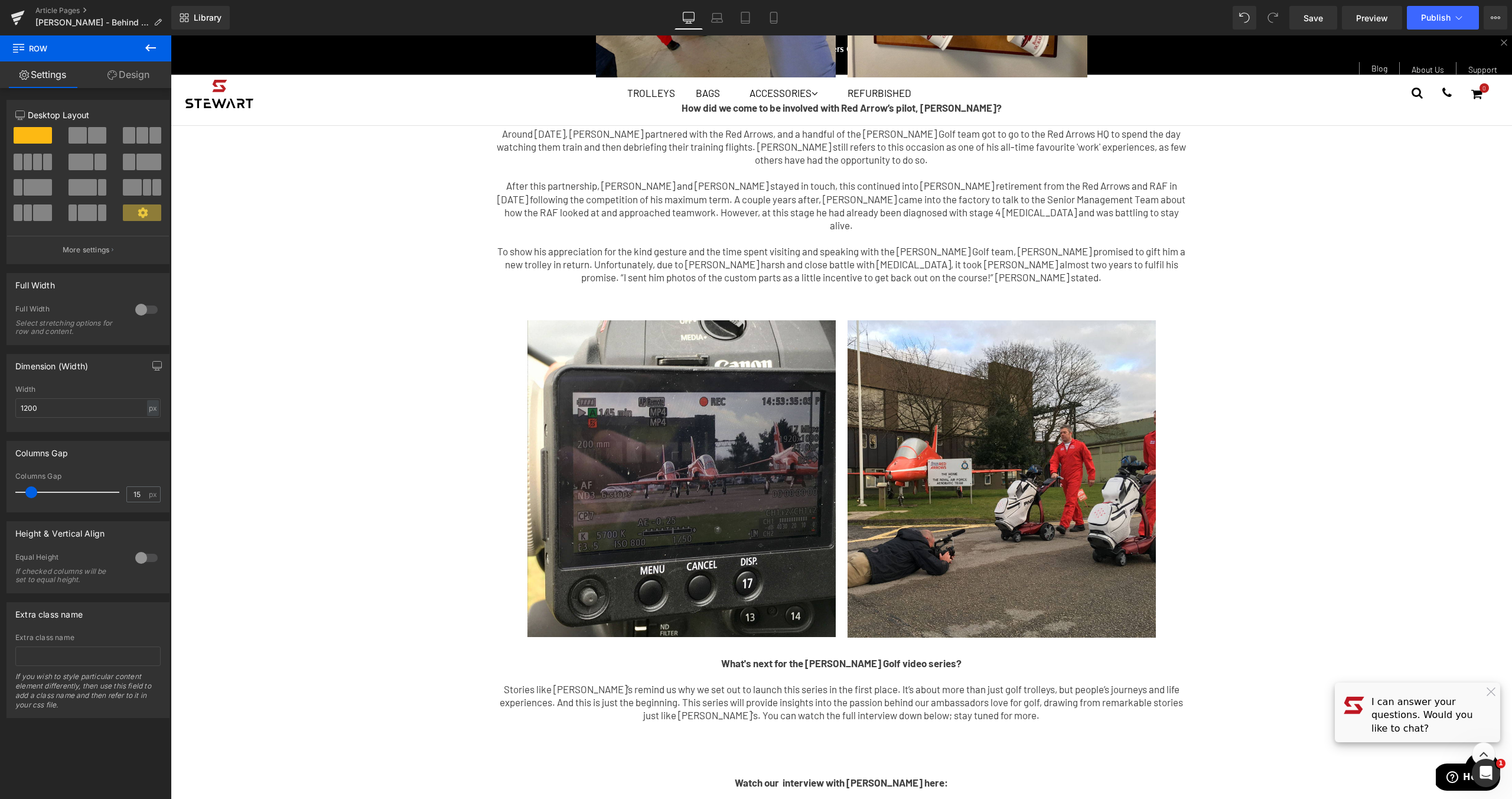
scroll to position [558, 0]
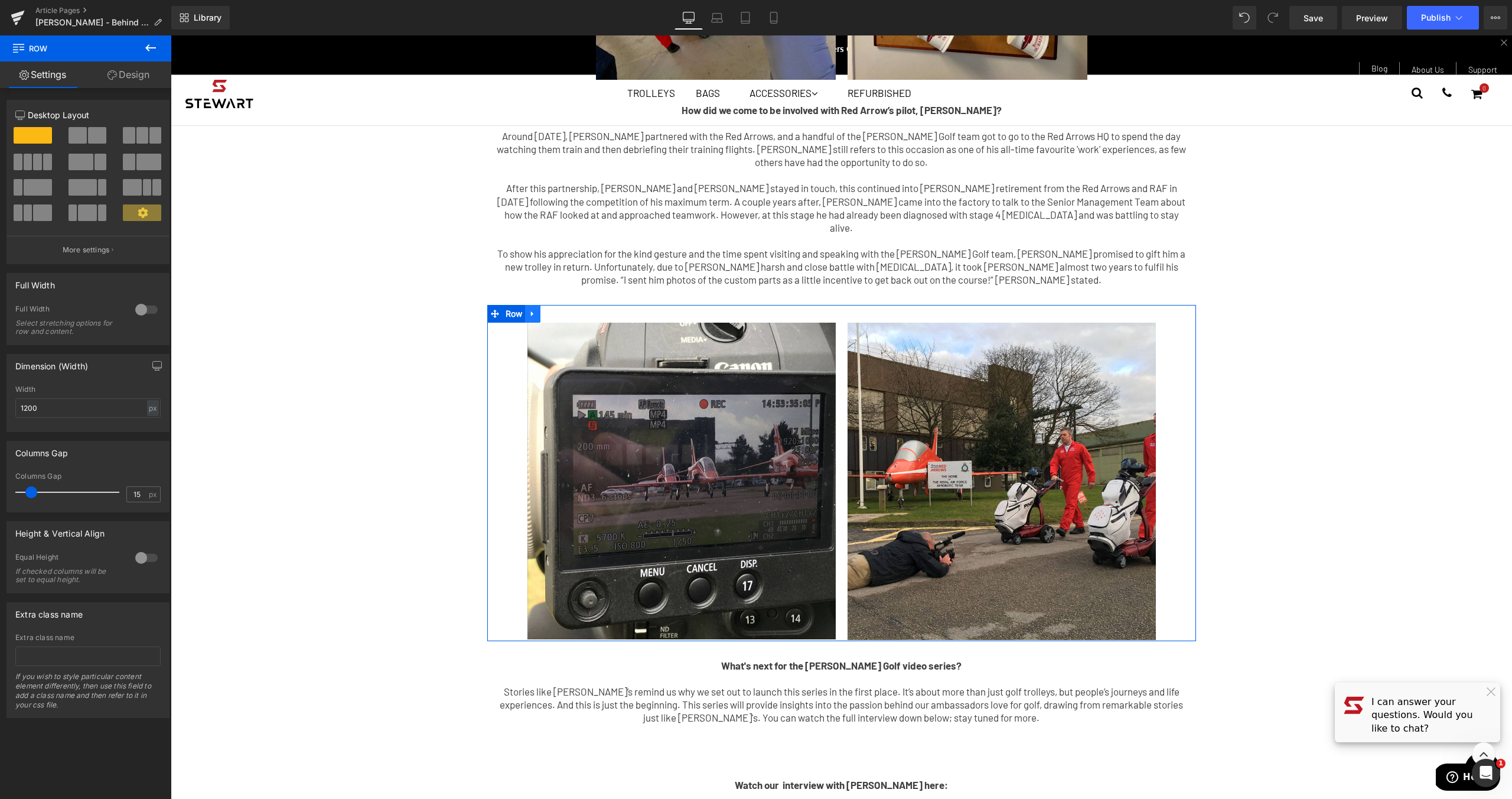
click at [528, 310] on icon at bounding box center [533, 314] width 9 height 9
click at [560, 310] on icon at bounding box center [564, 314] width 9 height 9
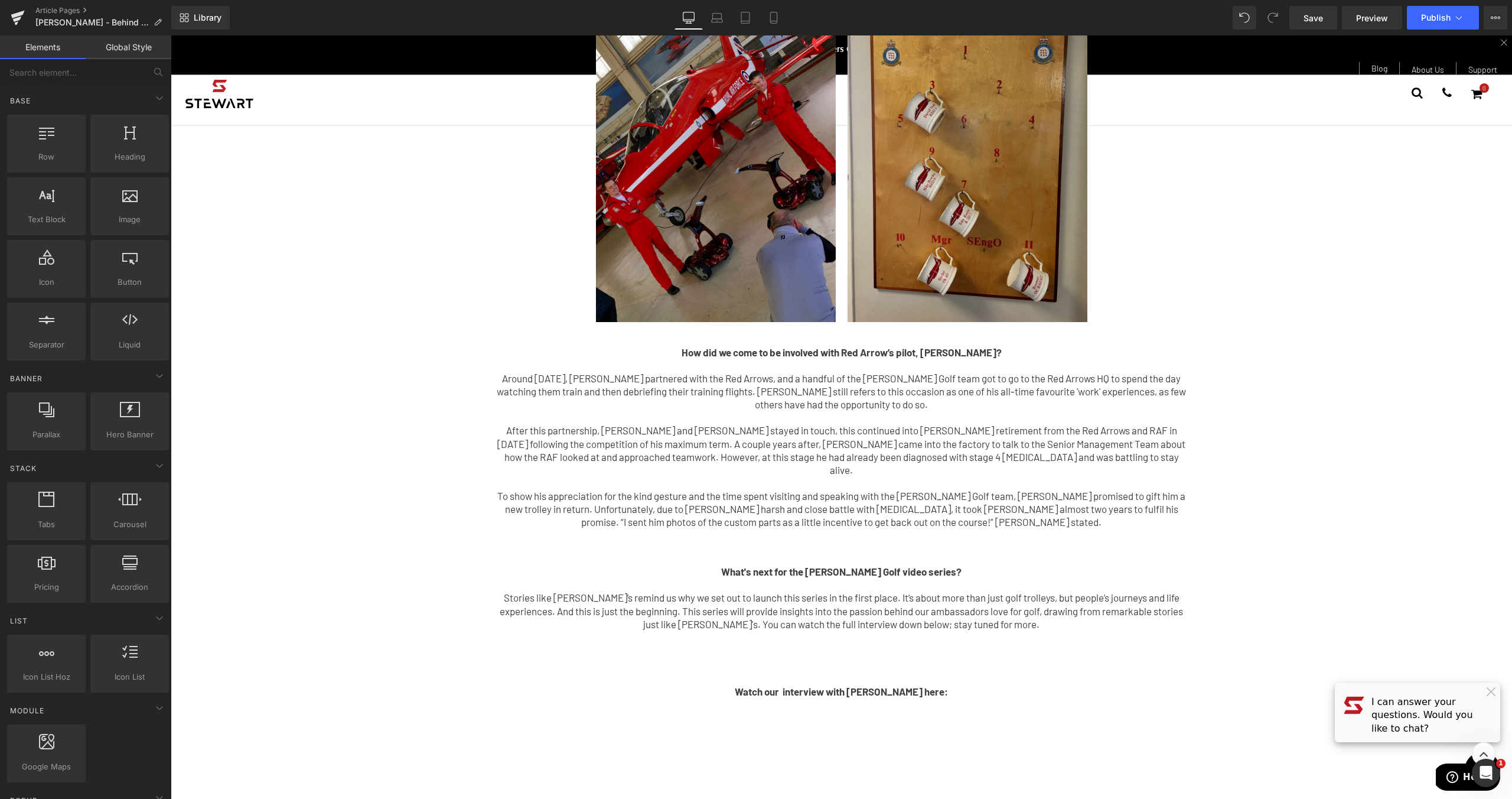
click at [897, 218] on img at bounding box center [967, 152] width 240 height 338
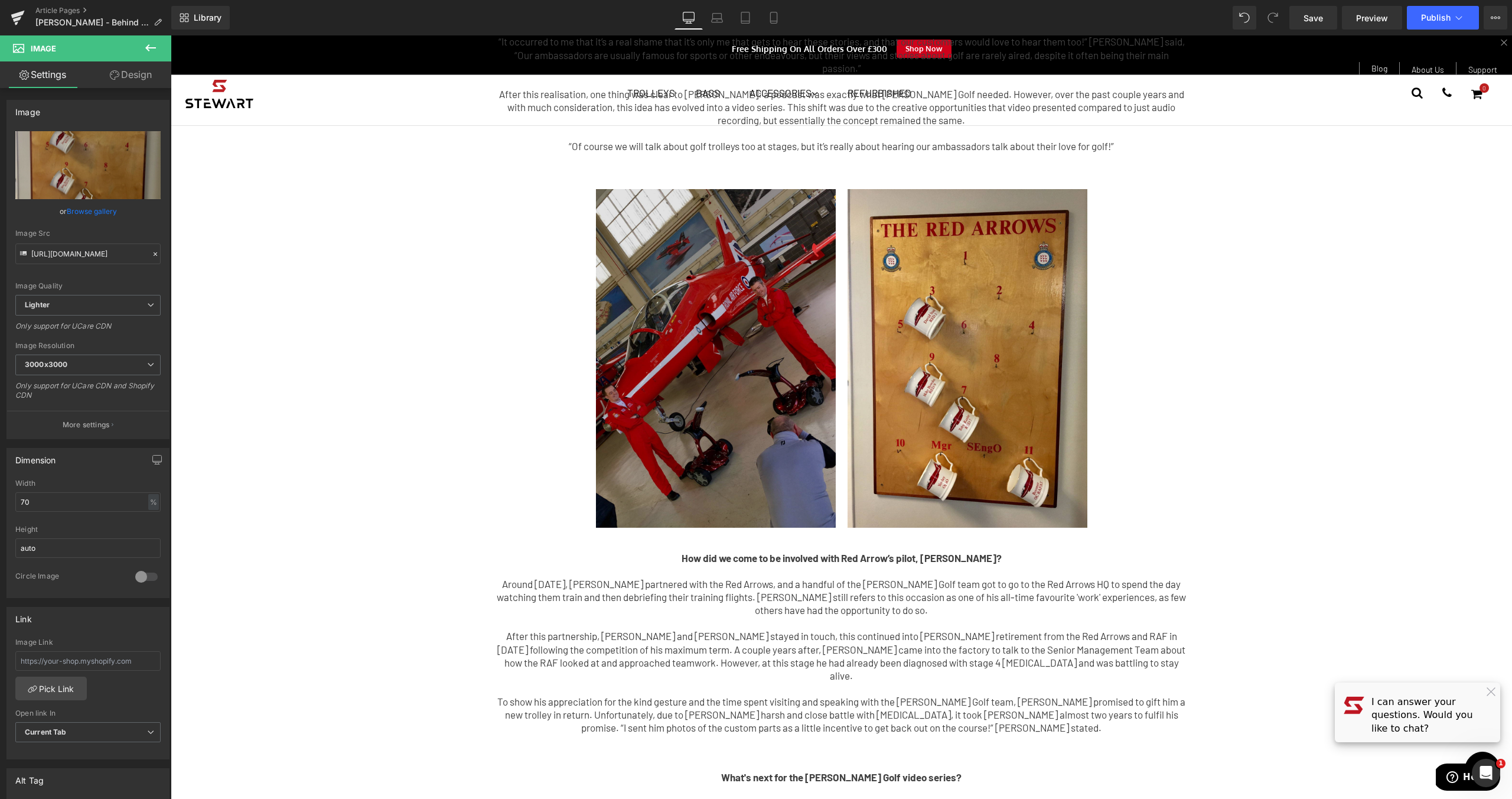
scroll to position [108, 0]
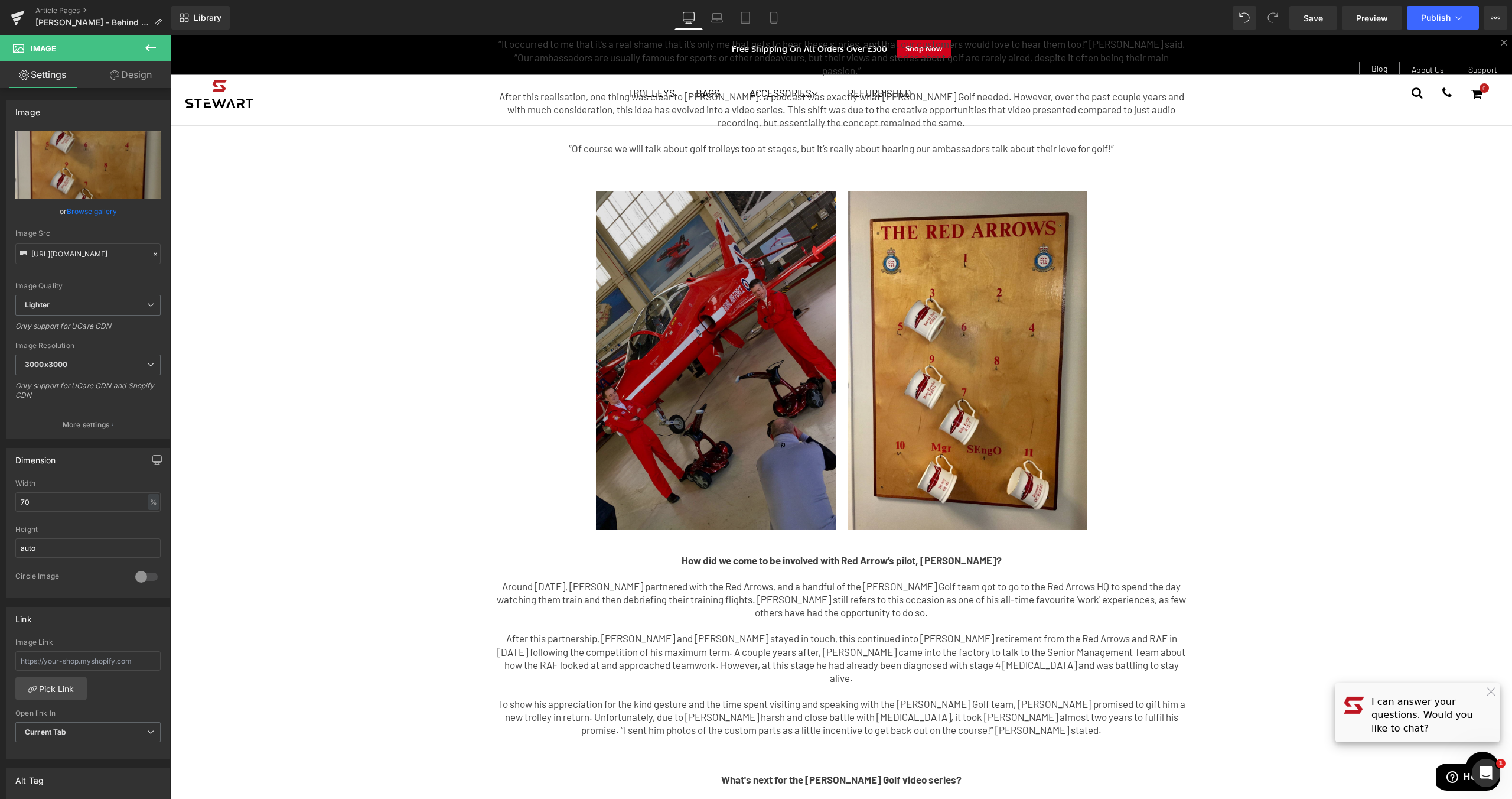
click at [675, 240] on img at bounding box center [716, 360] width 240 height 338
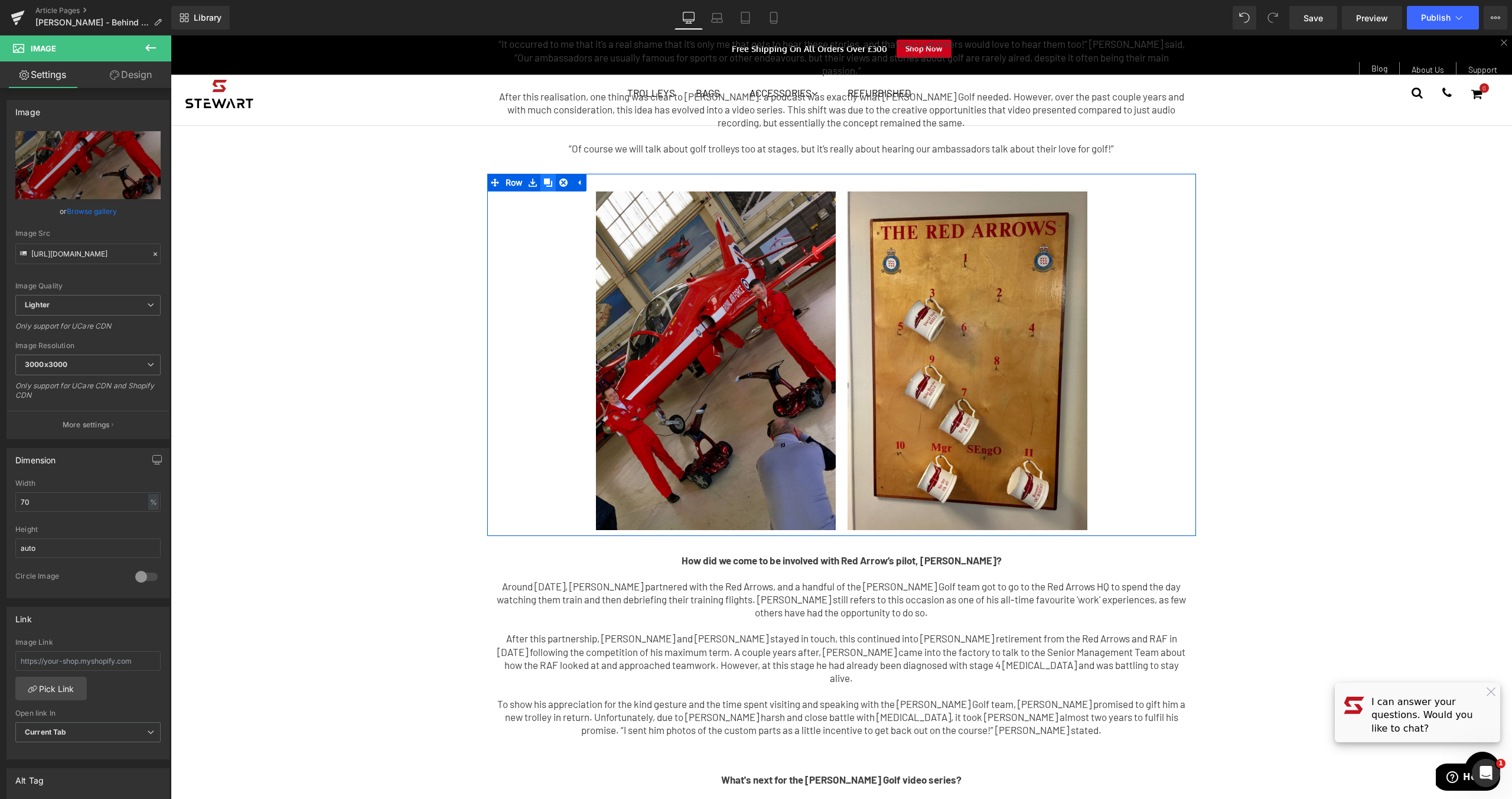
click at [547, 178] on icon at bounding box center [548, 183] width 9 height 9
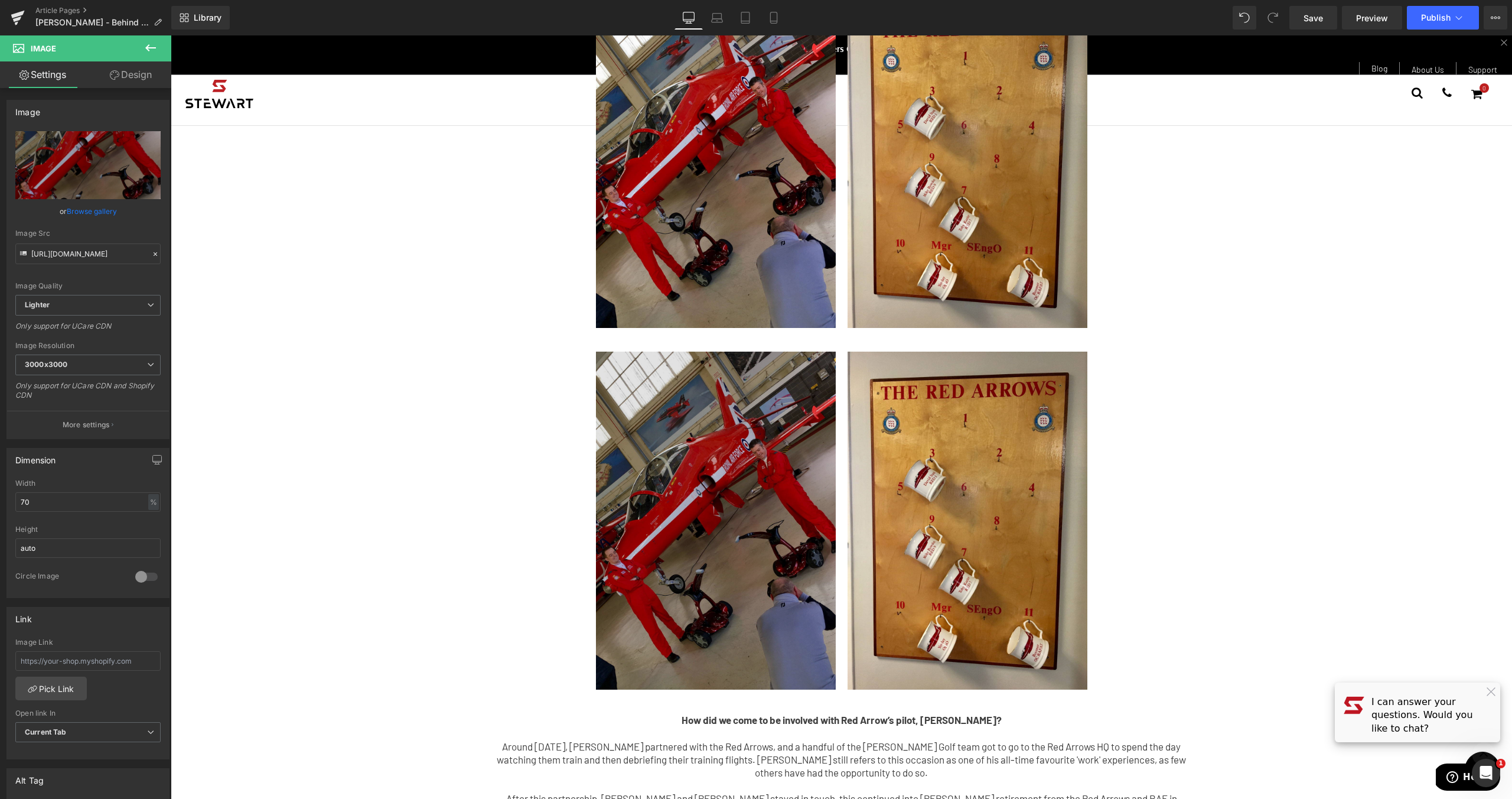
scroll to position [323, 0]
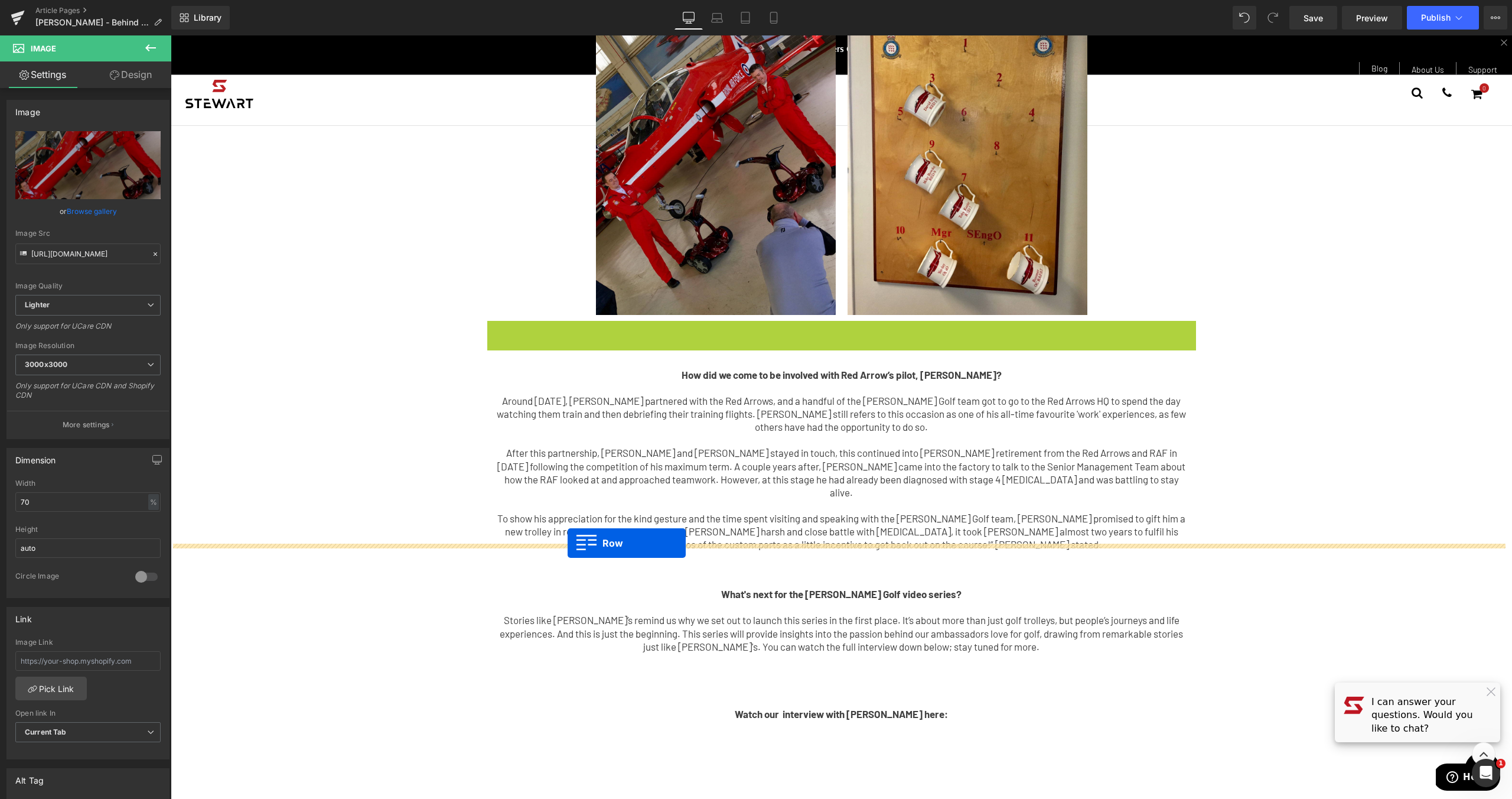
drag, startPoint x: 491, startPoint y: 320, endPoint x: 567, endPoint y: 543, distance: 235.6
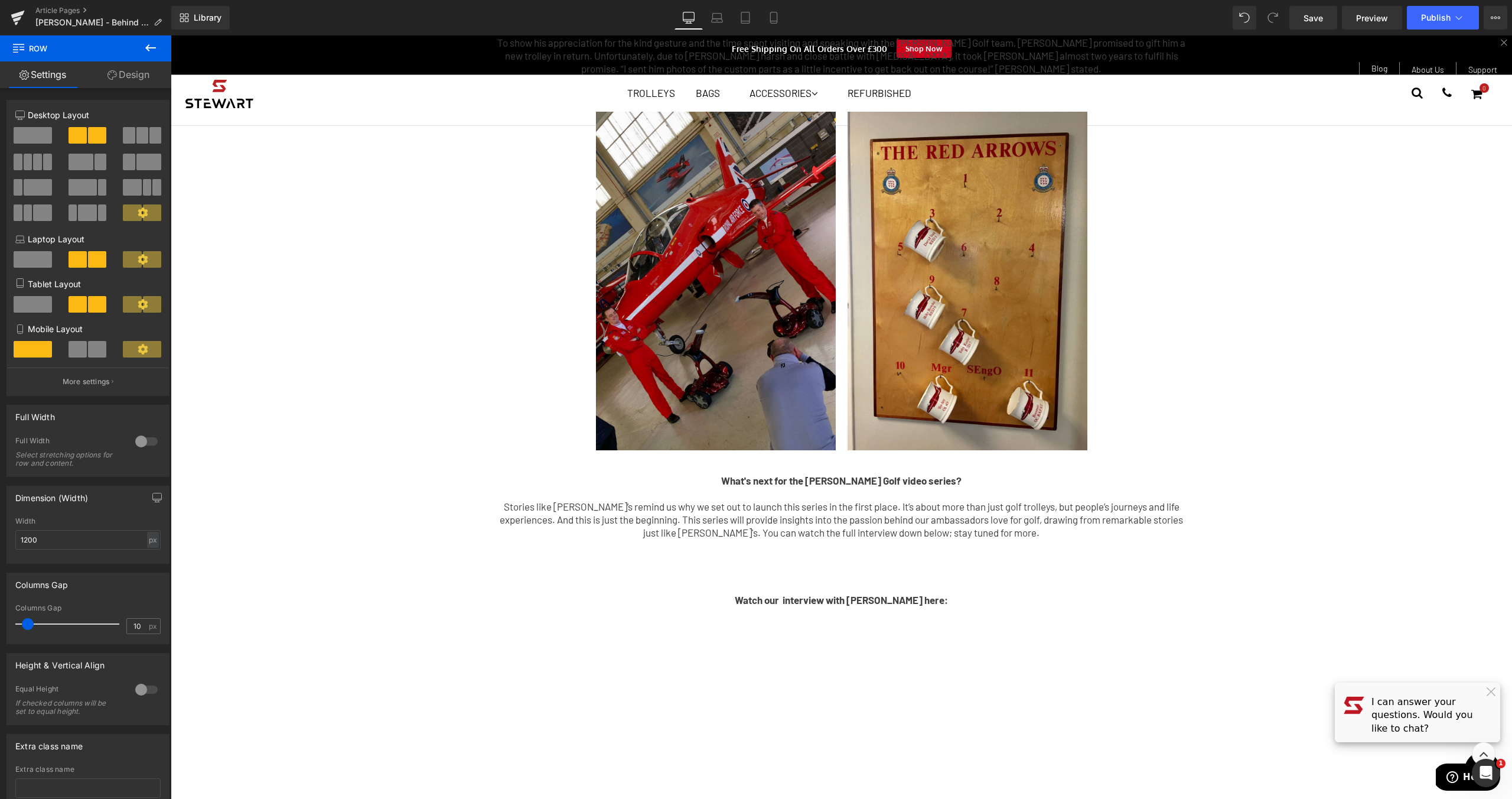
scroll to position [644, 0]
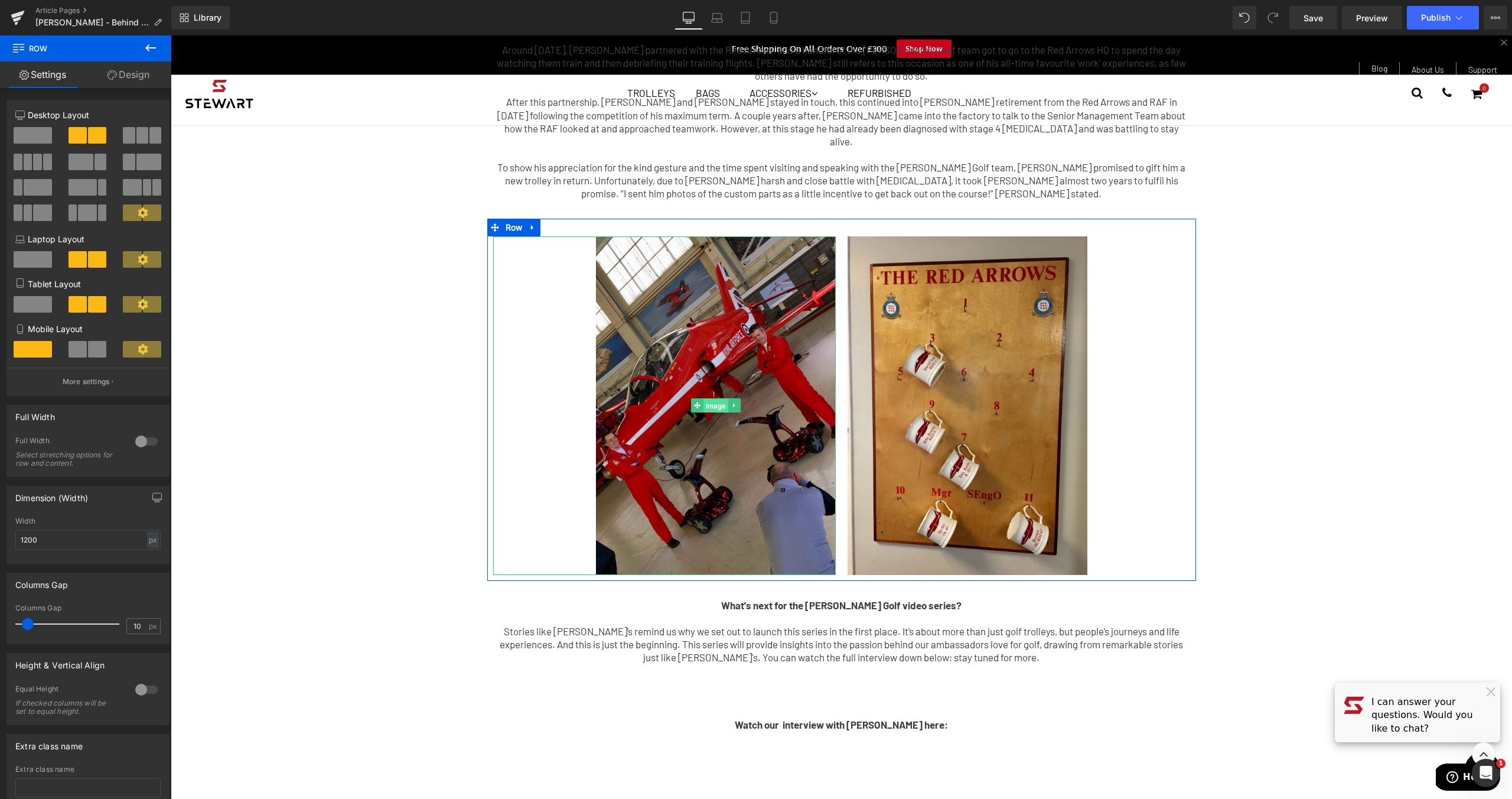
click at [710, 399] on span "Image" at bounding box center [715, 406] width 25 height 14
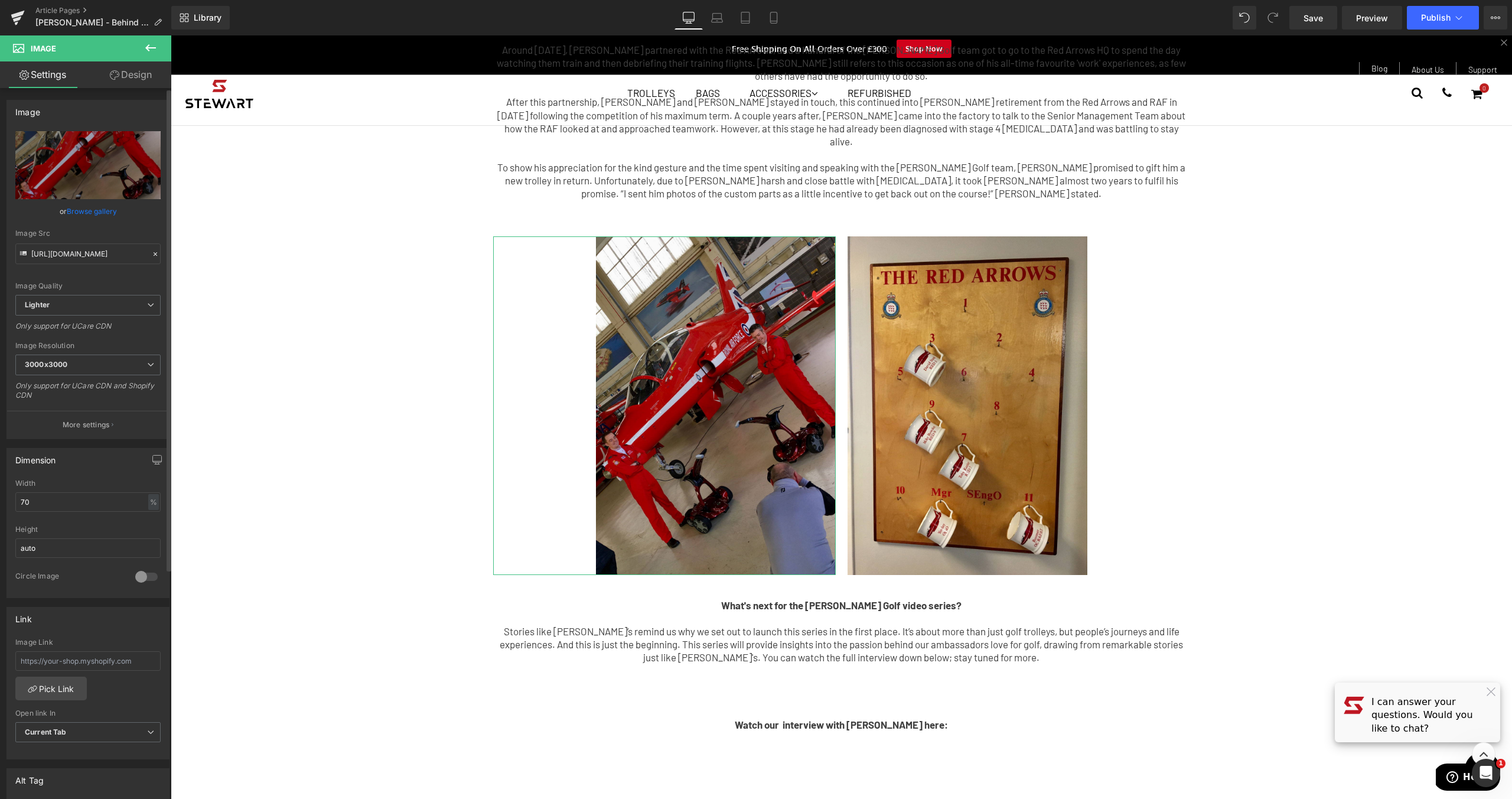
click at [95, 212] on link "Browse gallery" at bounding box center [92, 211] width 50 height 21
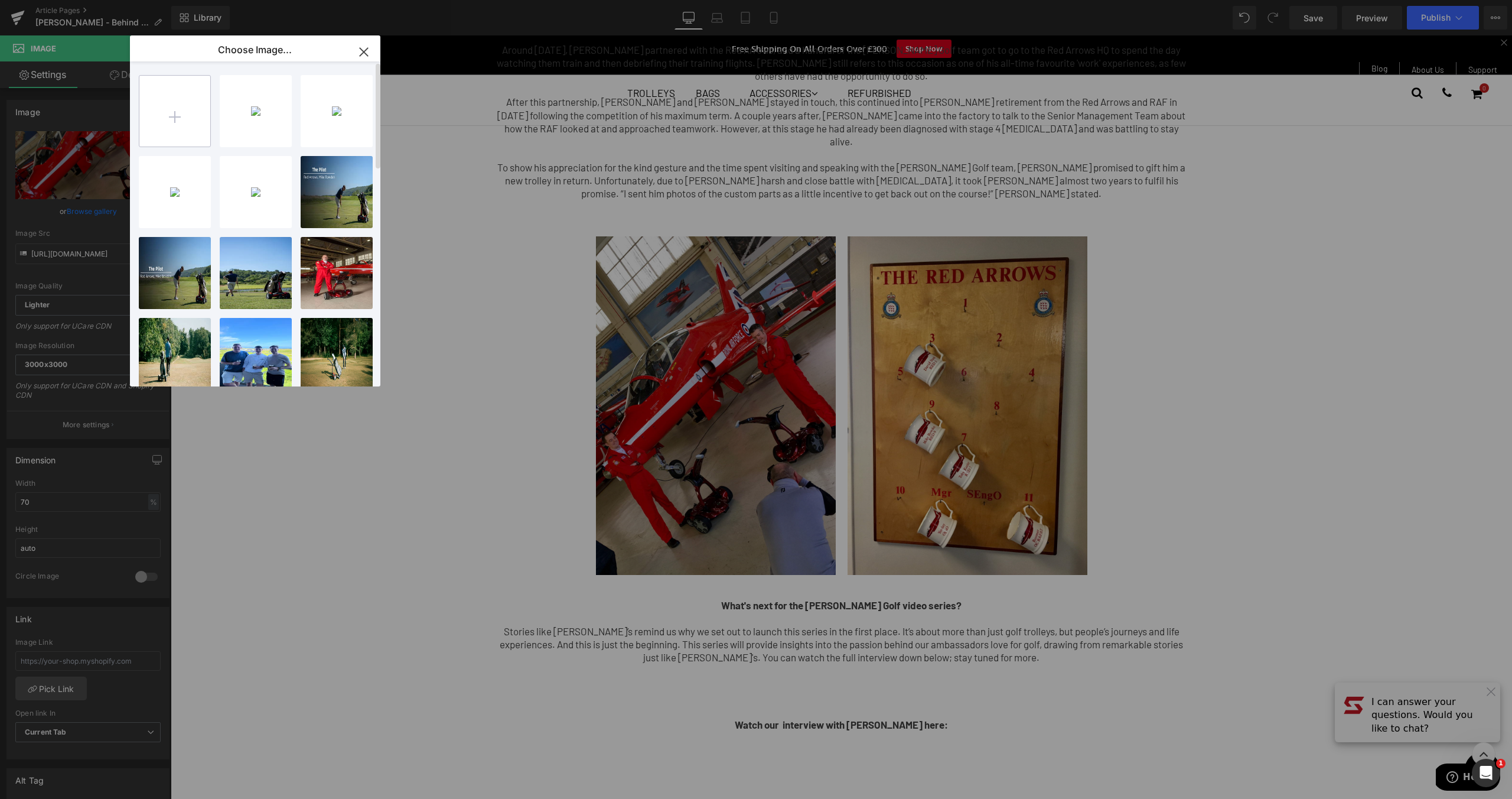
click at [147, 113] on input "file" at bounding box center [175, 111] width 71 height 71
type input "C:\fakepath\blog-3.jpg"
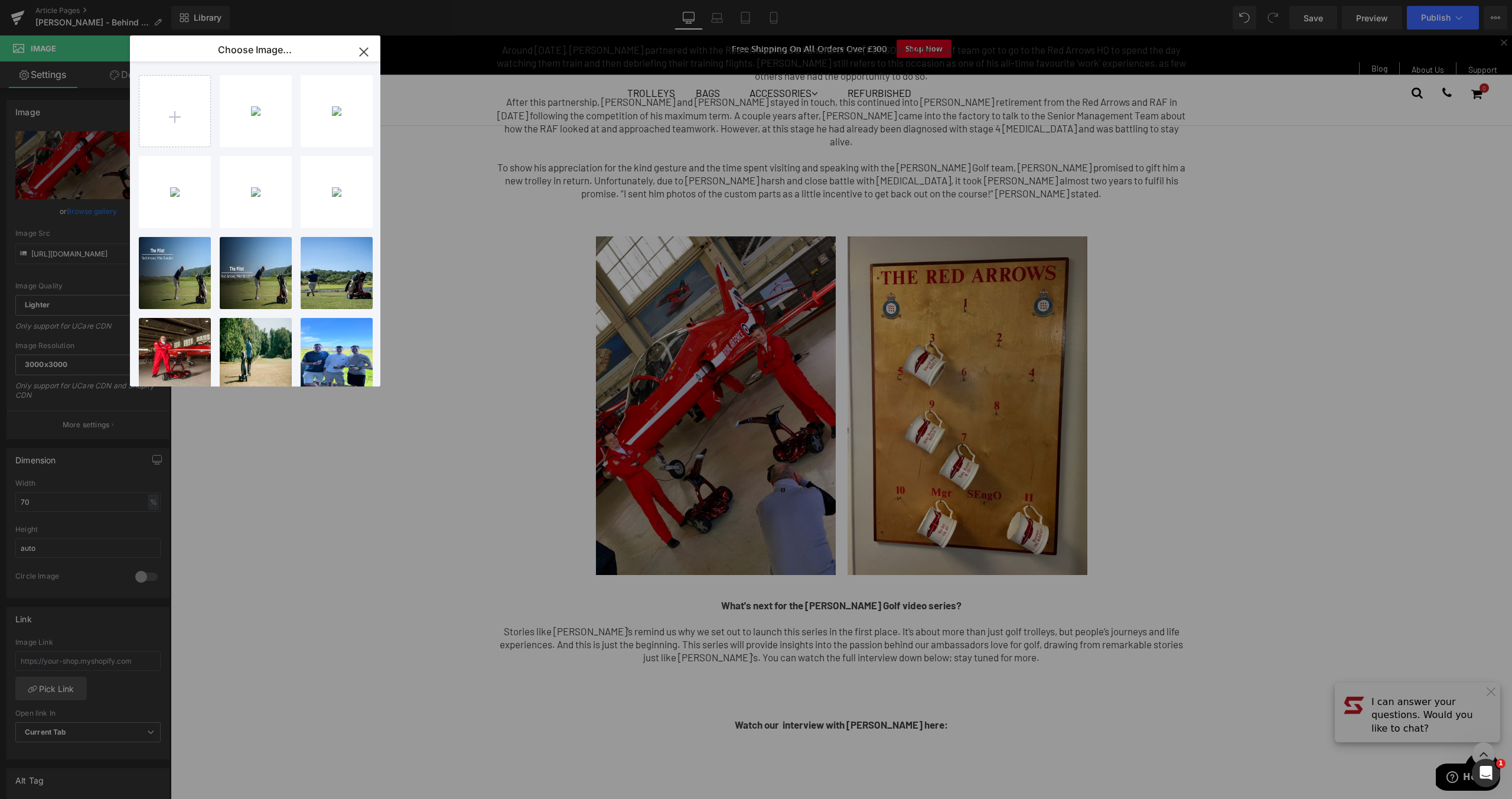
drag, startPoint x: 365, startPoint y: 52, endPoint x: 547, endPoint y: 239, distance: 260.9
click at [365, 52] on icon "button" at bounding box center [363, 51] width 8 height 8
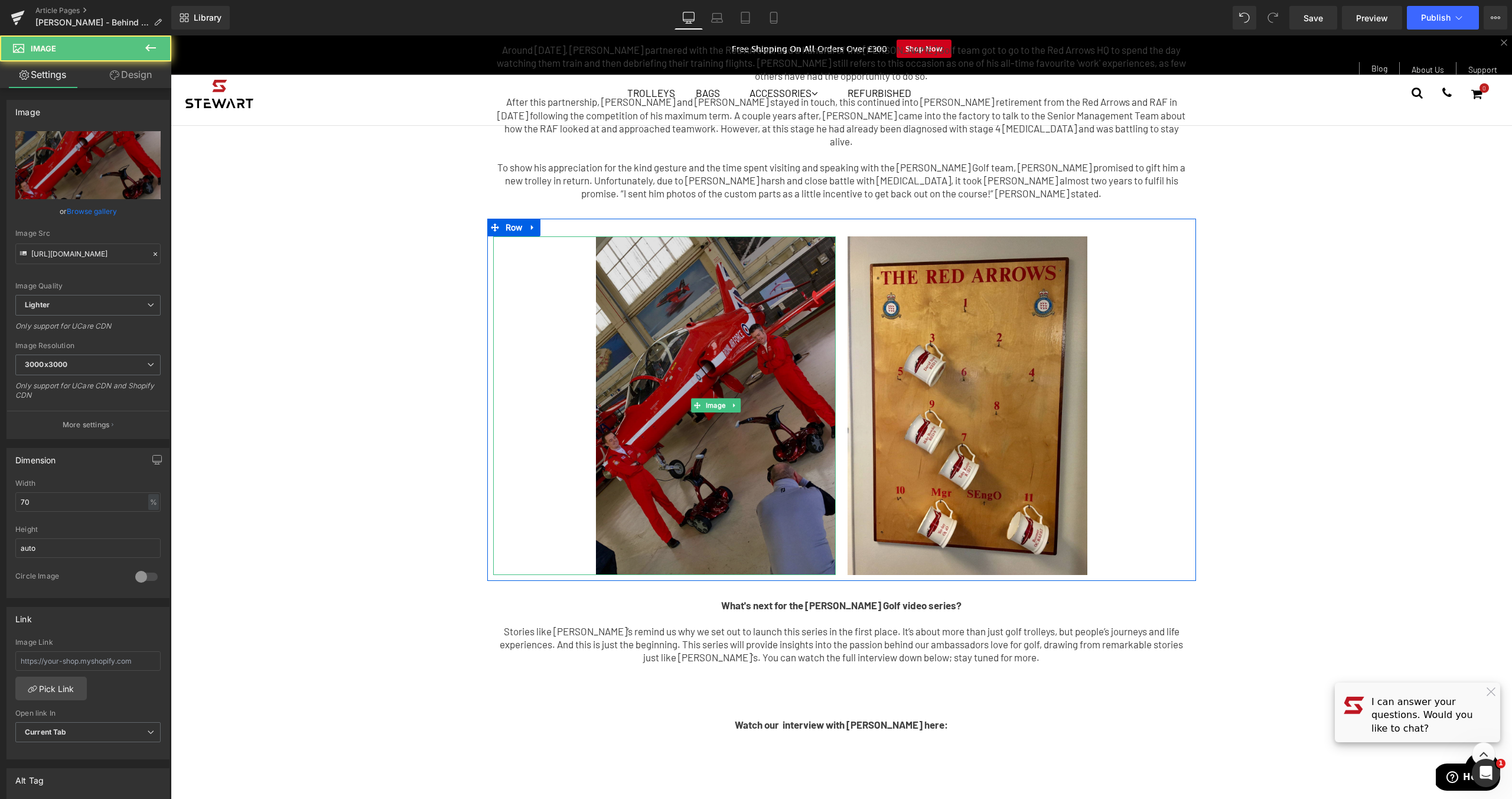
click at [726, 285] on img at bounding box center [716, 405] width 240 height 338
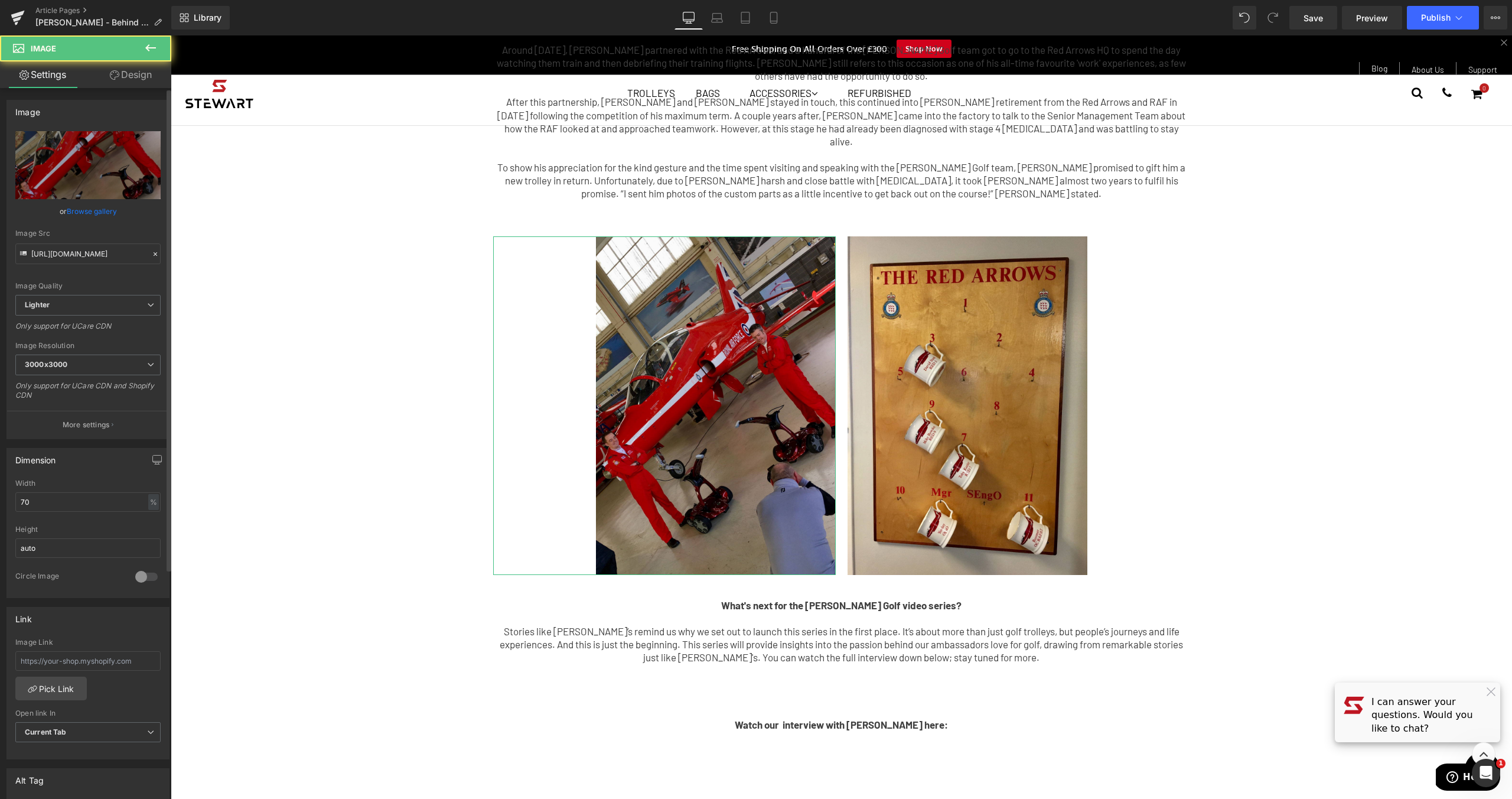
click at [90, 218] on link "Browse gallery" at bounding box center [92, 211] width 50 height 21
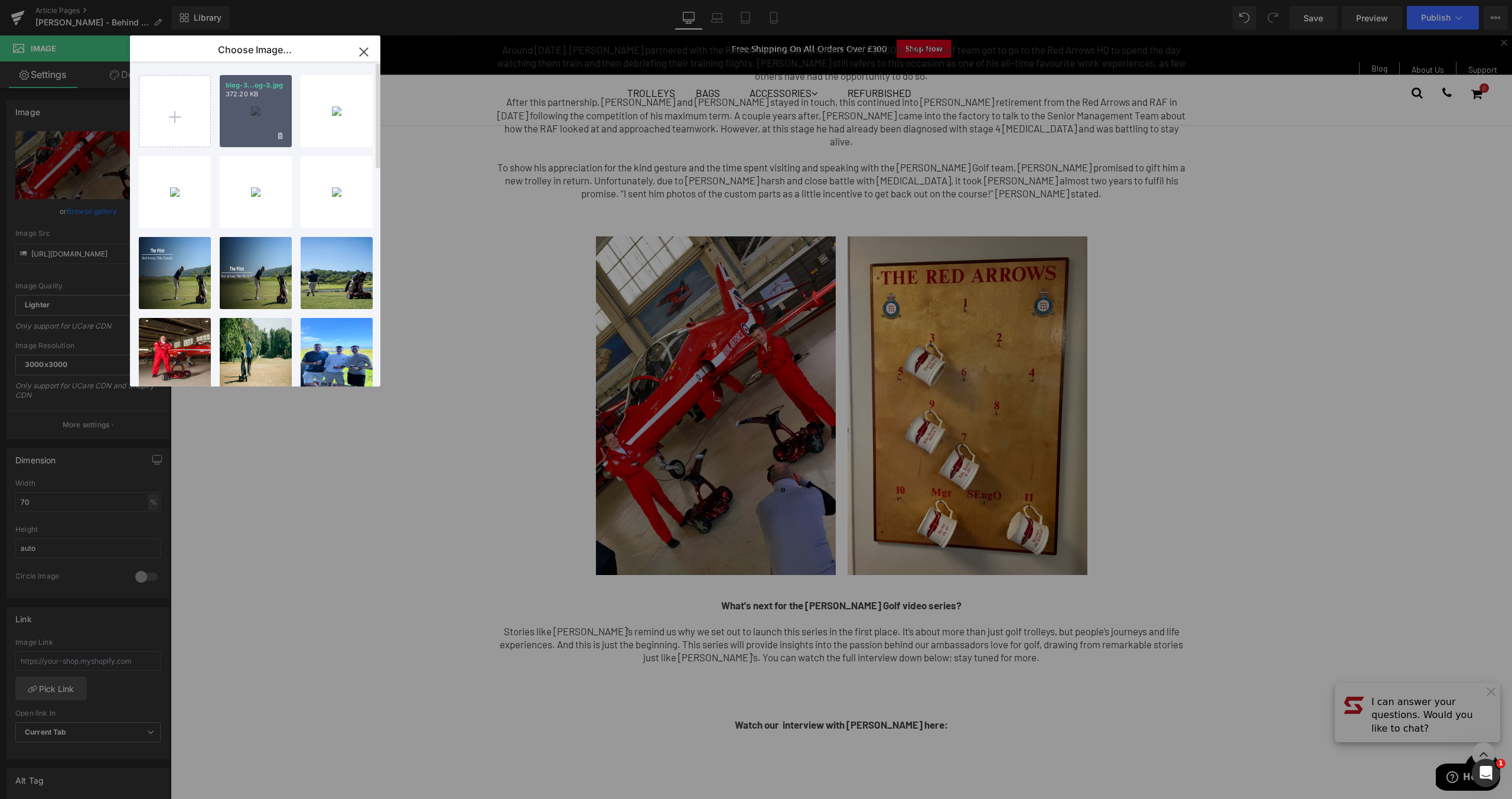
drag, startPoint x: 242, startPoint y: 111, endPoint x: 545, endPoint y: 213, distance: 319.7
click at [242, 111] on div "blog-3...og-3.jpg 372.20 KB" at bounding box center [255, 110] width 72 height 72
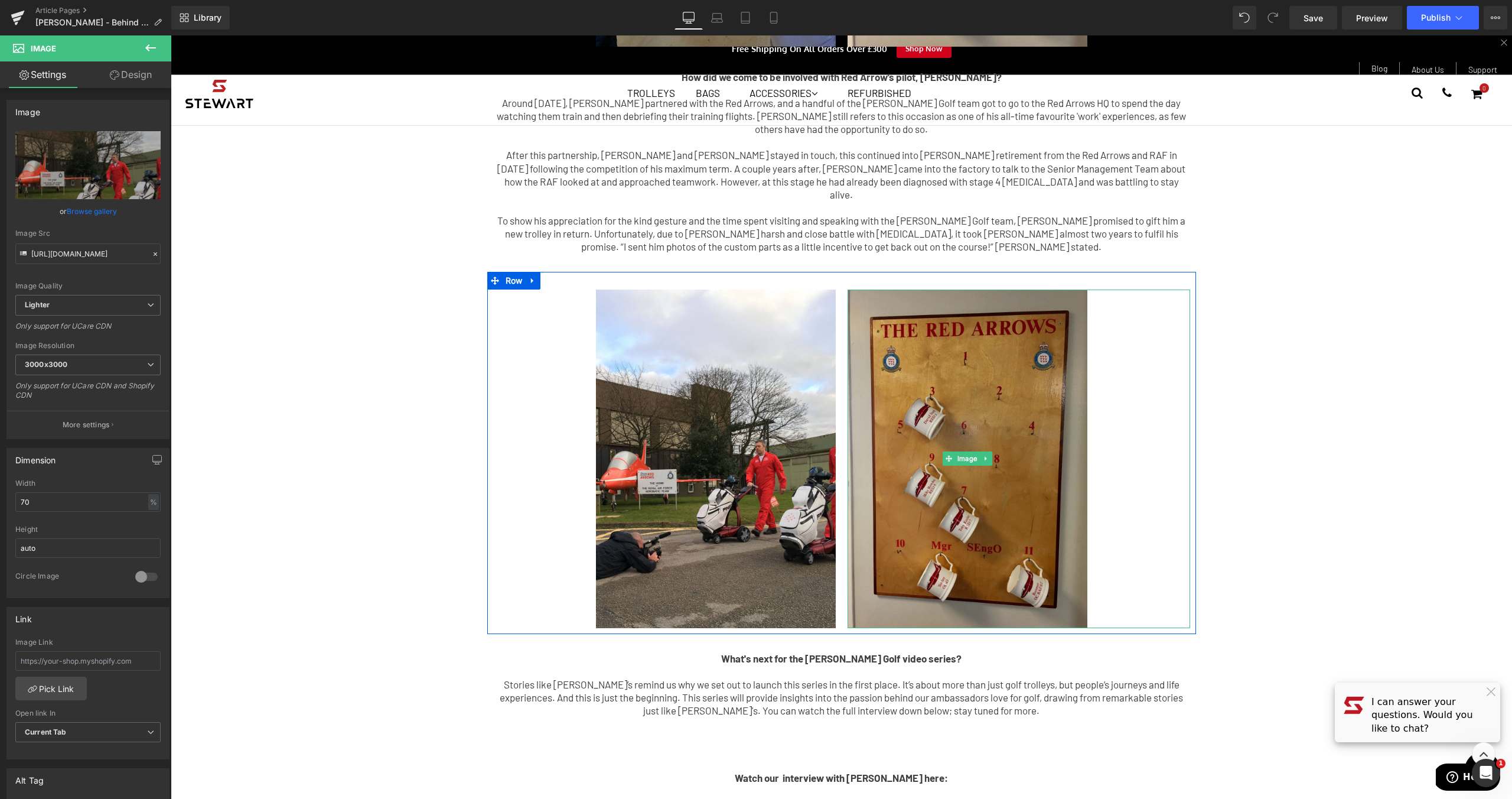
scroll to position [589, 0]
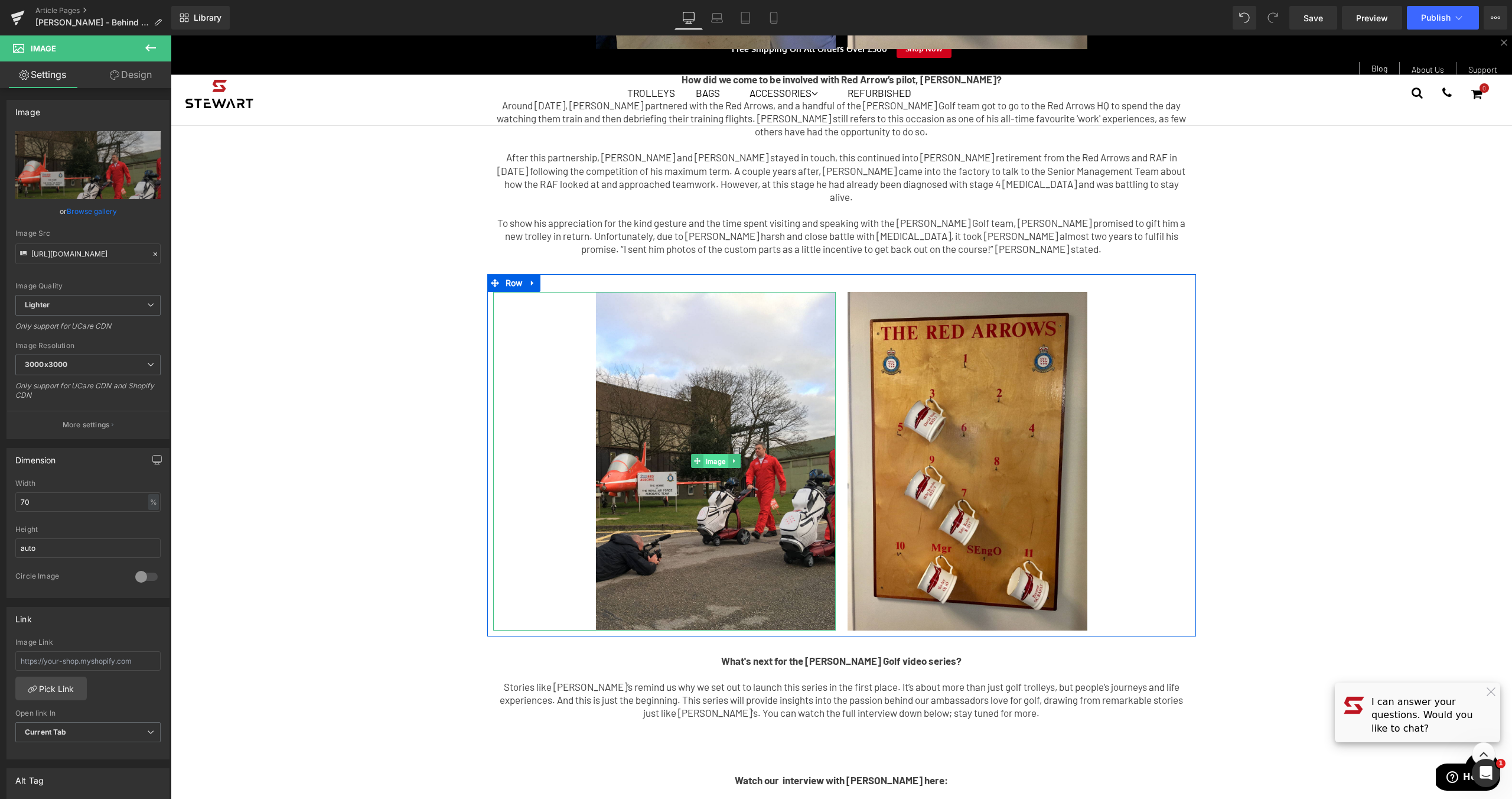
click at [708, 455] on span "Image" at bounding box center [715, 462] width 25 height 14
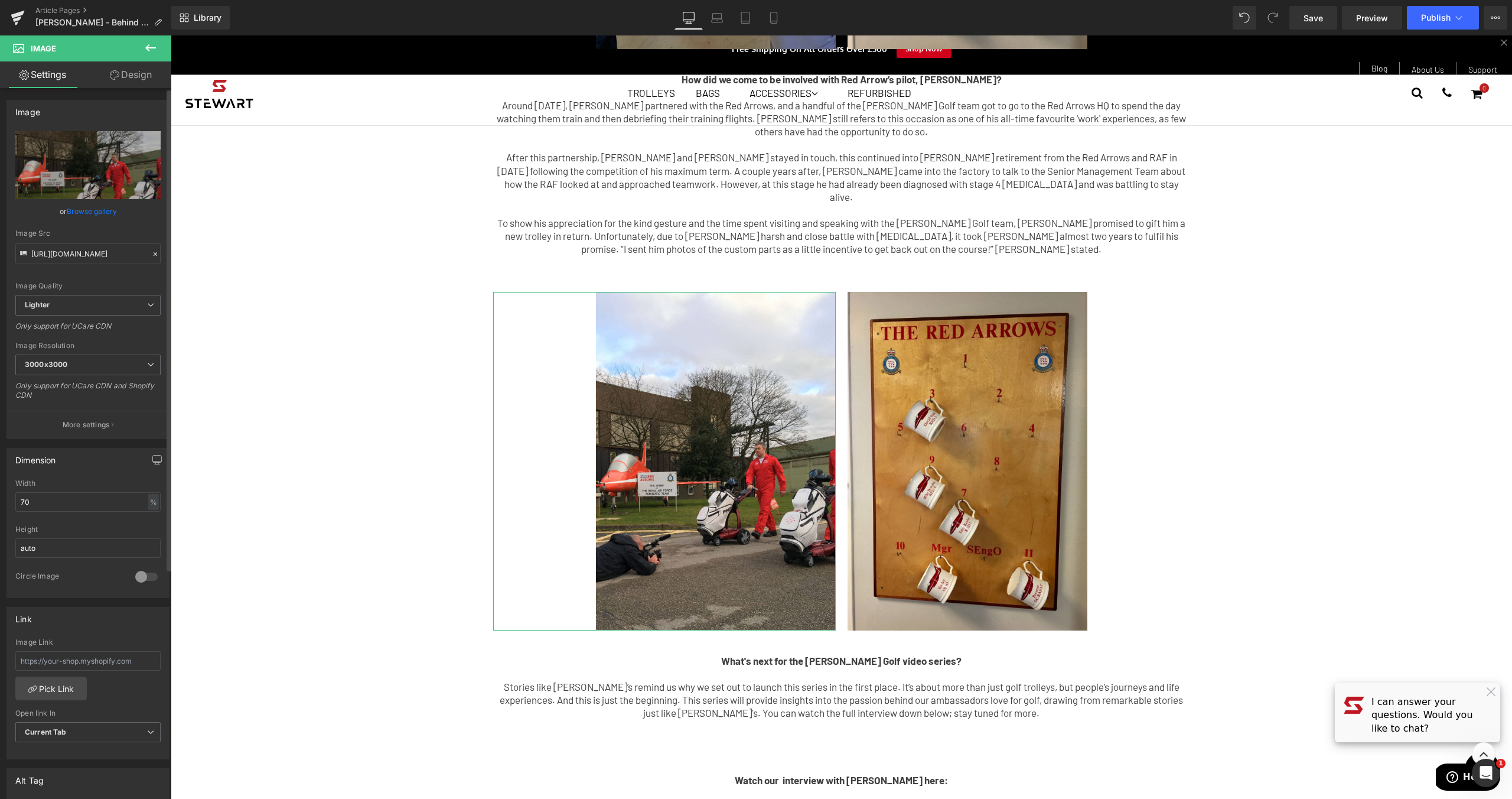
click at [79, 208] on link "Browse gallery" at bounding box center [92, 211] width 50 height 21
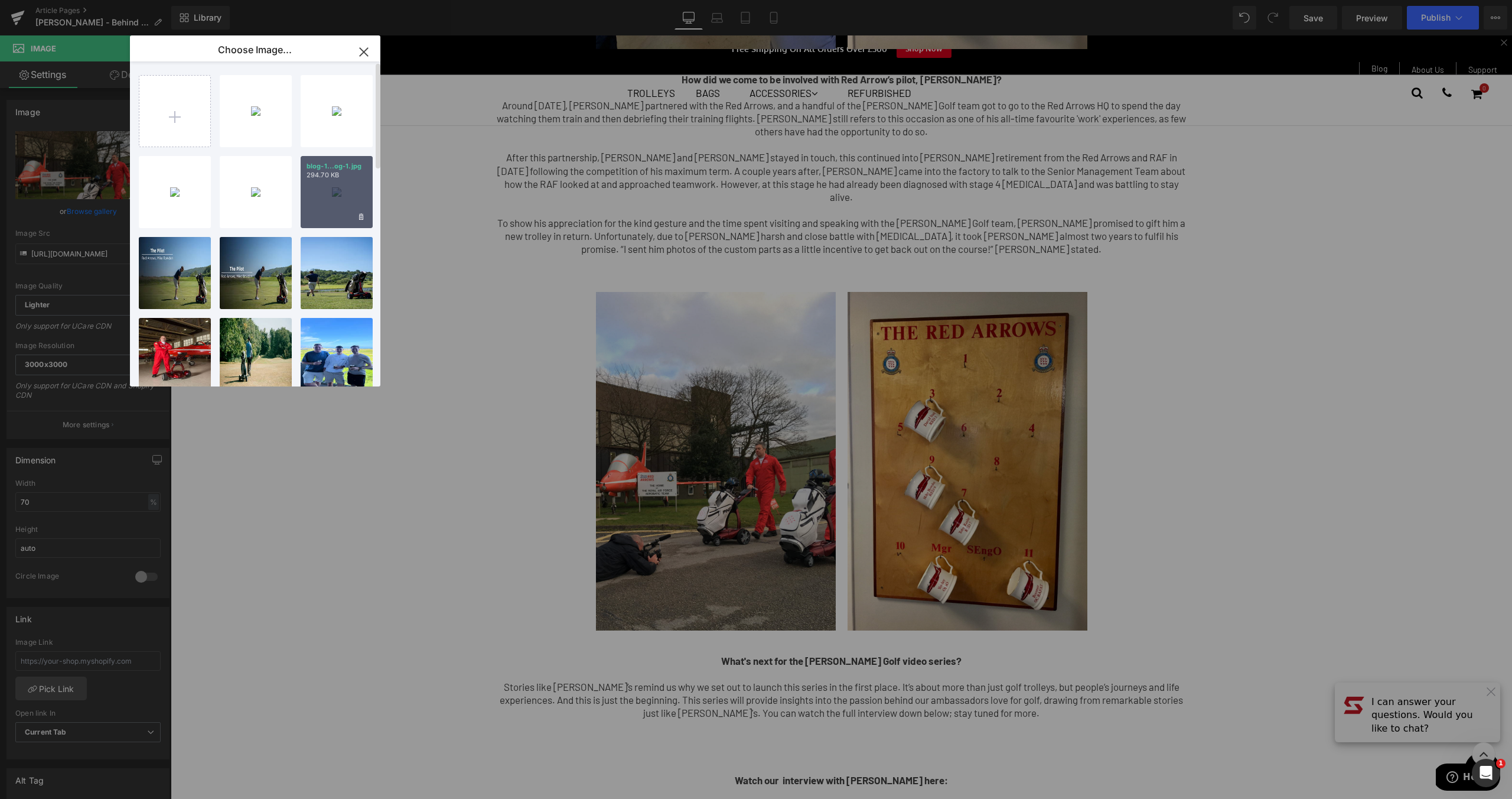
click at [342, 193] on div "blog-1...og-1.jpg 294.70 KB" at bounding box center [336, 191] width 72 height 72
type input "[URL][DOMAIN_NAME]"
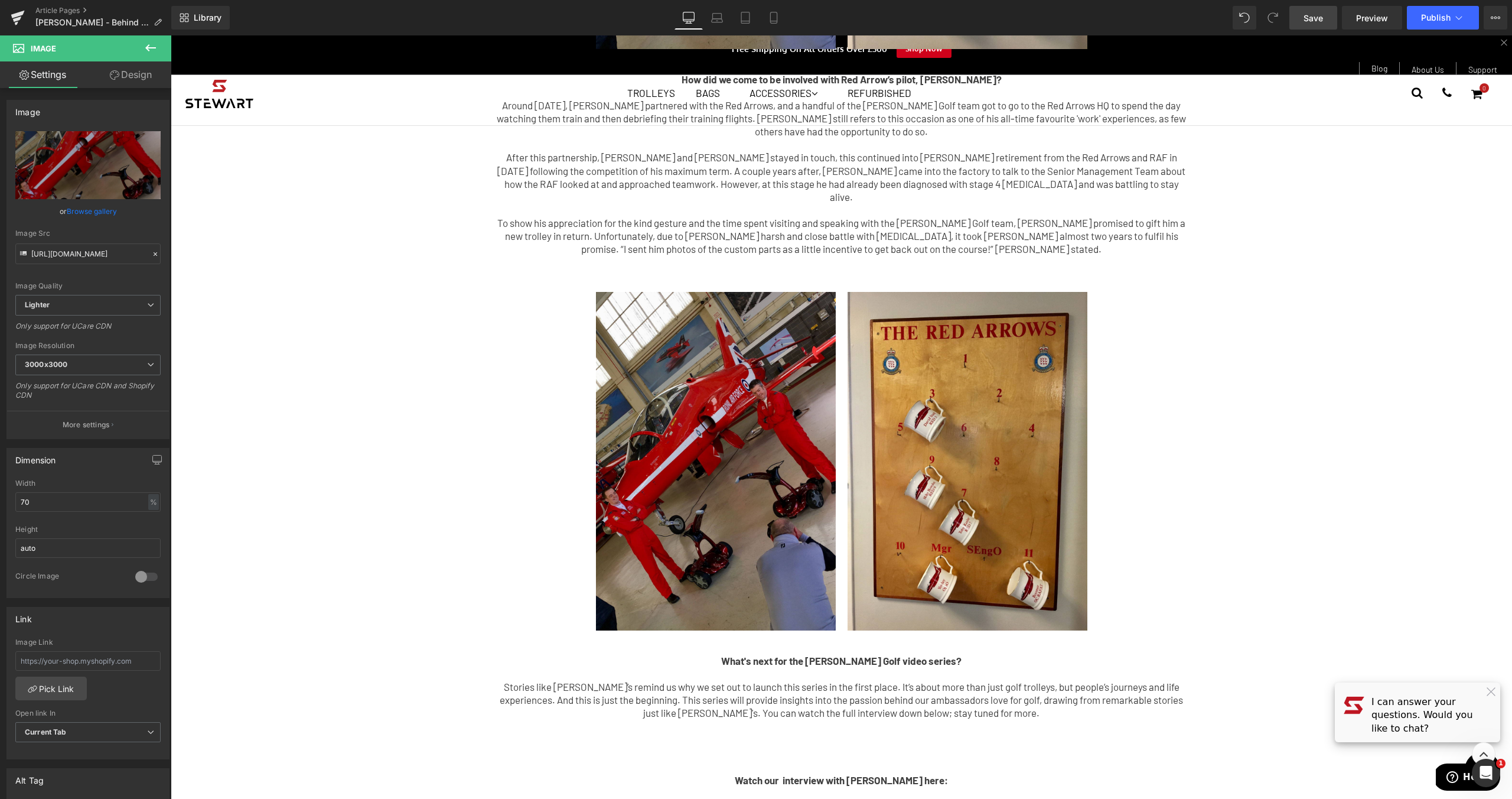
drag, startPoint x: 1330, startPoint y: 20, endPoint x: 1141, endPoint y: 280, distance: 321.4
click at [1330, 20] on link "Save" at bounding box center [1312, 17] width 48 height 23
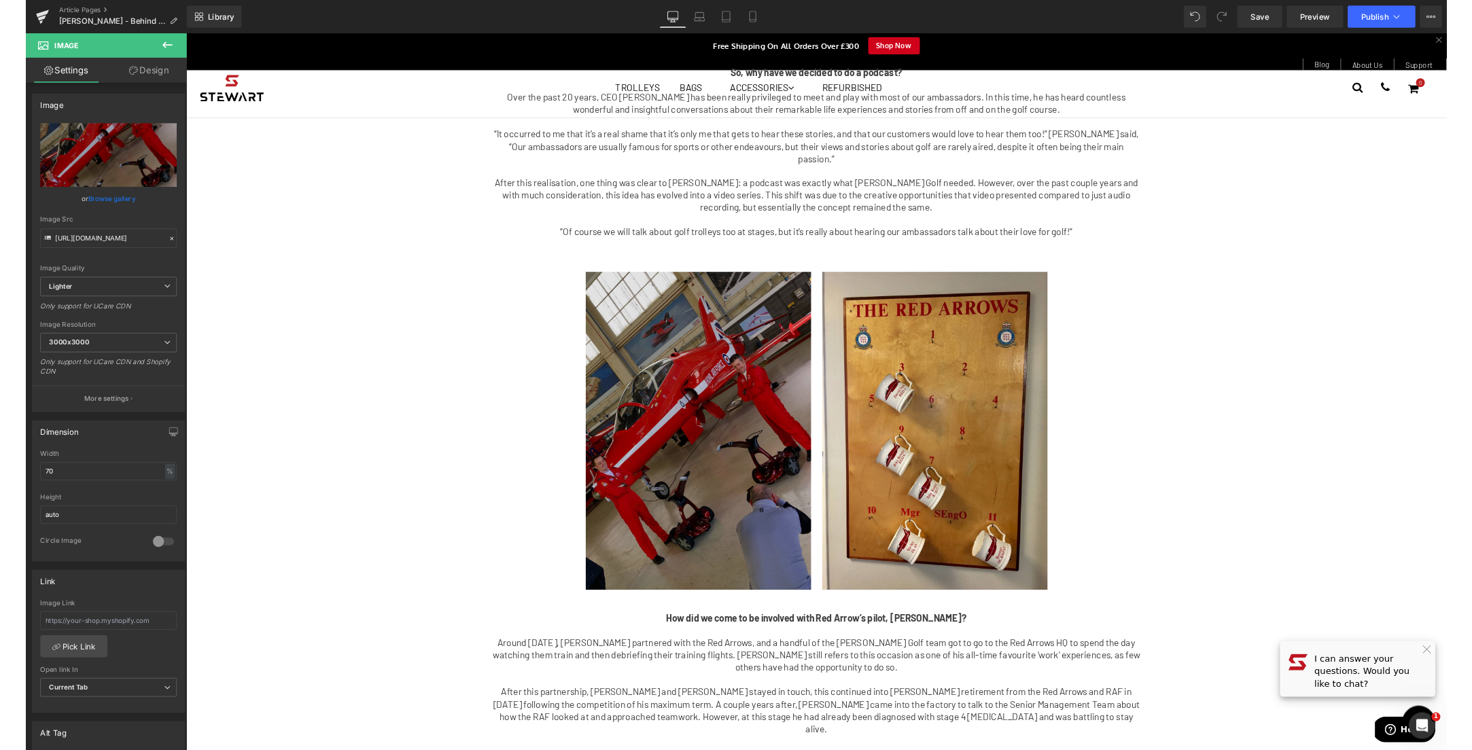
scroll to position [0, 0]
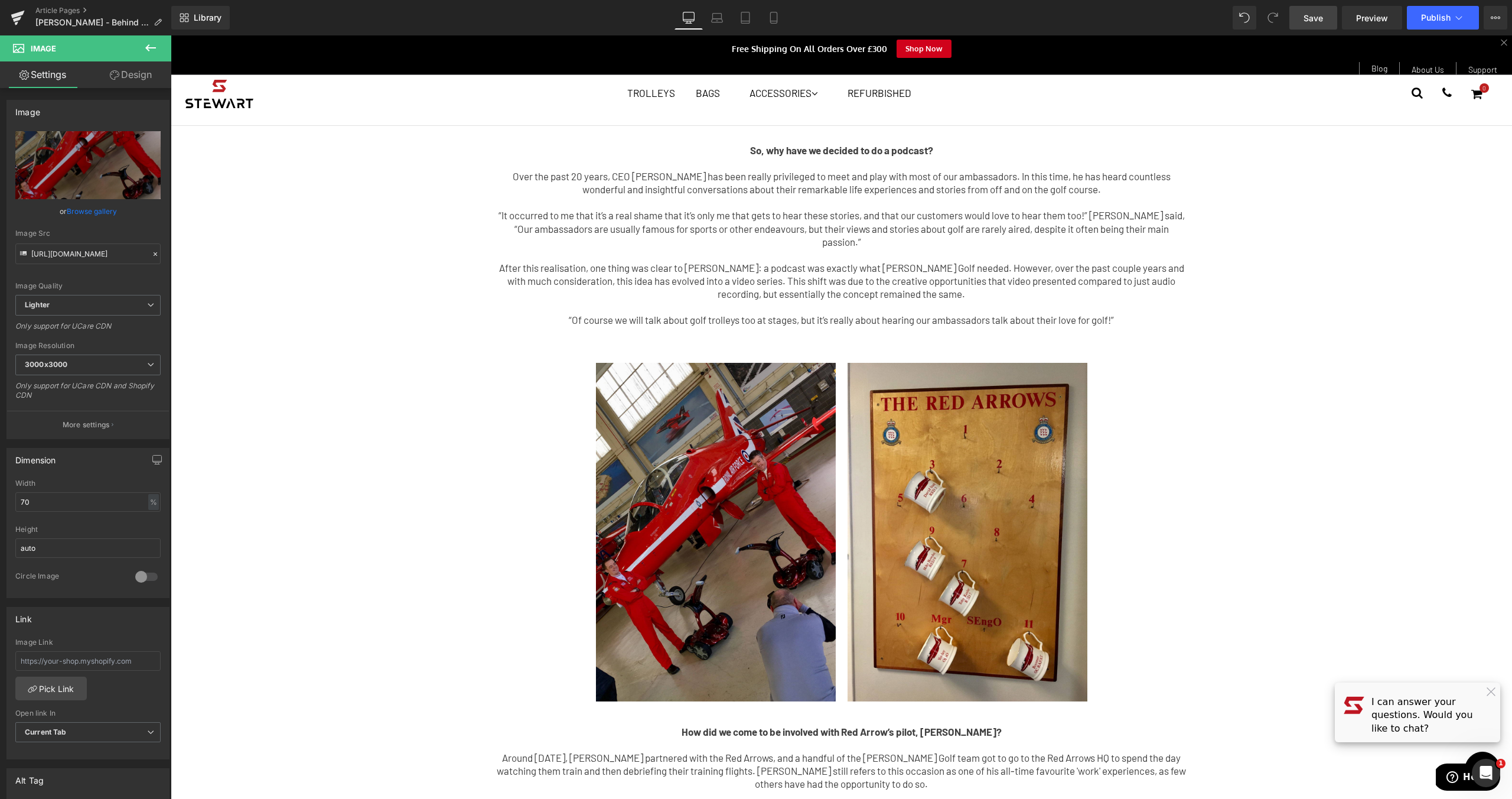
click at [1330, 19] on link "Save" at bounding box center [1312, 17] width 48 height 23
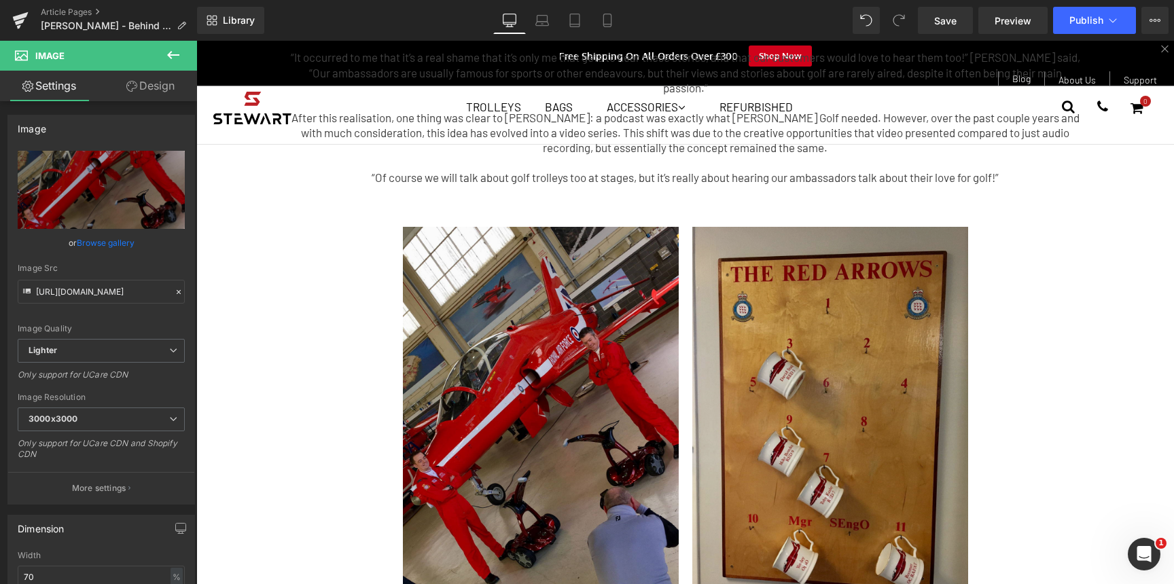
scroll to position [113, 0]
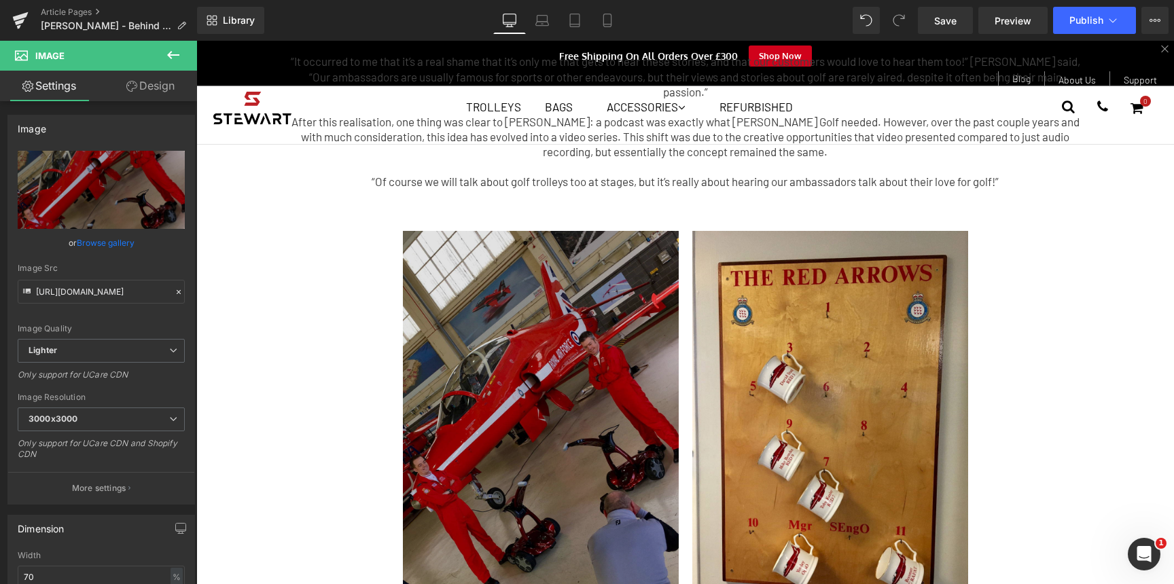
click at [543, 378] on img at bounding box center [541, 425] width 276 height 389
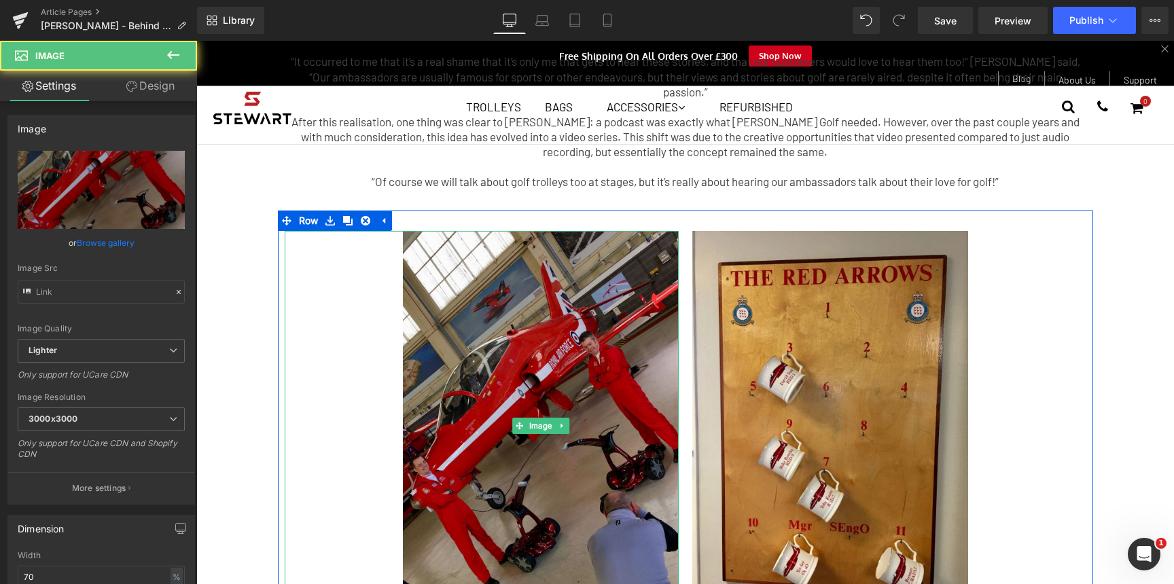
type input "[URL][DOMAIN_NAME]"
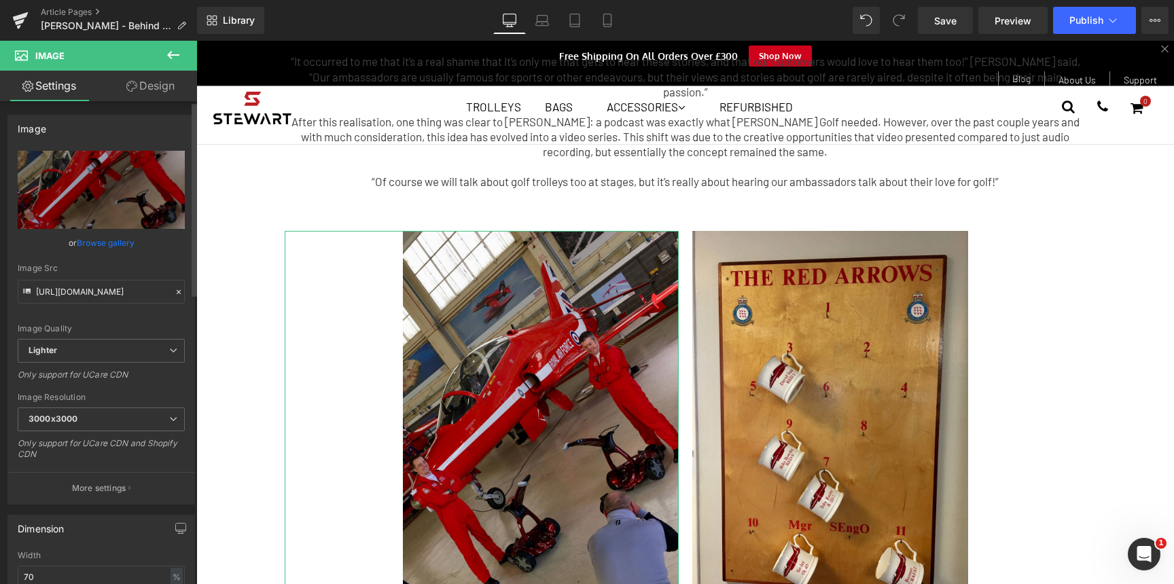
click at [99, 246] on link "Browse gallery" at bounding box center [106, 243] width 58 height 24
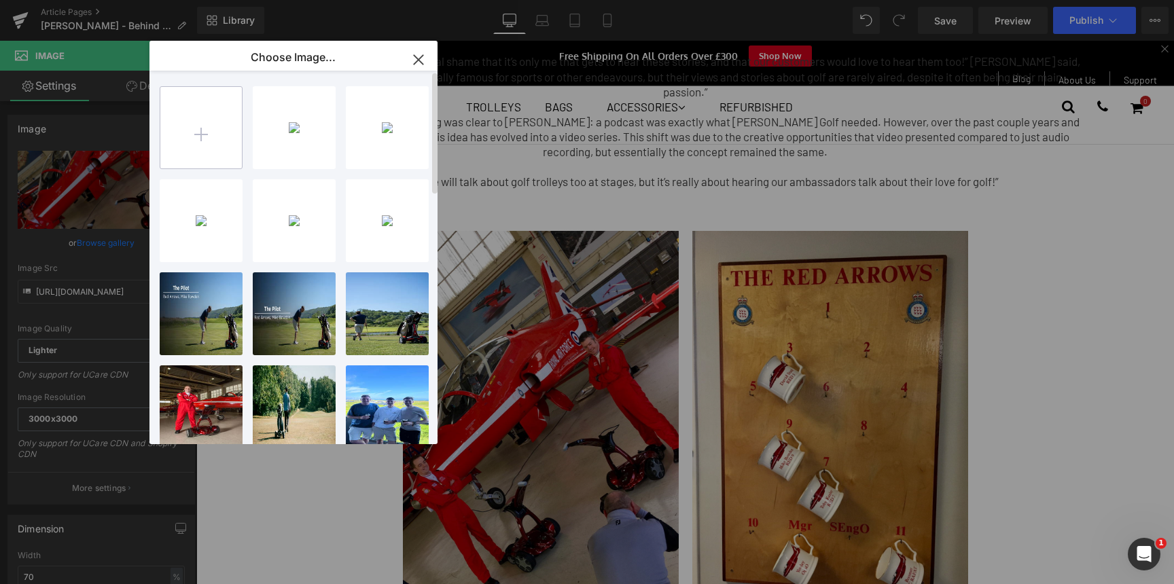
click at [216, 133] on input "file" at bounding box center [201, 128] width 82 height 82
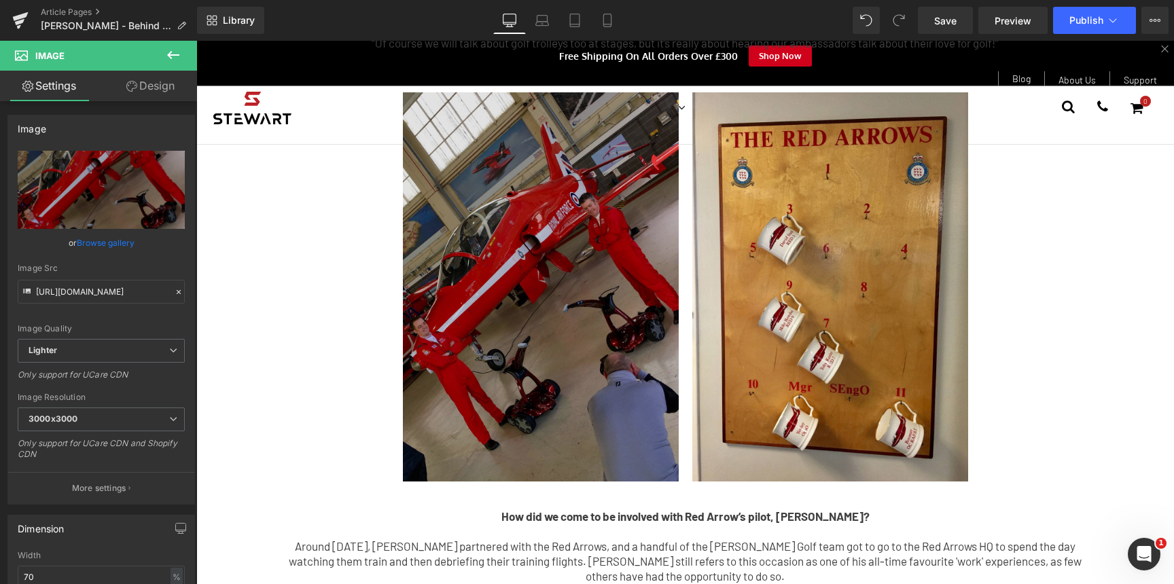
scroll to position [253, 0]
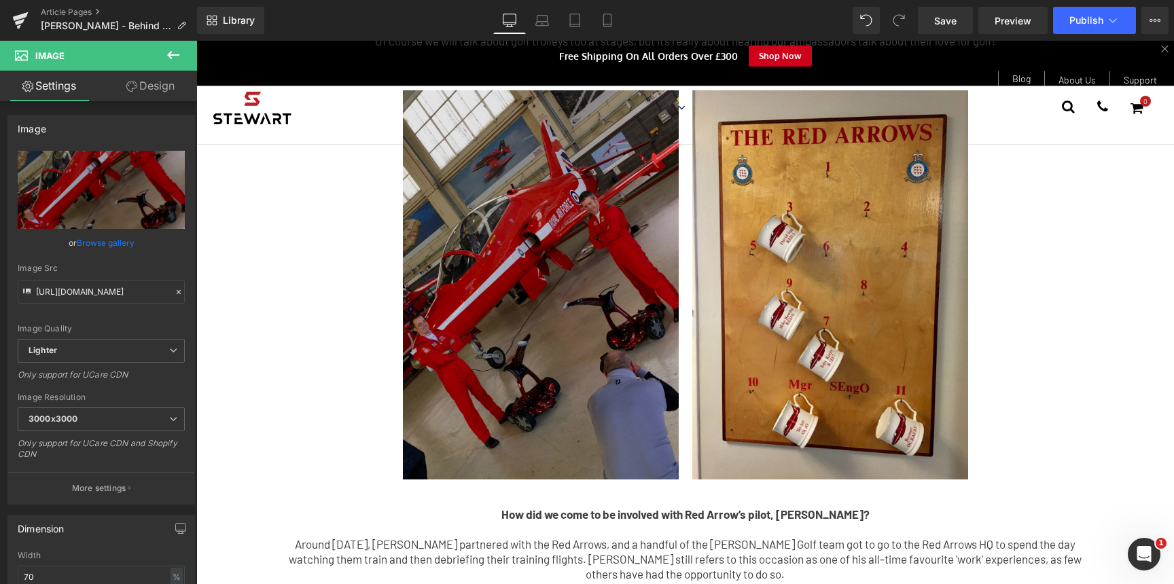
click at [548, 269] on div "Image" at bounding box center [482, 284] width 394 height 389
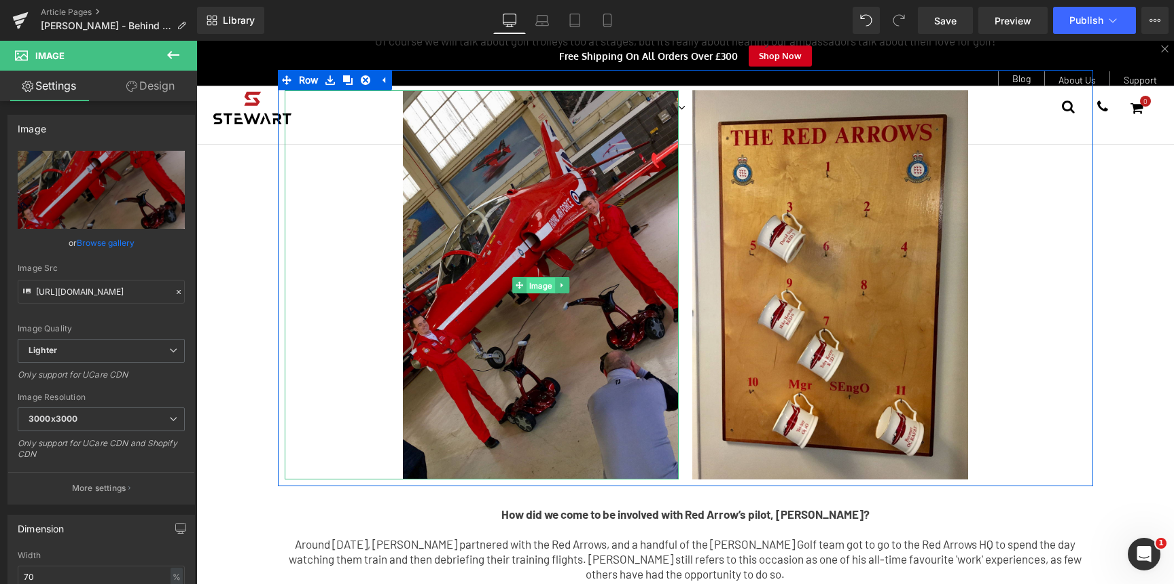
click at [535, 277] on span "Image" at bounding box center [541, 285] width 29 height 16
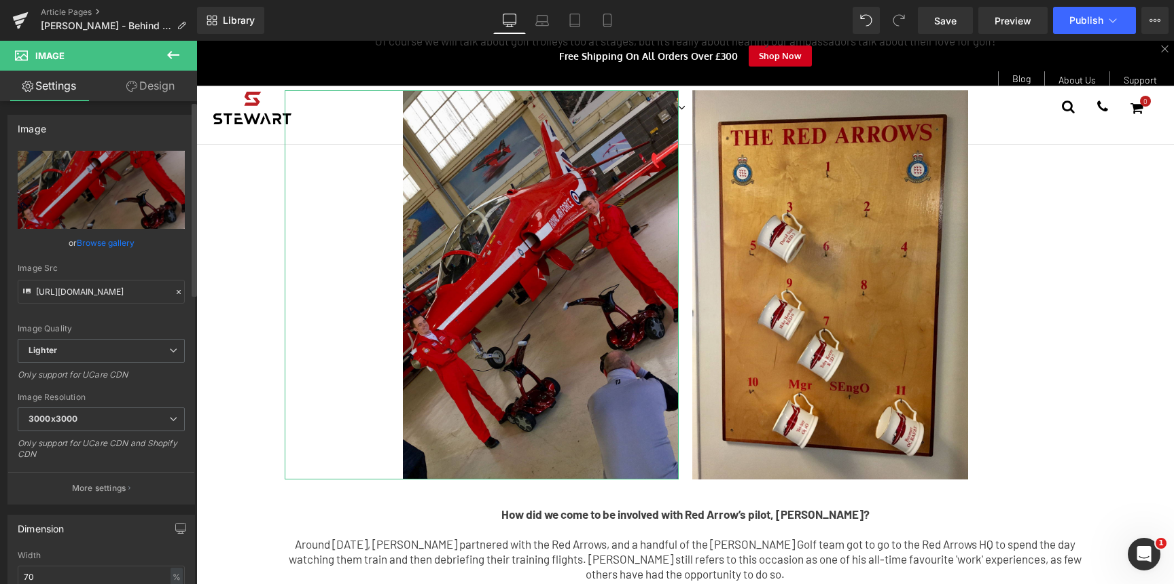
click at [114, 246] on link "Browse gallery" at bounding box center [106, 243] width 58 height 24
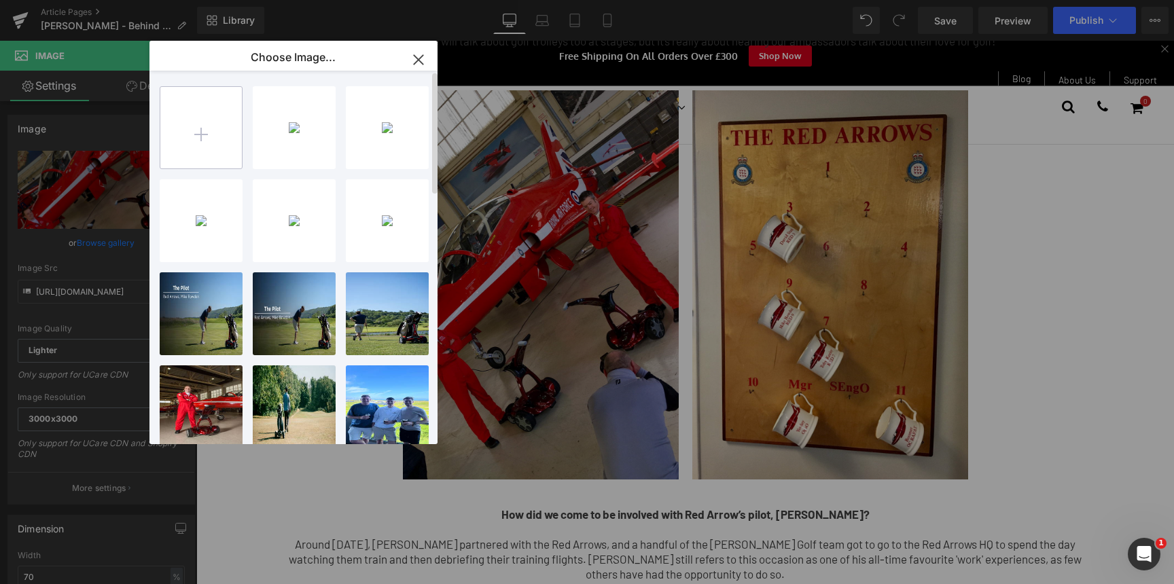
click at [207, 147] on input "file" at bounding box center [201, 128] width 82 height 82
type input "C:\fakepath\blog-6.jpg"
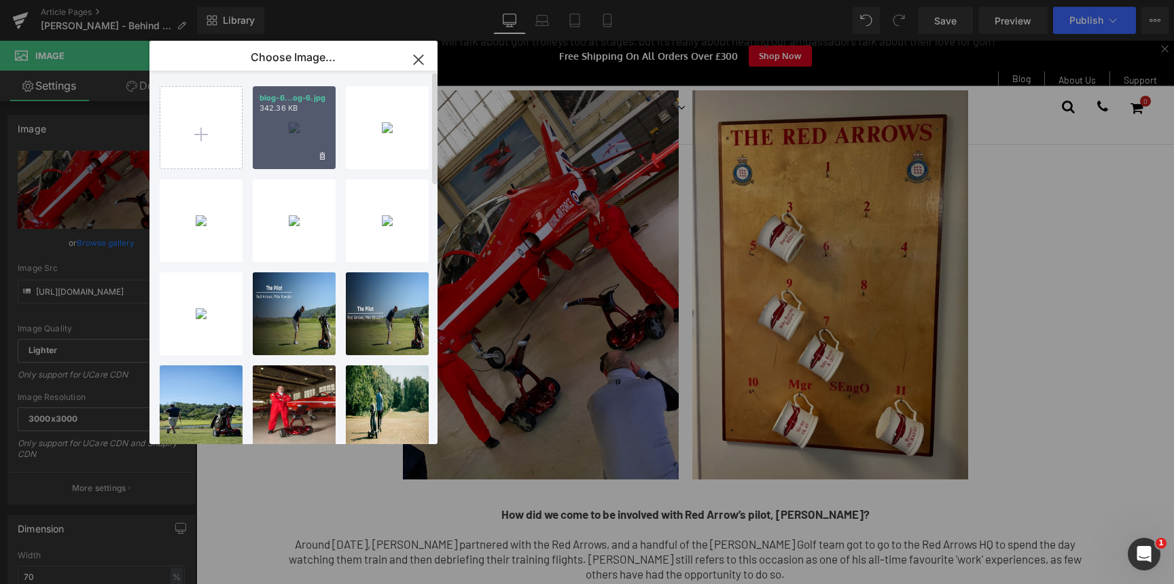
click at [293, 139] on div "blog-6...og-6.jpg 342.36 KB" at bounding box center [294, 127] width 83 height 83
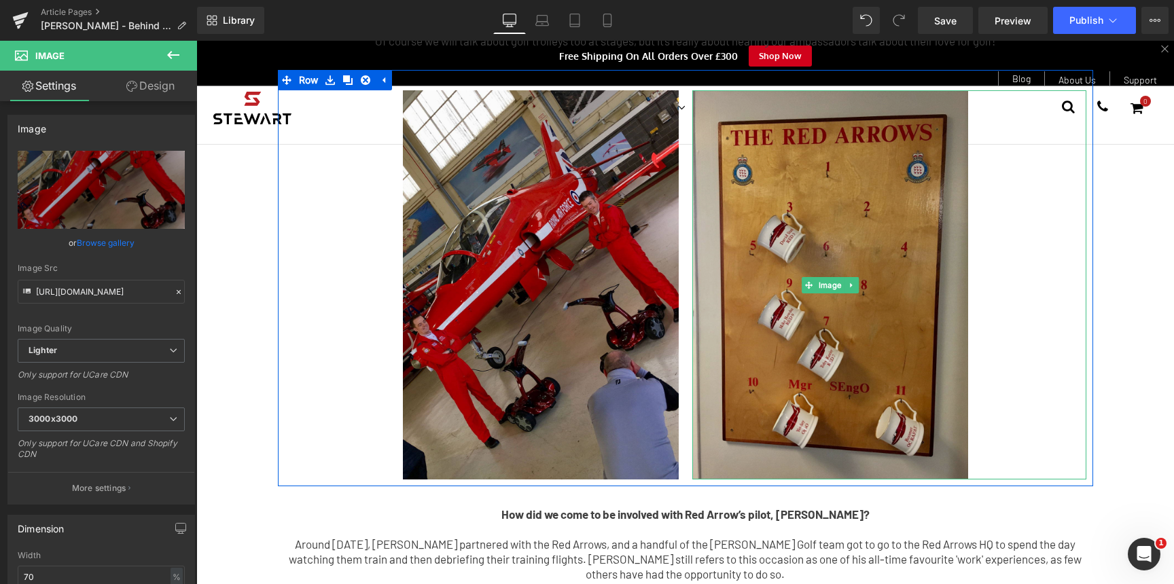
scroll to position [120, 0]
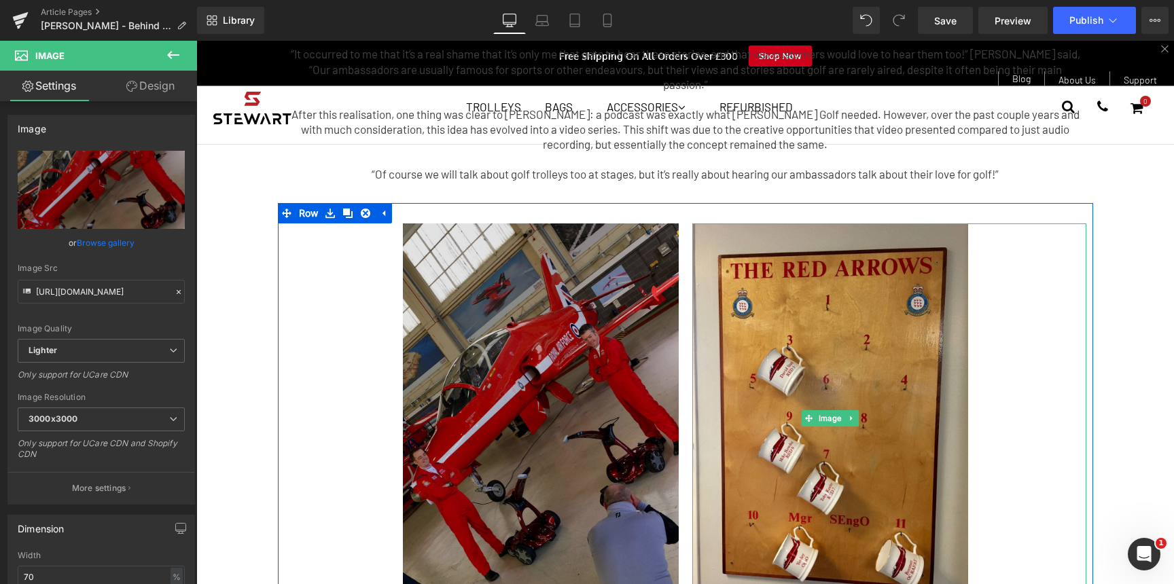
drag, startPoint x: 800, startPoint y: 377, endPoint x: 543, endPoint y: 419, distance: 260.3
click at [801, 377] on img at bounding box center [830, 418] width 276 height 389
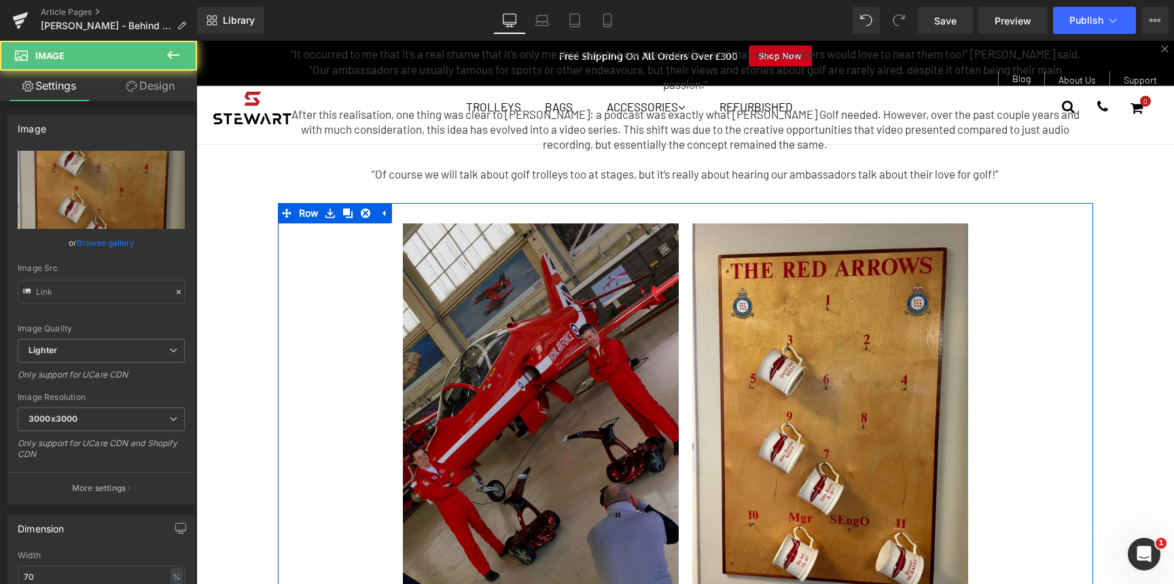
type input "[URL][DOMAIN_NAME]"
click at [501, 365] on img at bounding box center [541, 418] width 276 height 389
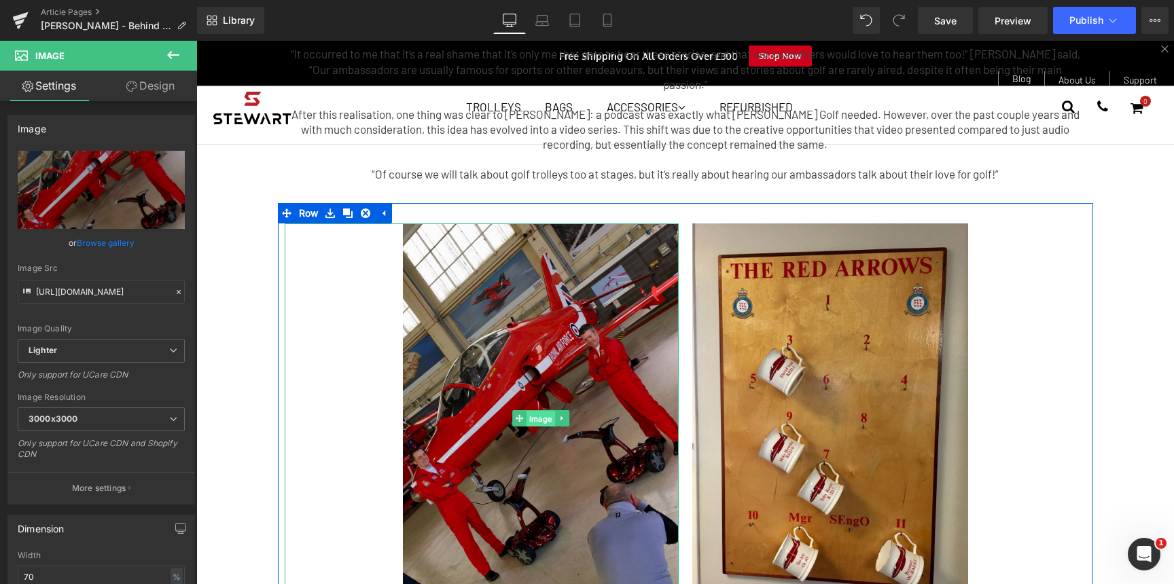
click at [530, 410] on span "Image" at bounding box center [541, 418] width 29 height 16
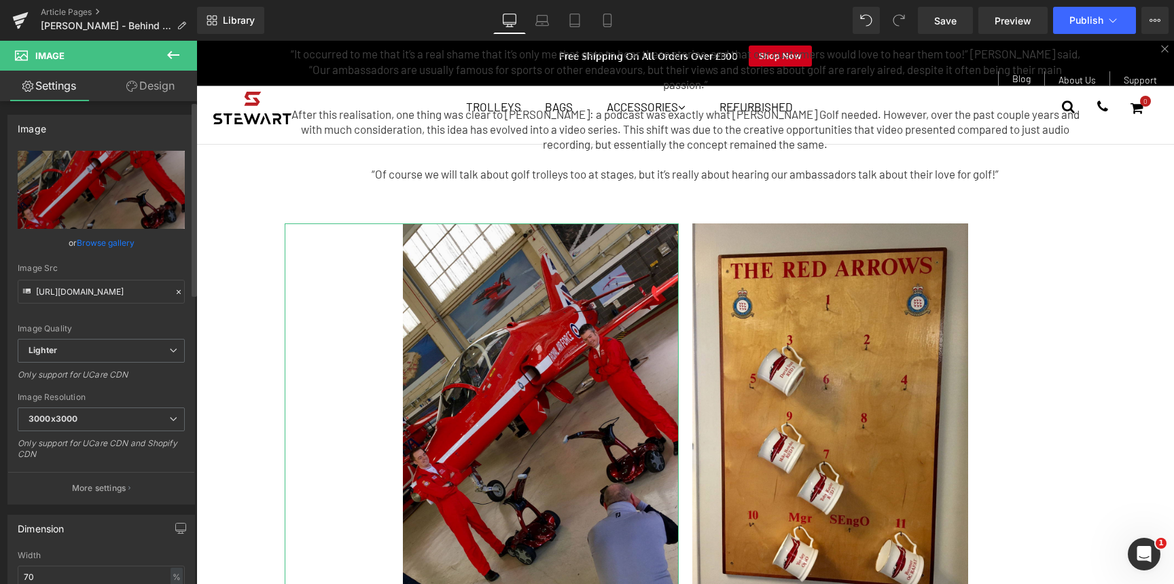
click at [112, 242] on link "Browse gallery" at bounding box center [106, 243] width 58 height 24
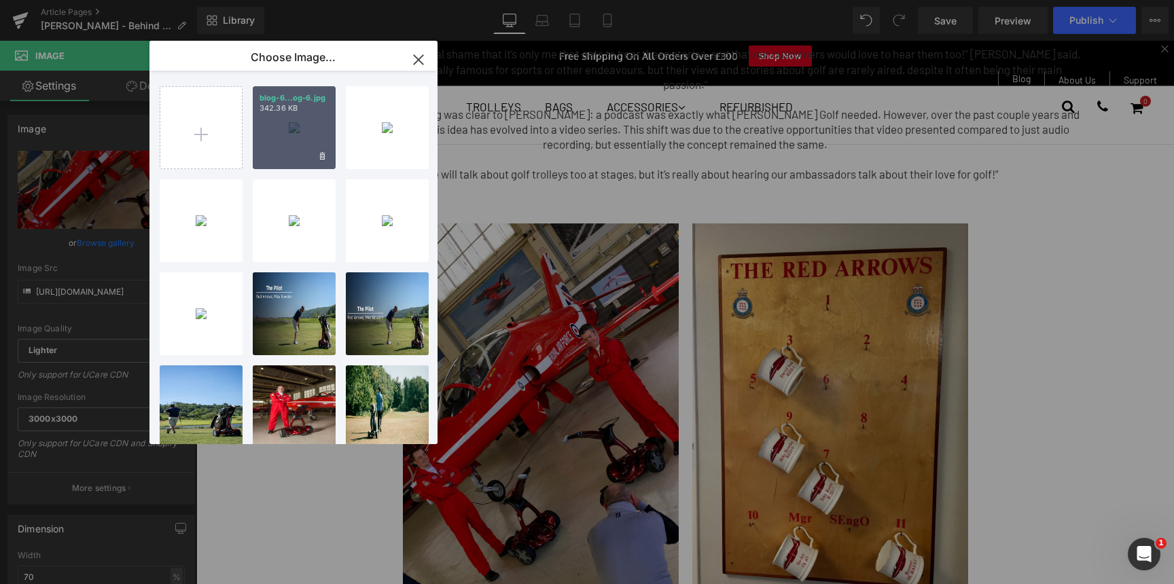
drag, startPoint x: 96, startPoint y: 103, endPoint x: 273, endPoint y: 138, distance: 180.2
click at [273, 138] on div "blog-6...og-6.jpg 342.36 KB" at bounding box center [294, 127] width 83 height 83
type input "[URL][DOMAIN_NAME]"
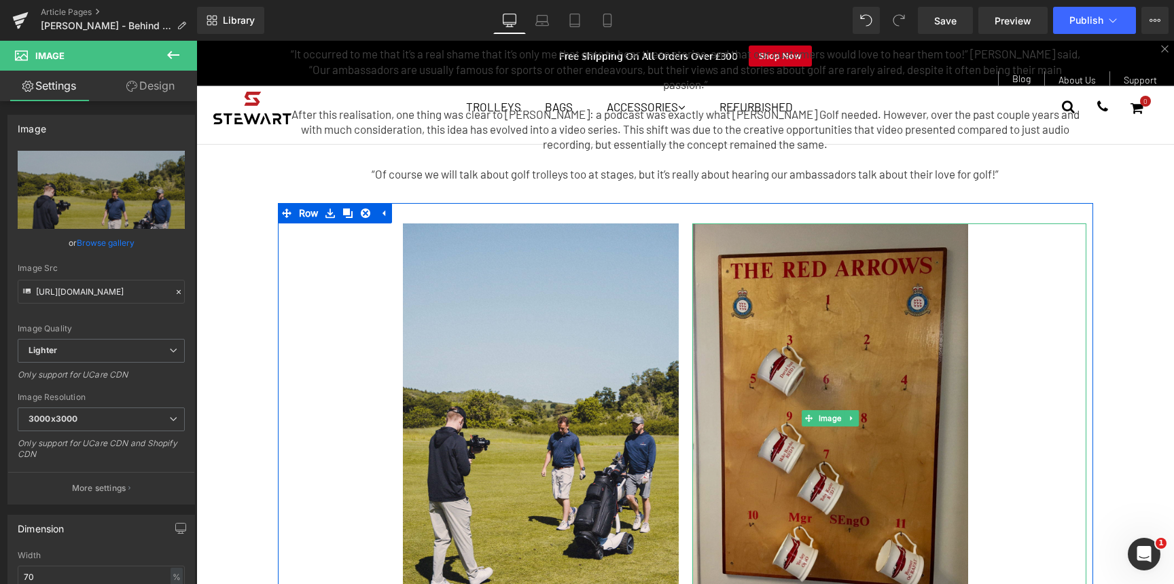
click at [845, 368] on img at bounding box center [830, 418] width 276 height 389
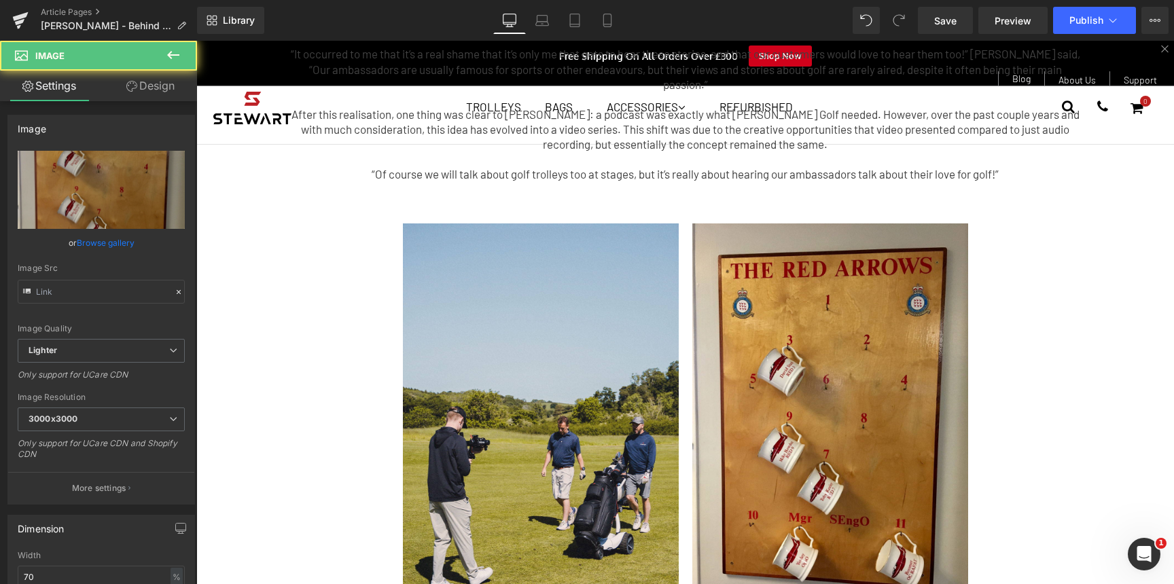
type input "[URL][DOMAIN_NAME]"
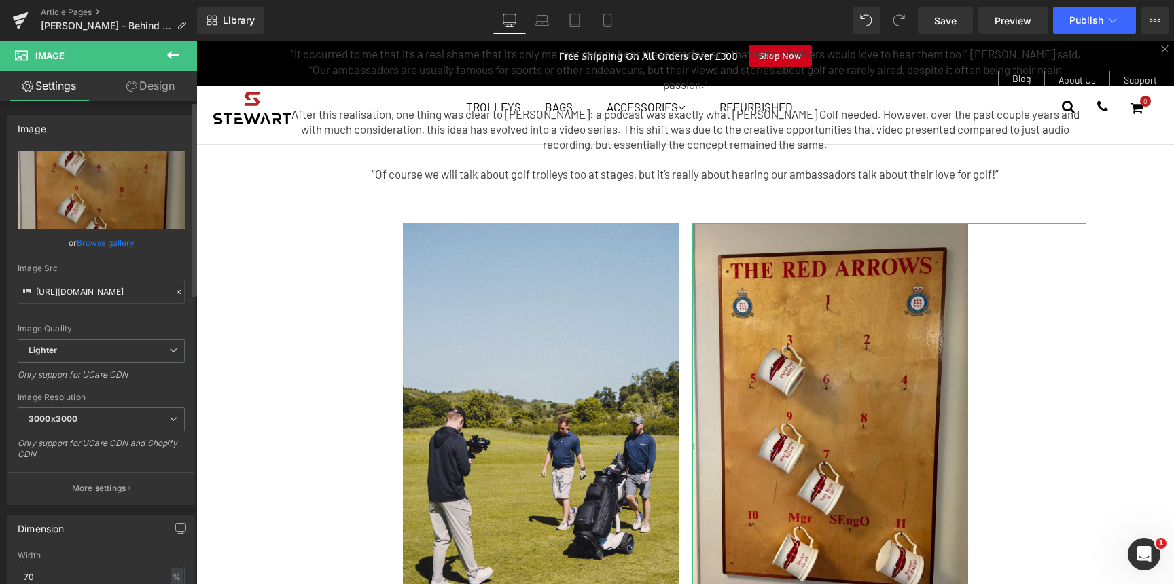
click at [117, 245] on link "Browse gallery" at bounding box center [106, 243] width 58 height 24
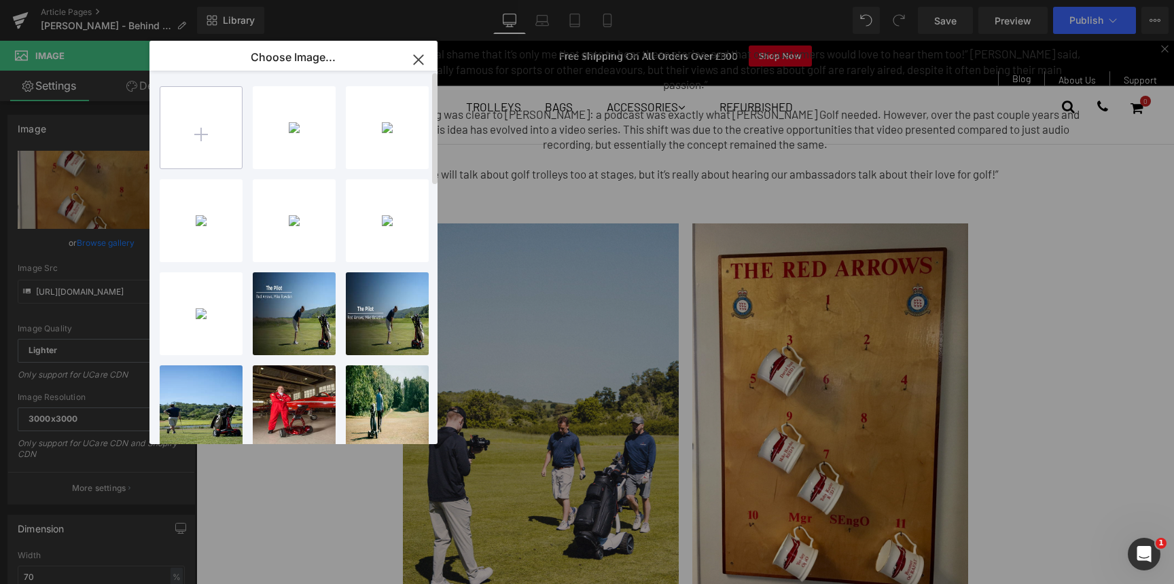
click at [206, 135] on input "file" at bounding box center [201, 128] width 82 height 82
type input "C:\fakepath\blog-7.jpg"
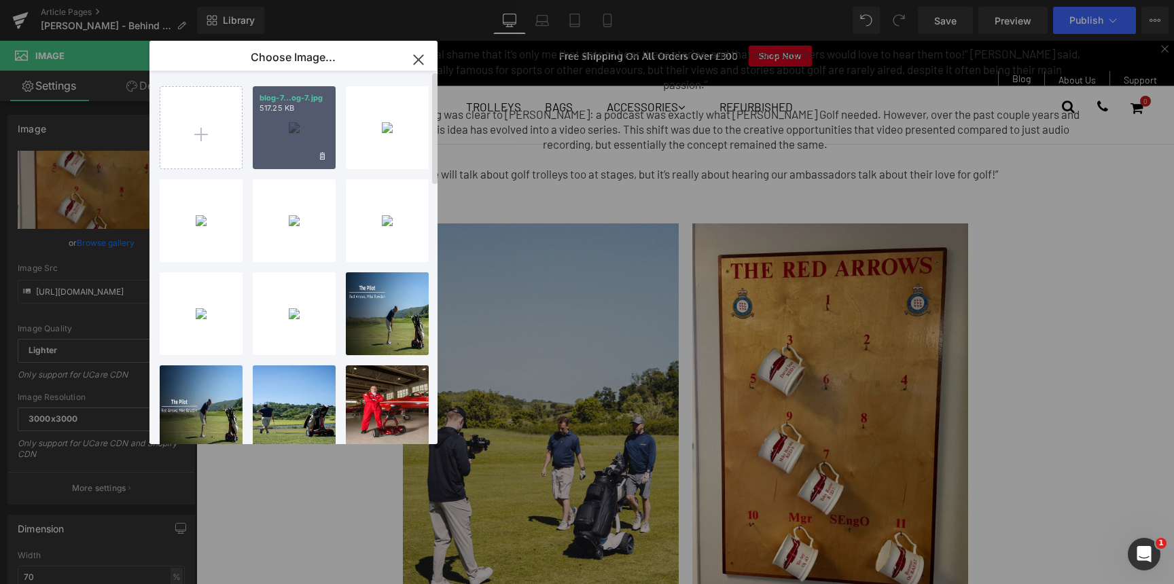
click at [311, 139] on div "blog-7...og-7.jpg 517.25 KB" at bounding box center [294, 127] width 83 height 83
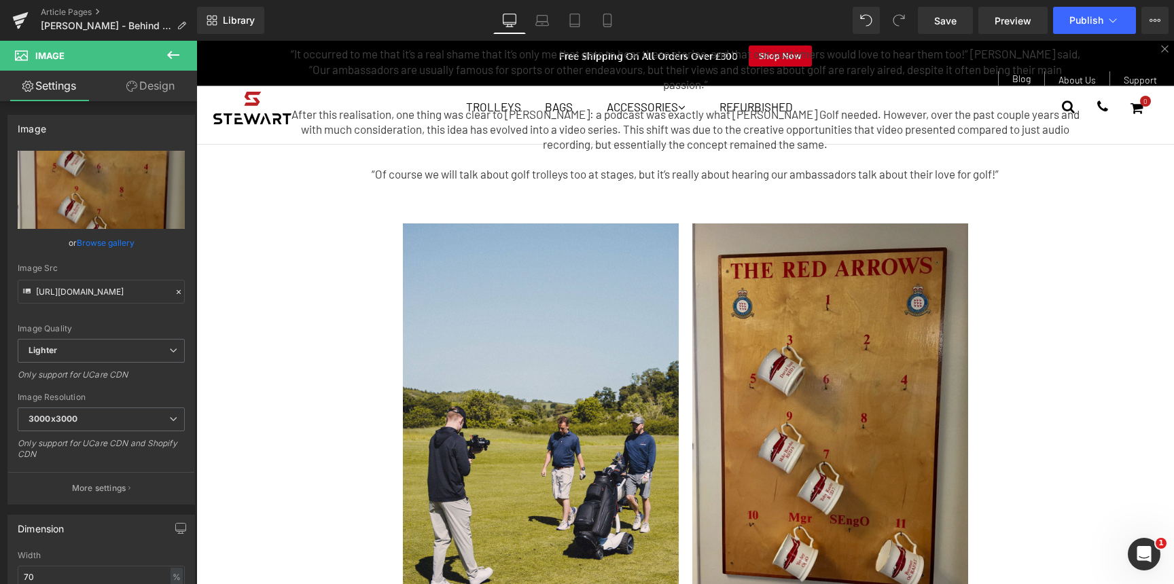
click at [866, 385] on img at bounding box center [830, 418] width 276 height 389
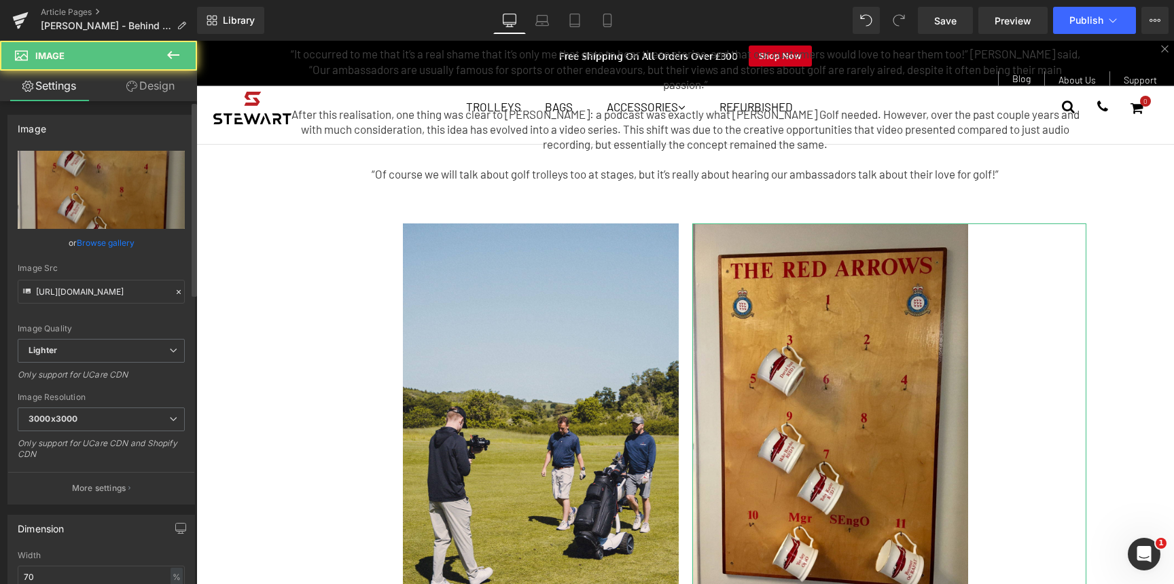
click at [94, 243] on link "Browse gallery" at bounding box center [106, 243] width 58 height 24
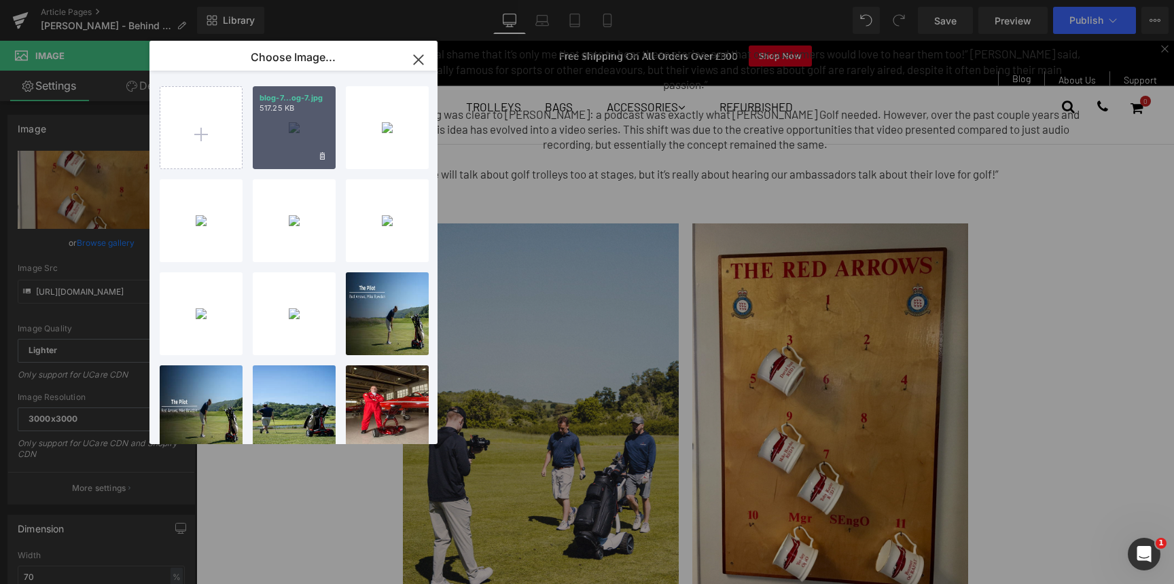
click at [279, 127] on div "blog-7...og-7.jpg 517.25 KB" at bounding box center [294, 127] width 83 height 83
type input "[URL][DOMAIN_NAME]"
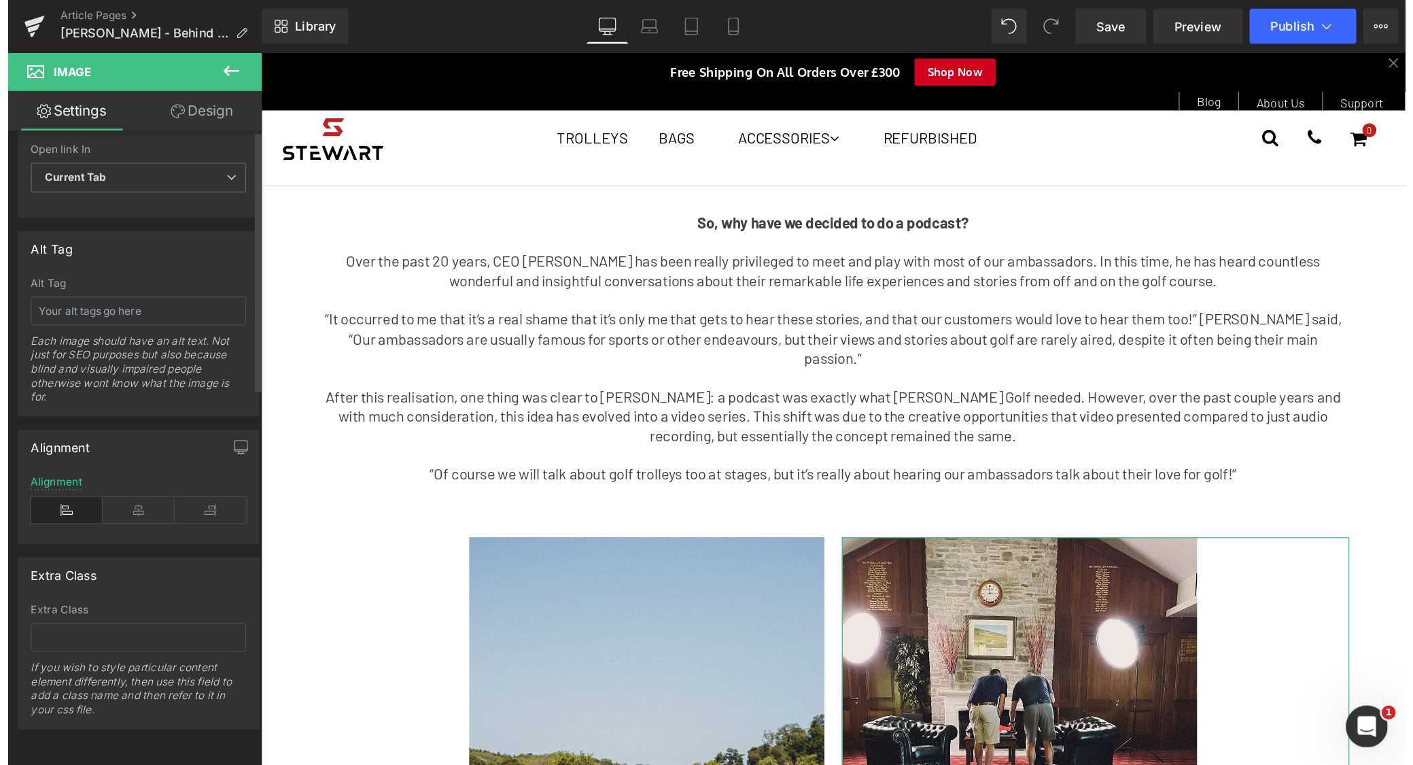
scroll to position [713, 0]
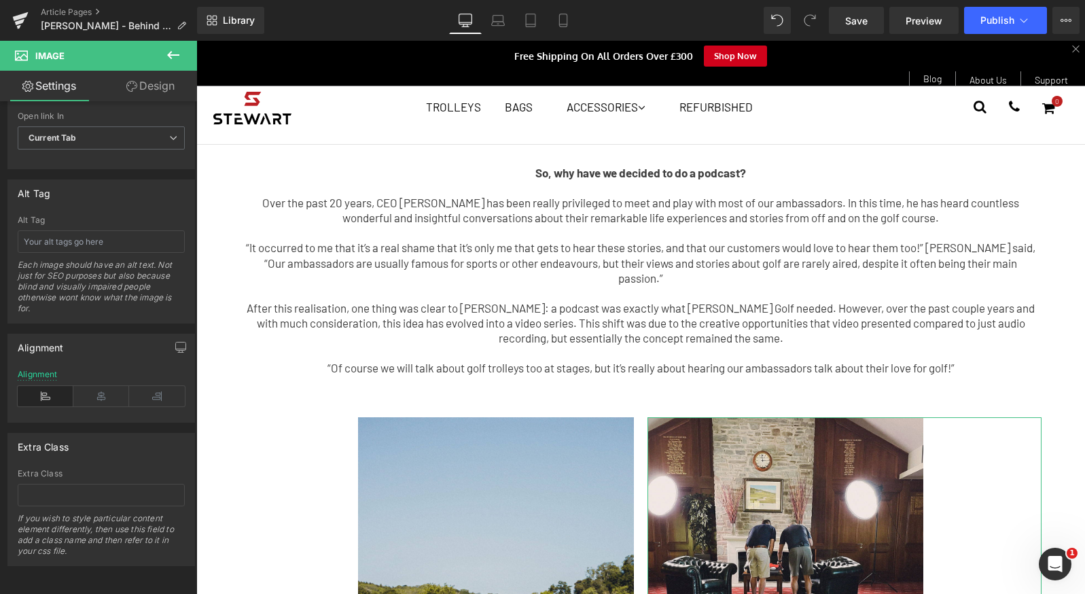
click at [158, 83] on link "Design" at bounding box center [150, 86] width 99 height 31
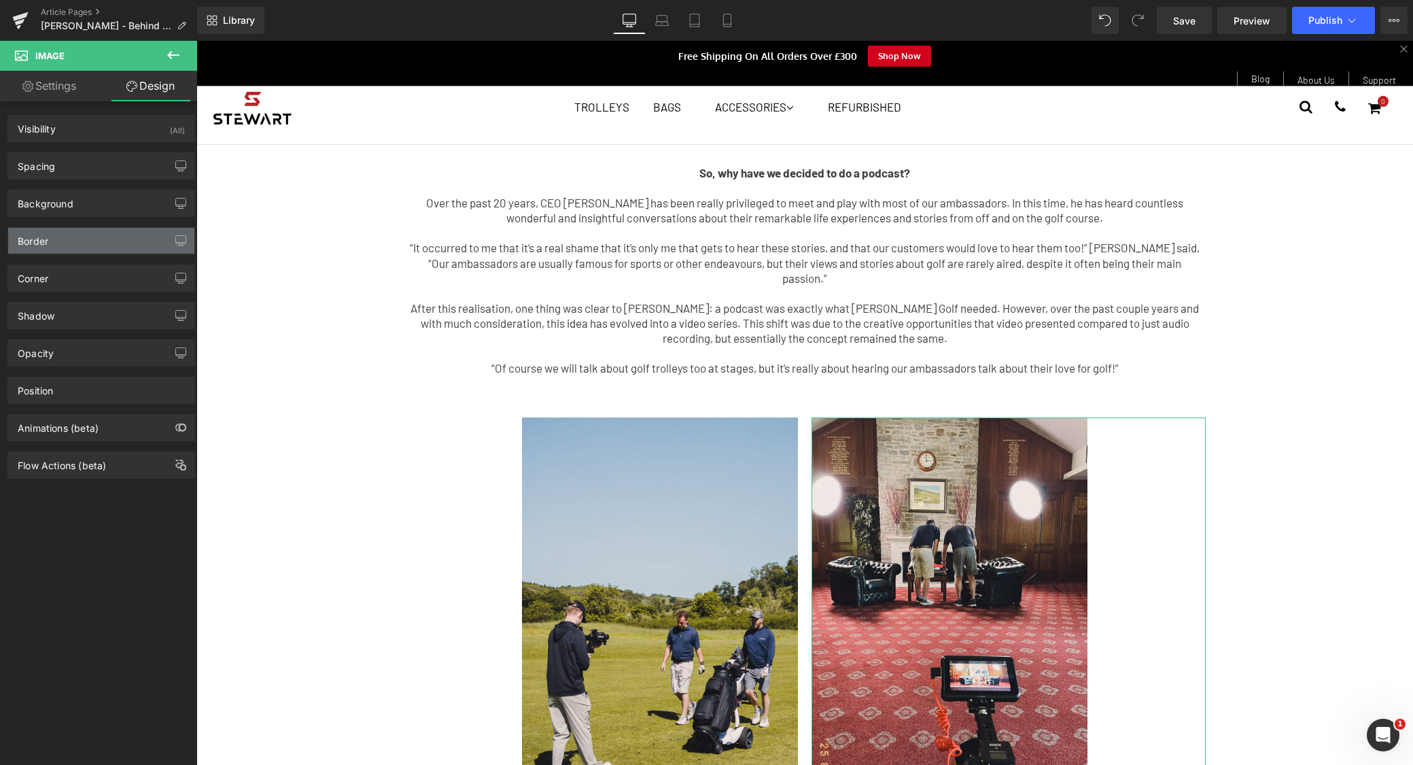
scroll to position [3, 0]
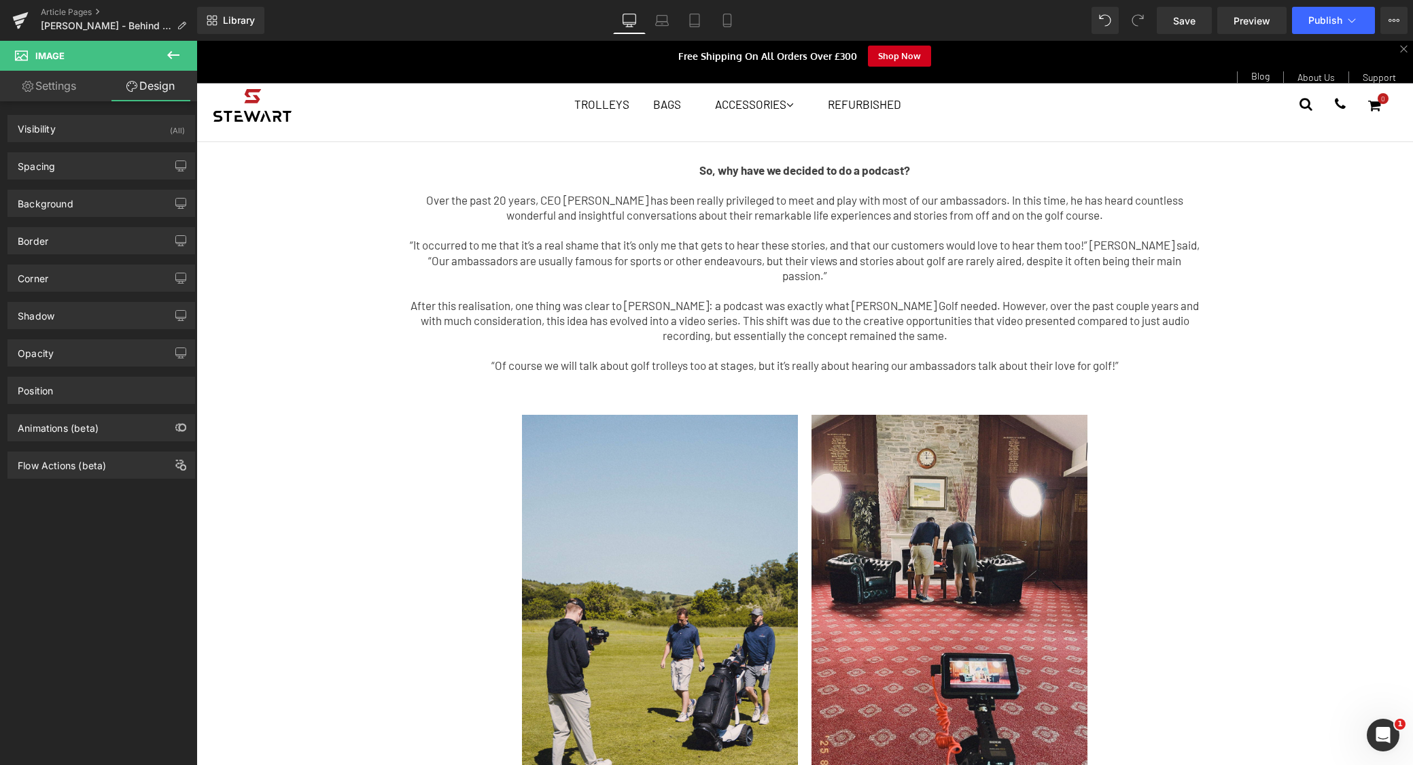
click at [176, 51] on icon at bounding box center [173, 55] width 16 height 16
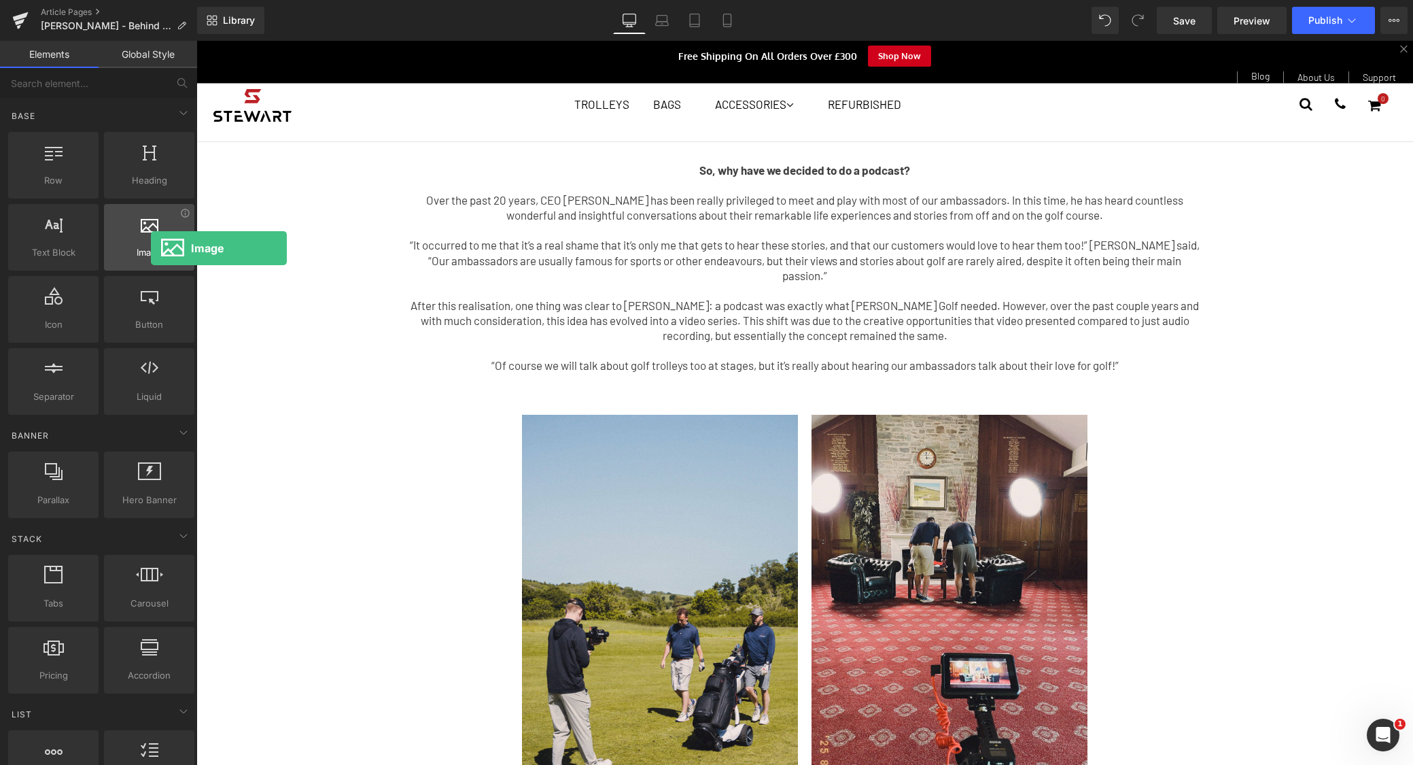
click at [151, 251] on span "Image" at bounding box center [149, 252] width 82 height 14
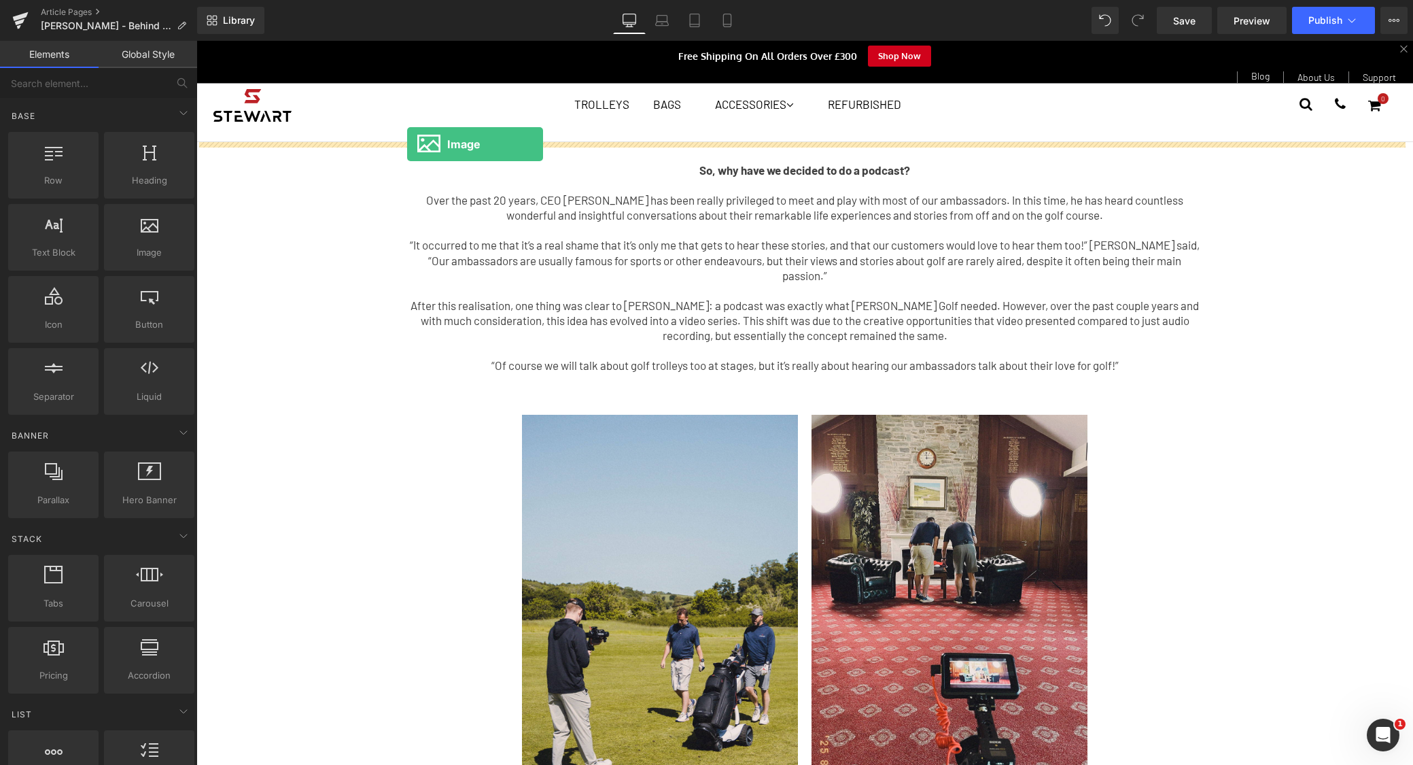
drag, startPoint x: 215, startPoint y: 203, endPoint x: 407, endPoint y: 144, distance: 201.0
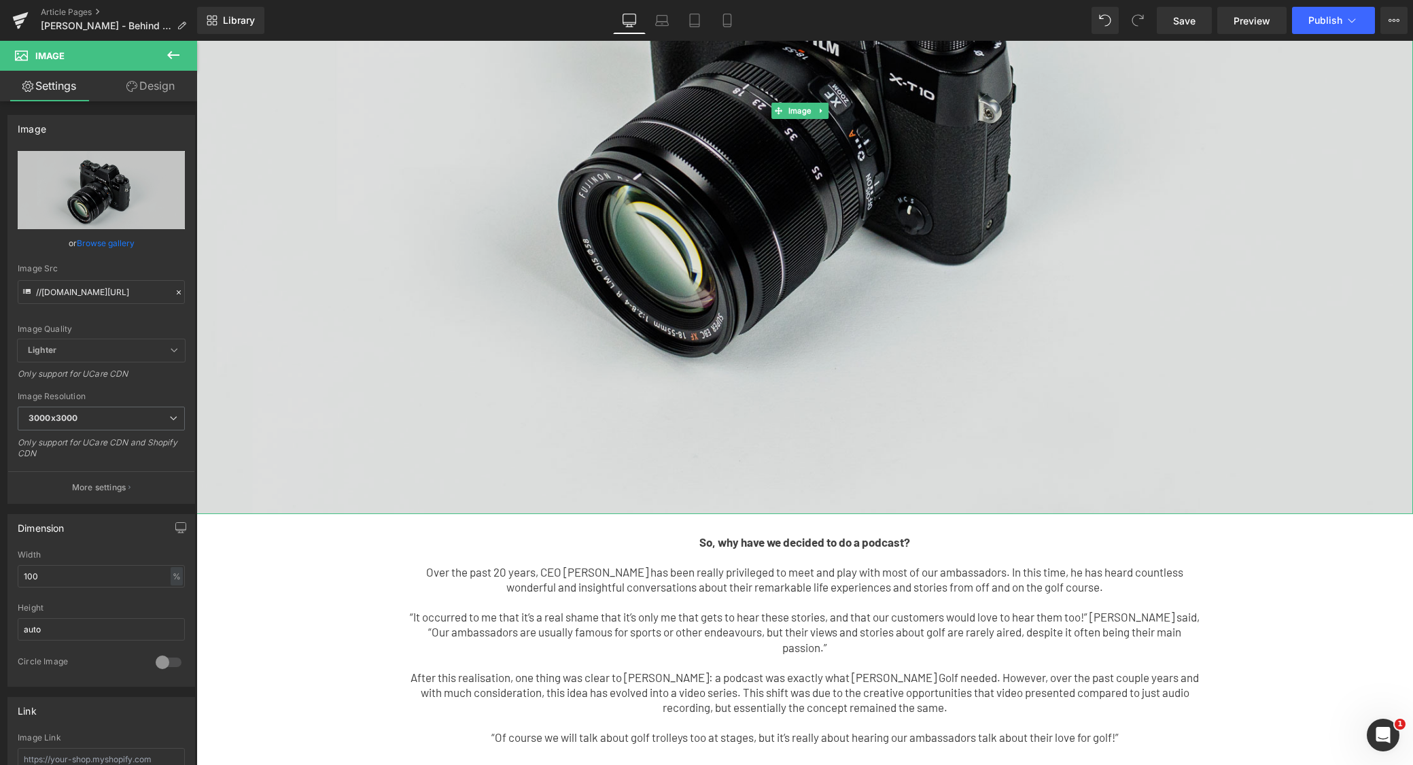
scroll to position [295, 0]
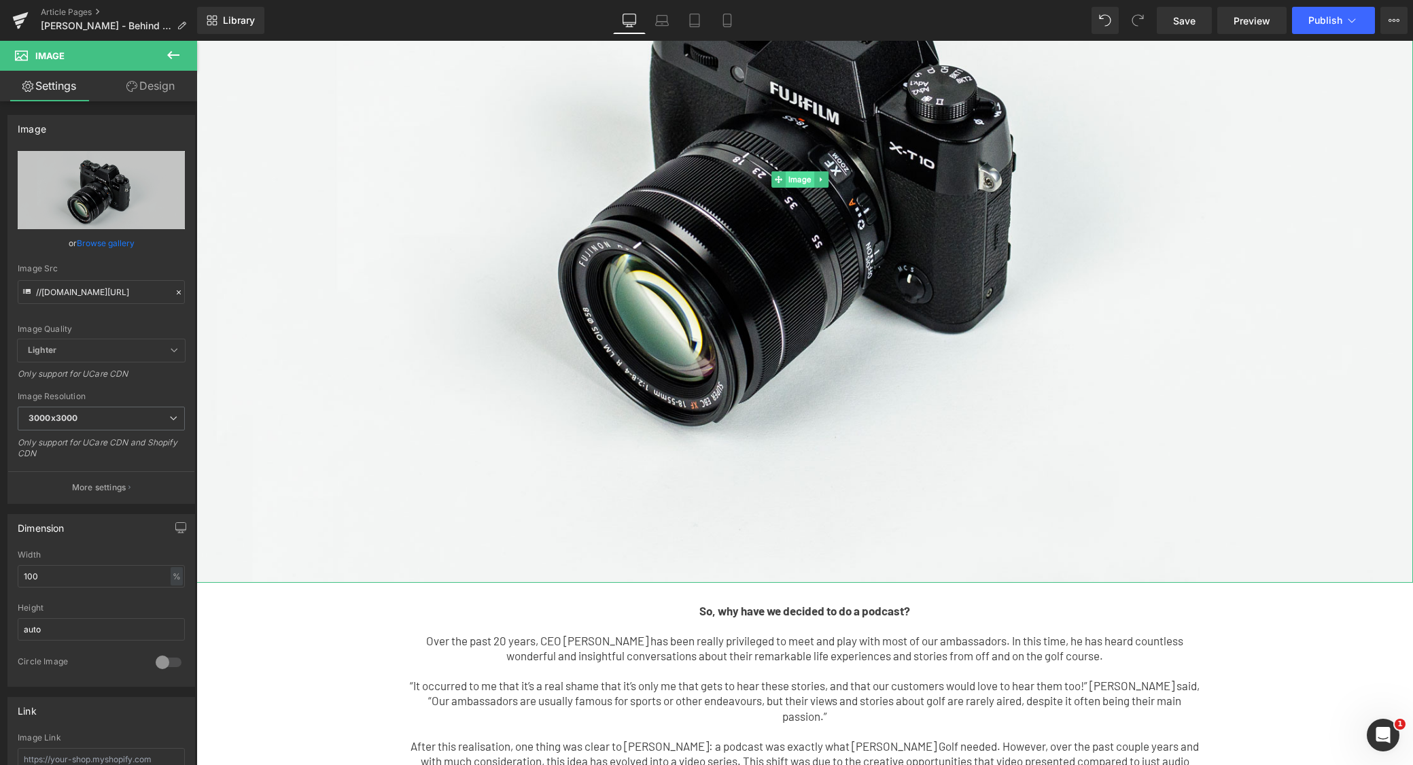
click at [801, 175] on span "Image" at bounding box center [800, 179] width 29 height 16
click at [94, 239] on link "Browse gallery" at bounding box center [106, 243] width 58 height 24
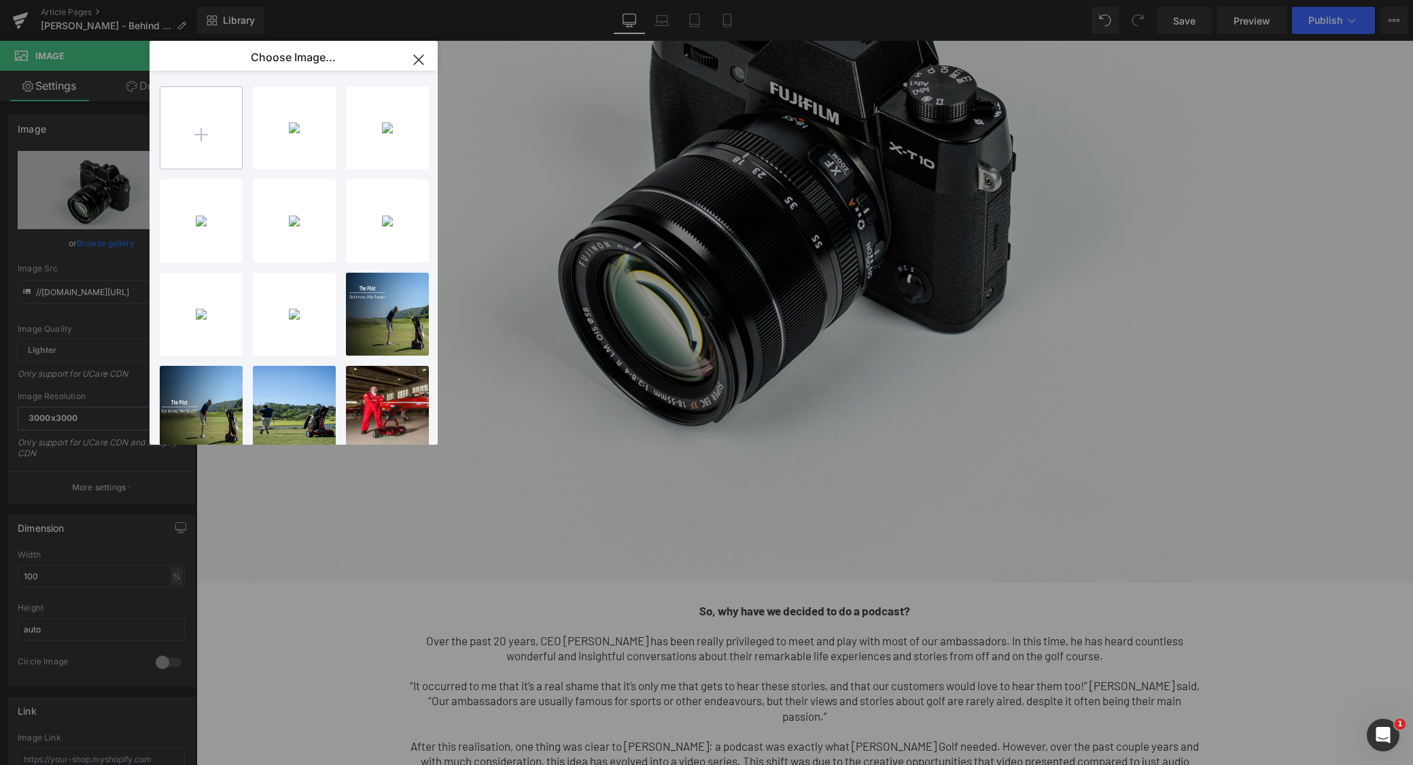
click at [241, 152] on input "file" at bounding box center [201, 128] width 82 height 82
type input "C:\fakepath\blog-header.jpg"
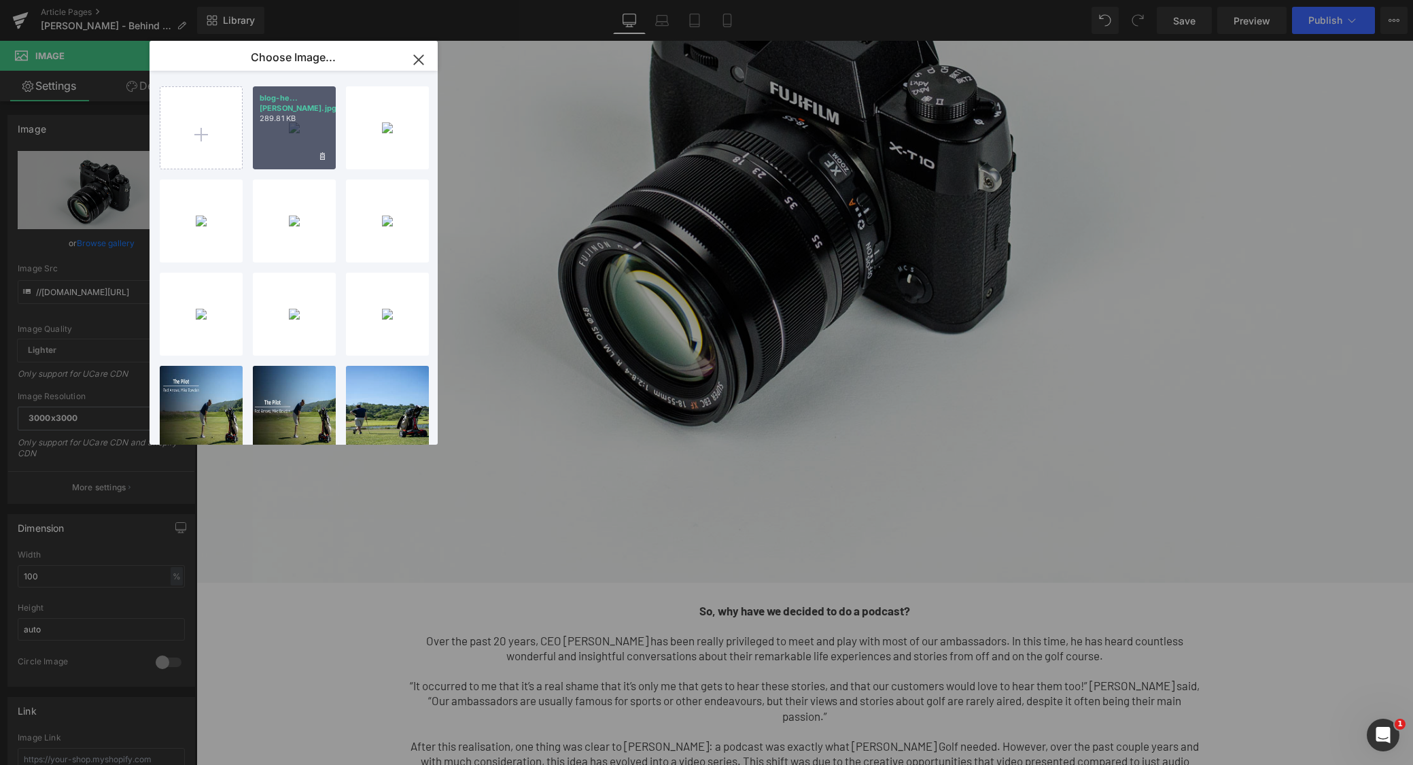
click at [316, 118] on div "blog-he...[PERSON_NAME].jpg 289.81 KB" at bounding box center [294, 127] width 83 height 83
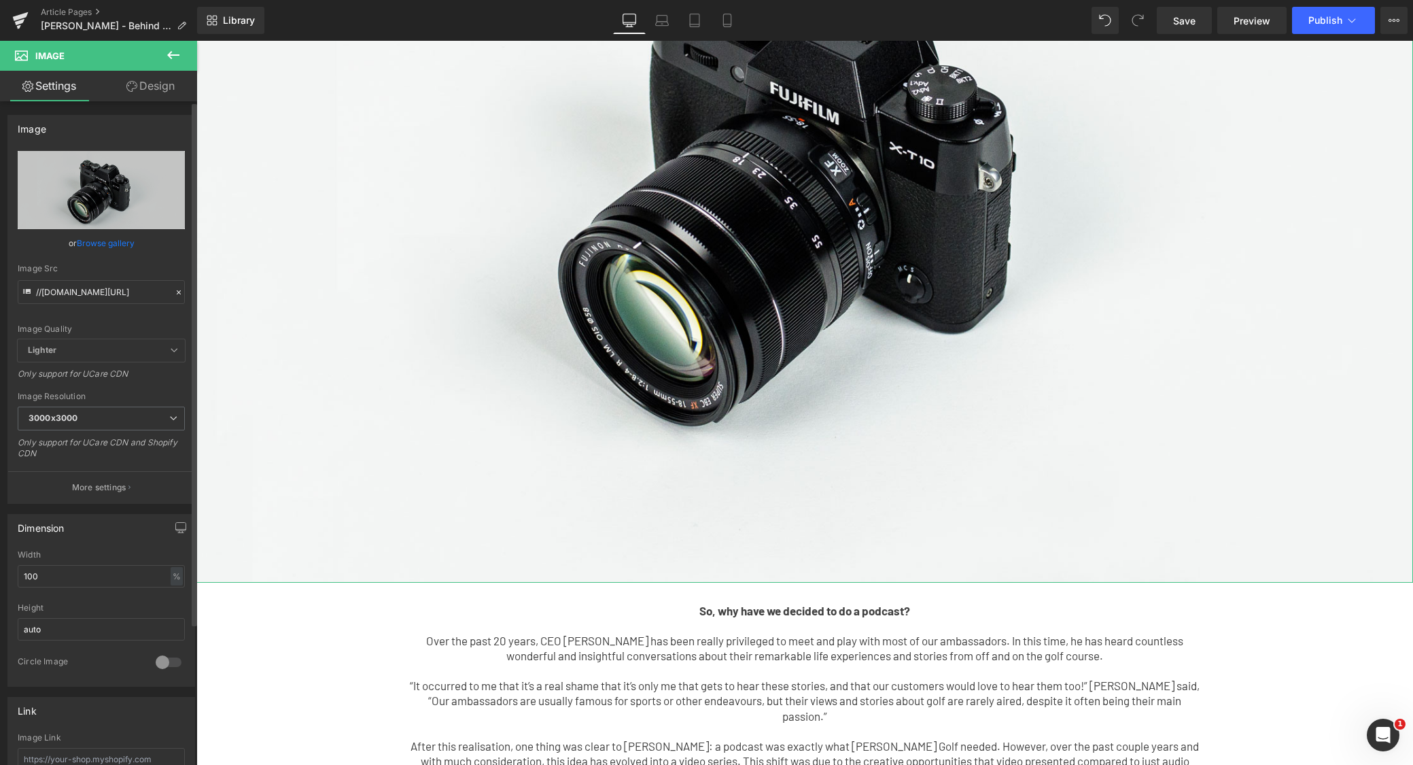
click at [110, 243] on link "Browse gallery" at bounding box center [106, 243] width 58 height 24
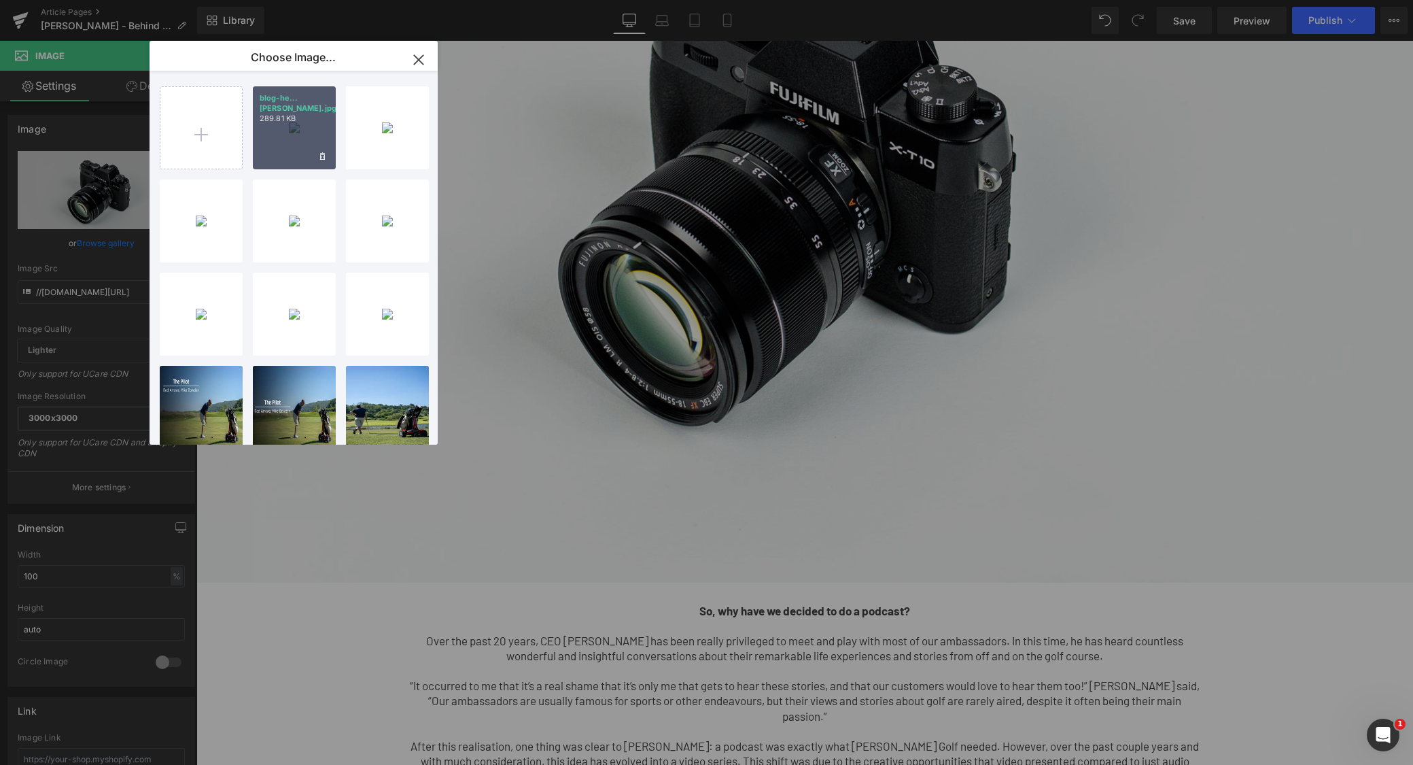
drag, startPoint x: 318, startPoint y: 116, endPoint x: 348, endPoint y: 169, distance: 60.9
click at [318, 116] on div "blog-he...[PERSON_NAME].jpg 289.81 KB" at bounding box center [294, 127] width 83 height 83
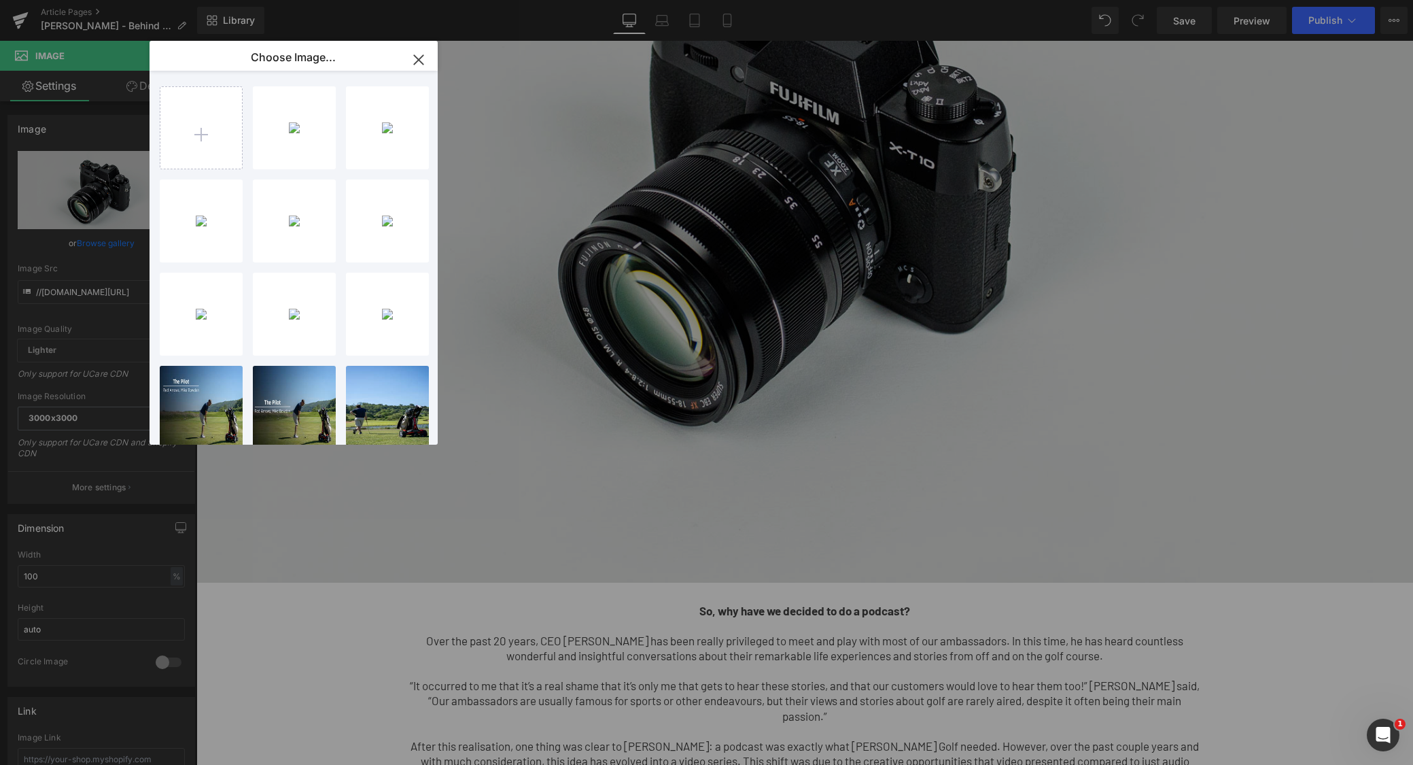
type input "[URL][DOMAIN_NAME]"
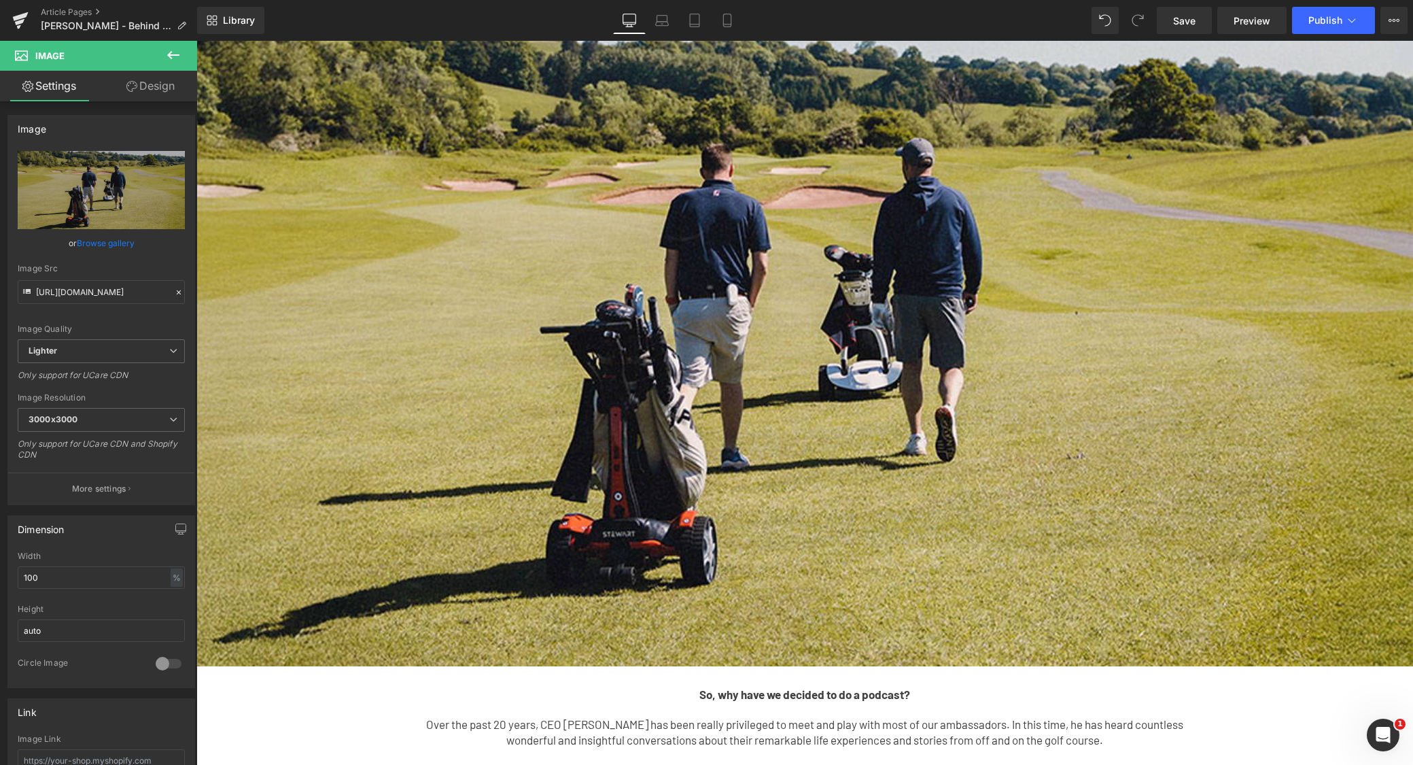
scroll to position [0, 0]
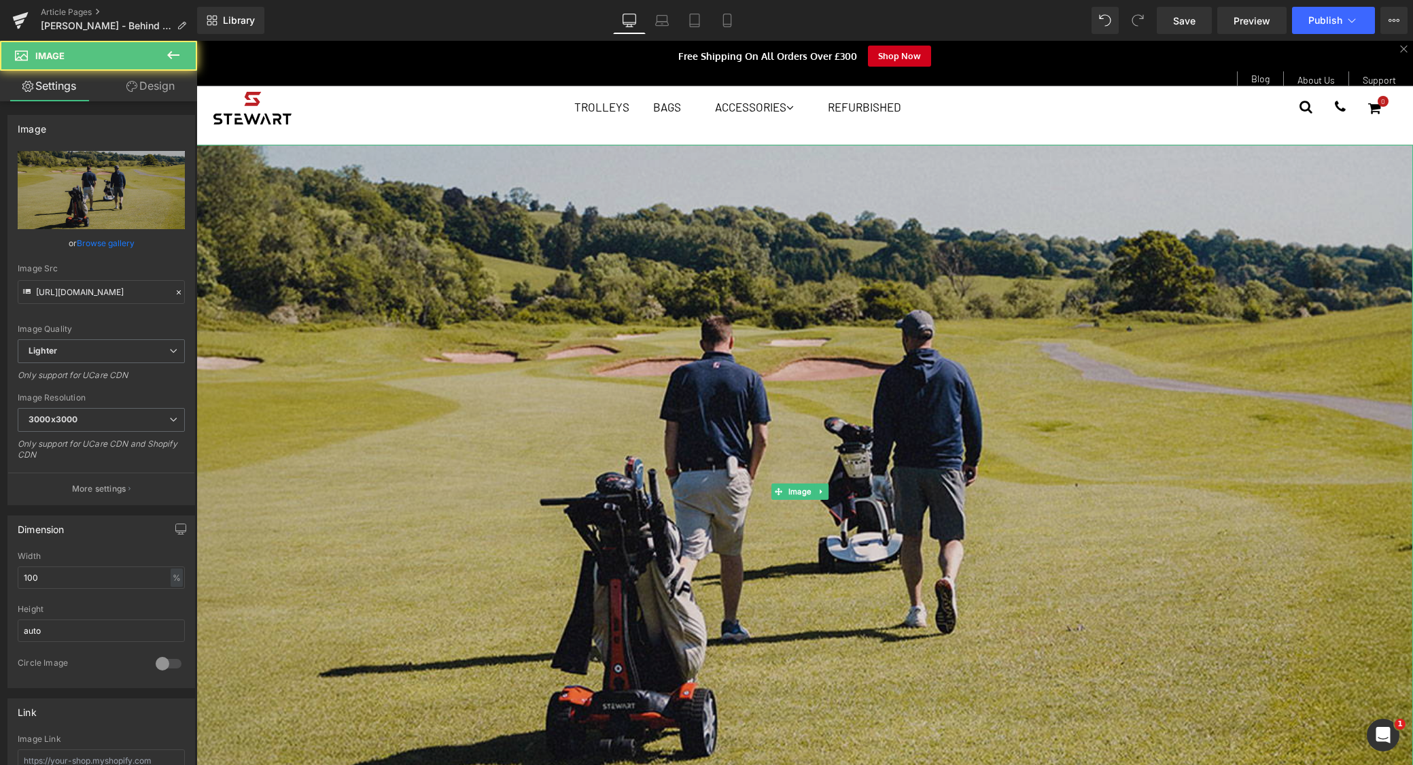
click at [790, 410] on img at bounding box center [804, 491] width 1216 height 693
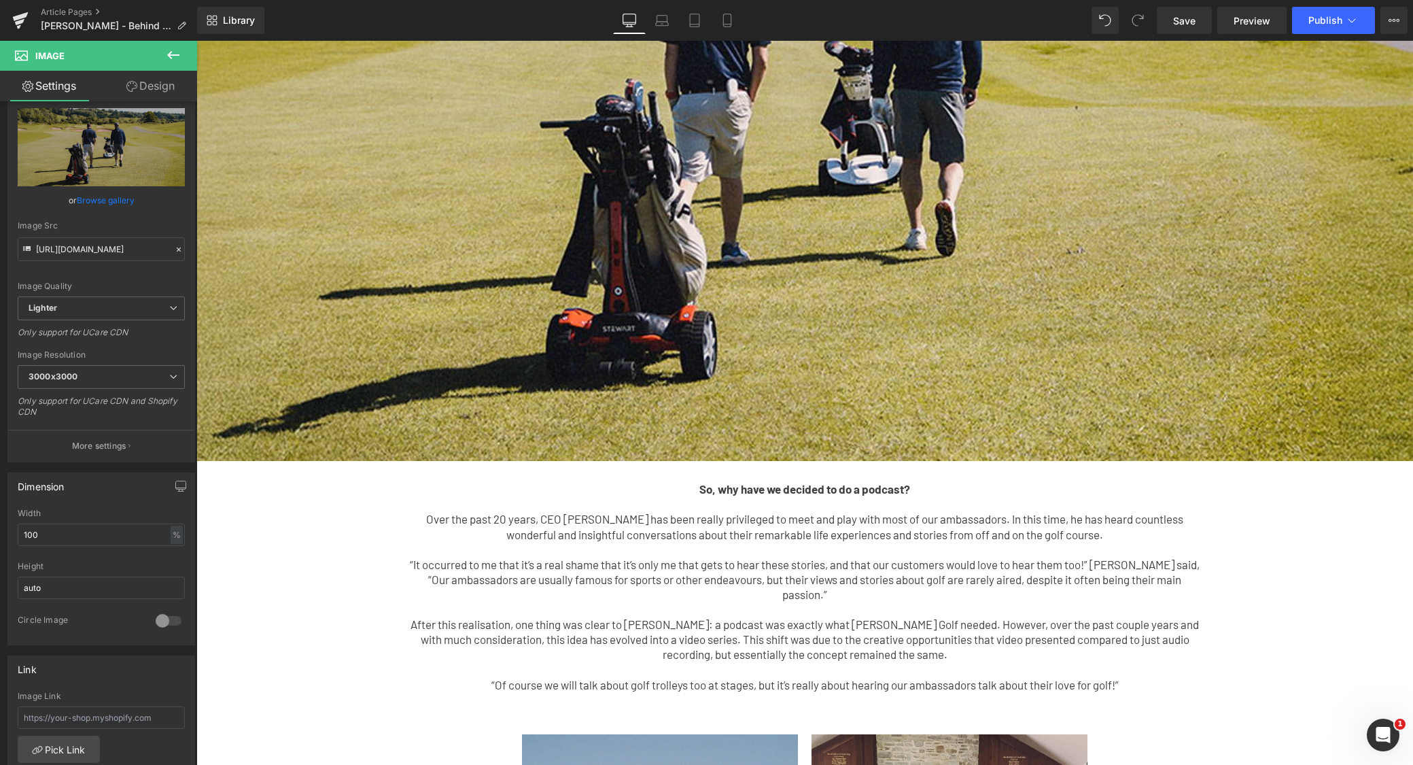
scroll to position [445, 0]
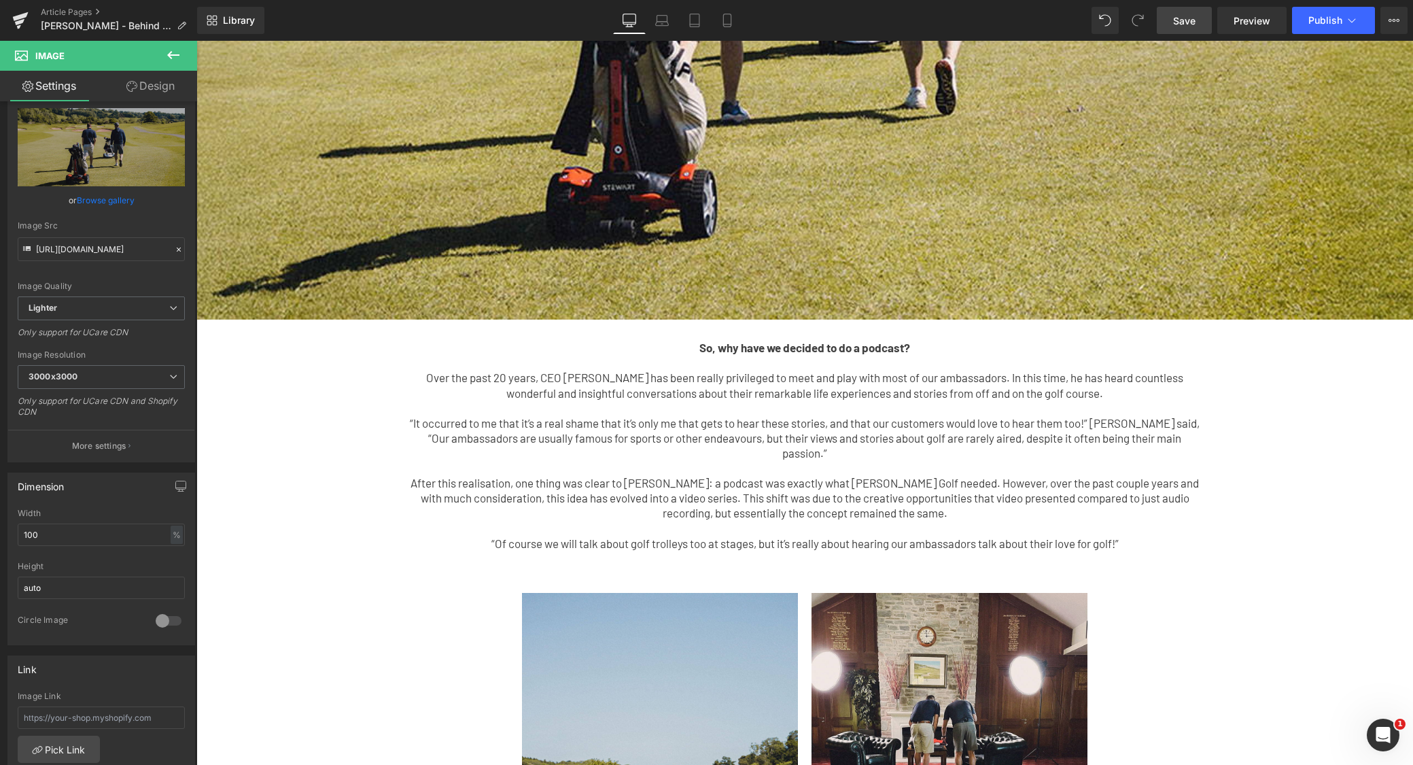
click at [1191, 17] on span "Save" at bounding box center [1184, 21] width 22 height 14
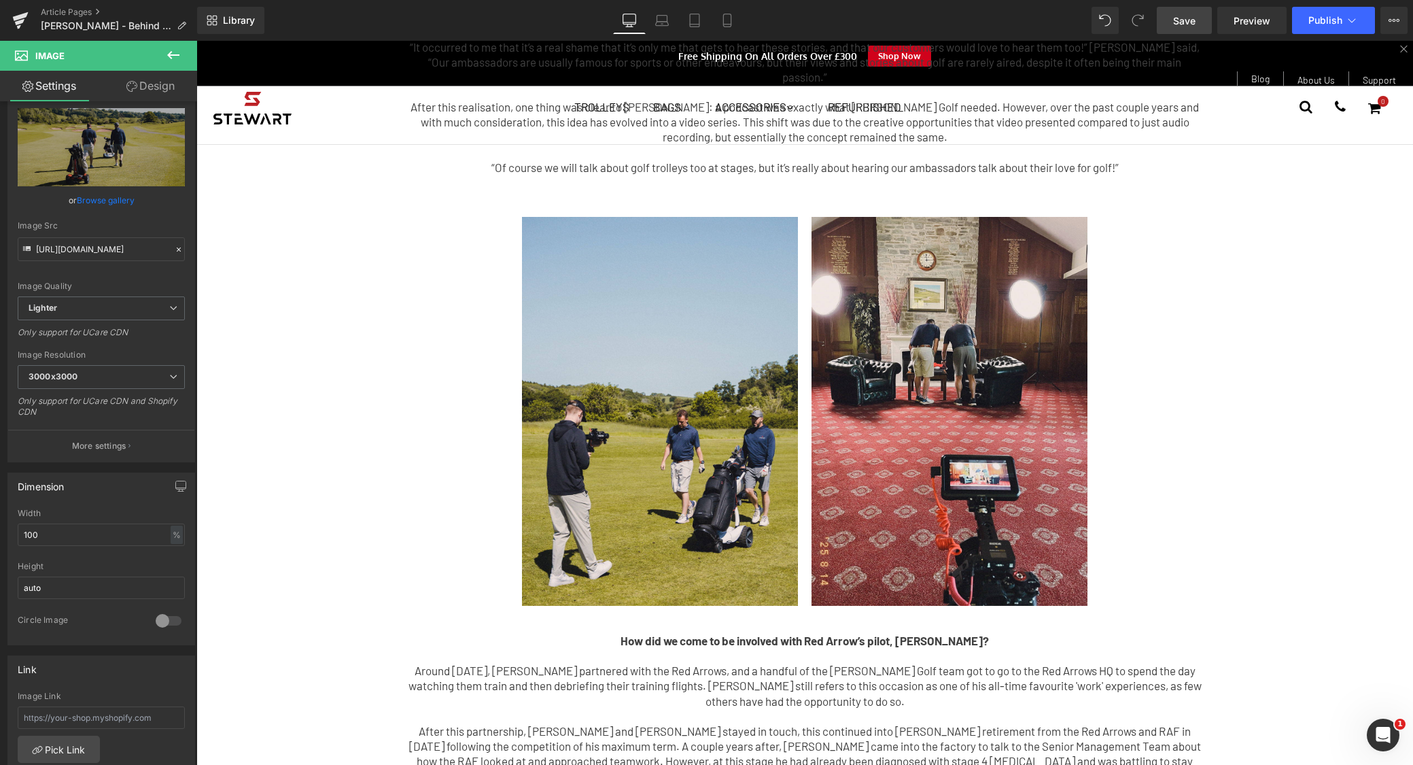
scroll to position [796, 0]
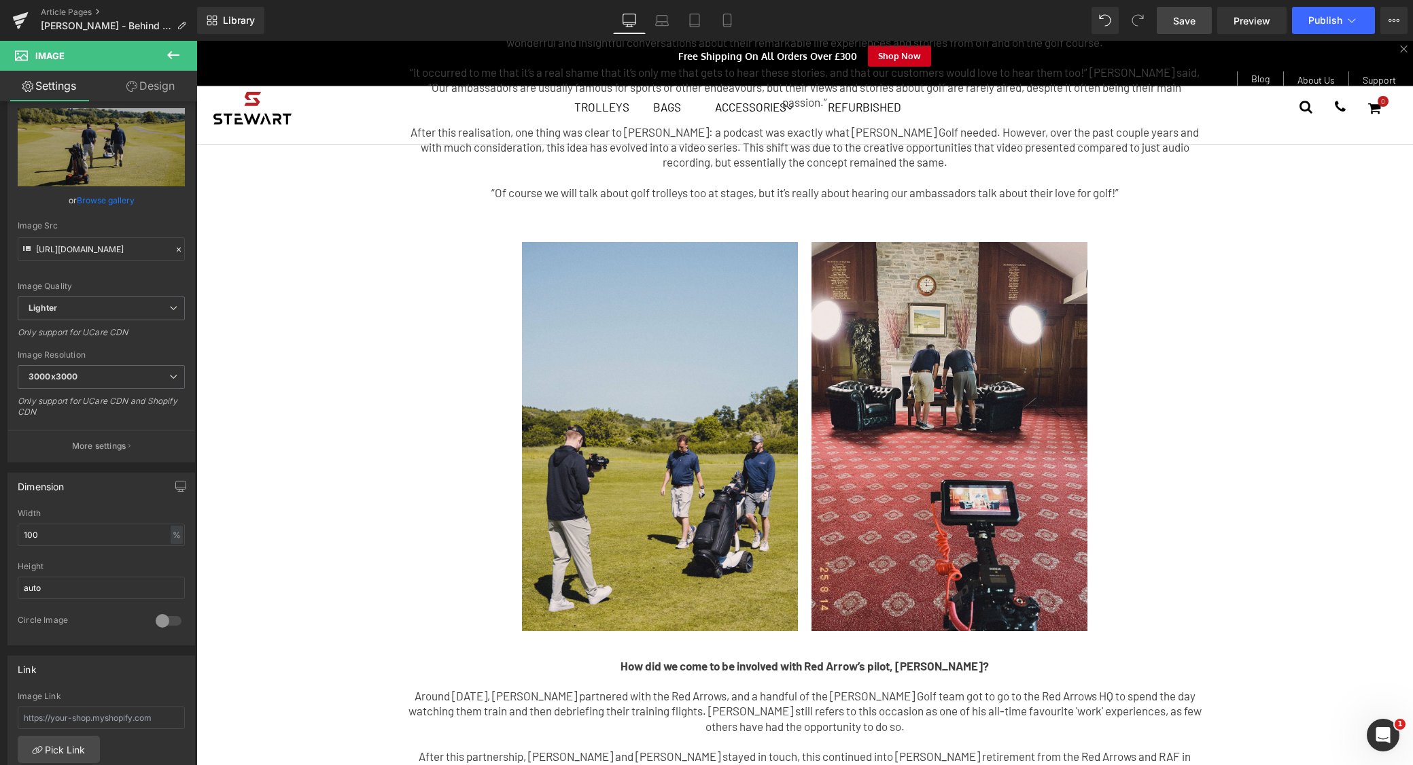
click at [1189, 22] on span "Save" at bounding box center [1184, 21] width 22 height 14
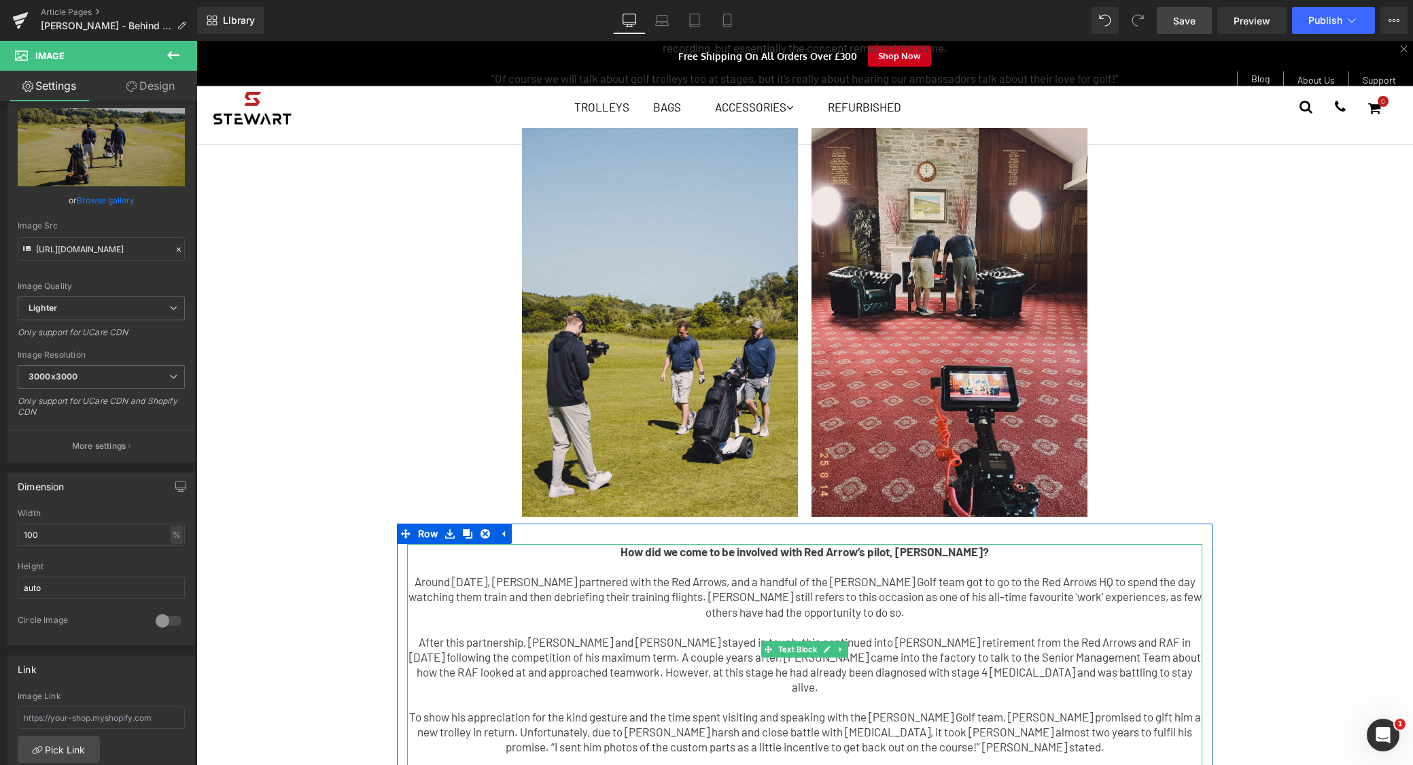
scroll to position [1546, 0]
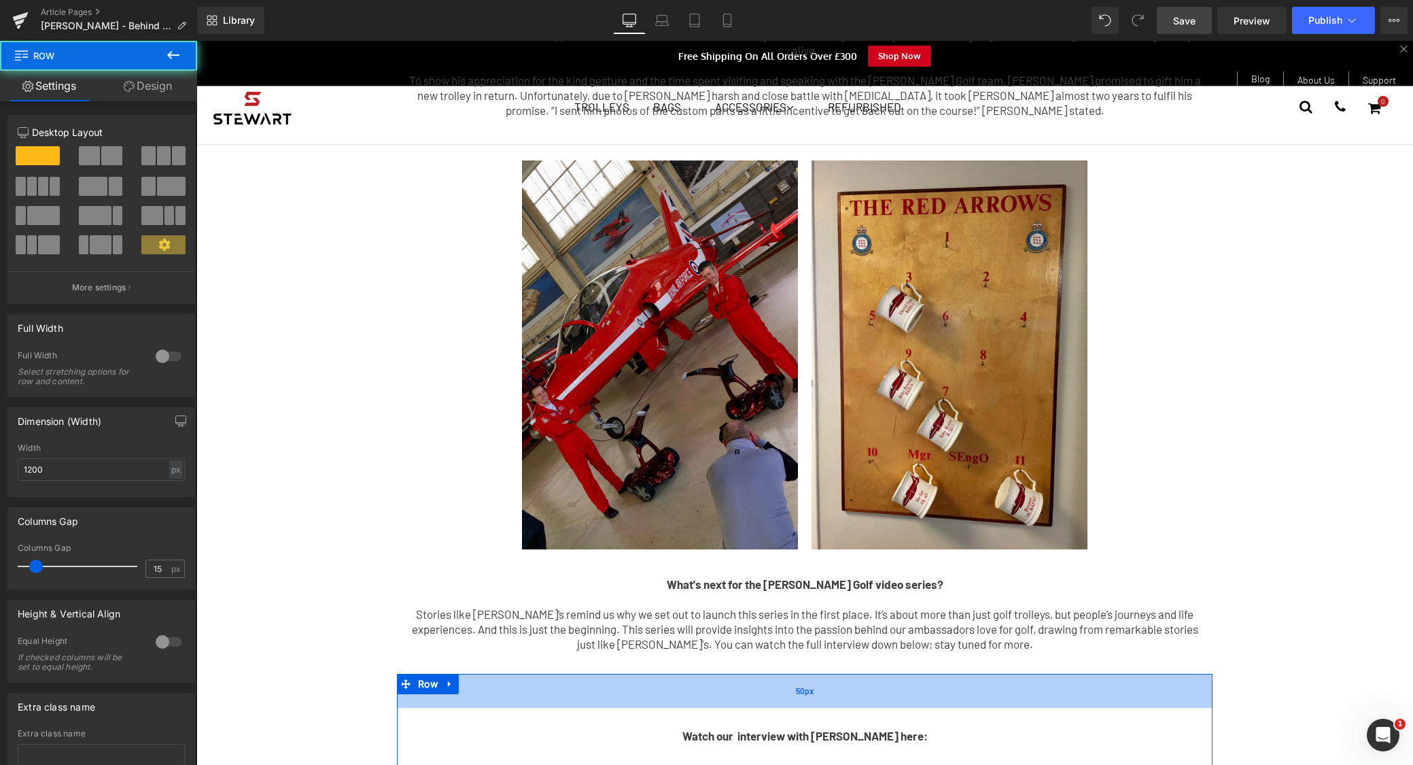
drag, startPoint x: 843, startPoint y: 639, endPoint x: 843, endPoint y: 652, distance: 13.6
click at [843, 673] on div "50px" at bounding box center [804, 690] width 815 height 34
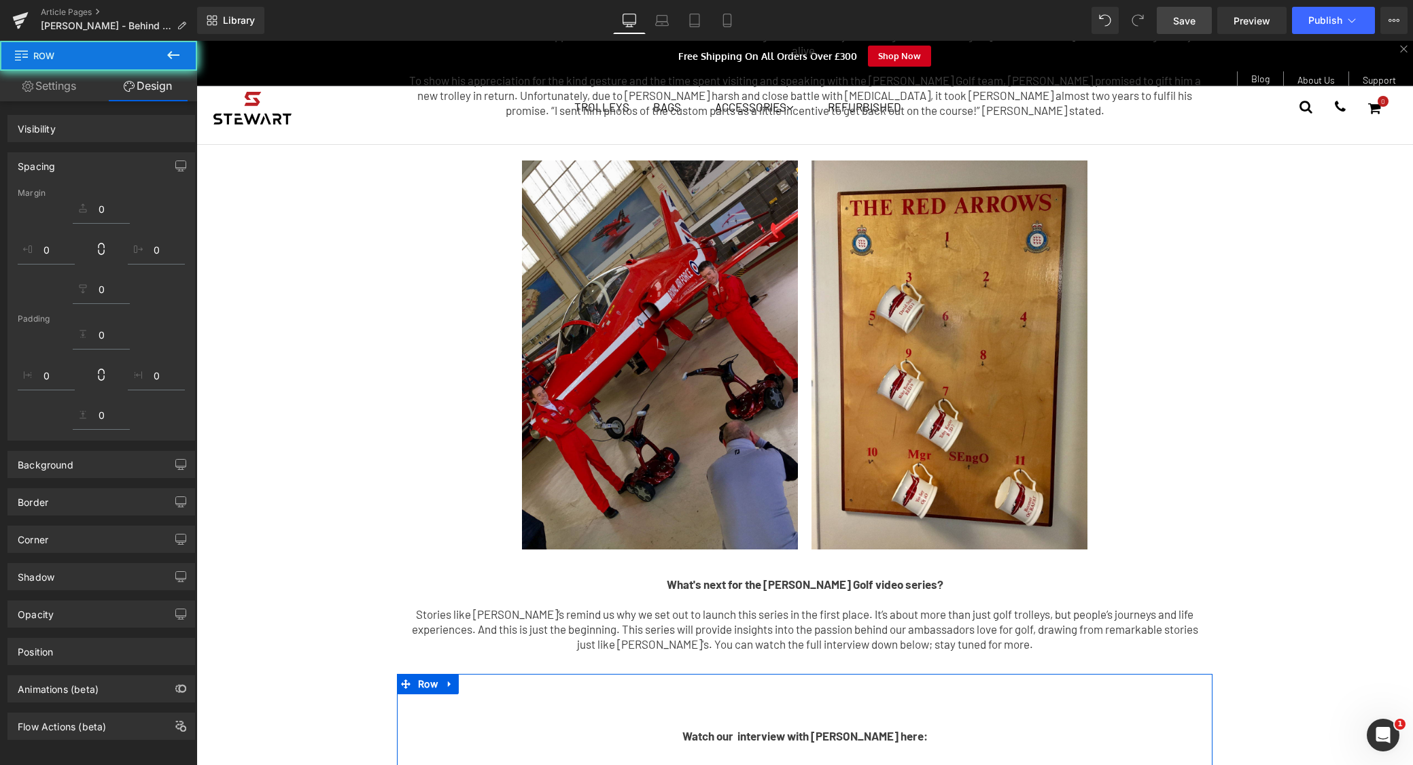
click at [839, 673] on div "50px" at bounding box center [804, 690] width 815 height 34
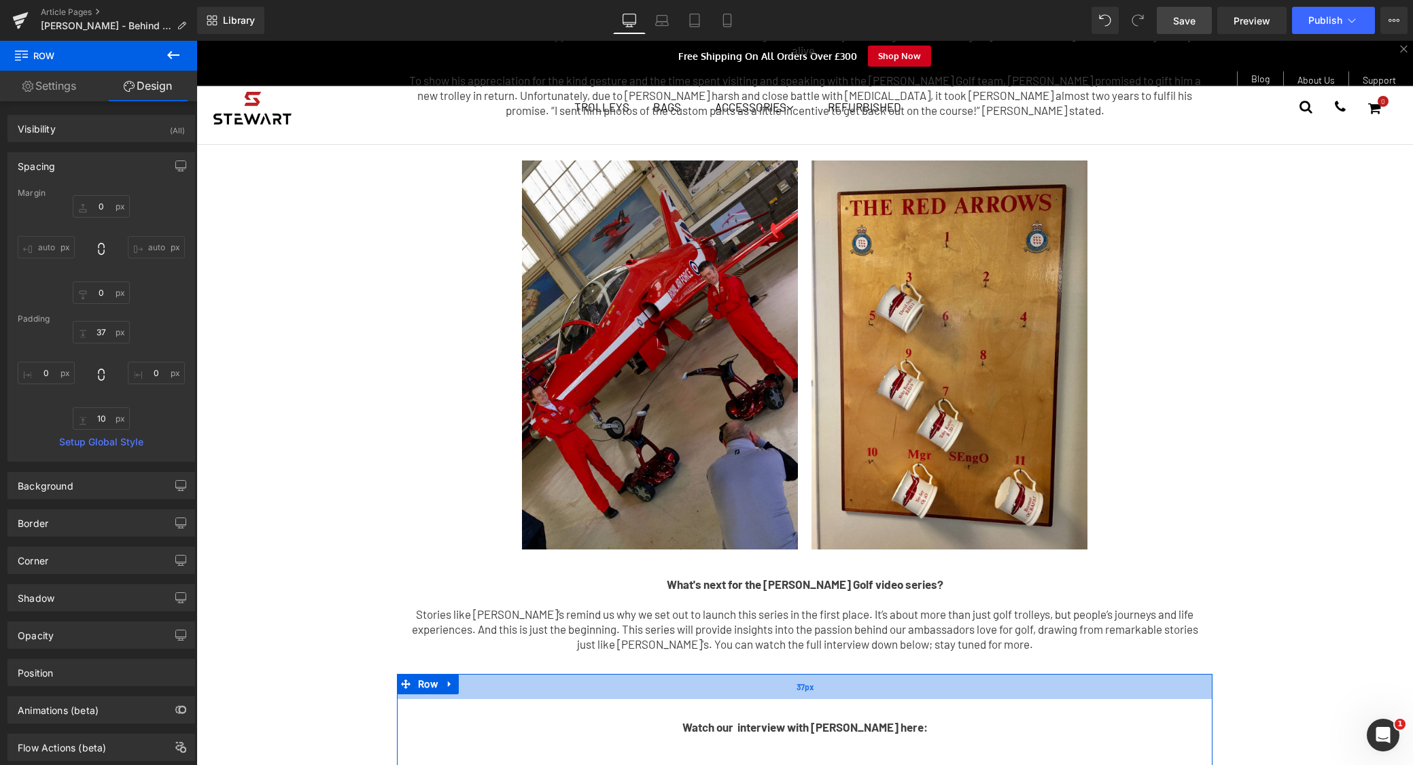
click at [838, 673] on div "37px" at bounding box center [804, 685] width 815 height 25
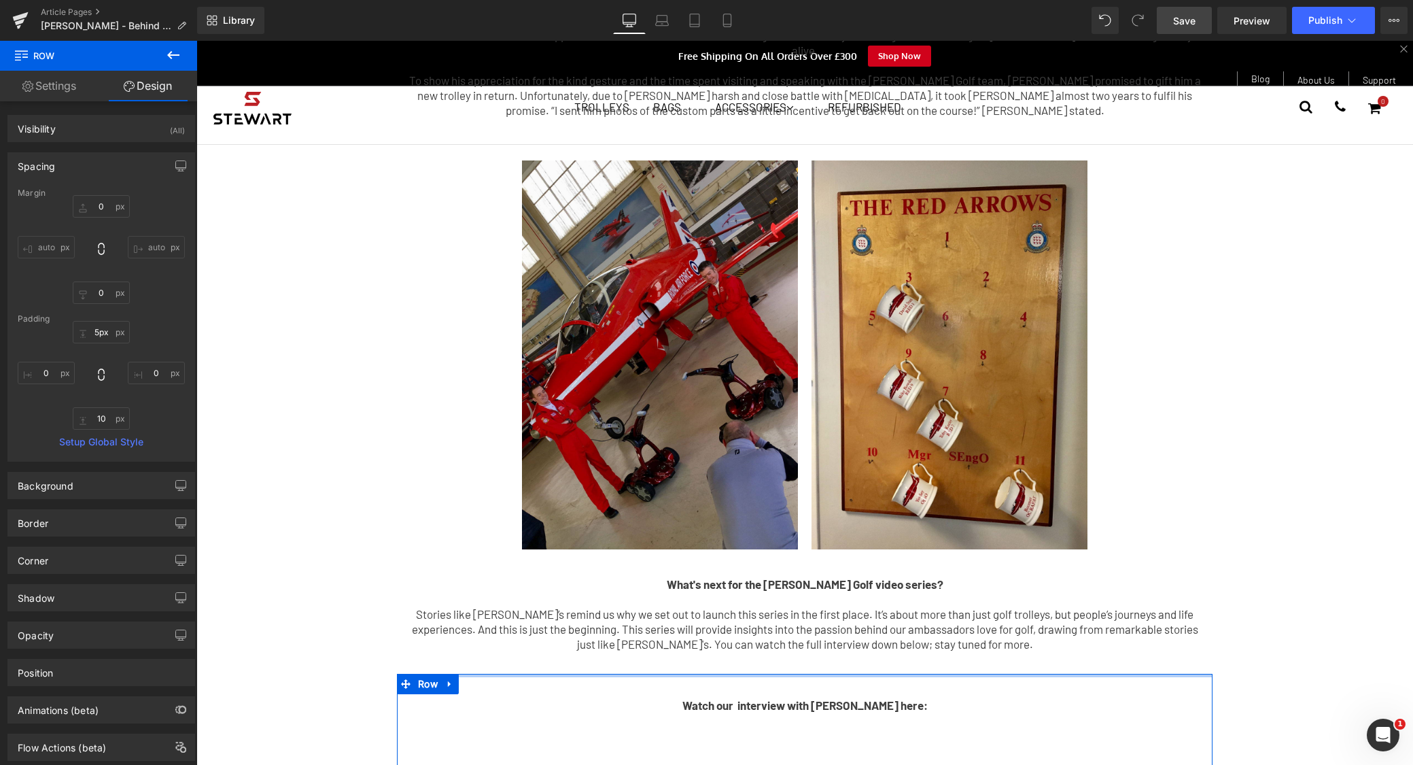
type input "0px"
drag, startPoint x: 837, startPoint y: 662, endPoint x: 845, endPoint y: 635, distance: 27.7
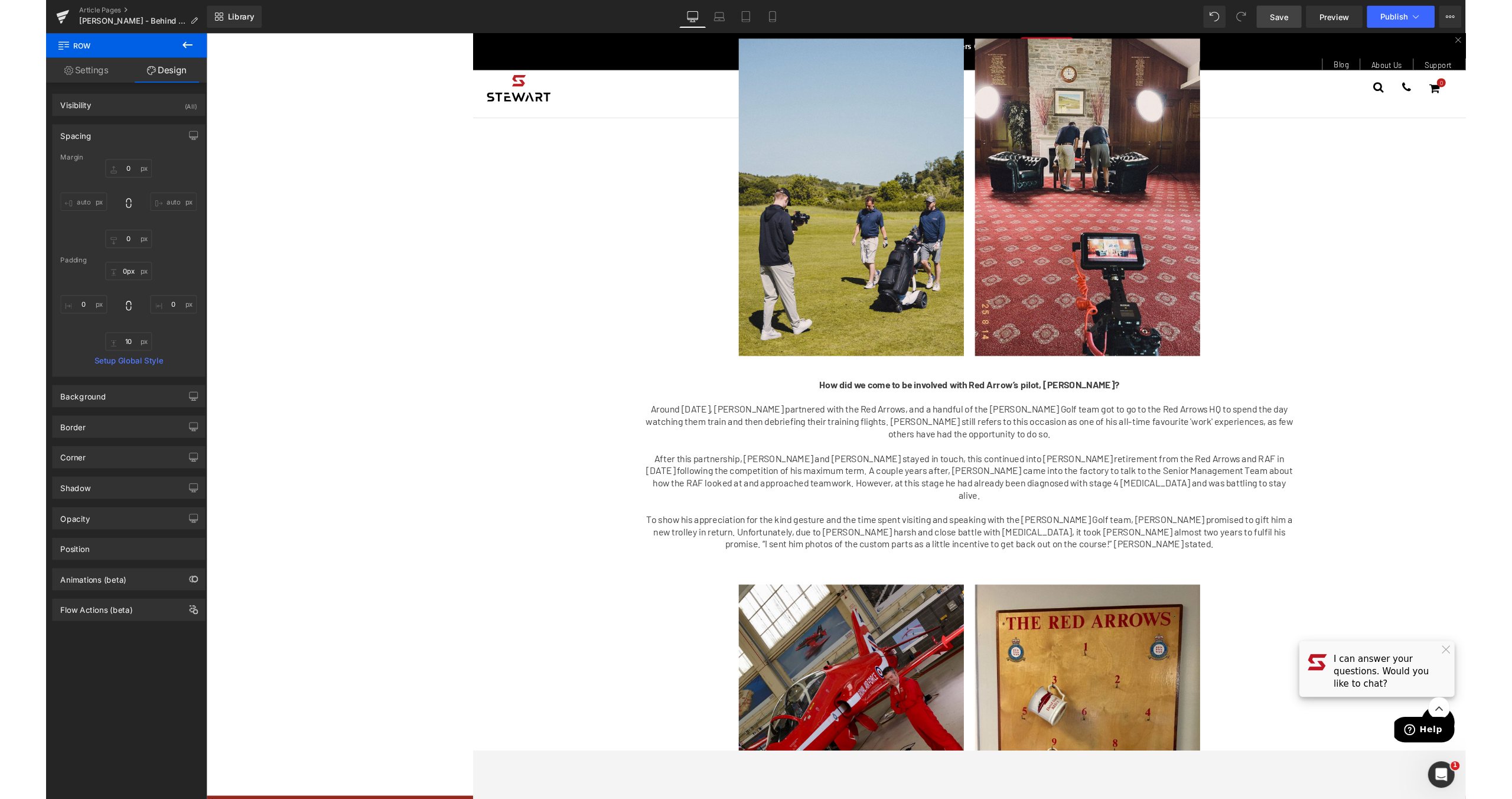
scroll to position [1022, 0]
